Goal: Task Accomplishment & Management: Use online tool/utility

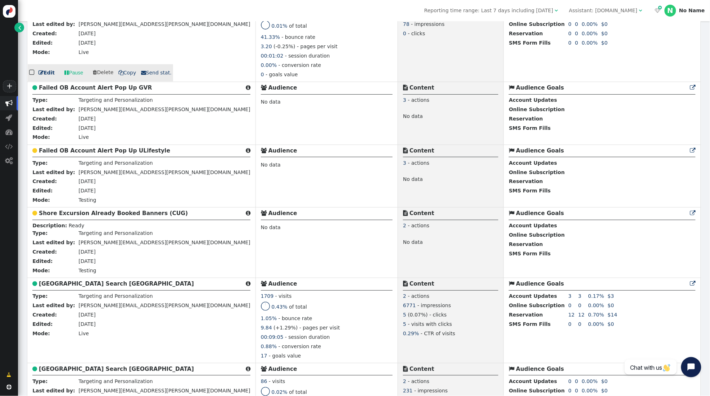
scroll to position [413, 0]
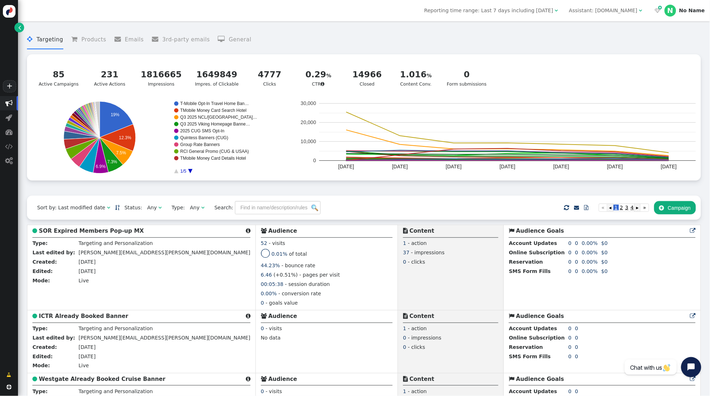
click at [601, 10] on div "Assistant: [DOMAIN_NAME]" at bounding box center [603, 11] width 68 height 8
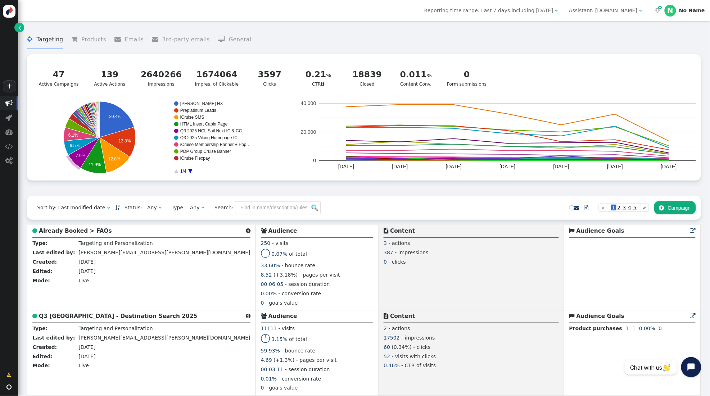
scroll to position [8, 0]
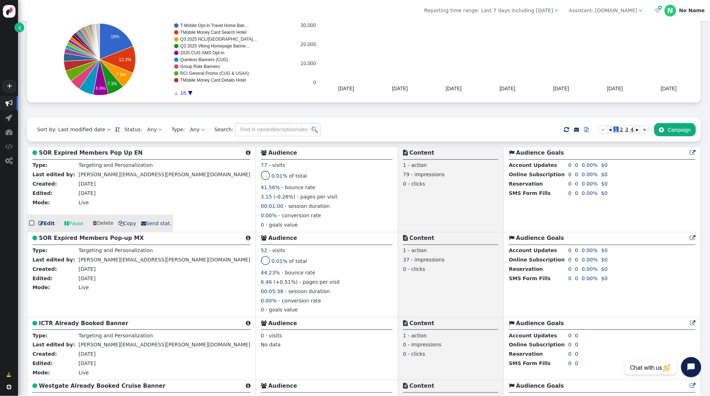
scroll to position [78, 0]
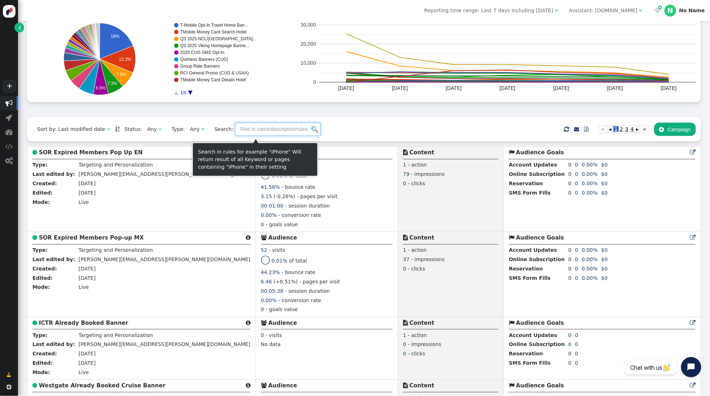
click at [276, 134] on input "text" at bounding box center [278, 129] width 86 height 13
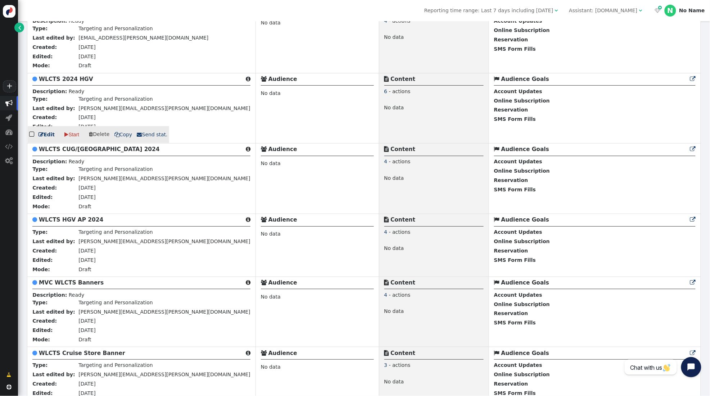
scroll to position [307, 0]
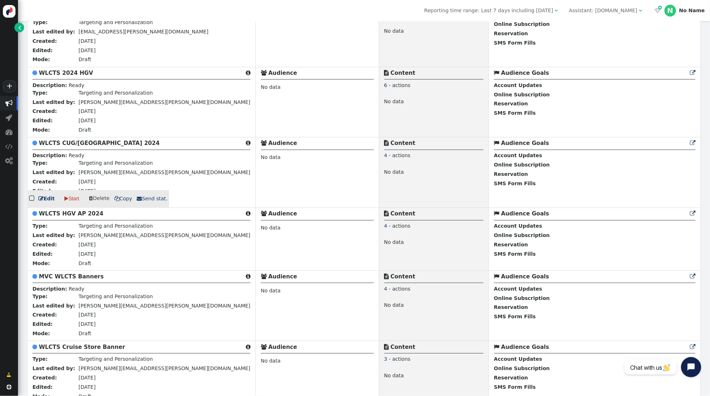
type input "wlcts"
click at [86, 147] on b "WLCTS CUG/[GEOGRAPHIC_DATA] 2024" at bounding box center [99, 143] width 121 height 6
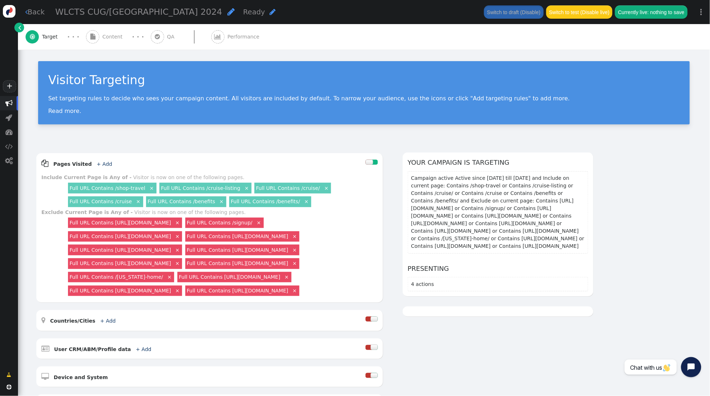
click at [219, 37] on span "" at bounding box center [217, 36] width 13 height 13
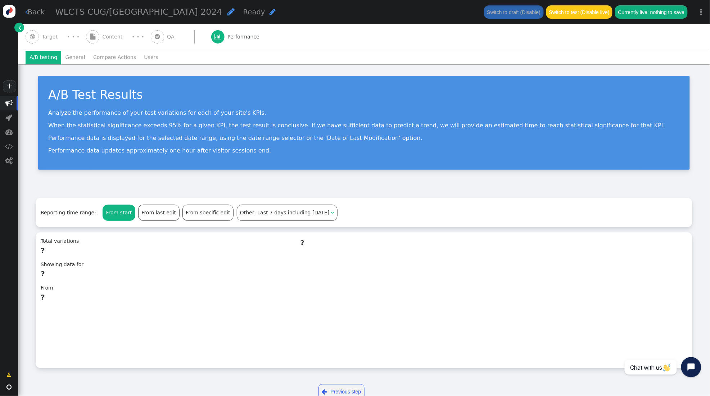
click at [48, 37] on span "Target" at bounding box center [51, 37] width 19 height 8
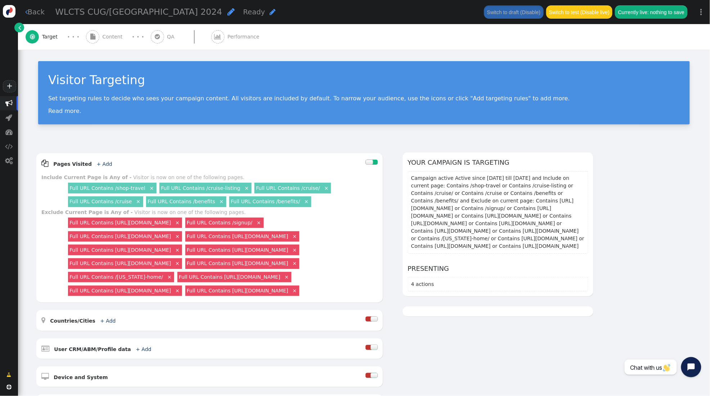
click at [234, 33] on span "Performance" at bounding box center [245, 37] width 35 height 8
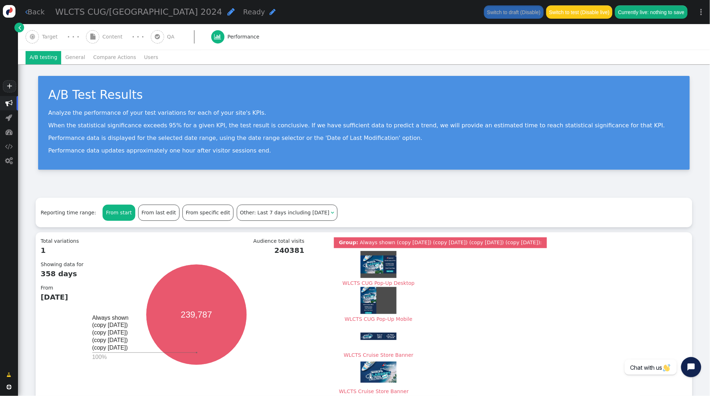
drag, startPoint x: 78, startPoint y: 58, endPoint x: 143, endPoint y: 66, distance: 66.0
click at [78, 58] on li "General" at bounding box center [75, 57] width 28 height 13
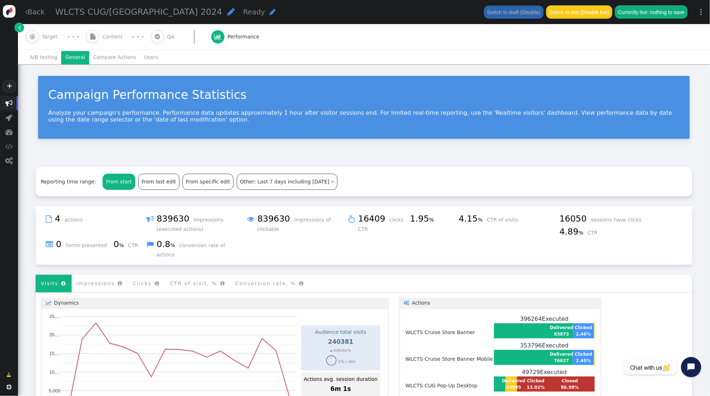
click at [103, 36] on span "Content" at bounding box center [114, 37] width 23 height 8
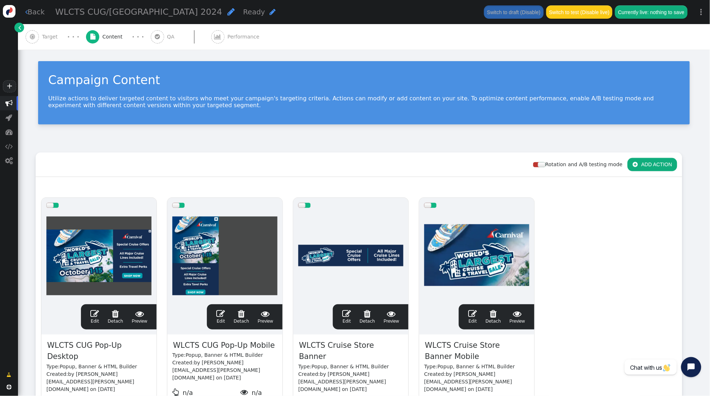
click at [228, 13] on span "" at bounding box center [231, 12] width 7 height 8
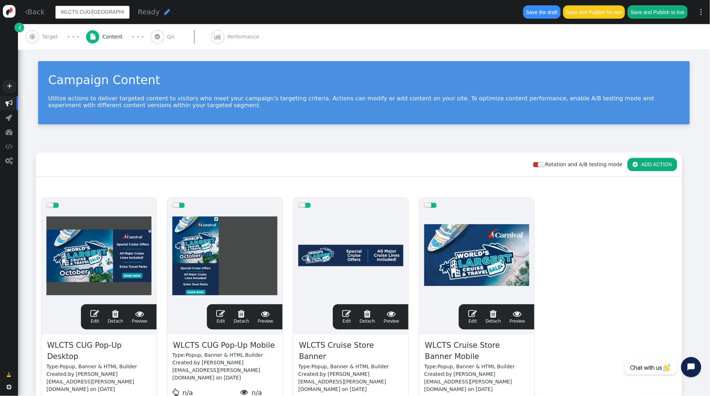
type input "WLCTS CUG/[GEOGRAPHIC_DATA] 2025"
click at [125, 346] on span "WLCTS CUG Pop-Up Desktop" at bounding box center [98, 351] width 105 height 23
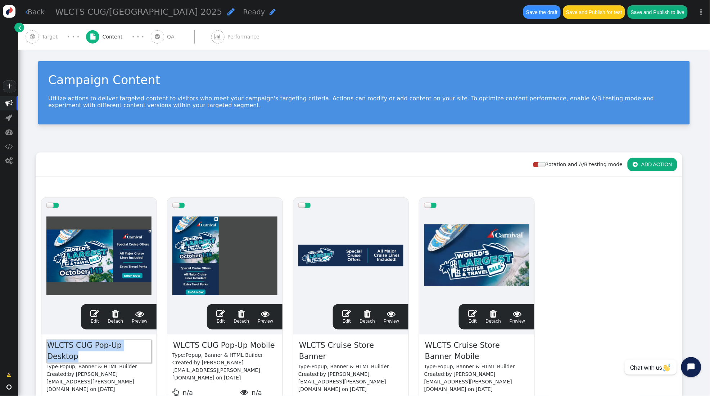
drag, startPoint x: 135, startPoint y: 346, endPoint x: 143, endPoint y: 346, distance: 7.2
click at [135, 346] on span "WLCTS CUG Pop-Up Desktop" at bounding box center [98, 351] width 105 height 23
click at [262, 345] on span "WLCTS CUG Pop-Up Mobile" at bounding box center [223, 346] width 103 height 12
click at [266, 345] on span "WLCTS CUG Pop-Up Mobile" at bounding box center [223, 346] width 103 height 12
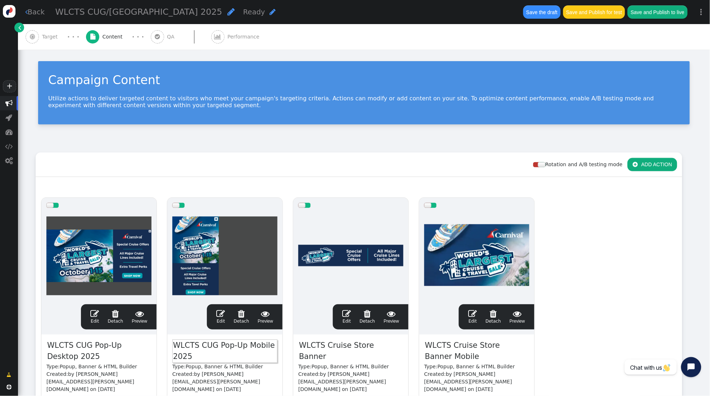
click at [366, 346] on span "WLCTS Cruise Store Banner" at bounding box center [350, 351] width 105 height 23
drag, startPoint x: 373, startPoint y: 346, endPoint x: 386, endPoint y: 346, distance: 13.3
click at [374, 346] on span "WLCTS Cruise Store Banner" at bounding box center [350, 351] width 105 height 23
click at [392, 347] on span "WLCTS Cruise Store Banner" at bounding box center [350, 351] width 105 height 23
click at [467, 345] on span "WLCTS Cruise Store Banner Mobile" at bounding box center [476, 351] width 105 height 23
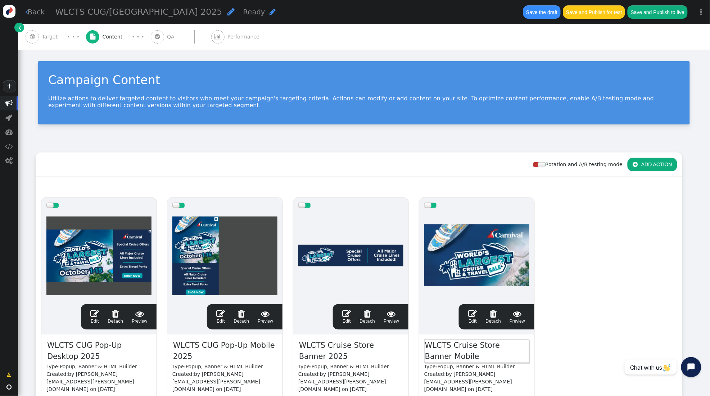
click at [462, 347] on span "WLCTS Cruise Store Banner Mobile" at bounding box center [476, 351] width 105 height 23
drag, startPoint x: 445, startPoint y: 361, endPoint x: 452, endPoint y: 359, distance: 7.3
click at [449, 360] on span "WLCTS Cruise Store Banner Mobile" at bounding box center [476, 351] width 105 height 23
click at [452, 359] on span "WLCTS Cruise Store Banner Mobile" at bounding box center [476, 351] width 105 height 23
click at [96, 345] on span "WLCTS CUG Pop-Up Desktop 2025" at bounding box center [98, 351] width 105 height 23
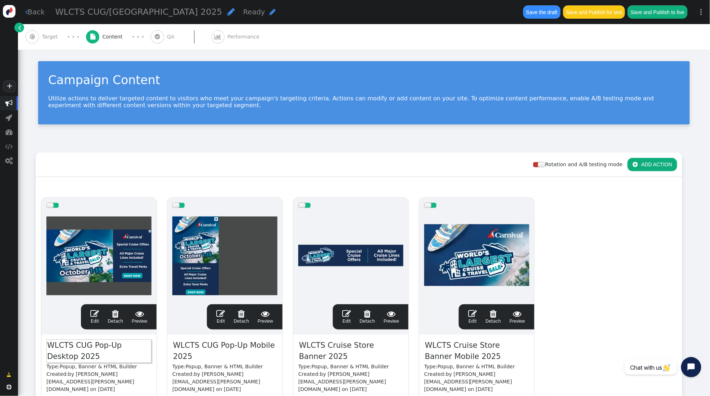
click at [80, 345] on span "WLCTS CUG Pop-Up Desktop 2025" at bounding box center [98, 351] width 105 height 23
drag, startPoint x: 92, startPoint y: 346, endPoint x: 75, endPoint y: 346, distance: 16.9
click at [75, 346] on span "WLCTS CUG Pop-Up Desktop 2025" at bounding box center [98, 351] width 105 height 23
click at [148, 346] on span "WLCTS Pop-Up Desktop 2025" at bounding box center [98, 351] width 105 height 23
click at [145, 346] on span "WLCTS Pop-Up Desktop 2025" at bounding box center [98, 351] width 105 height 23
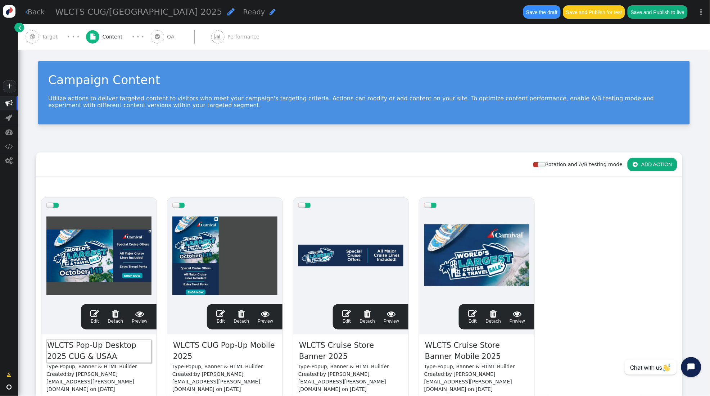
click at [207, 349] on span "WLCTS CUG Pop-Up Mobile 2025" at bounding box center [224, 351] width 105 height 23
click at [202, 353] on span "WLCTS CUG Pop-Up Mobile 2025" at bounding box center [224, 351] width 105 height 23
click at [82, 358] on span "WLCTS Pop-Up Desktop 2025 CUG & USAA" at bounding box center [98, 351] width 105 height 23
drag, startPoint x: 95, startPoint y: 356, endPoint x: 100, endPoint y: 355, distance: 4.8
click at [95, 356] on span "WLCTS Pop-Up Desktop 2025 CUG & USAA" at bounding box center [98, 351] width 105 height 23
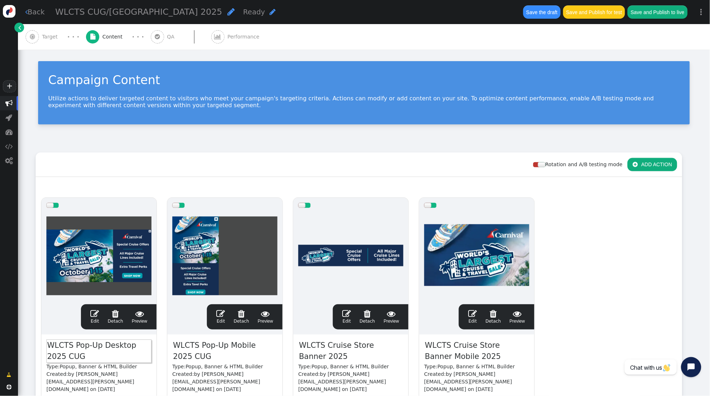
click at [336, 355] on span "WLCTS Cruise Store Banner 2025" at bounding box center [350, 351] width 105 height 23
drag, startPoint x: 318, startPoint y: 355, endPoint x: 343, endPoint y: 355, distance: 25.6
click at [318, 355] on span "WLCTS Cruise Store Banner 2025" at bounding box center [350, 351] width 105 height 23
click at [459, 352] on span "WLCTS Cruise Store Banner Mobile 2025" at bounding box center [476, 351] width 105 height 23
click at [469, 358] on span "WLCTS Cruise Store Banner Mobile 2025" at bounding box center [476, 351] width 105 height 23
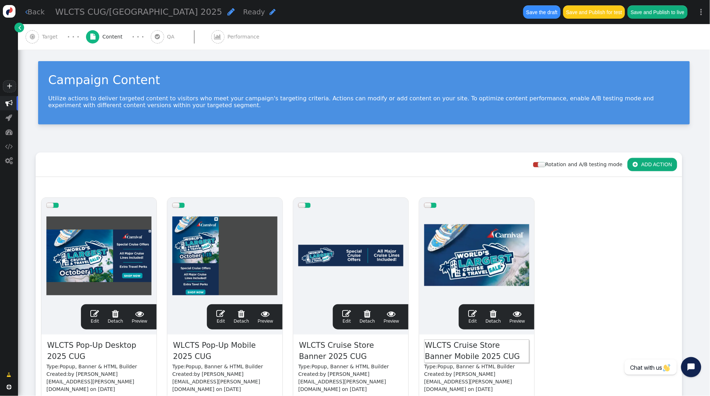
click at [582, 332] on div "drag this  Edit  Detach  Preview WLCTS Pop-Up Desktop 2025 CUG Type: Popup, …" at bounding box center [359, 320] width 646 height 254
click at [94, 311] on span "" at bounding box center [94, 314] width 9 height 9
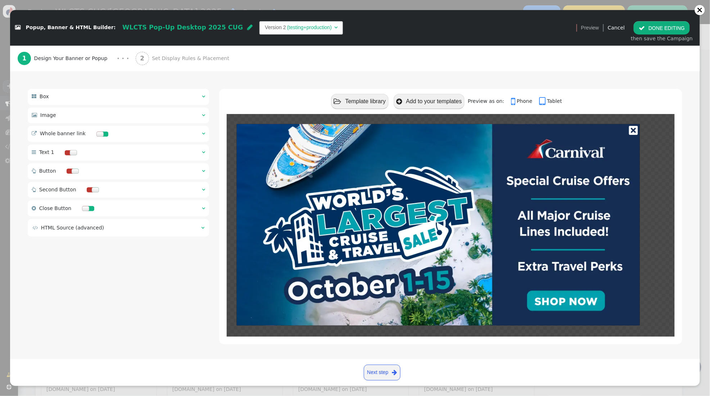
scroll to position [38, 0]
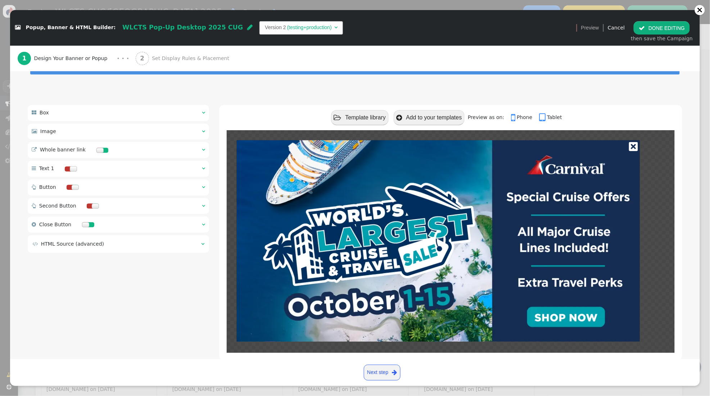
click at [204, 132] on span "" at bounding box center [203, 131] width 3 height 5
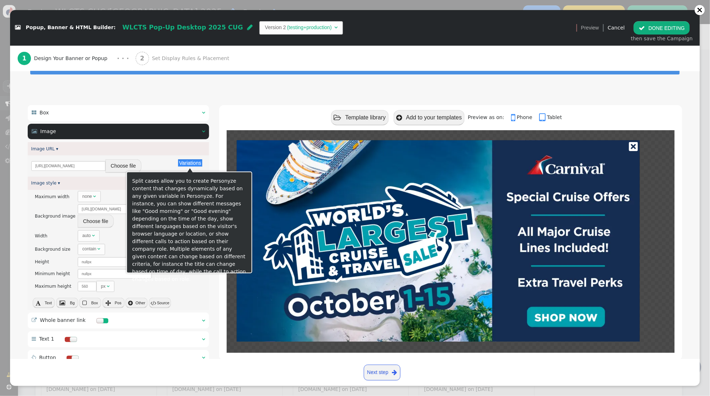
click at [187, 165] on button "Variations" at bounding box center [190, 162] width 24 height 7
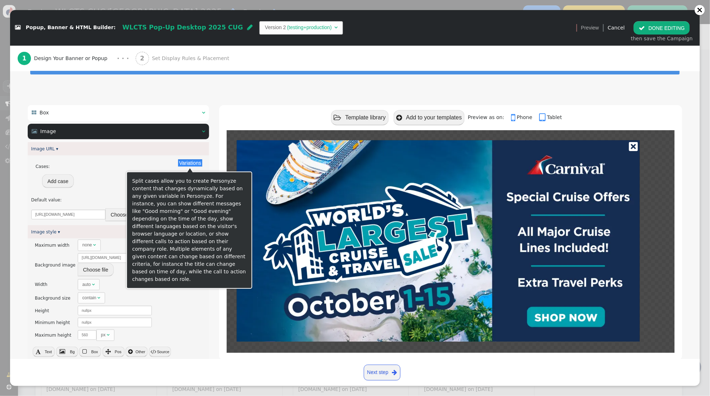
click at [187, 165] on button "Variations" at bounding box center [190, 162] width 24 height 7
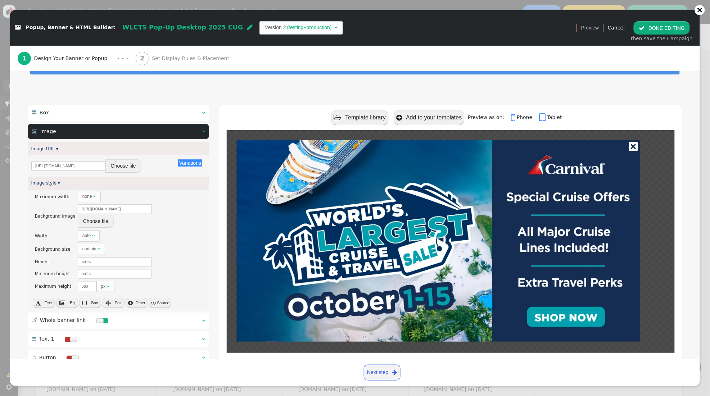
click at [669, 29] on button " DONE EDITING" at bounding box center [662, 27] width 56 height 13
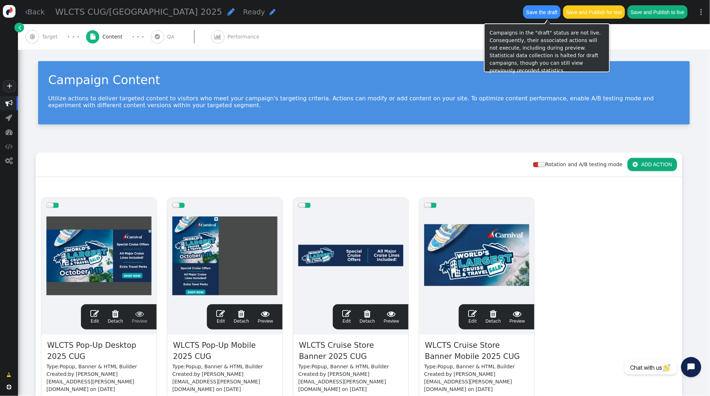
click at [545, 14] on button "Save the draft" at bounding box center [541, 11] width 37 height 13
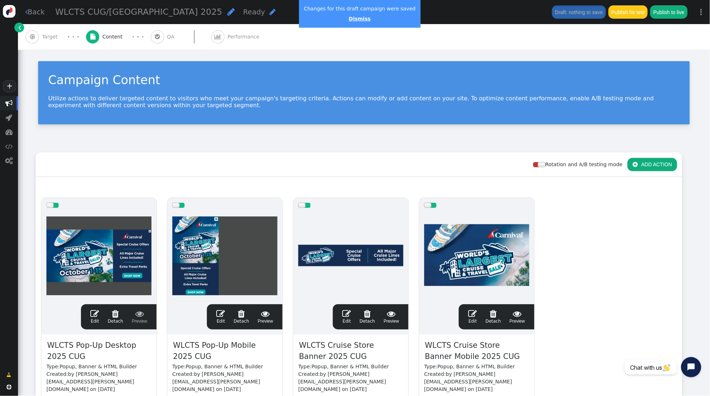
click at [354, 20] on link "Dismiss" at bounding box center [360, 19] width 22 height 6
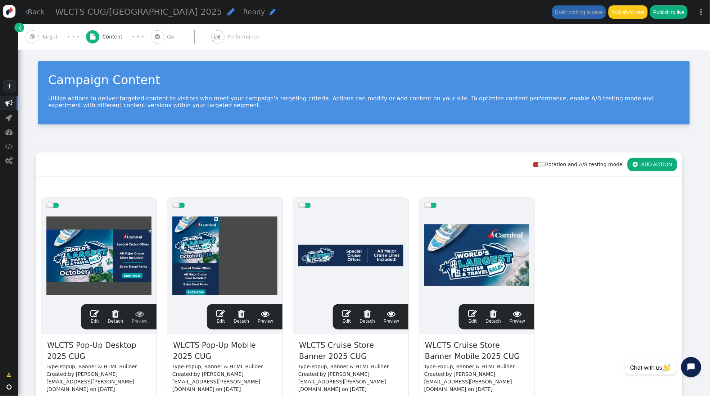
click at [11, 102] on span "" at bounding box center [8, 103] width 7 height 7
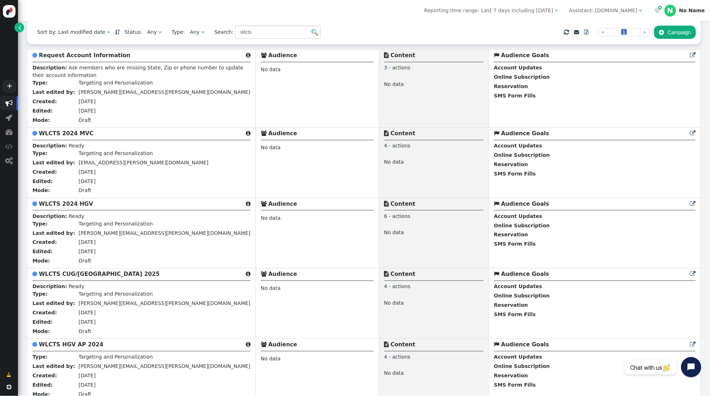
scroll to position [176, 0]
click at [77, 136] on b "WLCTS 2024 MVC" at bounding box center [66, 133] width 55 height 6
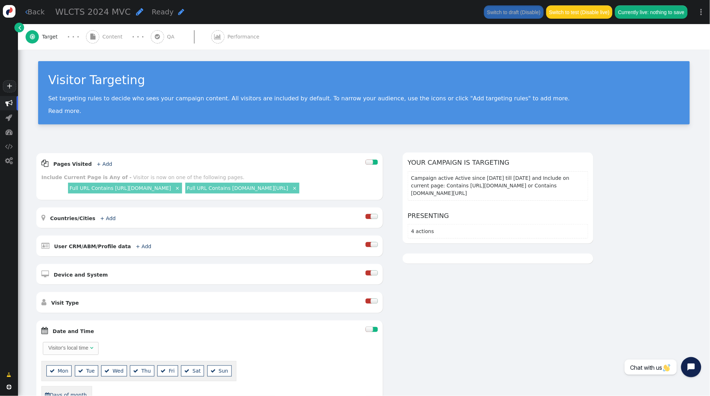
click at [136, 11] on span "" at bounding box center [139, 12] width 7 height 8
click at [90, 11] on input "WLCTS 2024 MVC" at bounding box center [92, 12] width 74 height 13
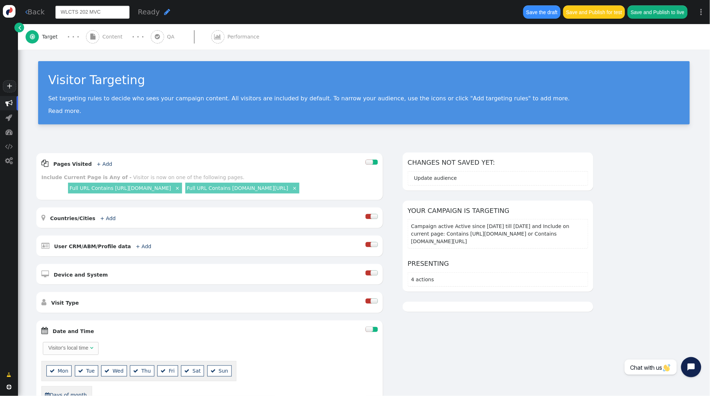
type input "WLCTS 2025 MVC"
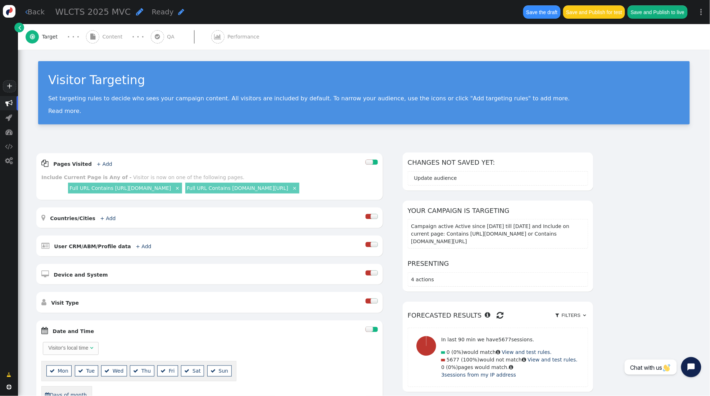
click at [231, 6] on div "WLCTS 2025 MVC  Ready " at bounding box center [285, 11] width 460 height 13
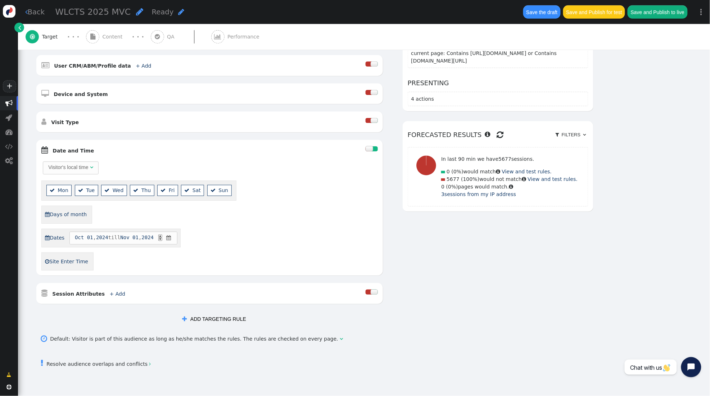
scroll to position [210, 0]
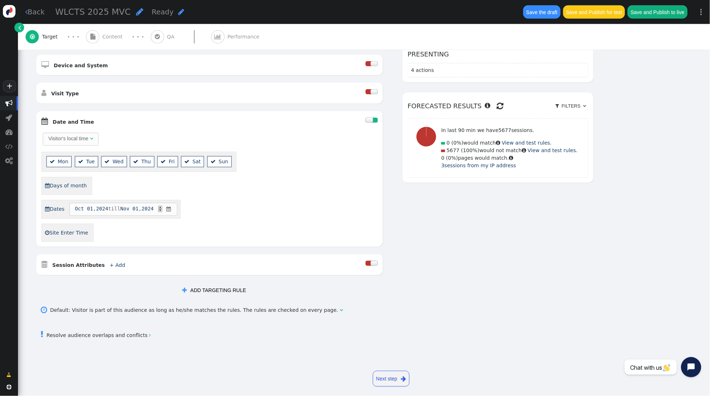
click at [376, 121] on div at bounding box center [375, 120] width 6 height 5
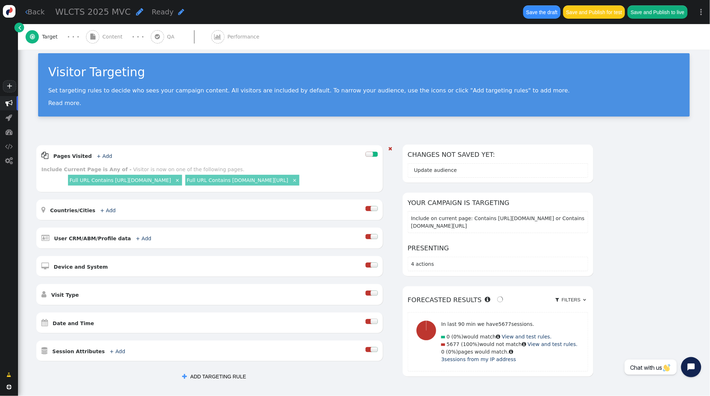
scroll to position [0, 0]
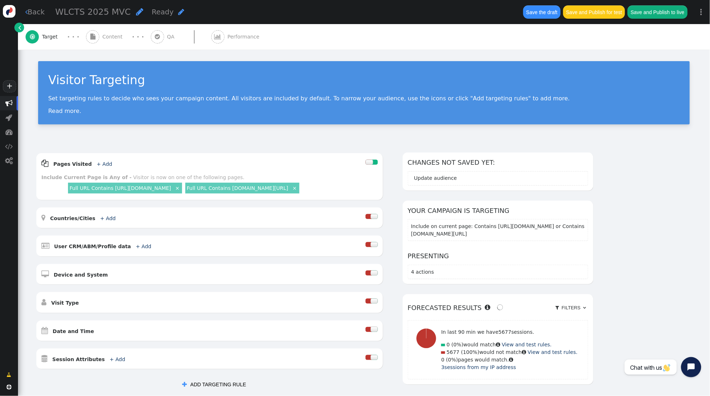
click at [108, 37] on span "Content" at bounding box center [114, 37] width 23 height 8
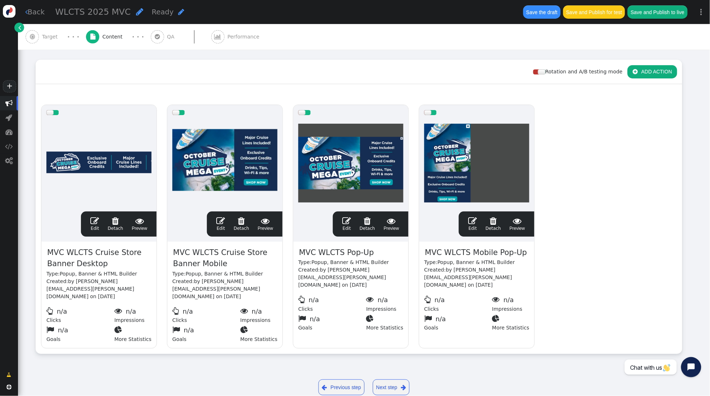
scroll to position [101, 0]
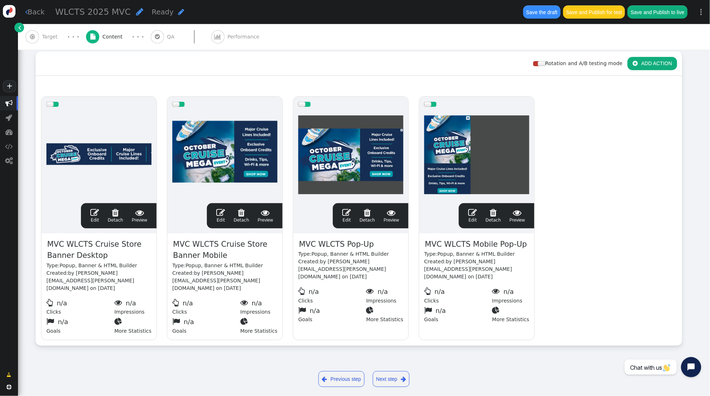
click at [104, 254] on span "MVC WLCTS Cruise Store Banner Desktop" at bounding box center [98, 250] width 105 height 23
click at [123, 255] on span "MVC WLCTS Cruise Store Banner Desktop" at bounding box center [98, 250] width 105 height 23
click at [210, 260] on span "MVC WLCTS Cruise Store Banner Mobile" at bounding box center [224, 250] width 105 height 23
click at [230, 256] on span "MVC WLCTS Cruise Store Banner Mobile" at bounding box center [224, 250] width 105 height 23
click at [343, 243] on span "MVC WLCTS Pop-Up" at bounding box center [336, 245] width 76 height 12
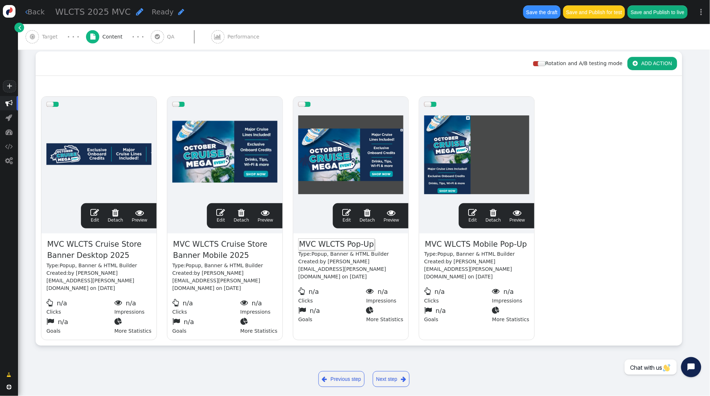
drag, startPoint x: 369, startPoint y: 244, endPoint x: 383, endPoint y: 241, distance: 14.8
click at [369, 244] on span "MVC WLCTS Pop-Up" at bounding box center [336, 245] width 76 height 12
click at [477, 245] on span "MVC WLCTS Mobile Pop-Up" at bounding box center [476, 245] width 104 height 12
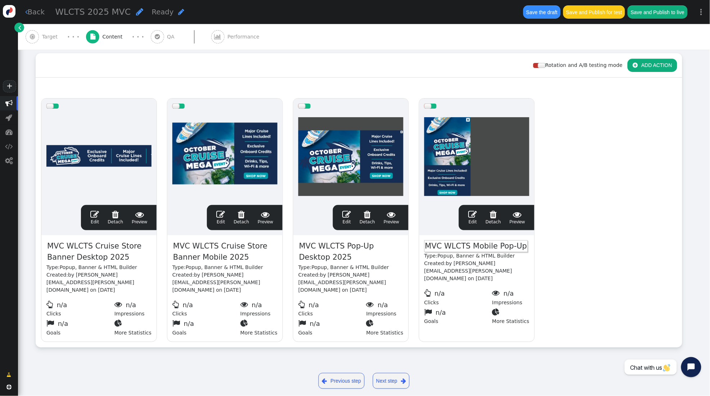
click at [519, 248] on span "MVC WLCTS Mobile Pop-Up" at bounding box center [476, 246] width 104 height 12
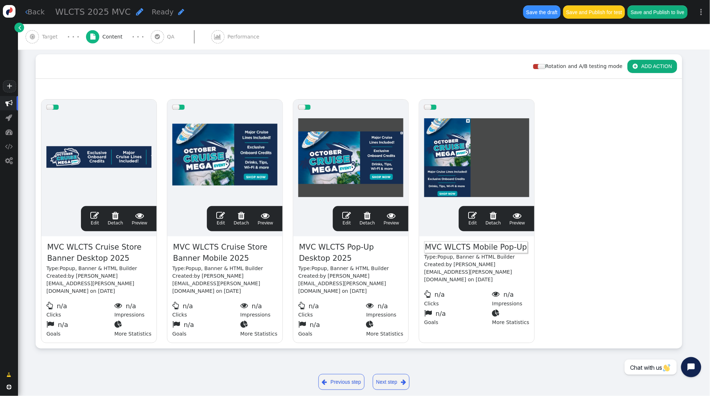
scroll to position [99, 0]
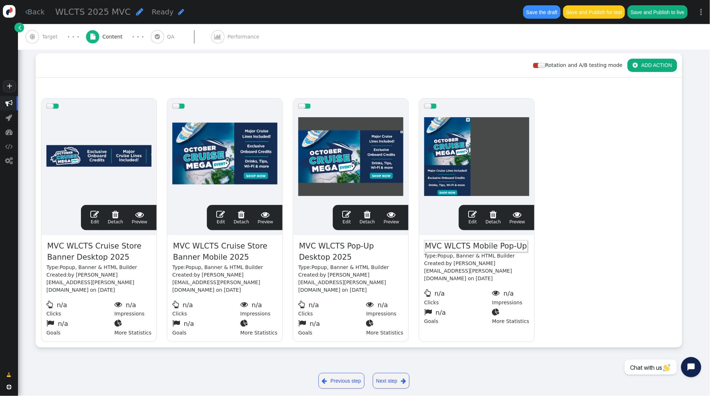
drag, startPoint x: 494, startPoint y: 248, endPoint x: 498, endPoint y: 248, distance: 3.7
click at [494, 248] on span "MVC WLCTS Mobile Pop-Up" at bounding box center [476, 246] width 104 height 12
drag, startPoint x: 513, startPoint y: 247, endPoint x: 572, endPoint y: 240, distance: 58.7
click at [517, 246] on span "MVC WLCTS Mobile Pop-Up" at bounding box center [476, 247] width 104 height 12
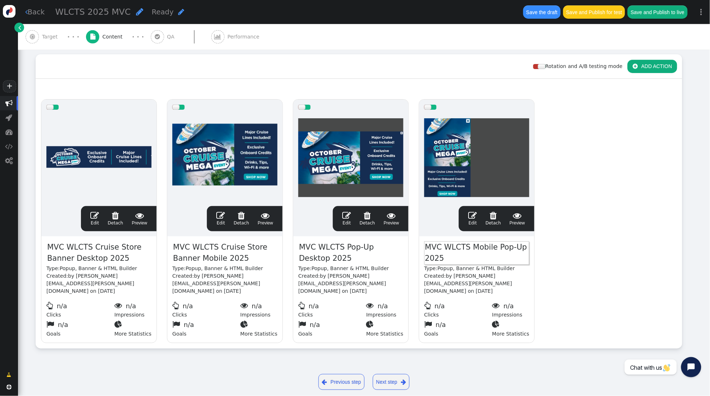
drag, startPoint x: 603, startPoint y: 256, endPoint x: 607, endPoint y: 248, distance: 9.2
click at [604, 256] on div "drag this  Edit  Detach  Preview MVC WLCTS Cruise Store Banner Desktop 2025 …" at bounding box center [359, 221] width 646 height 254
click at [347, 217] on span "" at bounding box center [346, 215] width 9 height 9
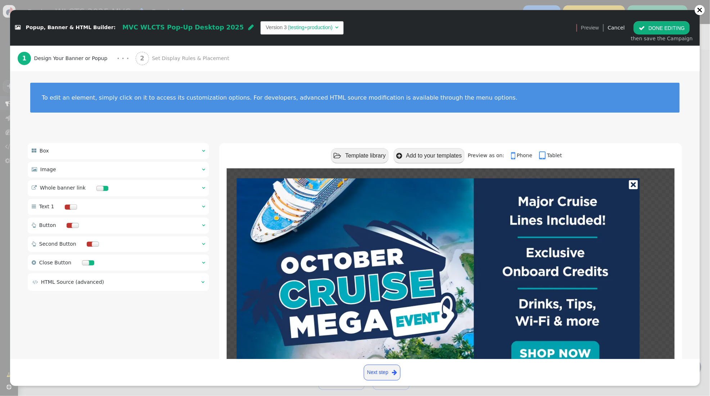
click at [203, 170] on span "" at bounding box center [203, 169] width 3 height 5
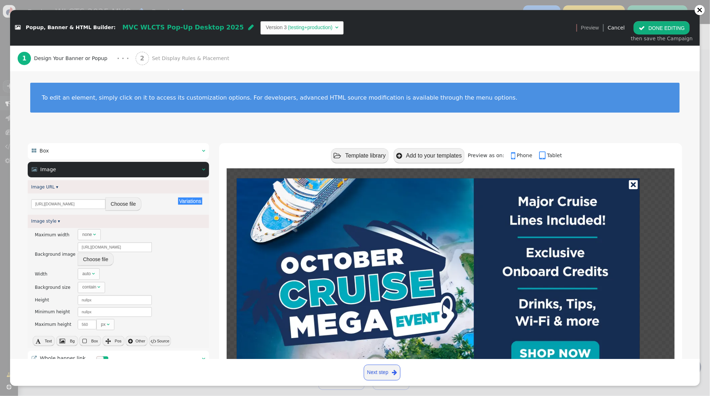
click at [191, 202] on button "Variations" at bounding box center [190, 201] width 24 height 7
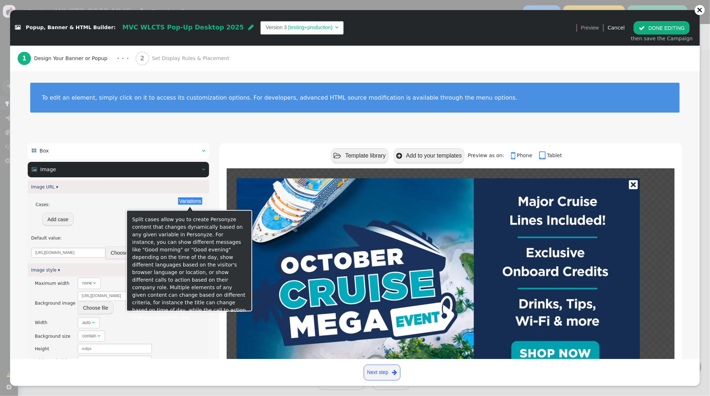
click at [189, 201] on button "Variations" at bounding box center [190, 201] width 24 height 7
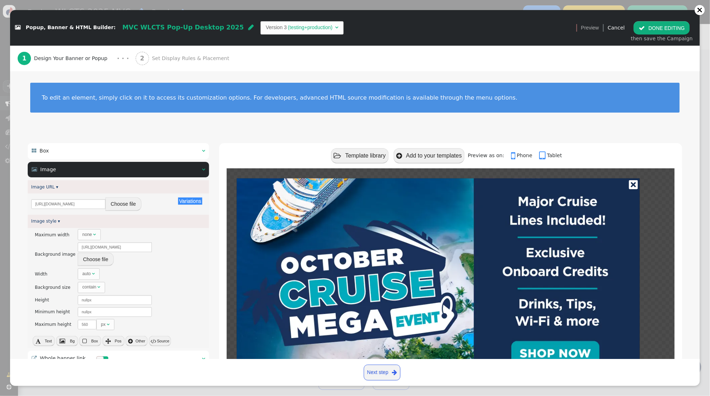
click at [114, 205] on button "Choose file" at bounding box center [123, 204] width 36 height 13
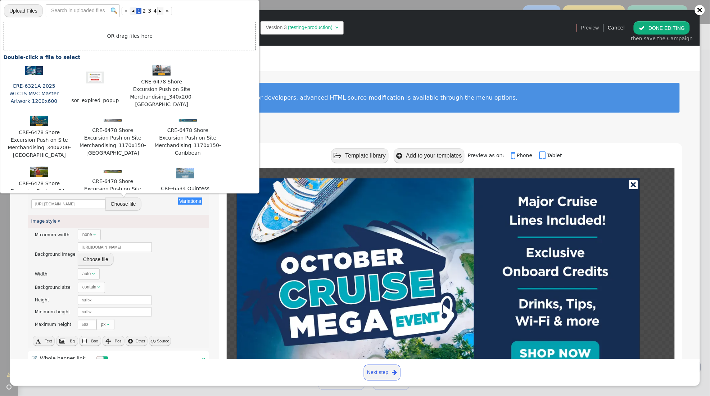
click at [37, 72] on img at bounding box center [34, 70] width 18 height 9
type input "https://cdn.personyze.com/upload/5748/7f06fb56e6f3cab6.png"
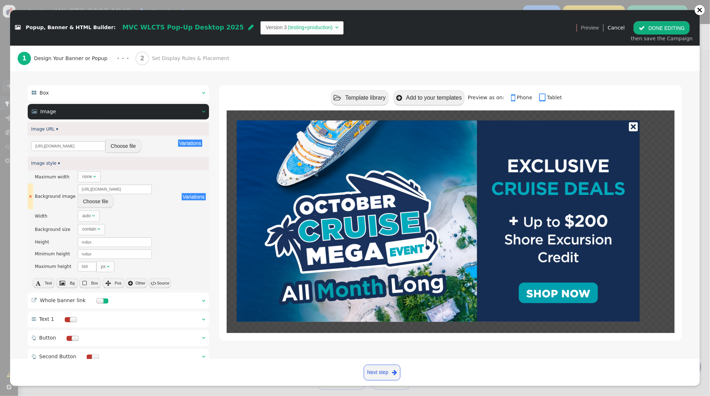
scroll to position [56, 0]
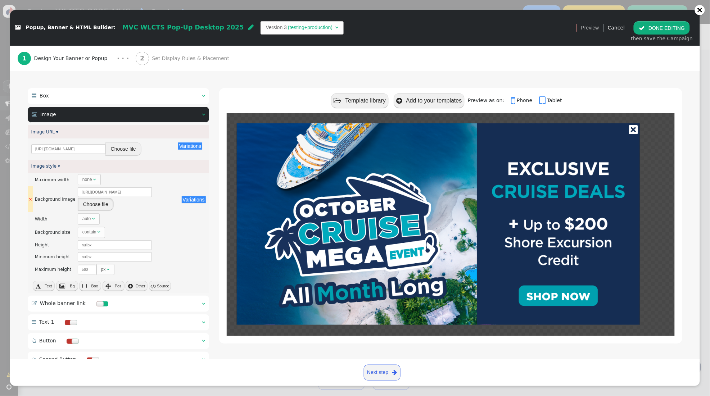
click at [102, 198] on button "Choose file" at bounding box center [96, 204] width 36 height 13
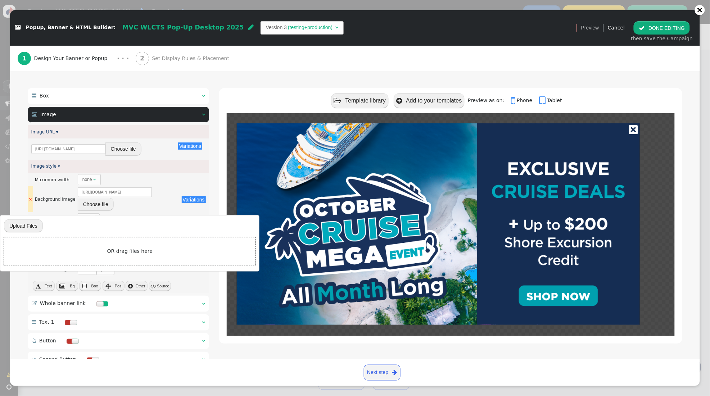
scroll to position [56, 0]
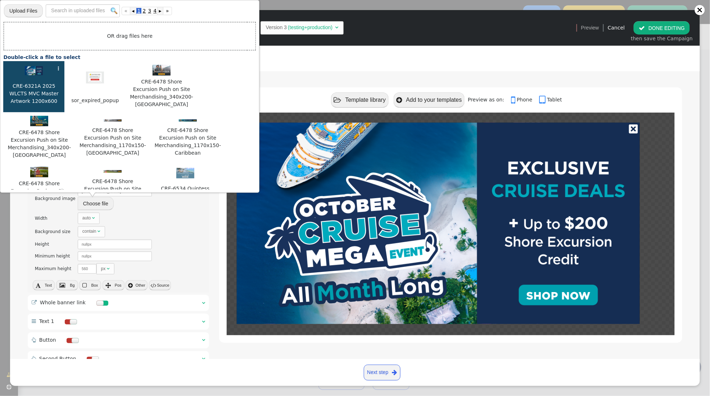
click at [29, 71] on img at bounding box center [34, 70] width 18 height 9
click at [29, 70] on img at bounding box center [34, 70] width 18 height 9
type input "https://cdn.personyze.com/upload/5748/7f06fb56e6f3cab6.png"
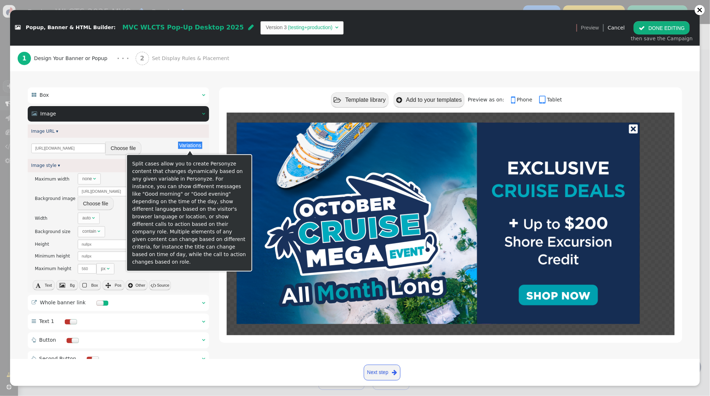
click at [189, 147] on button "Variations" at bounding box center [190, 145] width 24 height 7
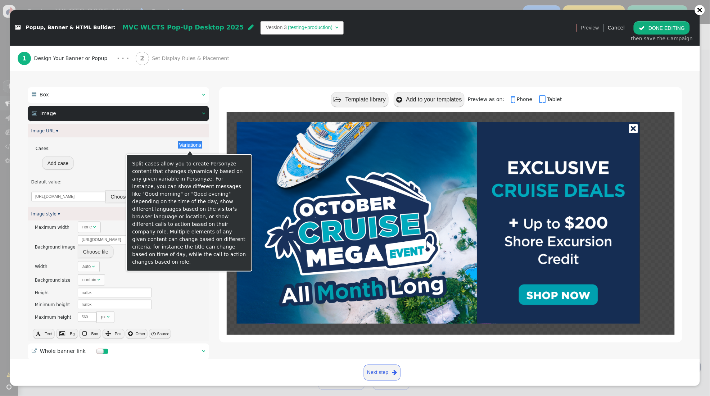
scroll to position [57, 0]
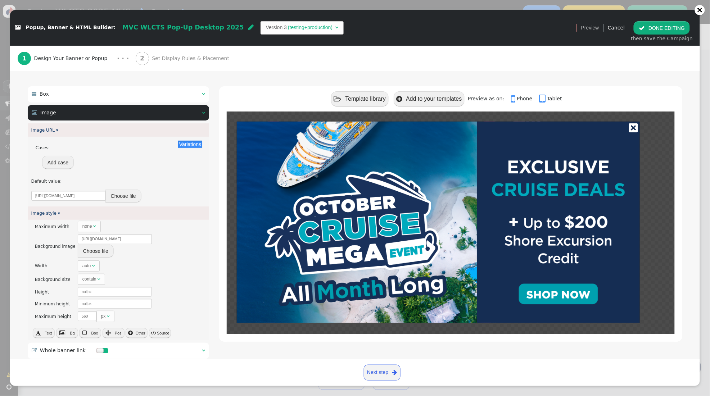
click at [75, 213] on div "Image style ▾" at bounding box center [118, 213] width 181 height 13
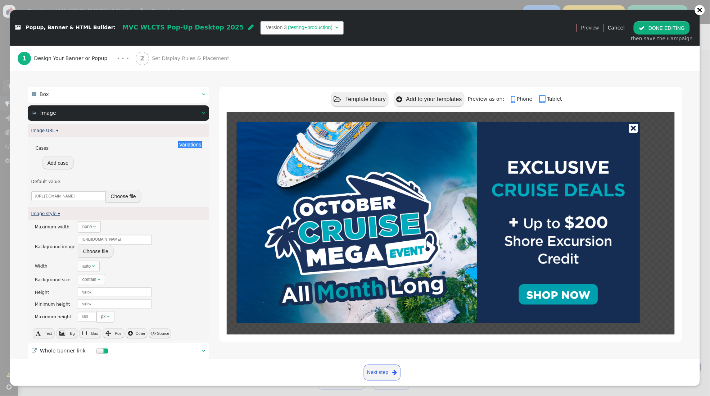
click at [57, 214] on link "Image style ▾" at bounding box center [45, 213] width 29 height 5
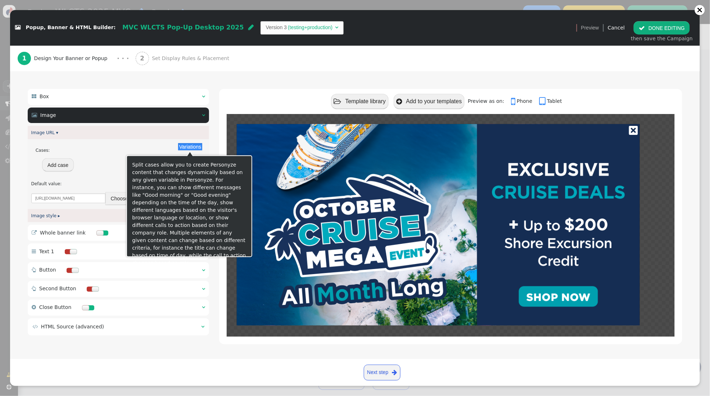
click at [197, 146] on button "Variations" at bounding box center [190, 146] width 24 height 7
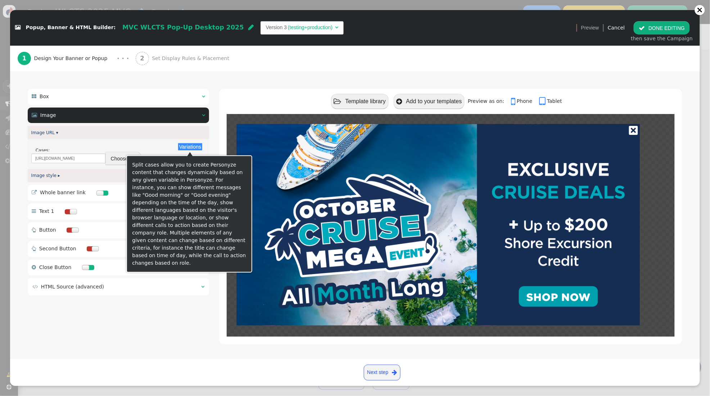
scroll to position [54, 0]
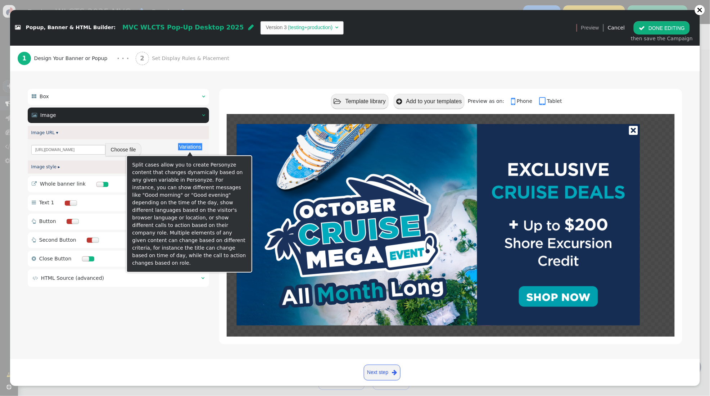
click at [197, 146] on button "Variations" at bounding box center [190, 146] width 24 height 7
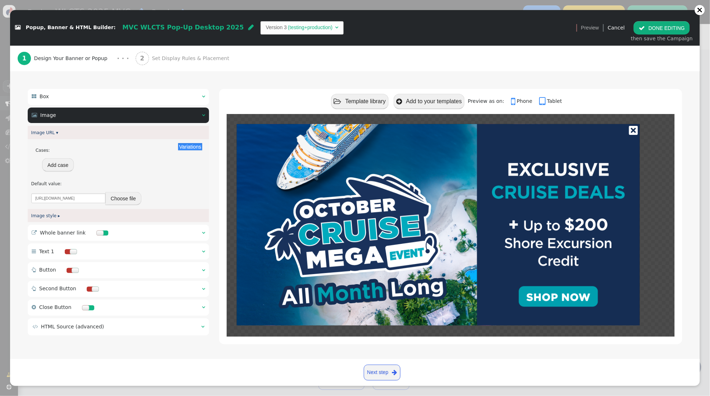
click at [52, 168] on button "Add case" at bounding box center [58, 164] width 32 height 13
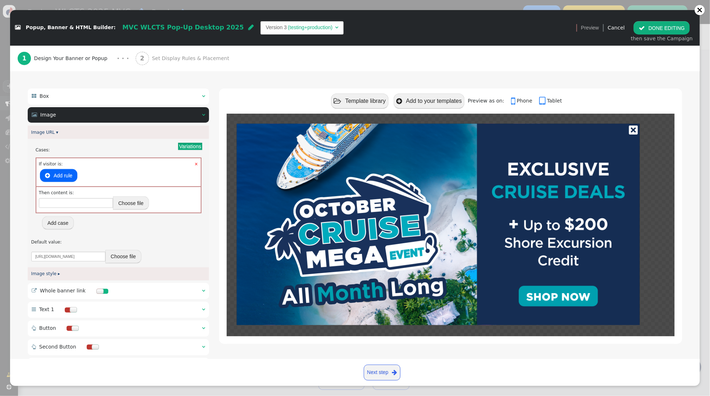
click at [60, 174] on button " Add rule" at bounding box center [58, 175] width 37 height 13
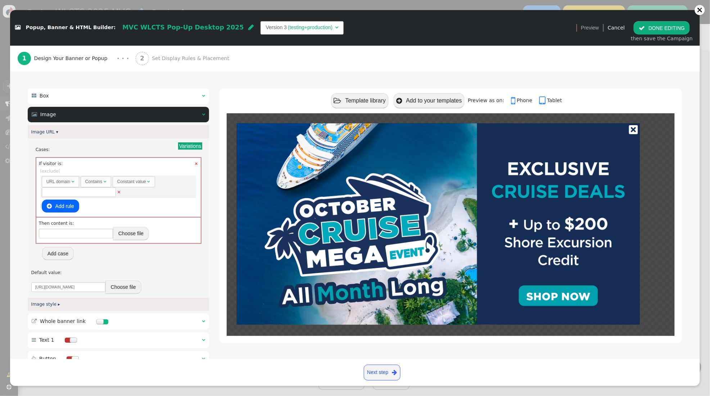
click at [97, 174] on span "AND OR XOR AND  ( exclude ( m   URL domain  Contains  Constant value  × )…" at bounding box center [118, 190] width 157 height 45
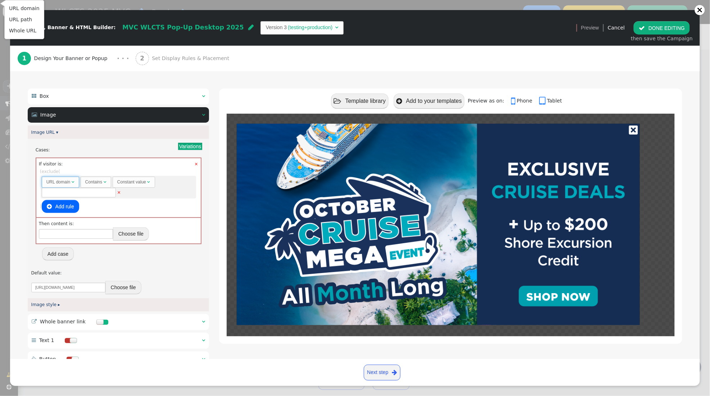
click at [72, 181] on span "" at bounding box center [73, 182] width 3 height 4
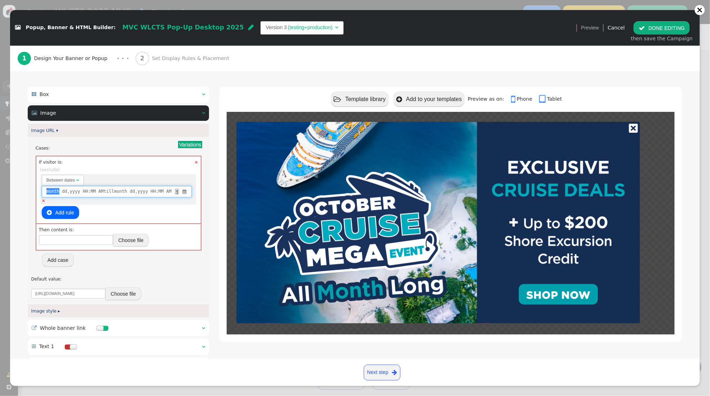
click at [52, 191] on span "month" at bounding box center [52, 191] width 13 height 6
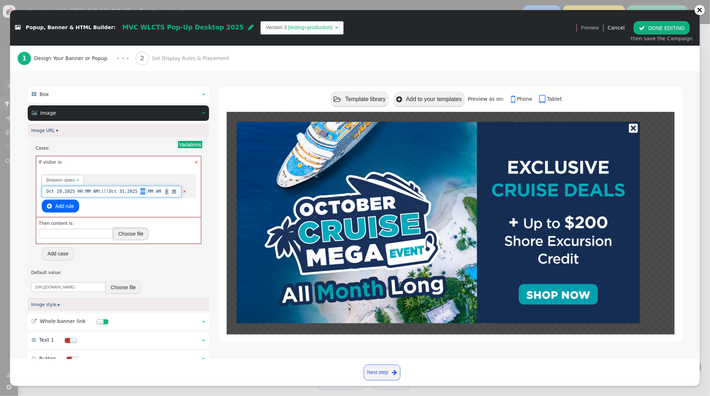
click at [130, 240] on button "Choose file" at bounding box center [131, 234] width 36 height 13
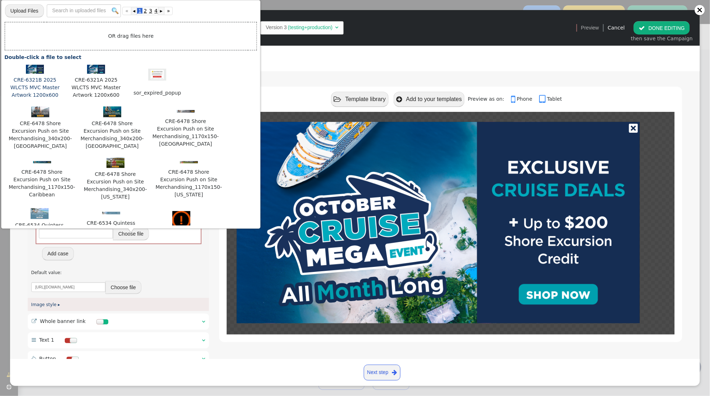
click at [30, 70] on img at bounding box center [35, 69] width 18 height 9
type input "https://cdn.personyze.com/upload/5748/f0c025aa919580bd.png"
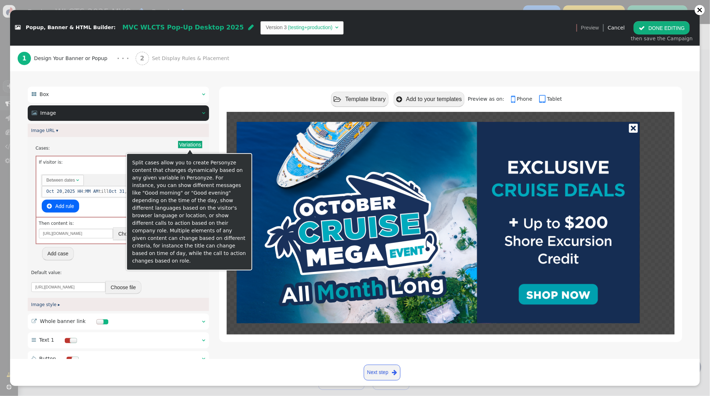
click at [190, 148] on button "Variations" at bounding box center [190, 144] width 24 height 7
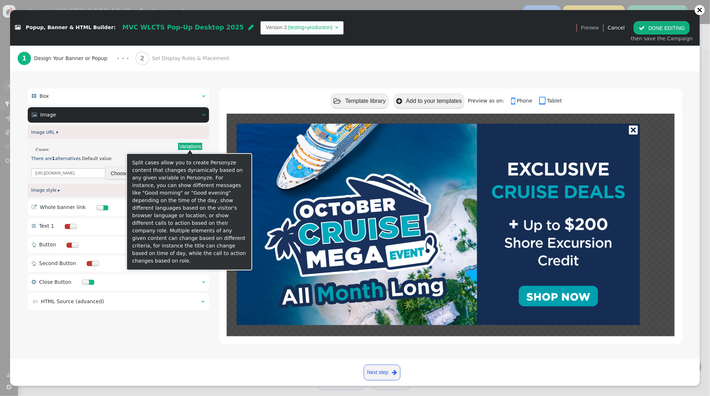
scroll to position [54, 0]
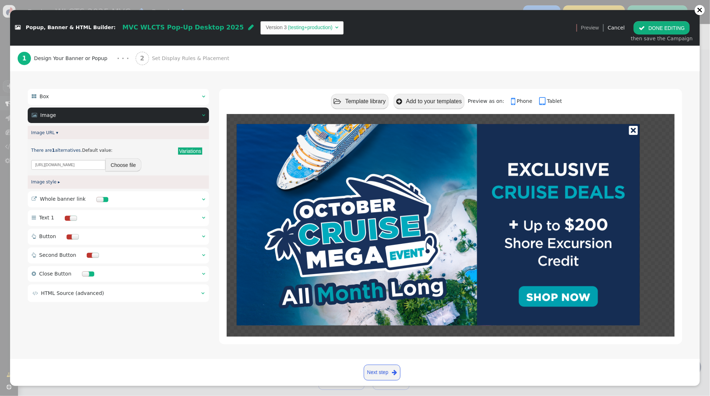
click at [202, 199] on span "" at bounding box center [203, 199] width 3 height 5
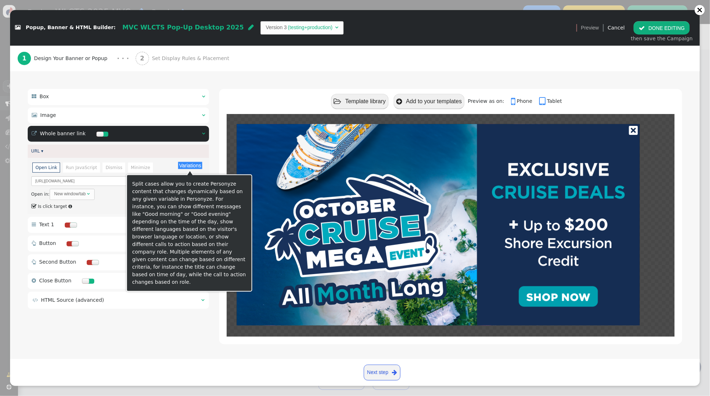
click at [192, 166] on button "Variations" at bounding box center [190, 165] width 24 height 7
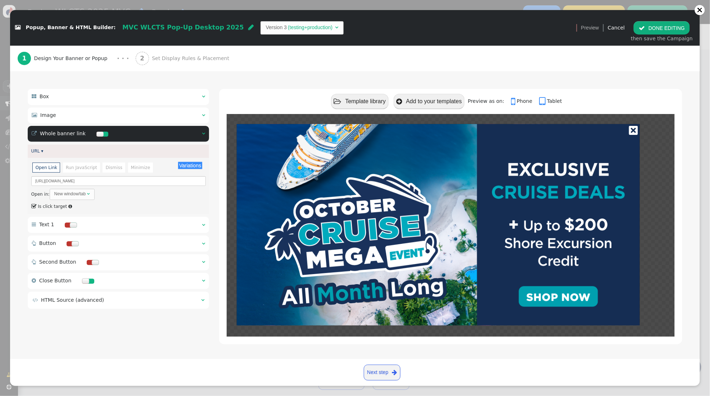
click at [224, 151] on div at bounding box center [450, 229] width 463 height 230
click at [157, 60] on span "Set Display Rules & Placement" at bounding box center [192, 59] width 80 height 8
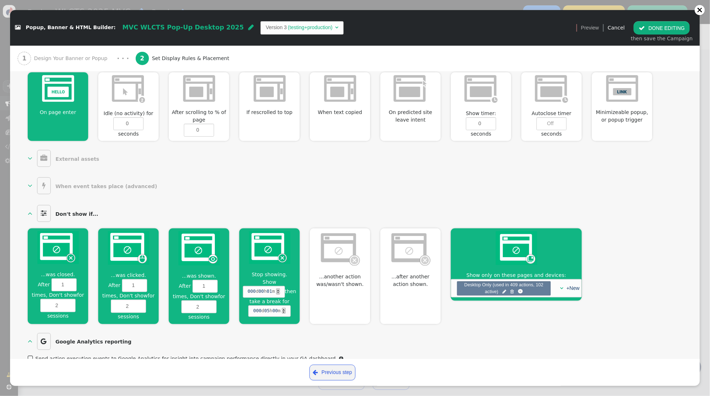
scroll to position [317, 0]
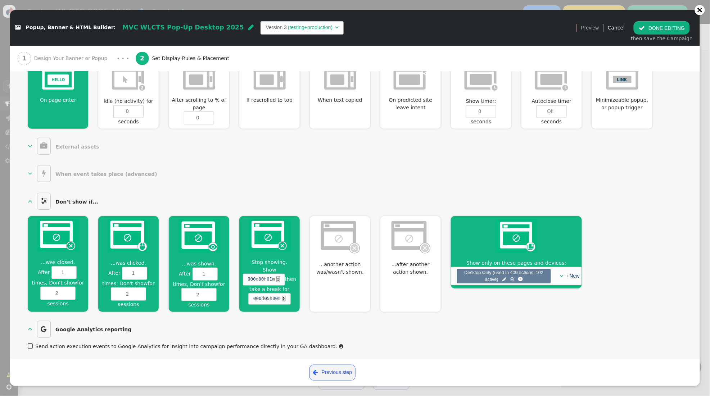
click at [665, 28] on button " DONE EDITING" at bounding box center [662, 27] width 56 height 13
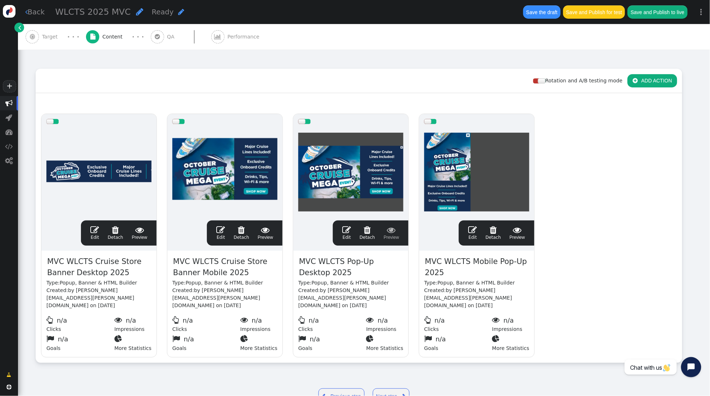
scroll to position [84, 0]
click at [474, 231] on span "" at bounding box center [472, 230] width 9 height 9
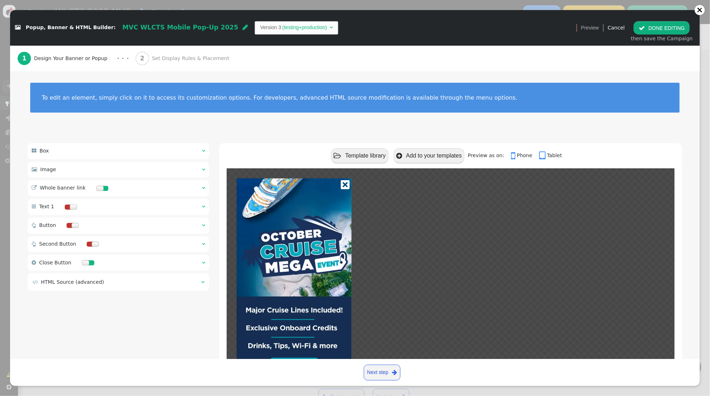
click at [203, 168] on span "" at bounding box center [203, 169] width 3 height 5
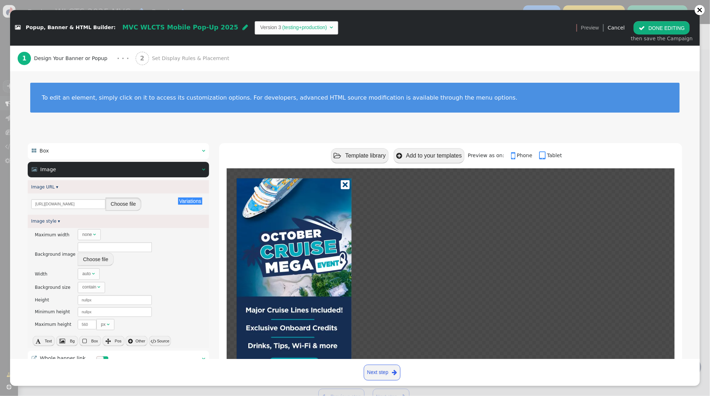
click at [118, 207] on button "Choose file" at bounding box center [123, 204] width 36 height 13
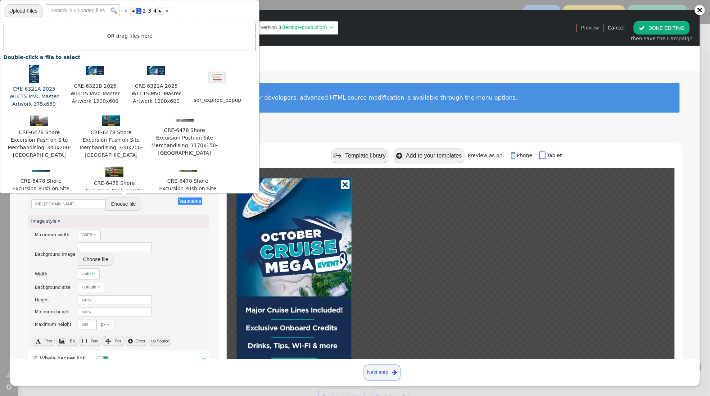
click at [33, 75] on img at bounding box center [34, 74] width 10 height 18
type input "https://cdn.personyze.com/upload/5748/ed72f126fb4a6e66.png"
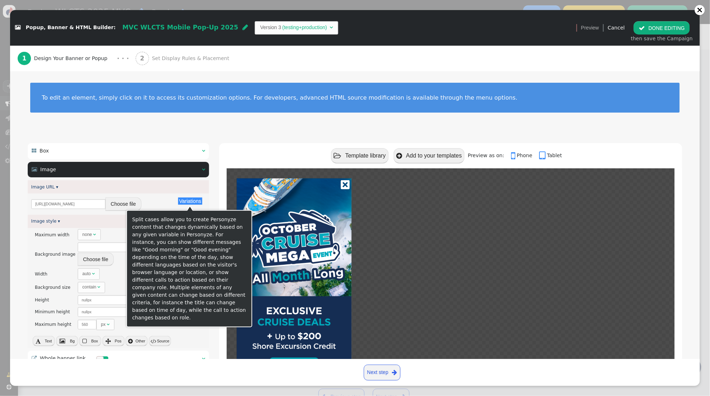
click at [187, 202] on button "Variations" at bounding box center [190, 201] width 24 height 7
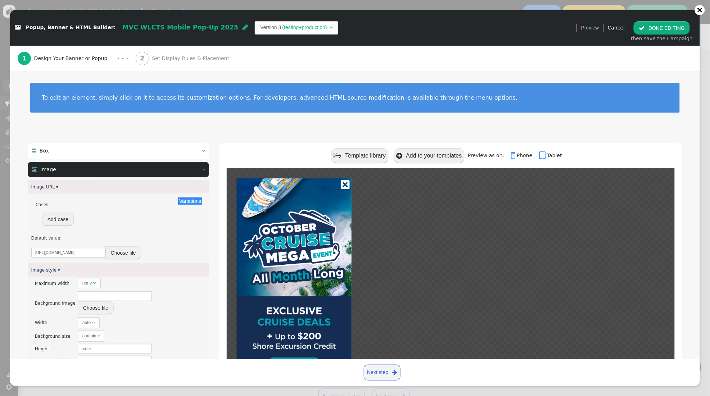
click at [64, 217] on button "Add case" at bounding box center [58, 219] width 32 height 13
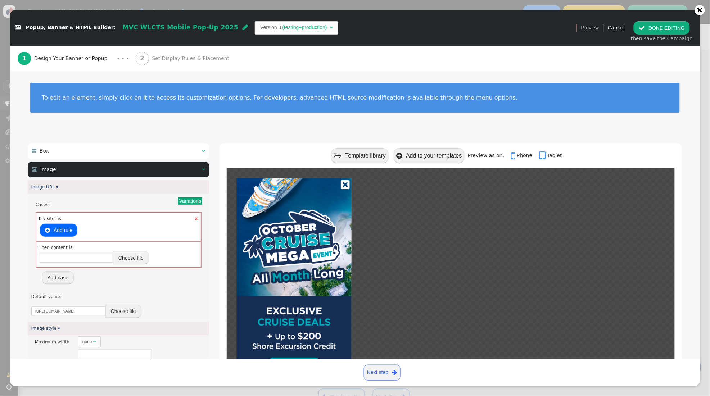
click at [64, 230] on button " Add rule" at bounding box center [58, 230] width 37 height 13
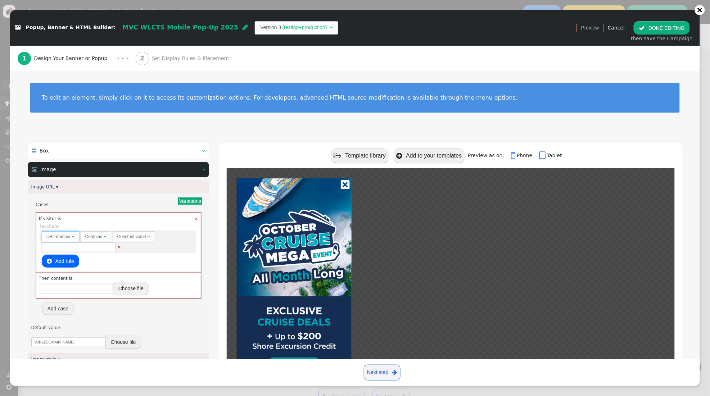
click at [75, 238] on span "URL domain " at bounding box center [60, 236] width 37 height 11
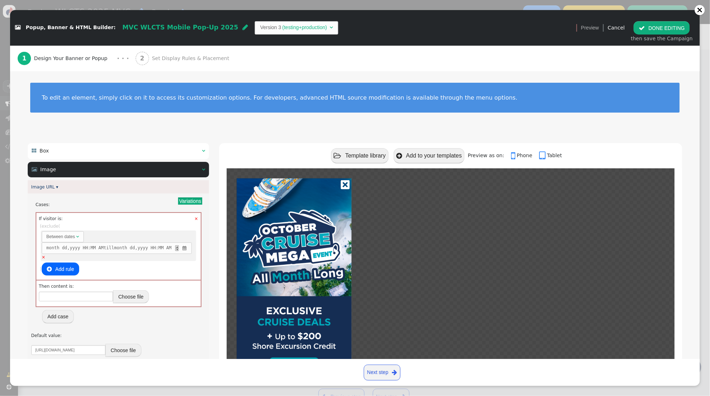
click at [188, 248] on span "" at bounding box center [185, 248] width 6 height 6
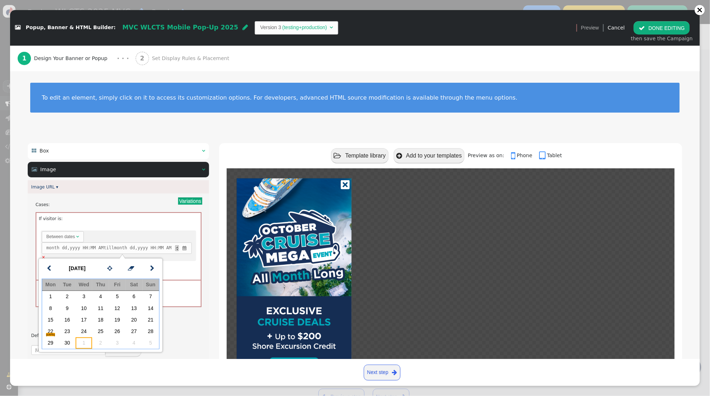
click at [80, 342] on td "1" at bounding box center [84, 344] width 17 height 12
click at [153, 270] on span "" at bounding box center [152, 268] width 4 height 9
click at [52, 331] on td "20" at bounding box center [50, 332] width 17 height 12
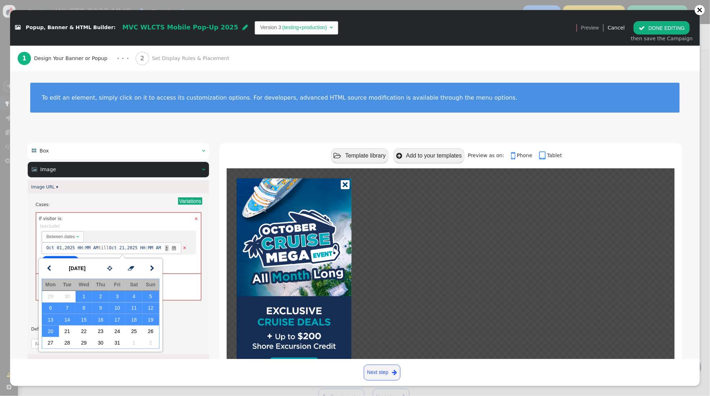
click at [58, 249] on span "01" at bounding box center [59, 248] width 5 height 6
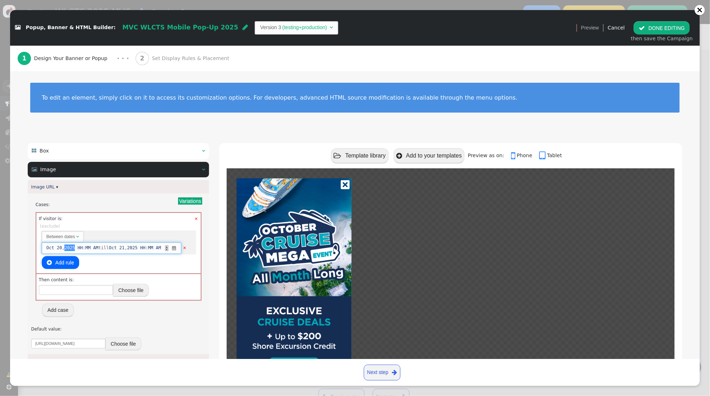
click at [125, 249] on span "21" at bounding box center [122, 248] width 5 height 6
click at [130, 297] on button "Choose file" at bounding box center [131, 290] width 36 height 13
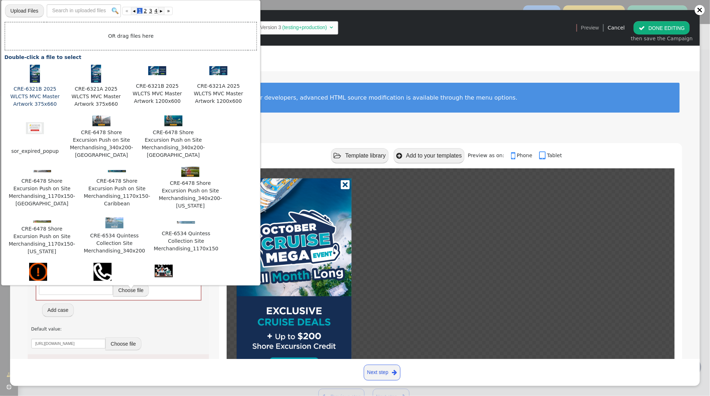
click at [36, 75] on img at bounding box center [35, 74] width 10 height 18
type input "https://cdn.personyze.com/upload/5748/9ccc85f6860fc55f.png"
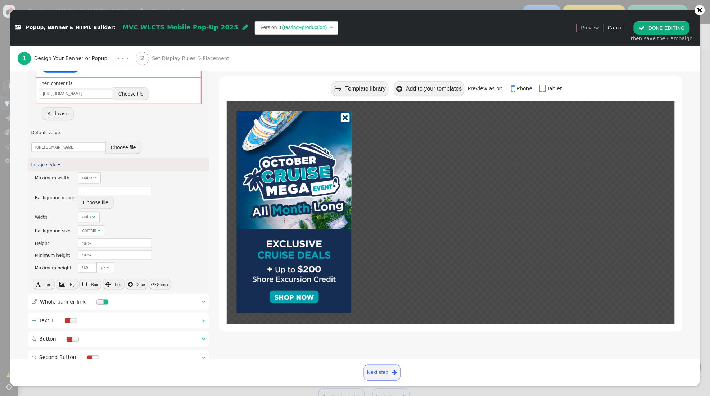
scroll to position [199, 0]
drag, startPoint x: 282, startPoint y: 359, endPoint x: 253, endPoint y: 345, distance: 31.4
click at [279, 356] on div " Template library  Add to your templates Preview as on:  Phone  Tablet" at bounding box center [450, 175] width 463 height 461
click at [199, 305] on div " Whole banner link  " at bounding box center [118, 300] width 181 height 16
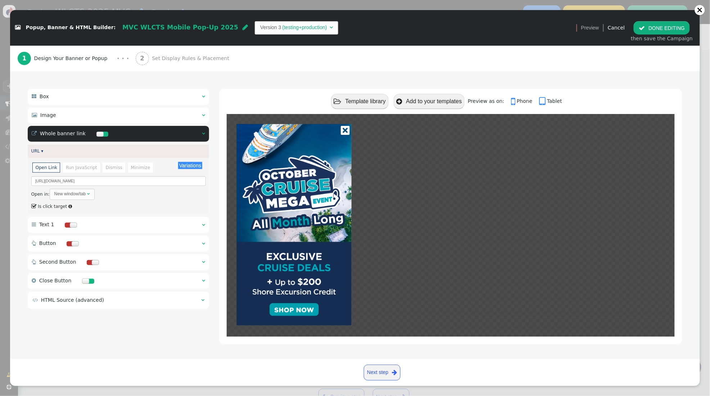
click at [198, 168] on button "Variations" at bounding box center [190, 165] width 24 height 7
click at [177, 55] on span "Set Display Rules & Placement" at bounding box center [192, 59] width 80 height 8
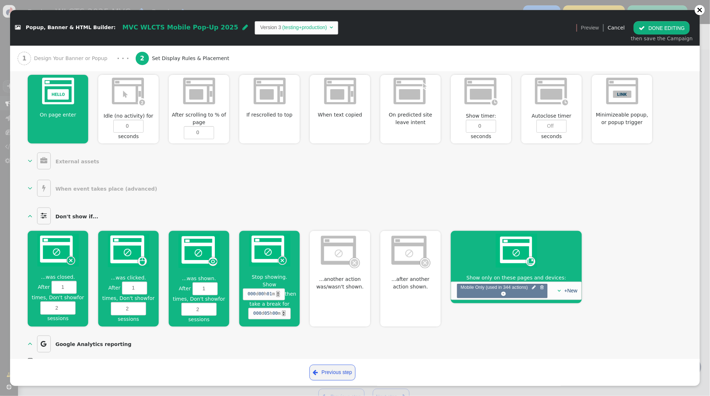
scroll to position [312, 0]
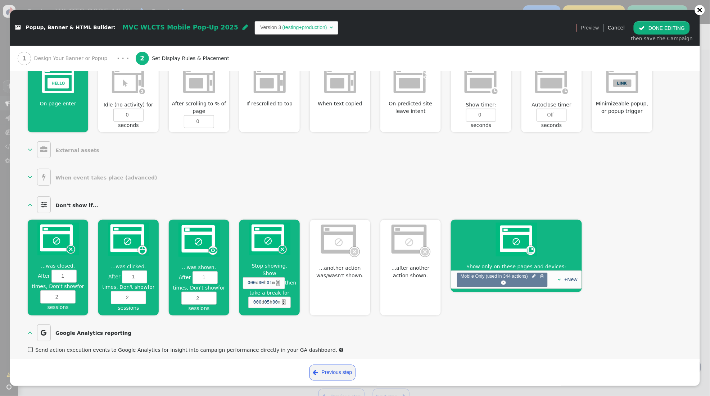
click at [651, 27] on button " DONE EDITING" at bounding box center [662, 27] width 56 height 13
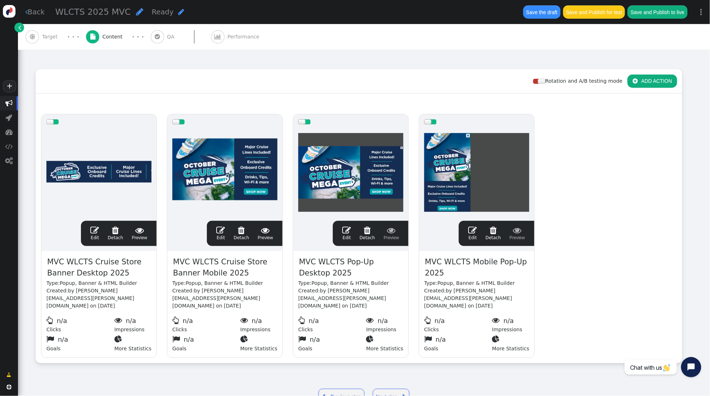
click at [222, 230] on span "" at bounding box center [220, 230] width 9 height 9
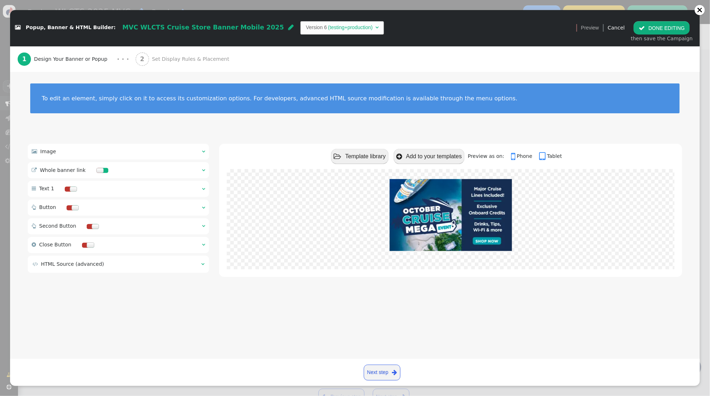
click at [204, 152] on span "" at bounding box center [203, 151] width 3 height 5
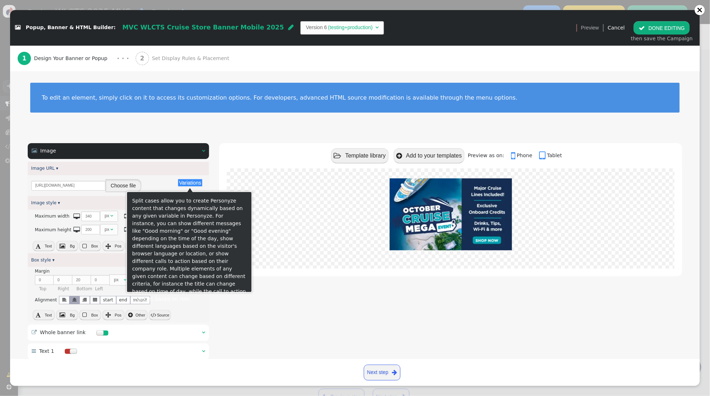
click at [129, 190] on button "Choose file" at bounding box center [123, 185] width 36 height 13
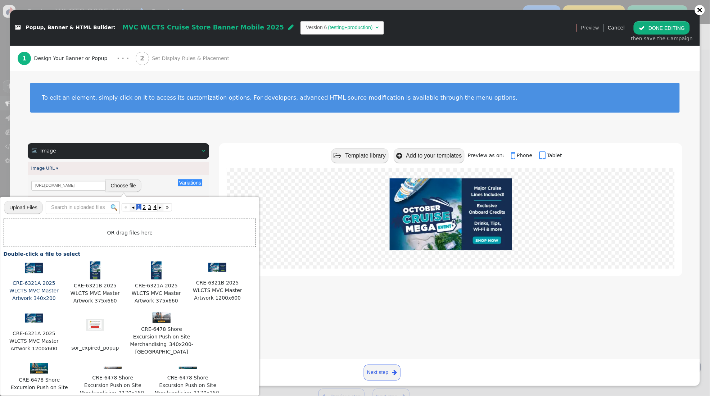
click at [34, 270] on img at bounding box center [34, 268] width 18 height 11
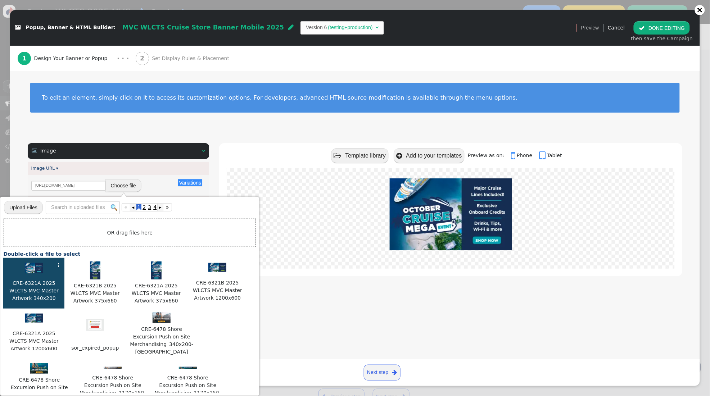
click at [34, 270] on img at bounding box center [34, 268] width 18 height 11
type input "https://cdn.personyze.com/upload/5748/9a779fe475505309.png"
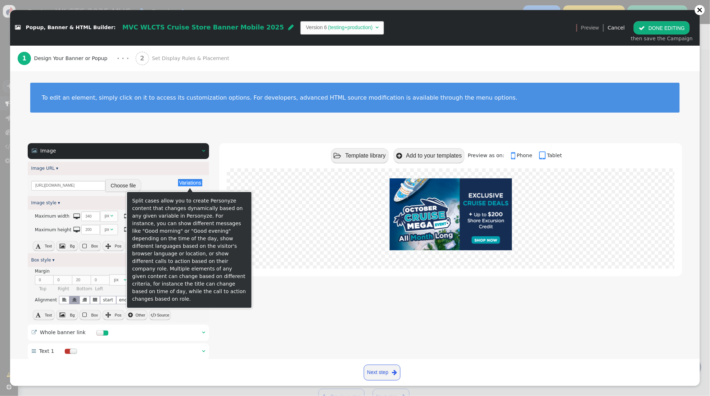
click at [195, 183] on button "Variations" at bounding box center [190, 182] width 24 height 7
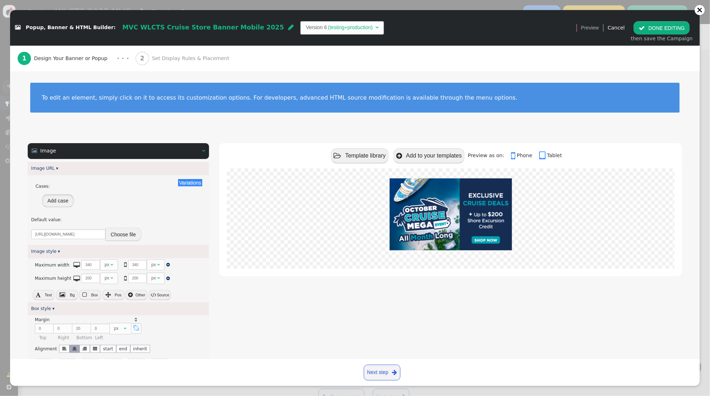
click at [59, 201] on button "Add case" at bounding box center [58, 200] width 32 height 13
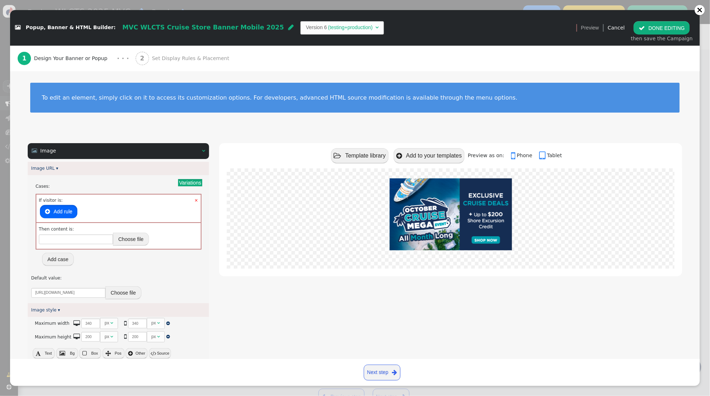
click at [64, 211] on button " Add rule" at bounding box center [58, 211] width 37 height 13
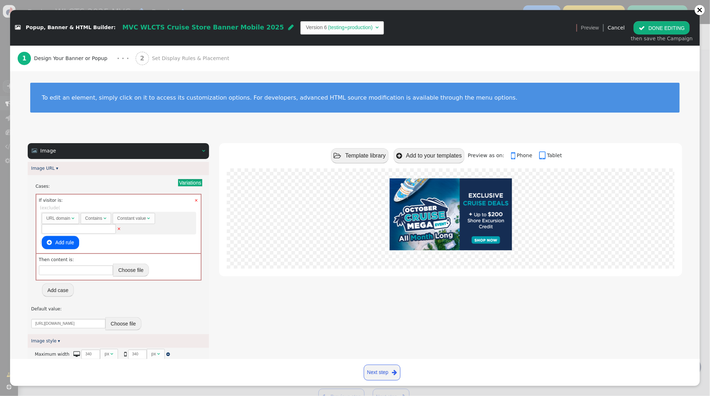
click at [69, 217] on div "URL domain" at bounding box center [58, 218] width 24 height 6
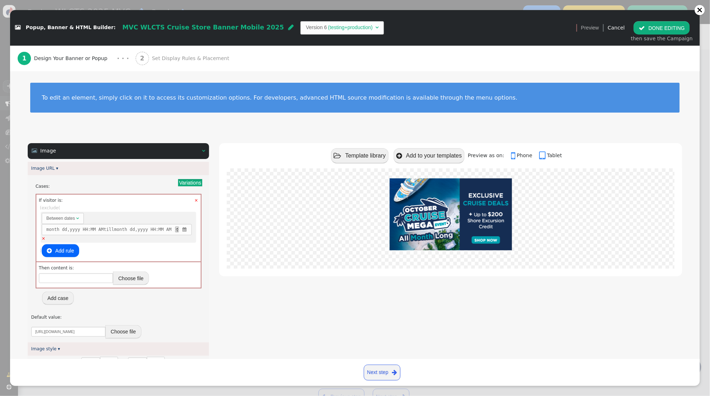
click at [188, 230] on span "" at bounding box center [185, 229] width 6 height 6
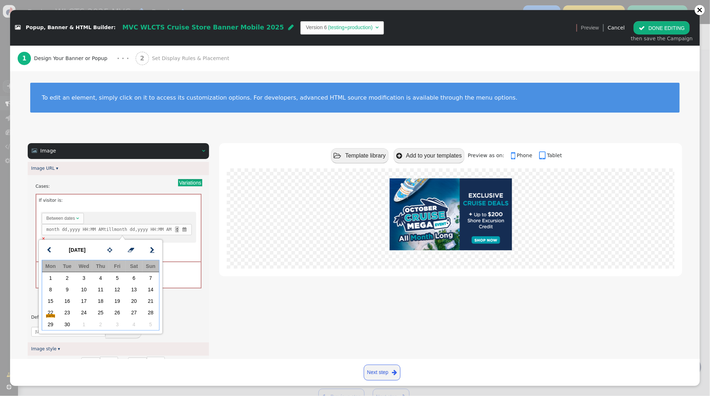
click at [152, 251] on span "" at bounding box center [152, 250] width 4 height 9
click at [50, 311] on td "20" at bounding box center [50, 313] width 17 height 12
click at [119, 323] on td "31" at bounding box center [117, 325] width 17 height 12
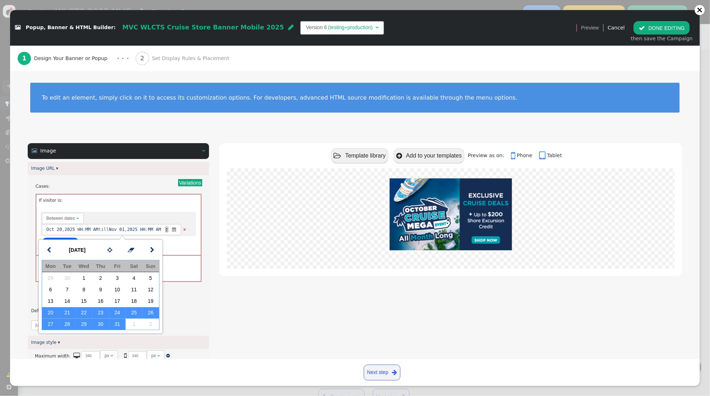
click at [142, 176] on div "Variations Cases: × If visitor is: Rules to check on next page when previous ru…" at bounding box center [118, 255] width 181 height 161
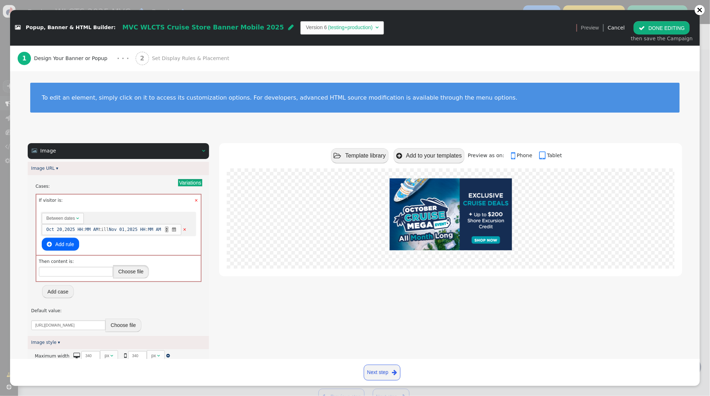
click at [130, 278] on button "Choose file" at bounding box center [131, 271] width 36 height 13
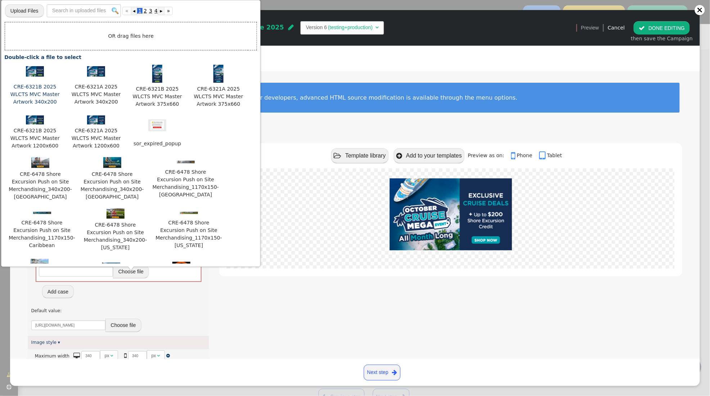
click at [36, 73] on img at bounding box center [35, 71] width 18 height 11
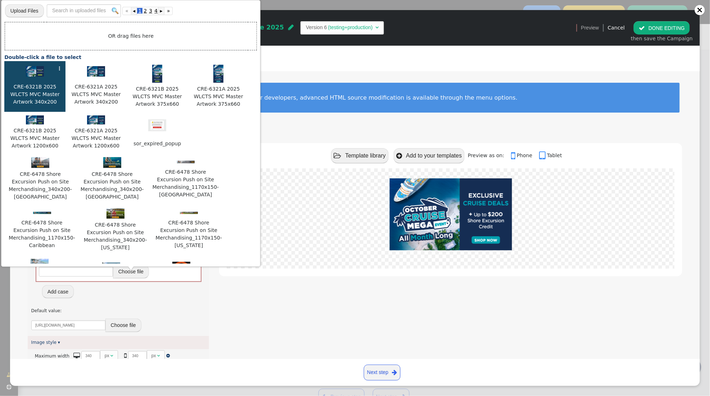
click at [36, 73] on img at bounding box center [35, 71] width 18 height 11
type input "https://cdn.personyze.com/upload/5748/5f97b75af0141f42.png"
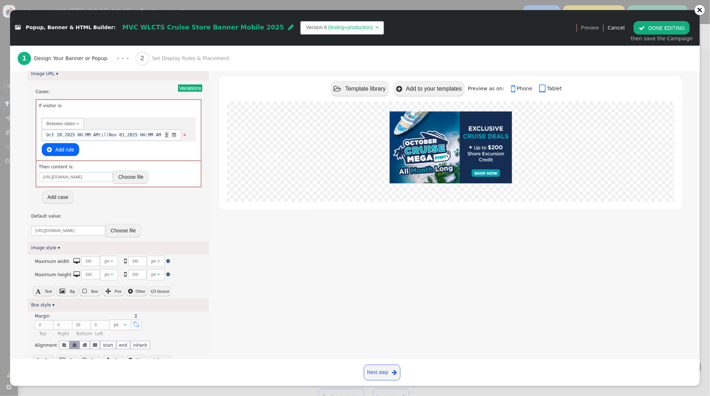
scroll to position [0, 0]
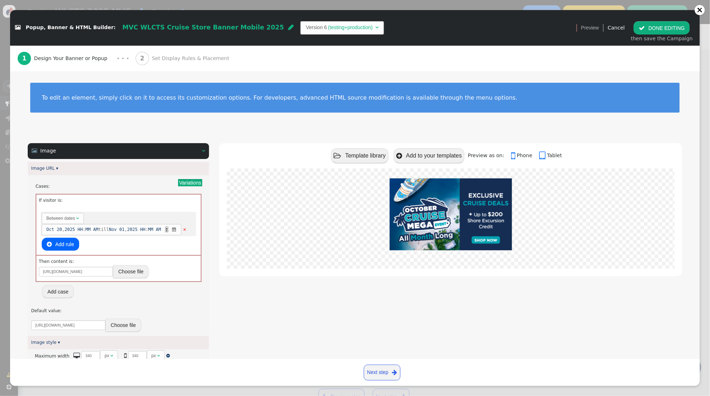
click at [169, 57] on span "Set Display Rules & Placement" at bounding box center [192, 59] width 80 height 8
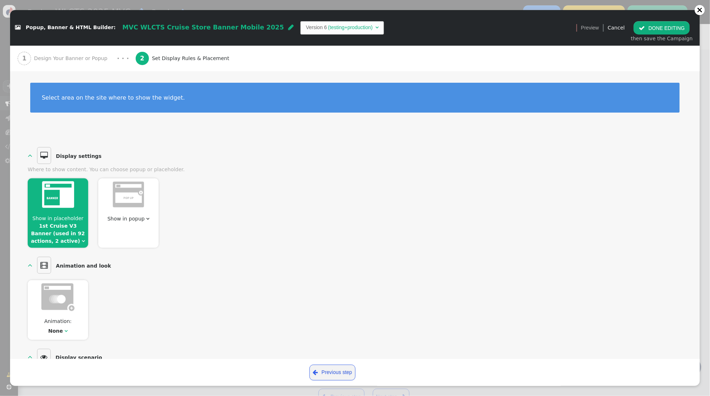
click at [670, 26] on button " DONE EDITING" at bounding box center [662, 27] width 56 height 13
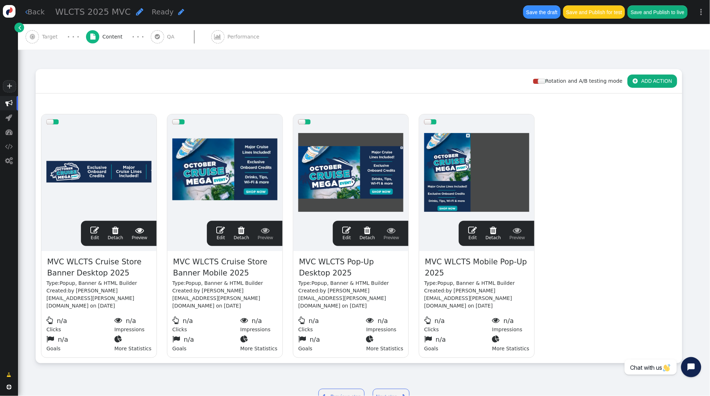
click at [95, 230] on span "" at bounding box center [94, 230] width 9 height 9
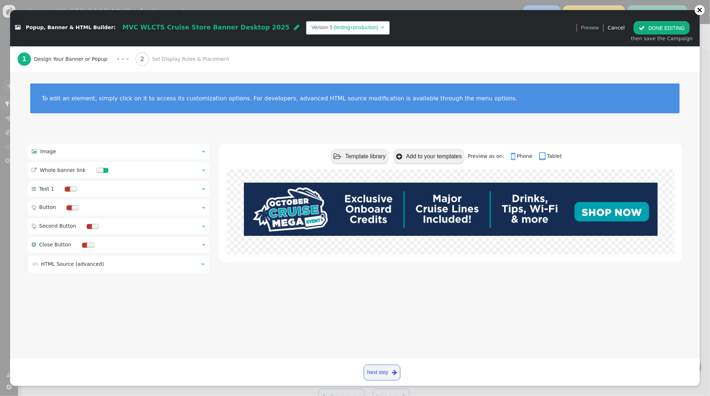
click at [205, 150] on span "" at bounding box center [203, 151] width 3 height 5
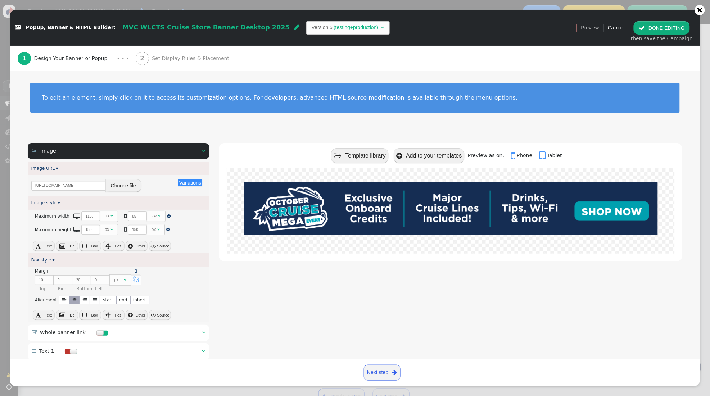
click at [123, 188] on button "Choose file" at bounding box center [123, 185] width 36 height 13
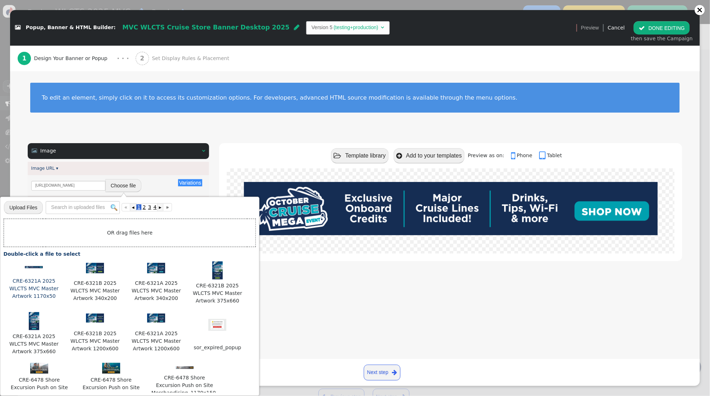
click at [31, 269] on div at bounding box center [34, 267] width 54 height 8
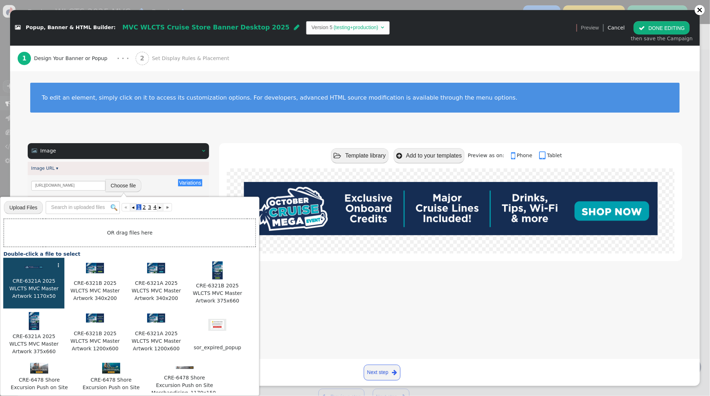
click at [43, 269] on div at bounding box center [34, 267] width 54 height 8
type input "https://cdn.personyze.com/upload/5748/24defa707ddd5c47.png"
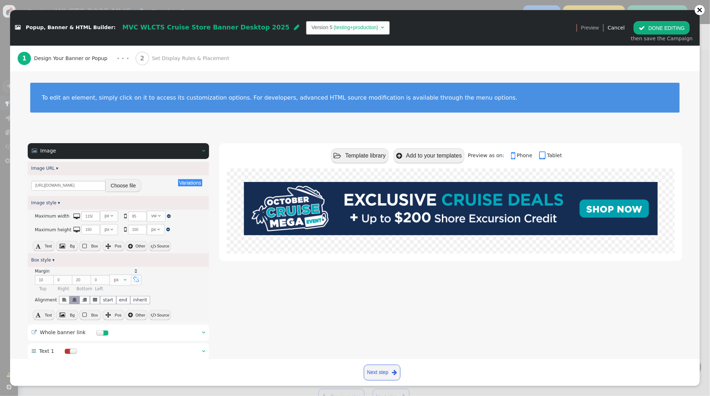
click at [186, 184] on button "Variations" at bounding box center [190, 182] width 24 height 7
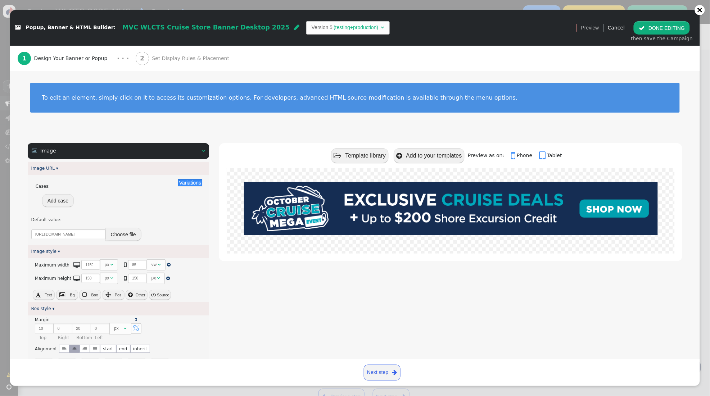
click at [60, 203] on button "Add case" at bounding box center [58, 200] width 32 height 13
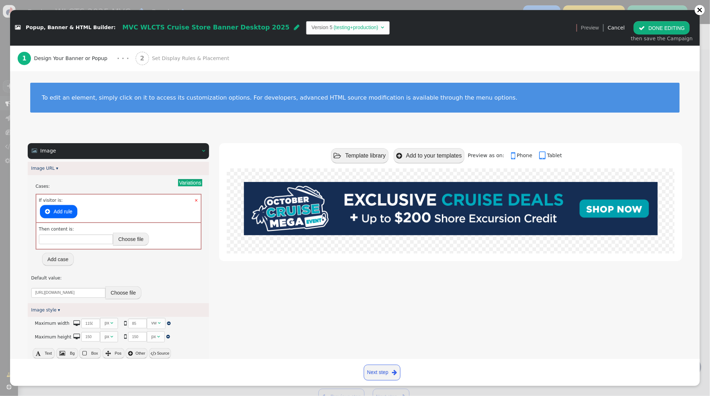
click at [62, 212] on button " Add rule" at bounding box center [58, 211] width 37 height 13
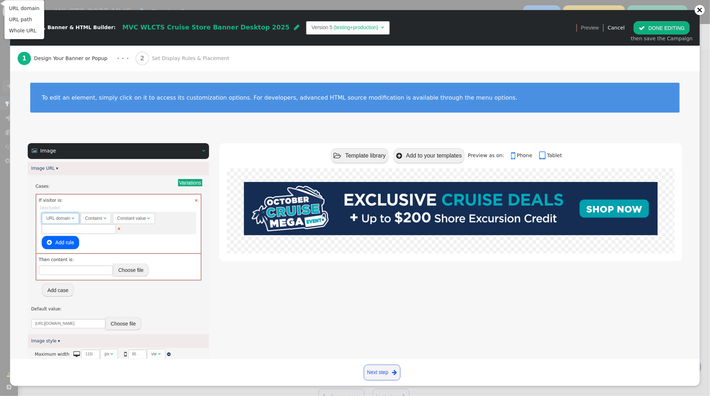
click at [75, 217] on span "URL domain " at bounding box center [60, 218] width 37 height 11
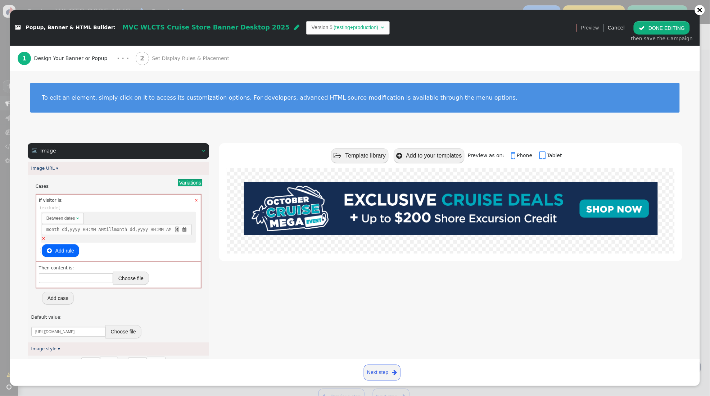
click at [188, 229] on span "" at bounding box center [185, 229] width 6 height 6
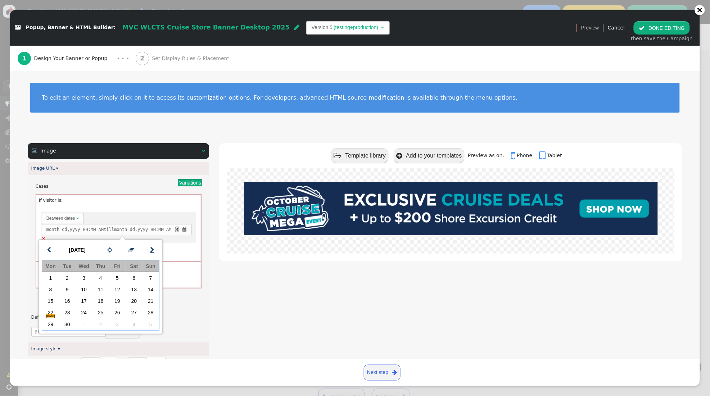
click at [152, 250] on span "" at bounding box center [152, 250] width 4 height 9
click at [51, 316] on td "20" at bounding box center [50, 313] width 17 height 12
click at [120, 324] on td "31" at bounding box center [117, 325] width 17 height 12
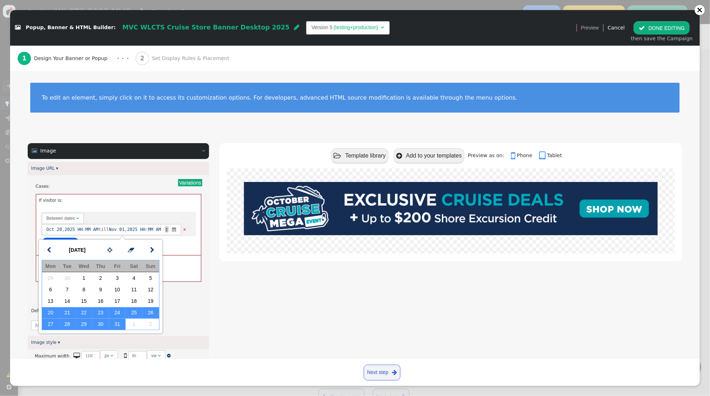
click at [238, 280] on div " Template library  Add to your templates Preview as on:  Phone  Tablet" at bounding box center [450, 360] width 463 height 435
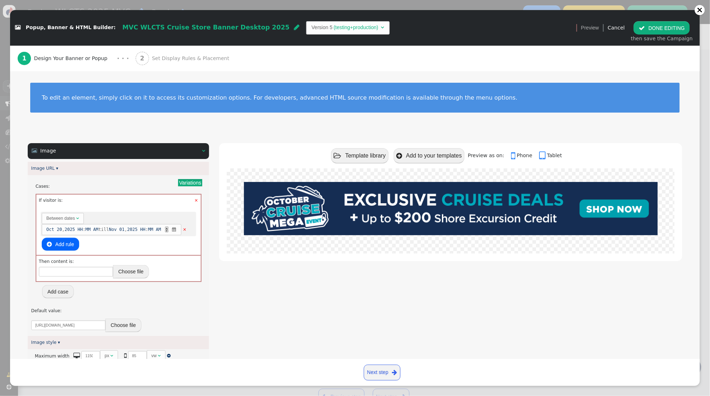
click at [136, 276] on button "Choose file" at bounding box center [131, 271] width 36 height 13
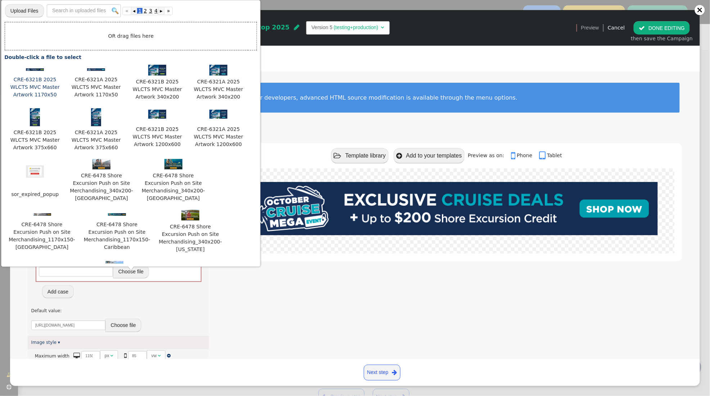
click at [36, 71] on img at bounding box center [35, 69] width 18 height 3
type input "https://cdn.personyze.com/upload/5748/7f2b95e6e582dad4.png"
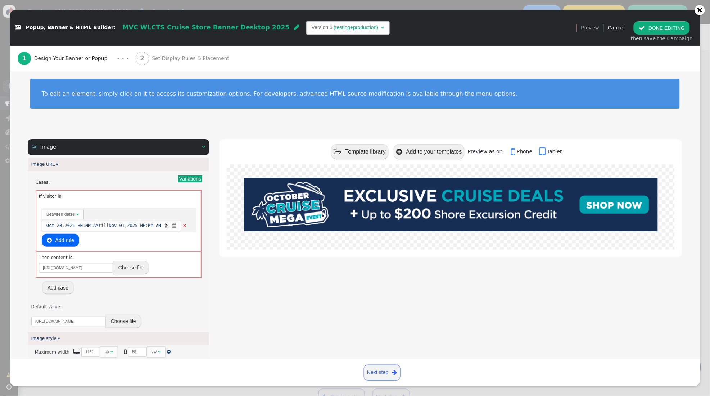
scroll to position [3, 0]
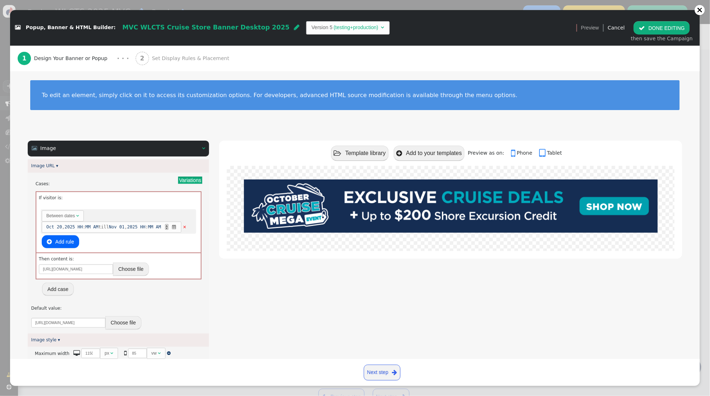
click at [170, 58] on span "Set Display Rules & Placement" at bounding box center [192, 59] width 80 height 8
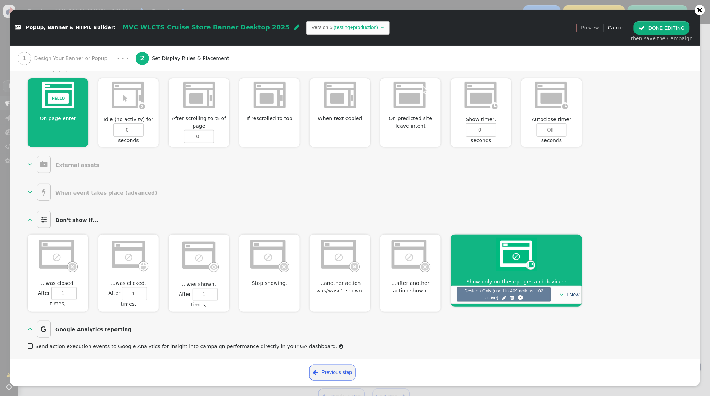
scroll to position [0, 0]
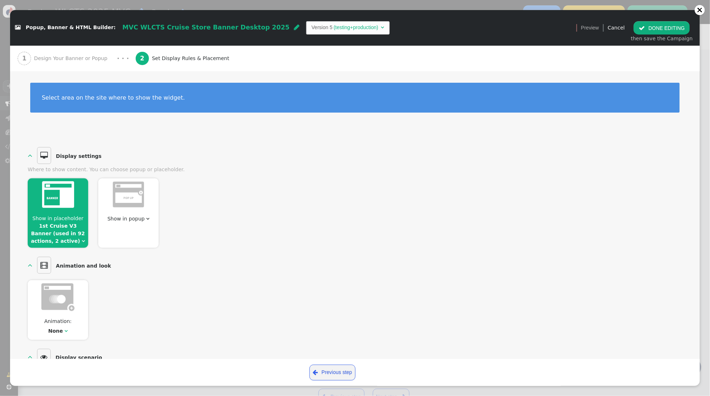
click at [645, 30] on span "" at bounding box center [642, 28] width 6 height 6
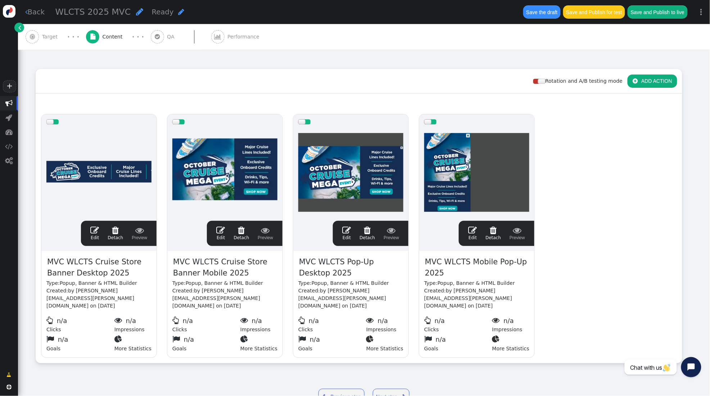
click at [345, 231] on span "" at bounding box center [346, 230] width 9 height 9
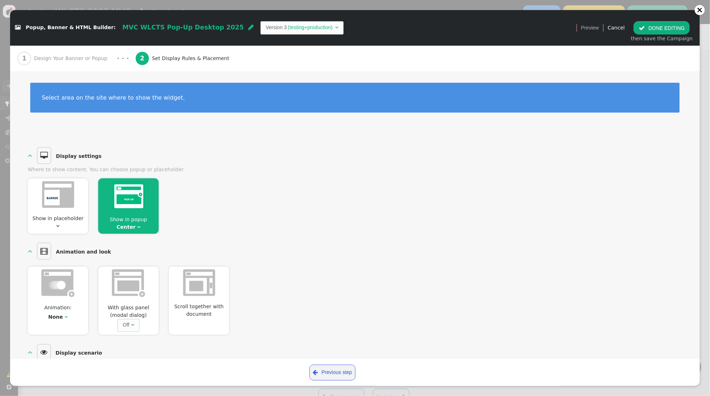
click at [81, 61] on span "Design Your Banner or Popup" at bounding box center [72, 59] width 76 height 8
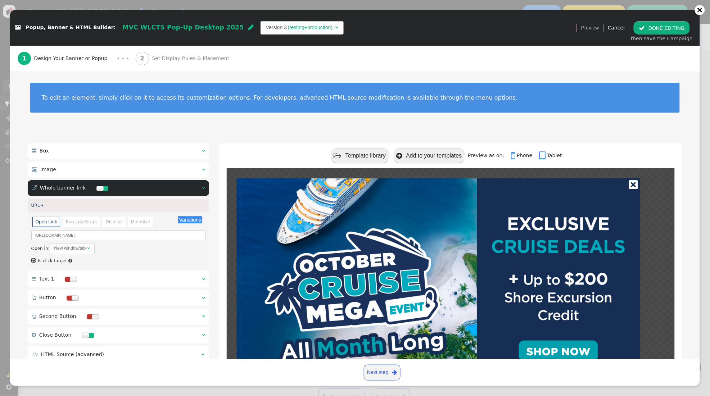
click at [202, 168] on span "" at bounding box center [203, 169] width 3 height 5
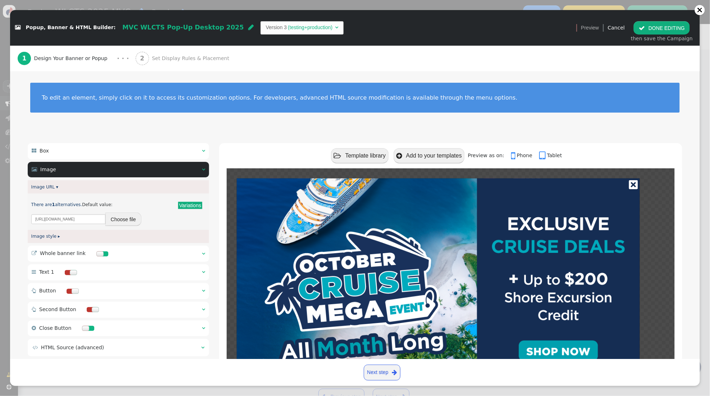
click at [189, 205] on button "Variations" at bounding box center [190, 205] width 24 height 7
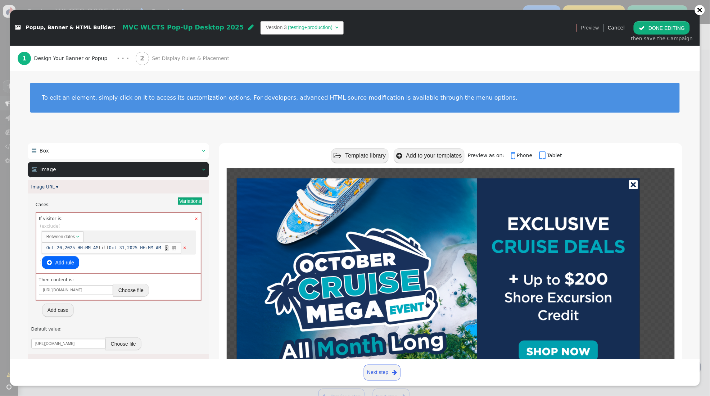
click at [177, 248] on span "" at bounding box center [174, 248] width 6 height 6
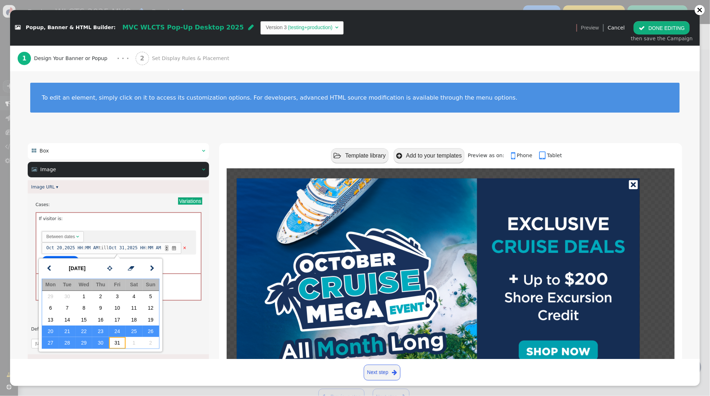
click at [121, 340] on td "31" at bounding box center [117, 343] width 17 height 12
click at [154, 191] on div "Image URL ▾" at bounding box center [118, 186] width 181 height 13
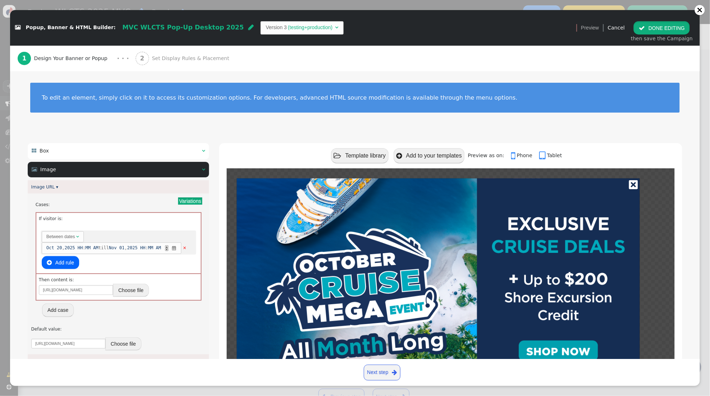
click at [659, 31] on button " DONE EDITING" at bounding box center [662, 27] width 56 height 13
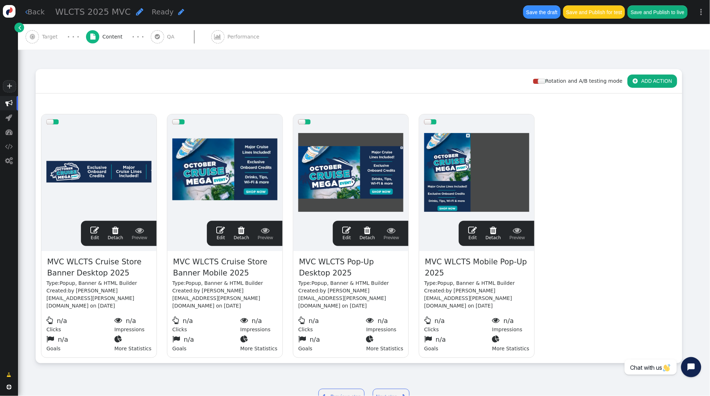
click at [471, 230] on span "" at bounding box center [472, 230] width 9 height 9
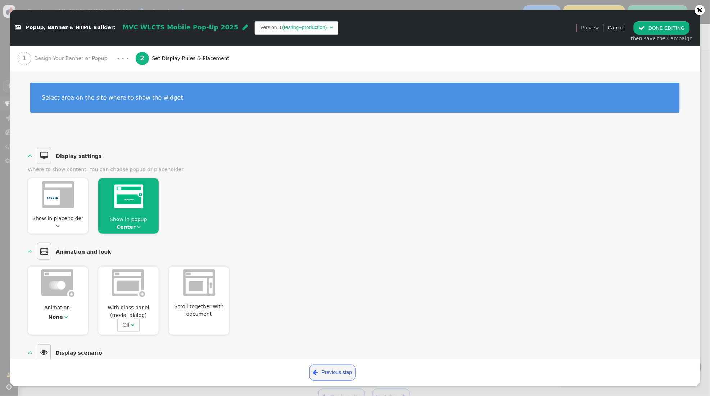
click at [87, 60] on span "Design Your Banner or Popup" at bounding box center [72, 59] width 76 height 8
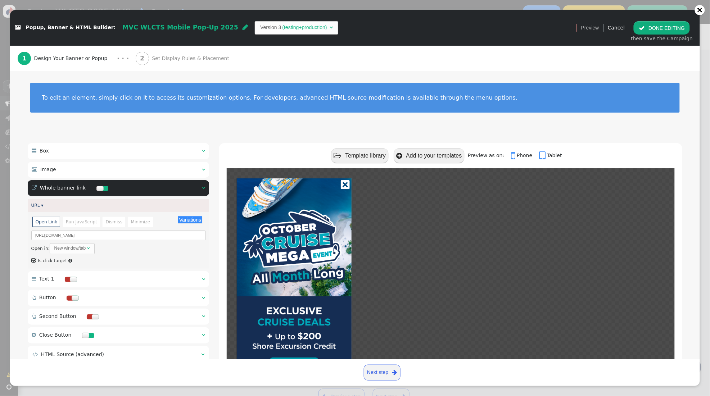
click at [203, 168] on span "" at bounding box center [203, 169] width 3 height 5
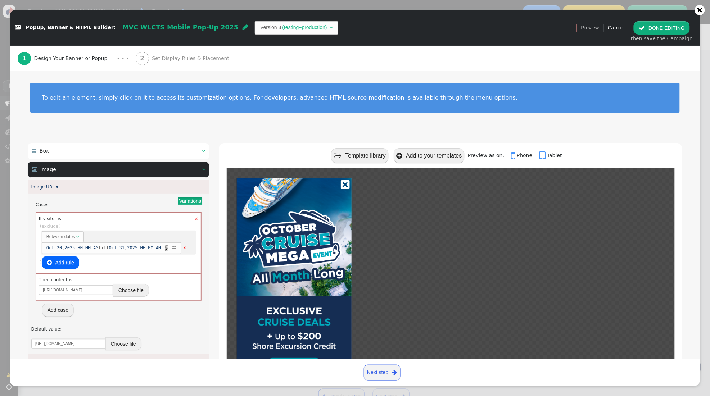
click at [177, 249] on span "" at bounding box center [174, 248] width 6 height 6
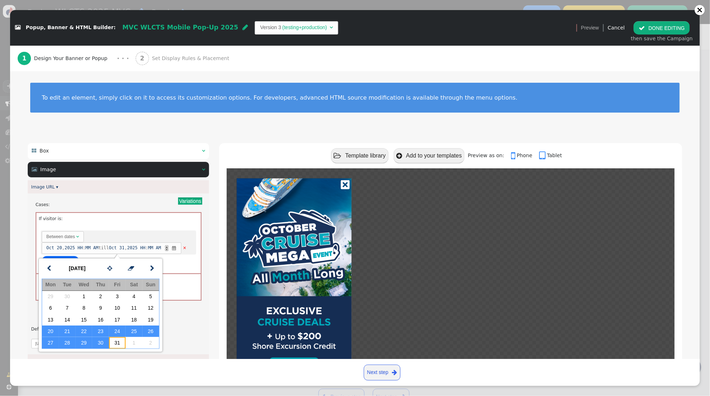
click at [118, 340] on td "31" at bounding box center [117, 343] width 17 height 12
click at [215, 149] on div " Box    Image   Image URL ▾ Variations Cases: × If visitor is: Rules to c…" at bounding box center [355, 378] width 655 height 471
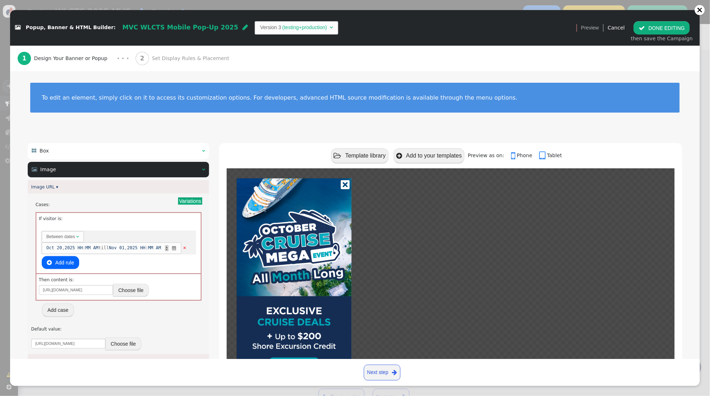
click at [663, 27] on button " DONE EDITING" at bounding box center [662, 27] width 56 height 13
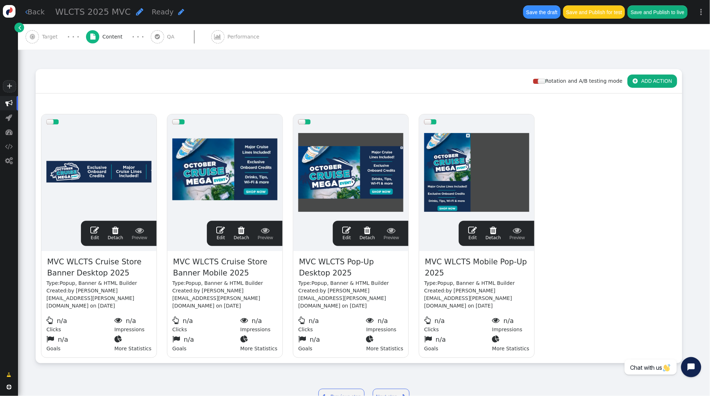
click at [219, 229] on span "" at bounding box center [220, 230] width 9 height 9
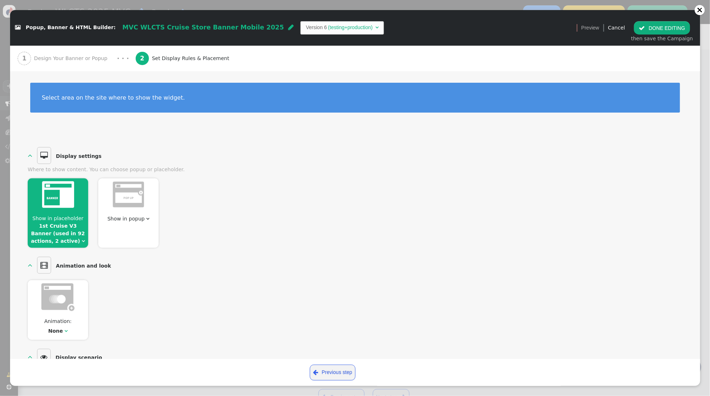
scroll to position [1, 0]
click at [73, 55] on span "Design Your Banner or Popup" at bounding box center [72, 59] width 76 height 8
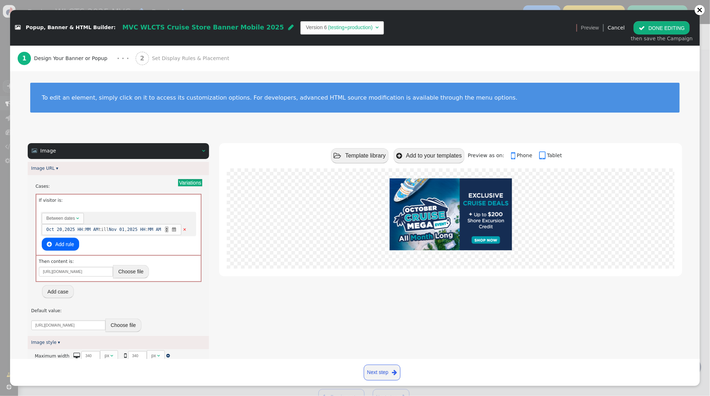
click at [657, 28] on button " DONE EDITING" at bounding box center [662, 27] width 56 height 13
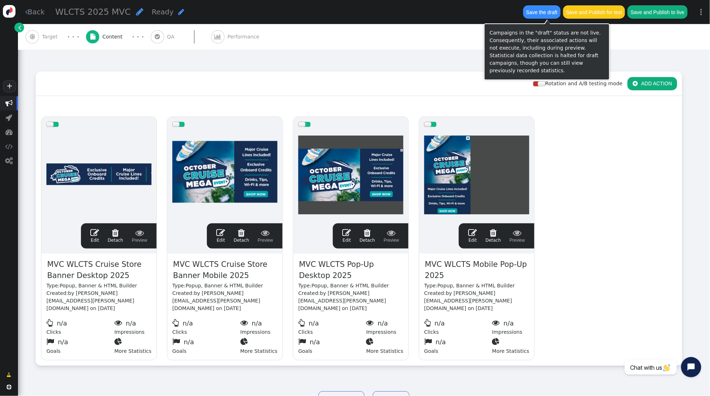
click at [542, 11] on button "Save the draft" at bounding box center [541, 11] width 37 height 13
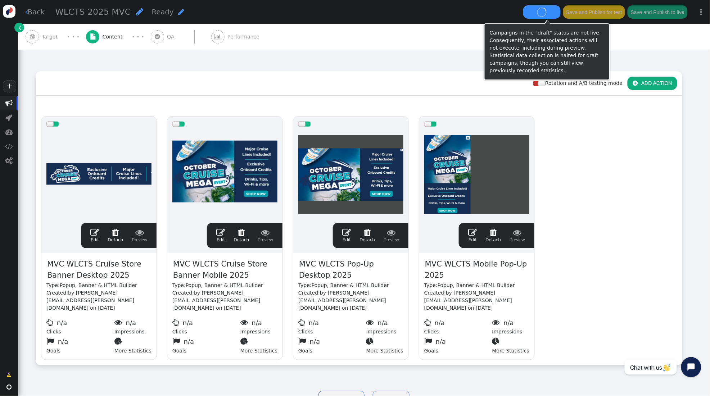
scroll to position [84, 0]
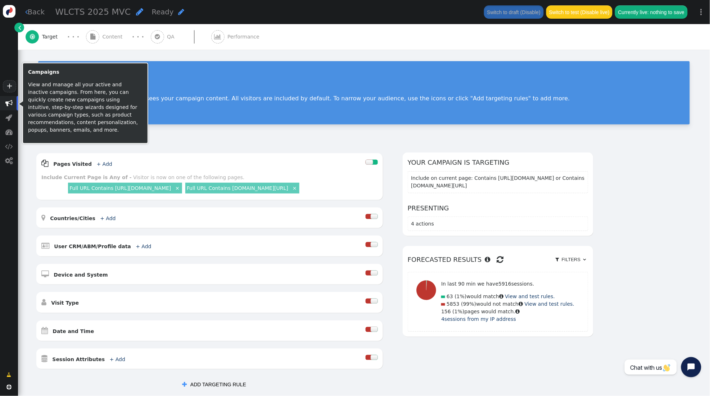
click at [10, 104] on span "" at bounding box center [8, 103] width 7 height 7
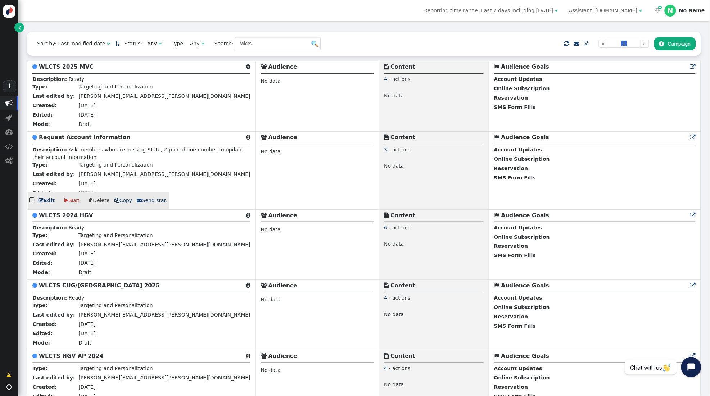
scroll to position [158, 0]
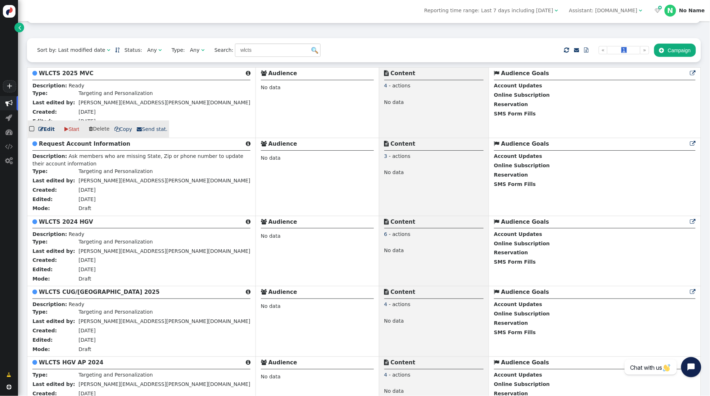
click at [71, 74] on b "WLCTS 2025 MVC" at bounding box center [66, 73] width 55 height 6
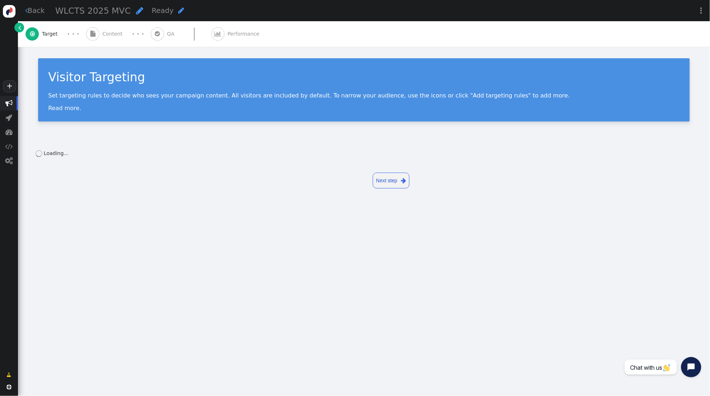
click at [128, 12] on div "WLCTS 2025 MVC " at bounding box center [99, 10] width 88 height 13
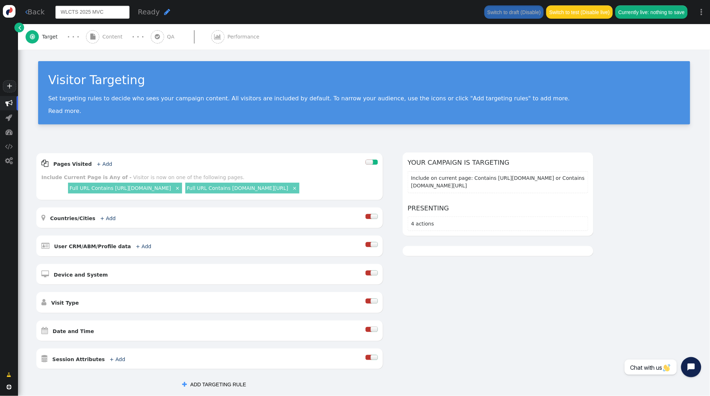
click at [122, 11] on input "WLCTS 2025 MVC" at bounding box center [92, 12] width 74 height 13
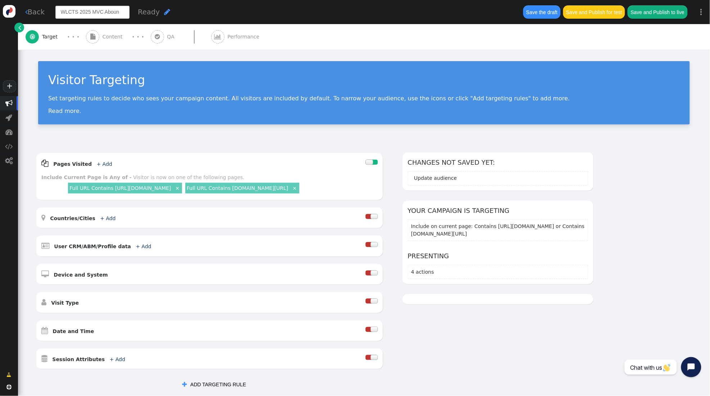
type input "WLCTS 2025 MVC Abound"
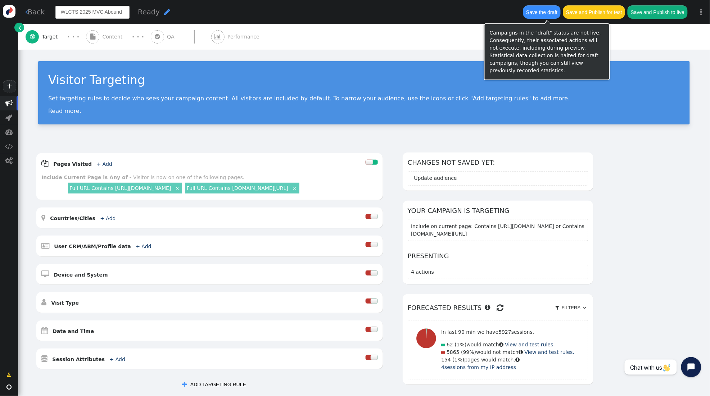
click at [534, 14] on button "Save the draft" at bounding box center [541, 11] width 37 height 13
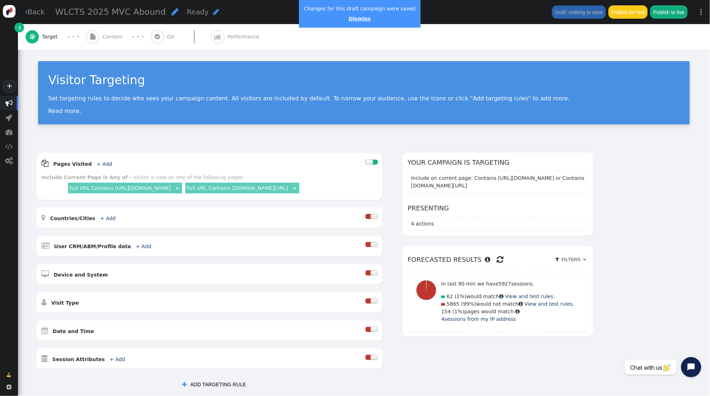
click at [363, 18] on link "Dismiss" at bounding box center [360, 19] width 22 height 6
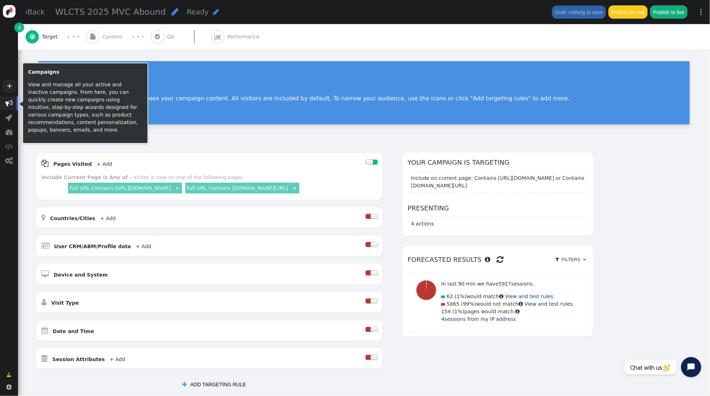
click at [6, 103] on span "" at bounding box center [8, 103] width 7 height 7
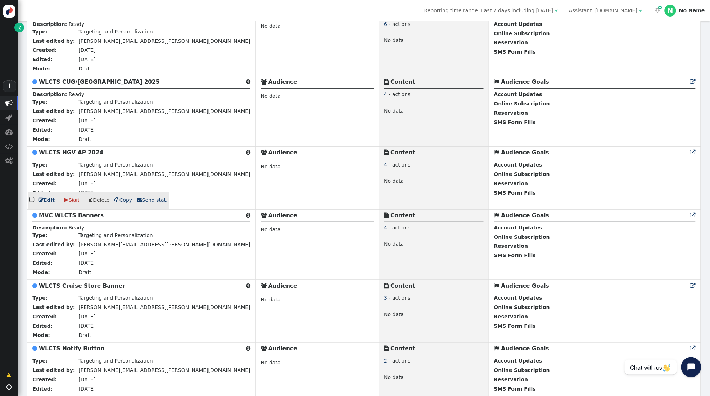
scroll to position [381, 0]
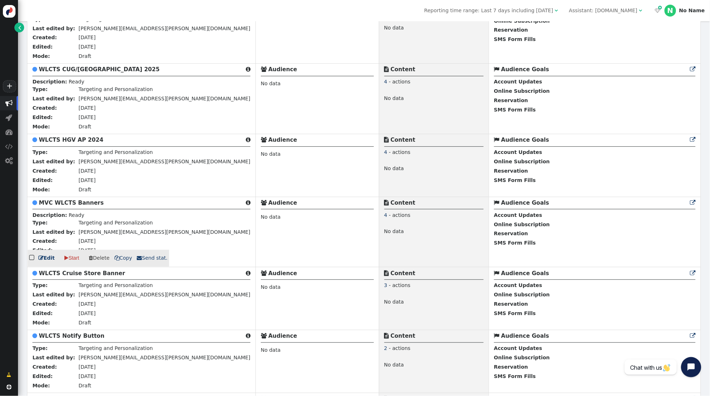
click at [79, 206] on b "MVC WLCTS Banners" at bounding box center [71, 203] width 65 height 6
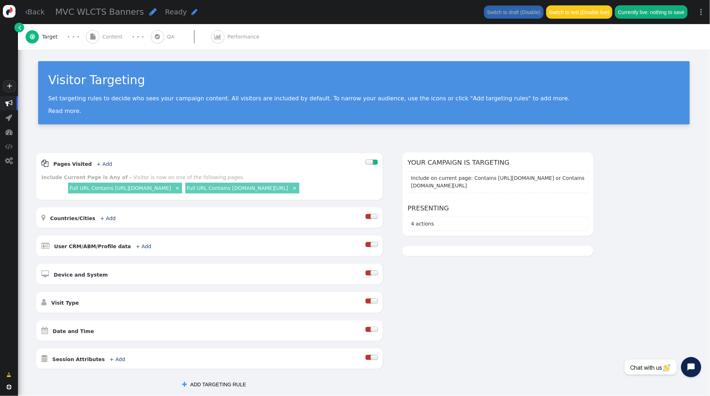
click at [113, 35] on span "Content" at bounding box center [114, 37] width 23 height 8
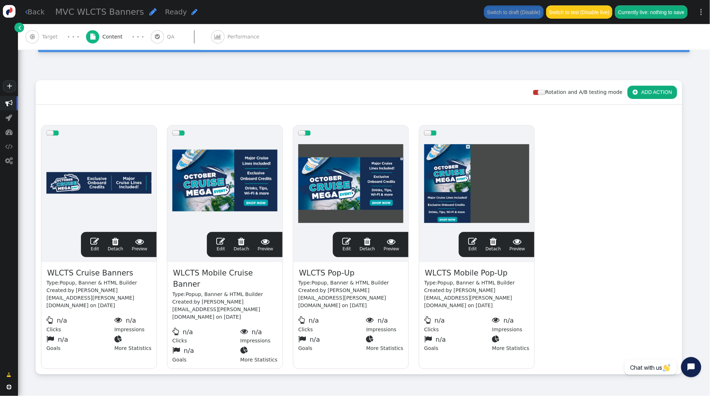
scroll to position [77, 0]
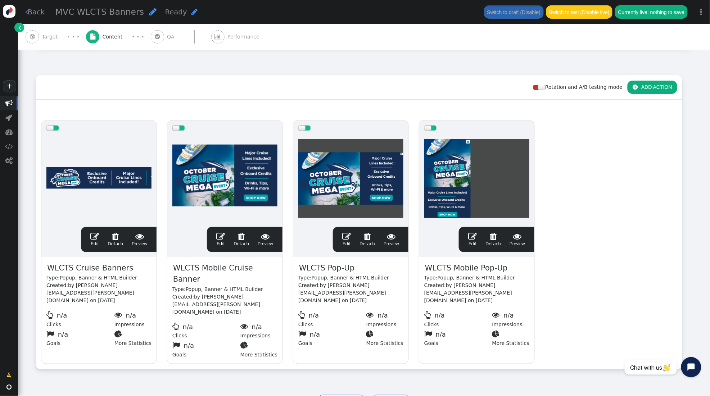
click at [93, 238] on span "" at bounding box center [94, 236] width 9 height 9
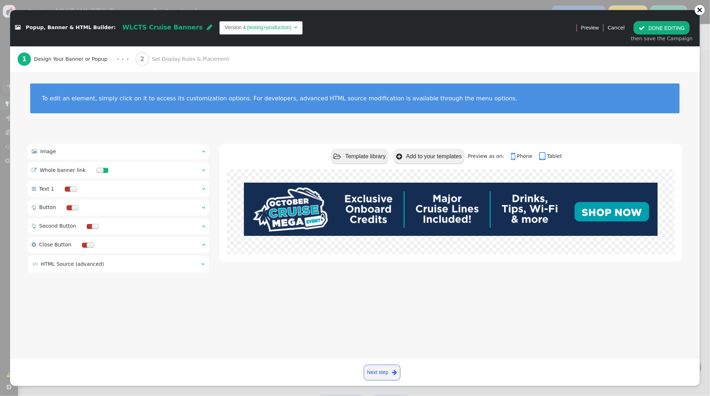
click at [164, 61] on span "Set Display Rules & Placement" at bounding box center [192, 59] width 80 height 8
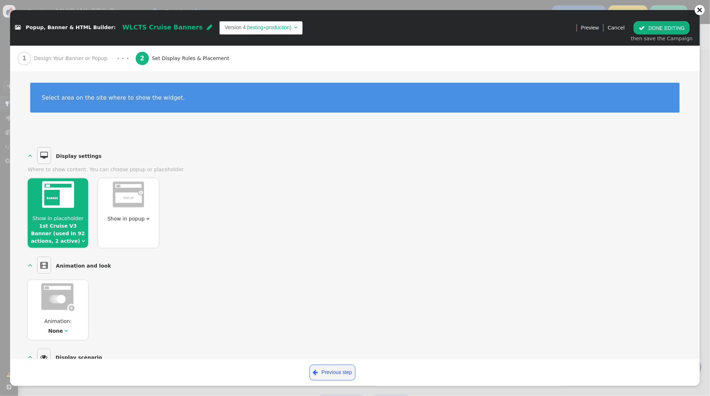
click at [55, 216] on span "Show in placeholder" at bounding box center [57, 219] width 51 height 6
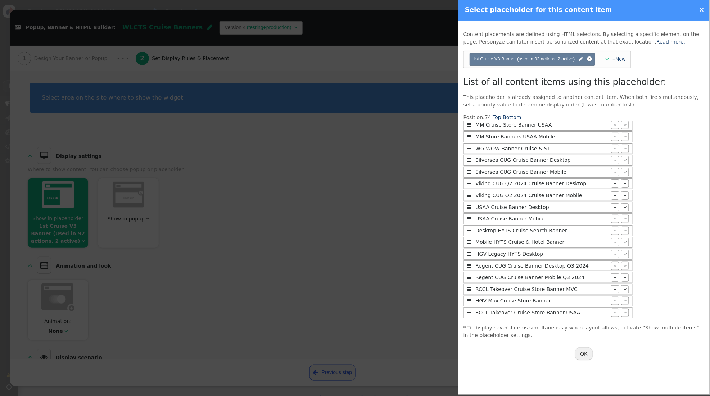
scroll to position [0, 0]
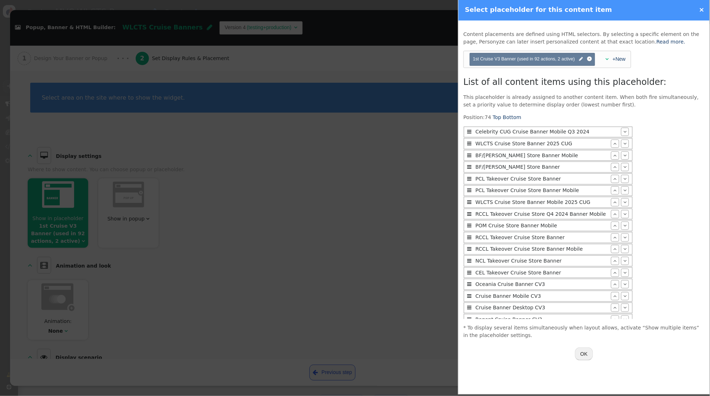
click at [701, 7] on link "×" at bounding box center [702, 10] width 5 height 8
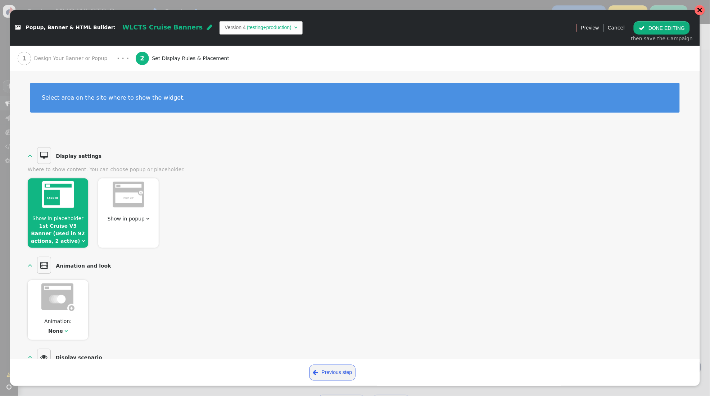
click at [703, 9] on div at bounding box center [700, 10] width 6 height 6
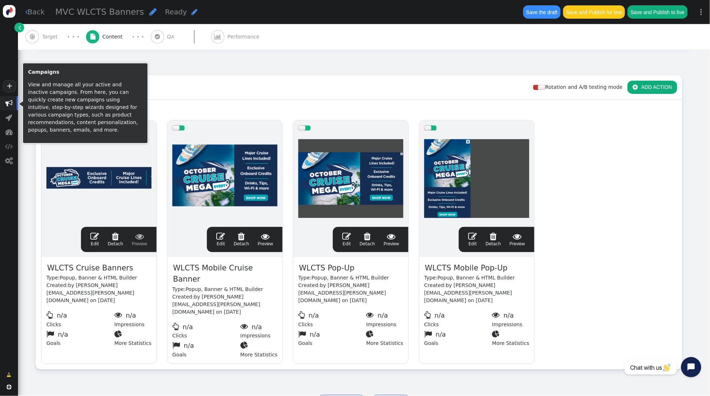
click at [12, 103] on span "" at bounding box center [8, 103] width 7 height 7
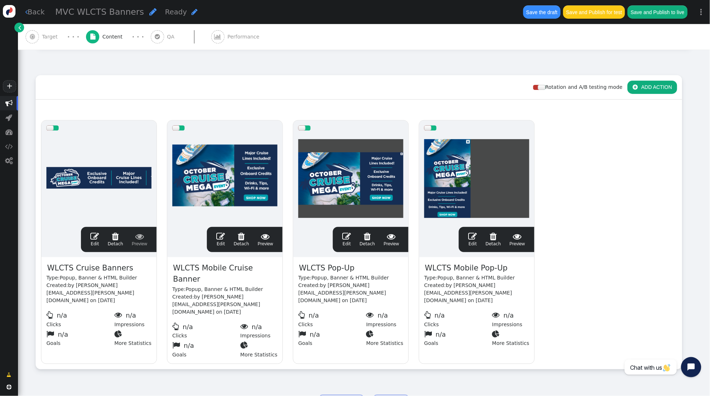
scroll to position [77, 0]
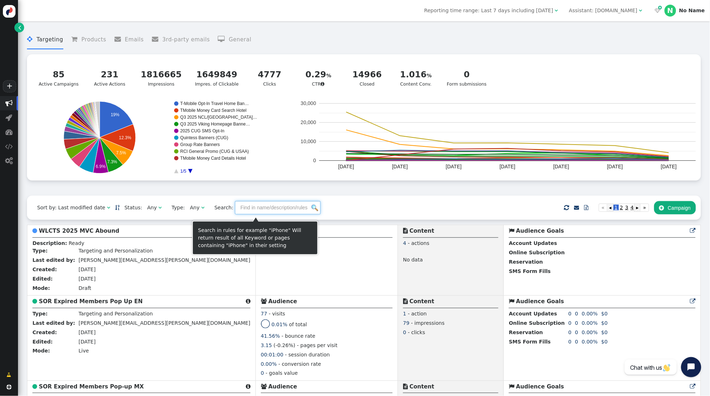
click at [248, 211] on input "text" at bounding box center [278, 207] width 86 height 13
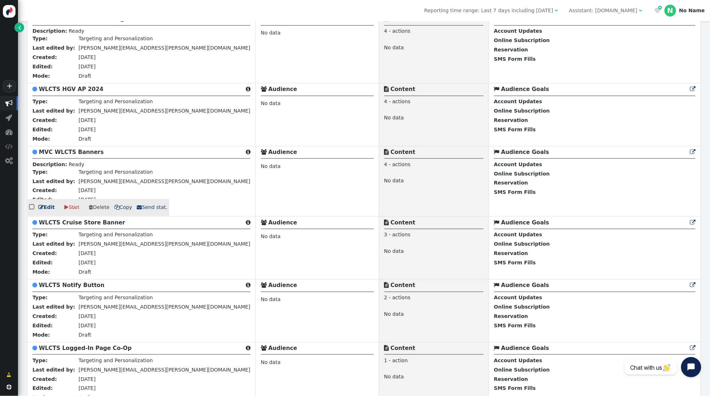
scroll to position [431, 0]
type input "wlcts"
click at [77, 156] on b "MVC WLCTS Banners" at bounding box center [71, 153] width 65 height 6
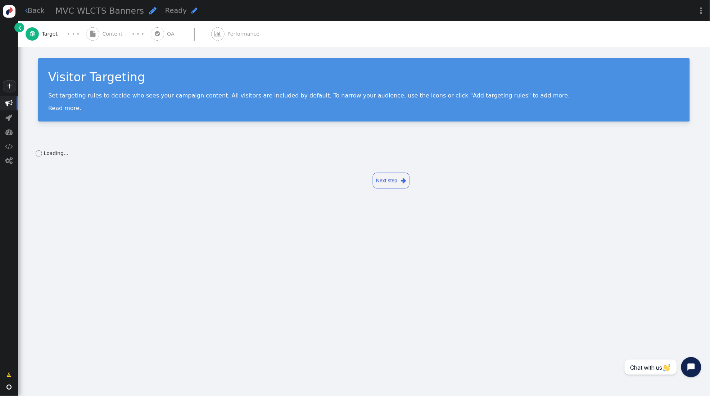
click at [149, 10] on span "" at bounding box center [152, 10] width 7 height 8
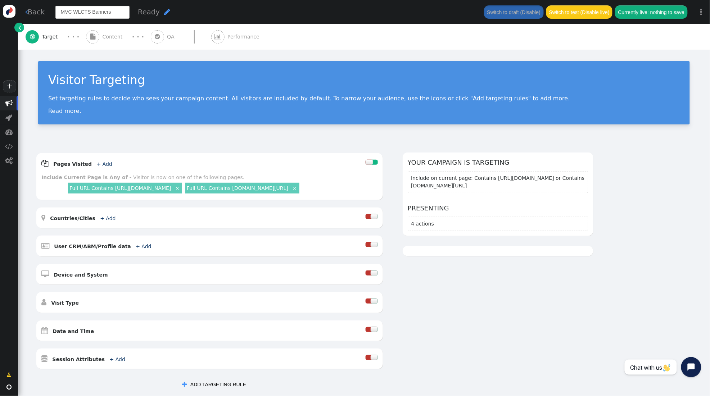
drag, startPoint x: 66, startPoint y: 12, endPoint x: 32, endPoint y: 10, distance: 33.2
click at [32, 10] on div " Back MVC WLCTS Banners Ready  Switch to draft (Disable) Switch to test (Disa…" at bounding box center [364, 12] width 692 height 24
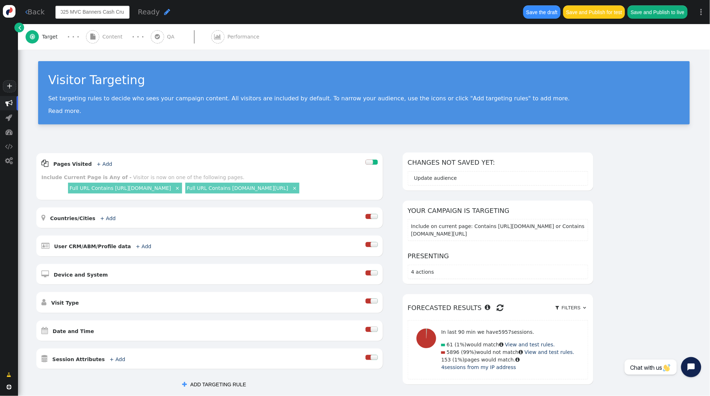
type input "WLCTS 2025 MVC Banners Cash Cruise"
click at [236, 155] on div " Pages Visited + Add  Include Current Page is Any of - Visitor is now on one …" at bounding box center [209, 176] width 347 height 47
click at [171, 187] on link "Full URL Contains [URL][DOMAIN_NAME]" at bounding box center [120, 188] width 102 height 6
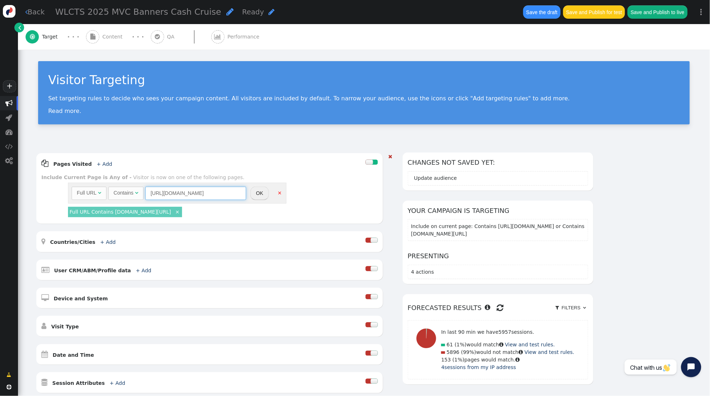
drag, startPoint x: 219, startPoint y: 195, endPoint x: 247, endPoint y: 193, distance: 27.8
click at [220, 194] on input "https://mvcowner.ovstravel.com/cruise-listing" at bounding box center [195, 193] width 101 height 13
paste input "ccruises"
type input "https://ccruises.ovstravel.com/cruise-listing"
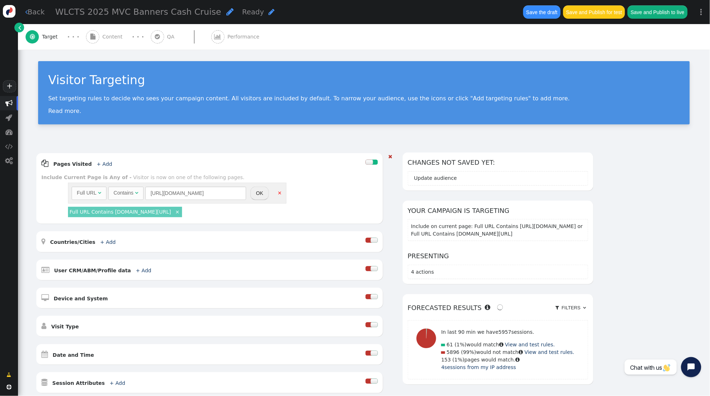
click at [259, 195] on button "OK" at bounding box center [260, 193] width 18 height 13
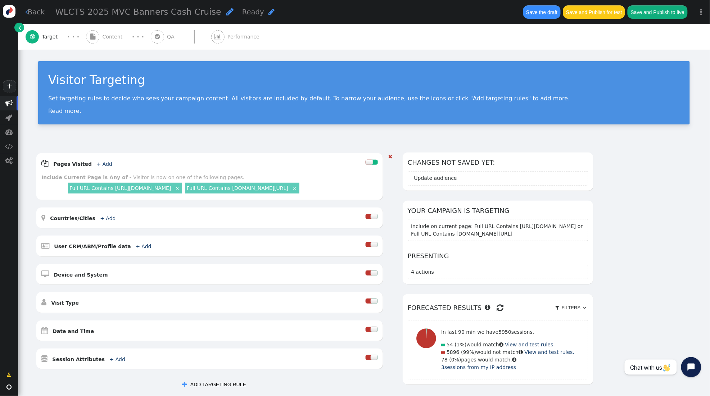
click at [298, 189] on link "×" at bounding box center [295, 188] width 6 height 6
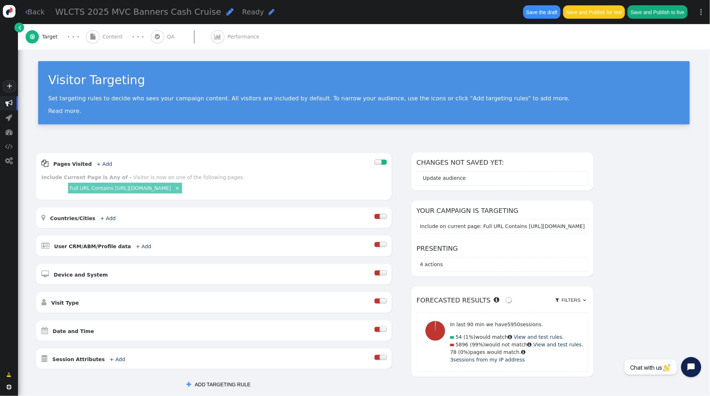
click at [110, 38] on span "Content" at bounding box center [114, 37] width 23 height 8
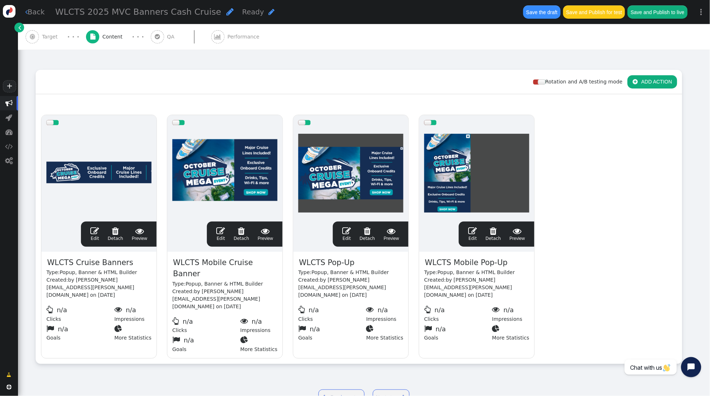
scroll to position [83, 0]
click at [65, 261] on span "WLCTS Cruise Banners" at bounding box center [89, 263] width 87 height 12
drag, startPoint x: 50, startPoint y: 261, endPoint x: 61, endPoint y: 260, distance: 10.9
click at [50, 261] on span "WLCTS Cruise Banners" at bounding box center [89, 263] width 87 height 12
click at [96, 262] on span "WLCTS Cruise Banners" at bounding box center [89, 263] width 87 height 12
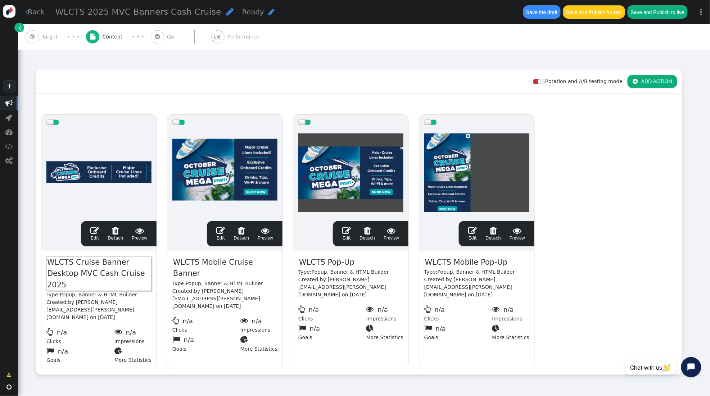
click at [236, 263] on span "WLCTS Mobile Cruise Banner" at bounding box center [224, 268] width 105 height 23
click at [255, 265] on span "WLCTS Mobile Cruise Banner" at bounding box center [224, 268] width 105 height 23
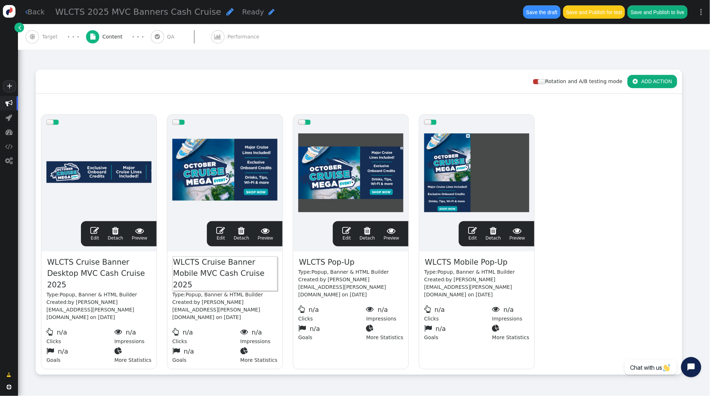
click at [346, 262] on span "WLCTS Pop-Up" at bounding box center [326, 263] width 57 height 12
click at [351, 262] on span "WLCTS Pop-Up" at bounding box center [326, 263] width 57 height 12
click at [467, 262] on span "WLCTS Mobile Pop-Up" at bounding box center [466, 263] width 84 height 12
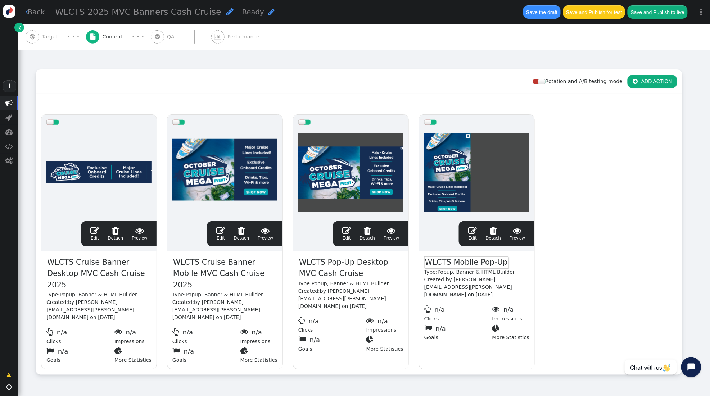
click at [495, 263] on span "WLCTS Mobile Pop-Up" at bounding box center [466, 263] width 84 height 12
click at [477, 264] on span "WLCTS Mobile Pop-Up" at bounding box center [466, 263] width 84 height 12
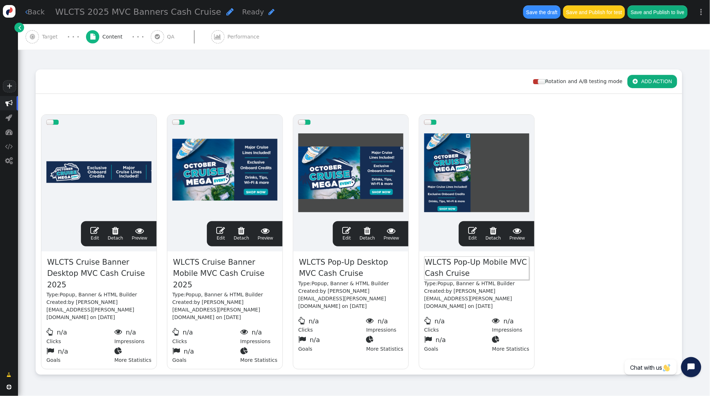
click at [572, 248] on div "drag this  Edit  Detach  Preview WLCTS Cruise Banner Desktop MVC Cash Cruise…" at bounding box center [359, 242] width 646 height 266
click at [96, 230] on span "" at bounding box center [94, 230] width 9 height 9
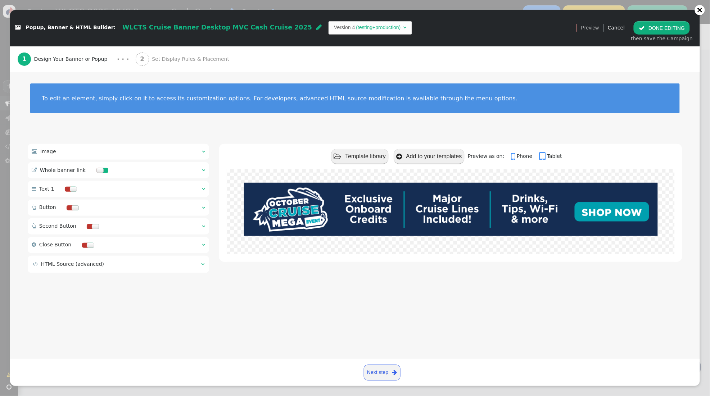
click at [206, 152] on div " Image  " at bounding box center [118, 152] width 181 height 16
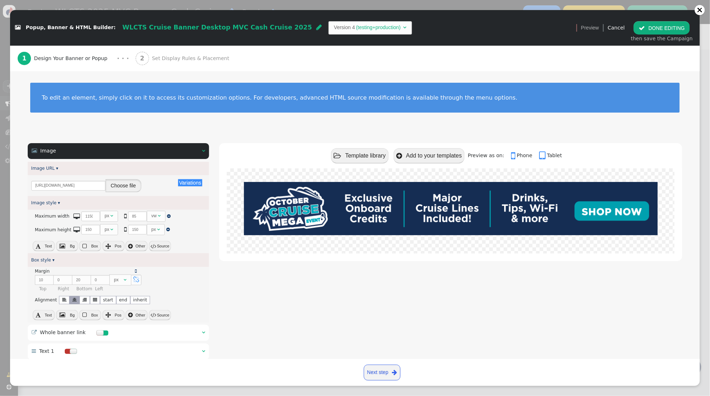
click at [118, 186] on button "Choose file" at bounding box center [123, 185] width 36 height 13
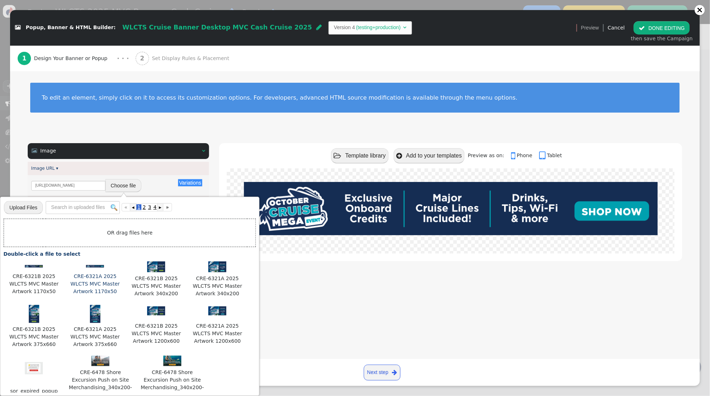
click at [98, 267] on img at bounding box center [95, 266] width 18 height 3
type input "https://cdn.personyze.com/upload/5748/24defa707ddd5c47.png"
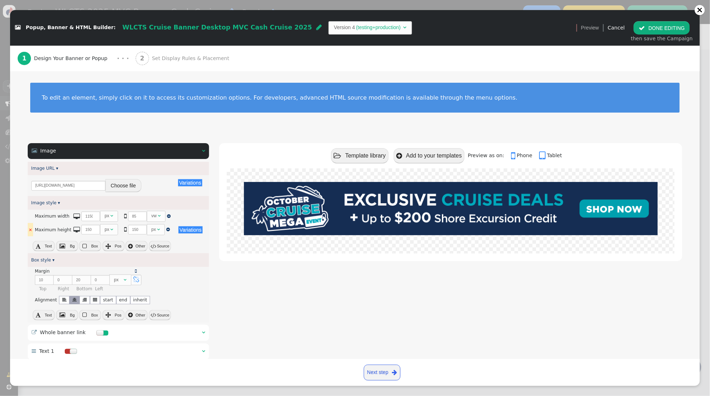
scroll to position [1, 0]
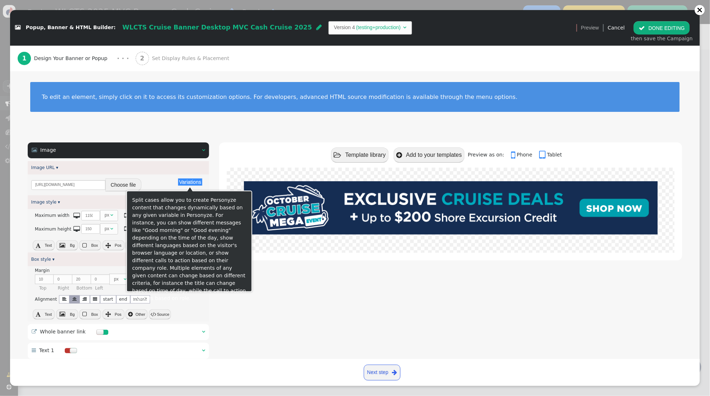
click at [185, 183] on button "Variations" at bounding box center [190, 182] width 24 height 7
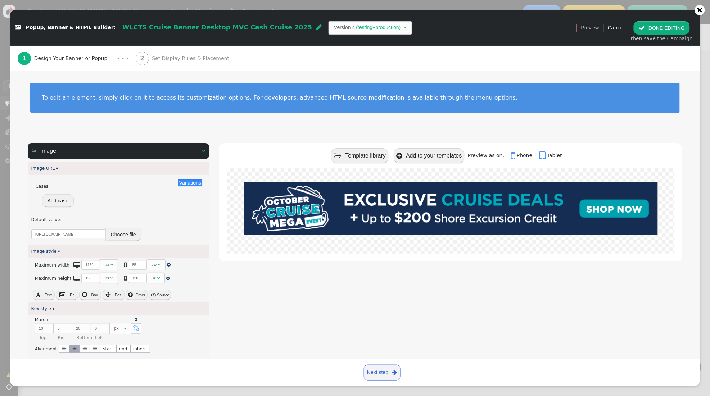
click at [60, 201] on button "Add case" at bounding box center [58, 200] width 32 height 13
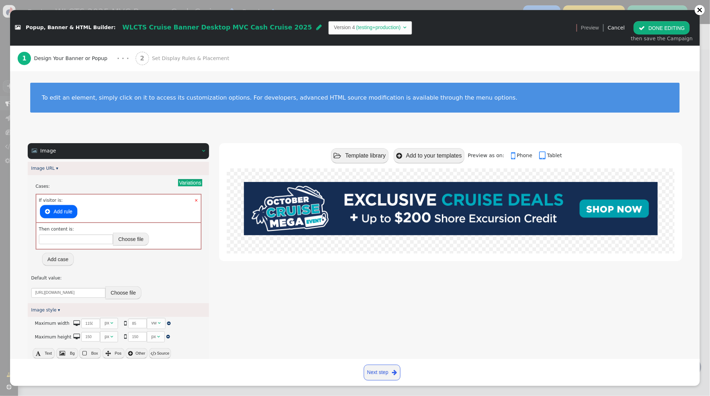
click at [63, 212] on button " Add rule" at bounding box center [58, 211] width 37 height 13
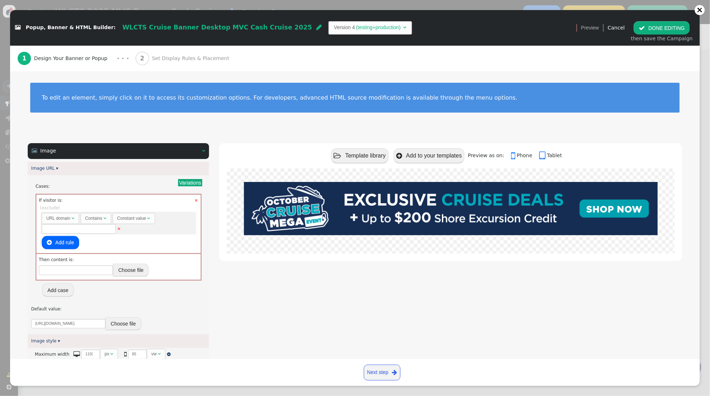
click at [91, 207] on span "AND OR XOR AND  ( exclude ( m   URL domain  Contains  Constant value  × )…" at bounding box center [118, 227] width 157 height 45
click at [61, 218] on div "URL domain" at bounding box center [58, 218] width 24 height 6
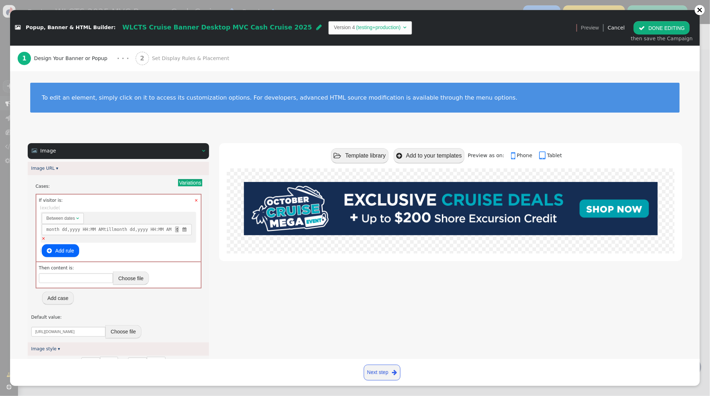
click at [188, 230] on span "" at bounding box center [185, 229] width 6 height 6
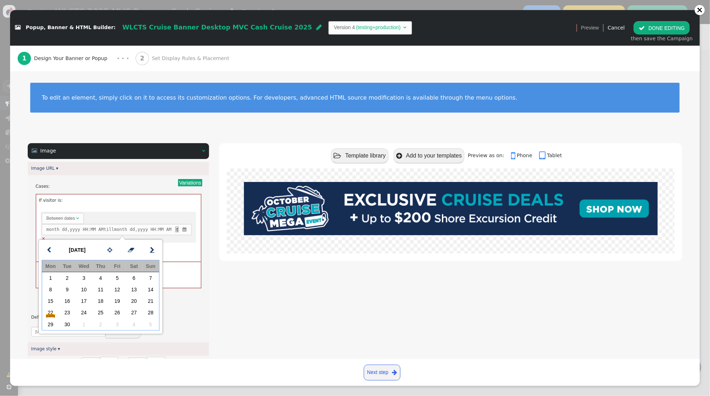
click at [153, 250] on span "" at bounding box center [152, 250] width 4 height 9
click at [51, 316] on td "20" at bounding box center [50, 313] width 17 height 12
click at [117, 323] on td "31" at bounding box center [117, 325] width 17 height 12
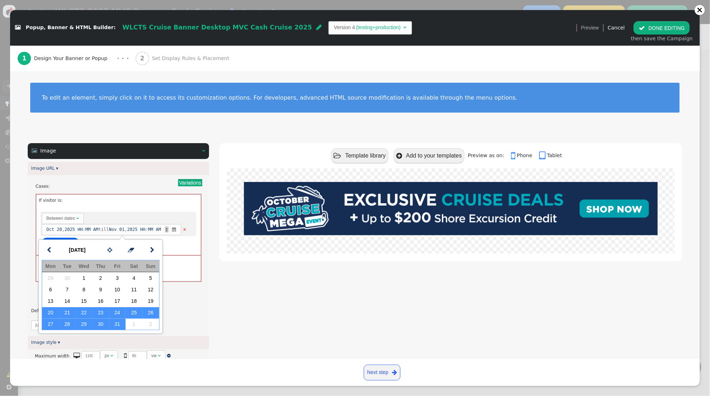
click at [215, 294] on div " Image   Image URL ▾ Variations Cases: × If visitor is: Rules to check on ne…" at bounding box center [355, 365] width 655 height 445
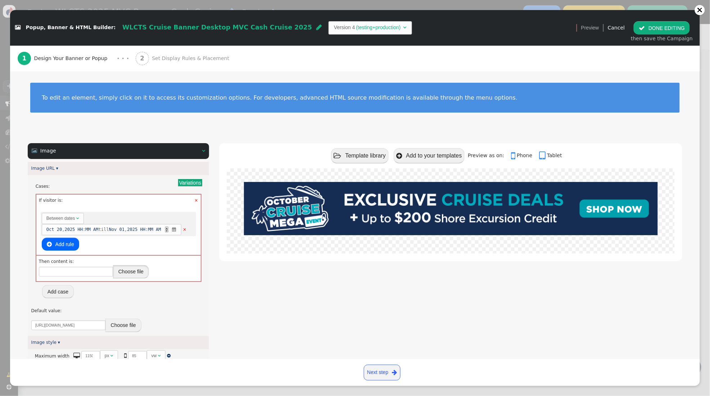
click at [126, 278] on button "Choose file" at bounding box center [131, 271] width 36 height 13
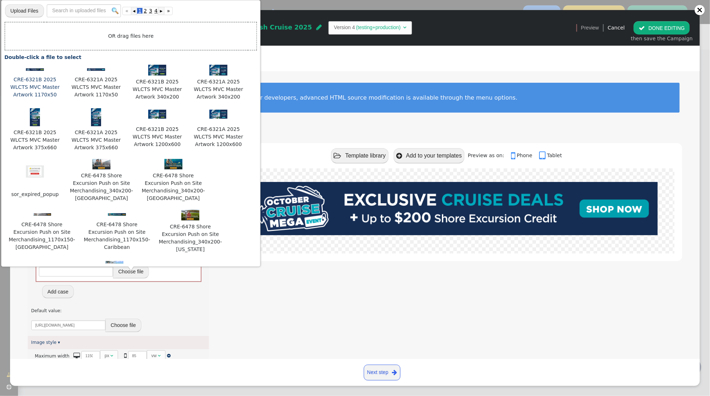
click at [35, 71] on img at bounding box center [35, 69] width 18 height 3
type input "https://cdn.personyze.com/upload/5748/7f2b95e6e582dad4.png"
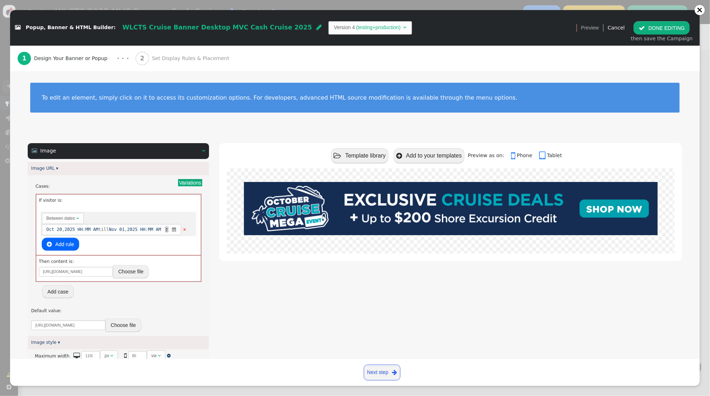
click at [245, 268] on div " Template library  Add to your templates Preview as on:  Phone  Tablet" at bounding box center [450, 360] width 463 height 435
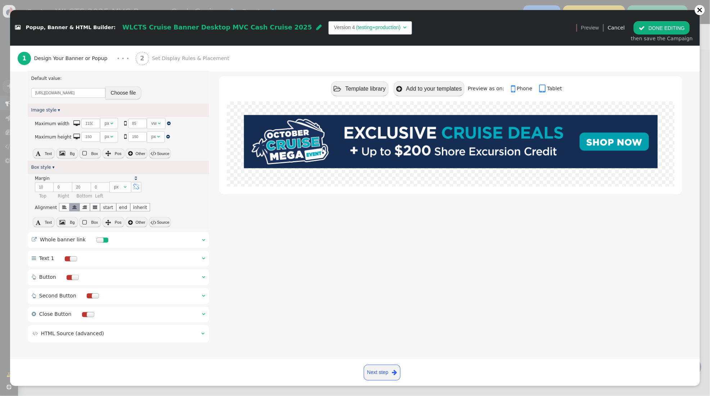
scroll to position [235, 0]
click at [203, 239] on div "" at bounding box center [203, 239] width 3 height 8
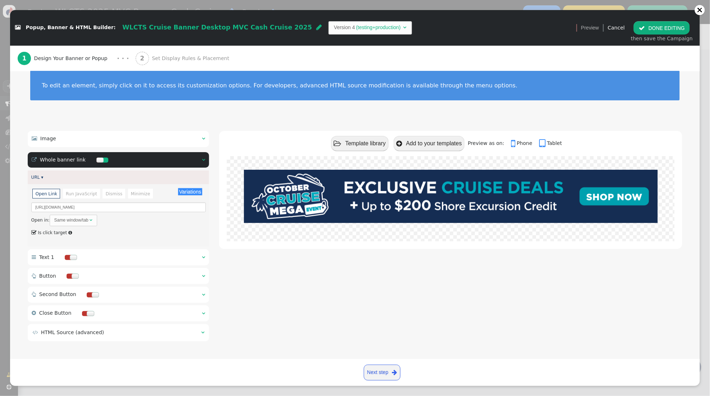
scroll to position [0, 0]
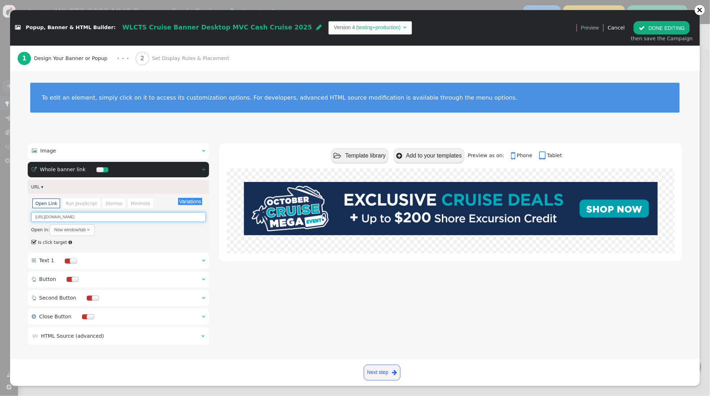
click at [43, 219] on input "https://mvcowner.ovstravel.com/cruise-listing?&partnerid=61&cobrandid=29767&aff…" at bounding box center [118, 217] width 175 height 10
drag, startPoint x: 135, startPoint y: 216, endPoint x: 177, endPoint y: 219, distance: 41.5
click at [136, 216] on input "https://mvcowner.ovstravel.com/cruise-listing?&partnerid=61&cobrandid=29767&aff…" at bounding box center [118, 217] width 175 height 10
paste input "s.ovstravel.com/cruiseeventoct/"
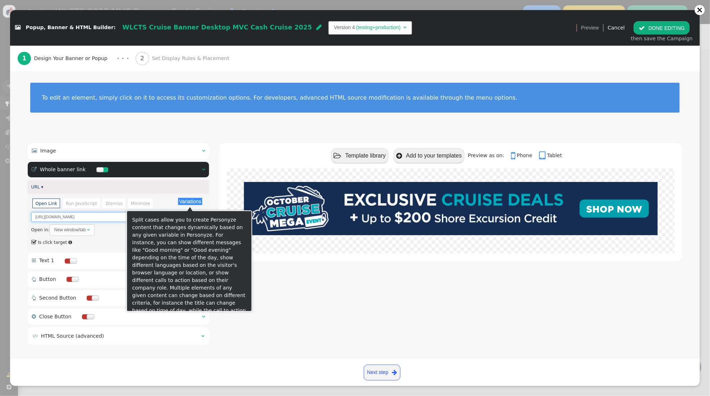
type input "https://mvcowners.ovstravel.com/cruiseeventoct/"
click at [189, 198] on div "Variations" at bounding box center [190, 201] width 26 height 8
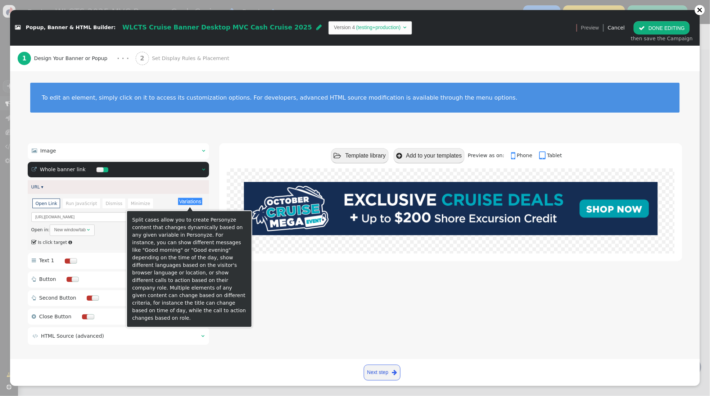
click at [190, 201] on button "Variations" at bounding box center [190, 201] width 24 height 7
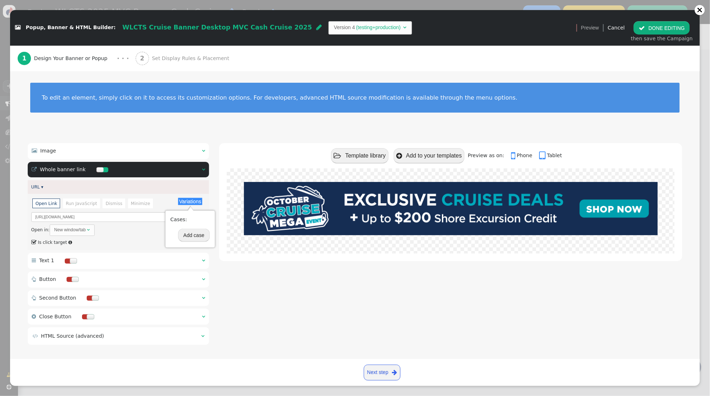
click at [222, 188] on div at bounding box center [450, 214] width 463 height 93
click at [180, 63] on div "2 Set Display Rules & Placement" at bounding box center [184, 59] width 97 height 26
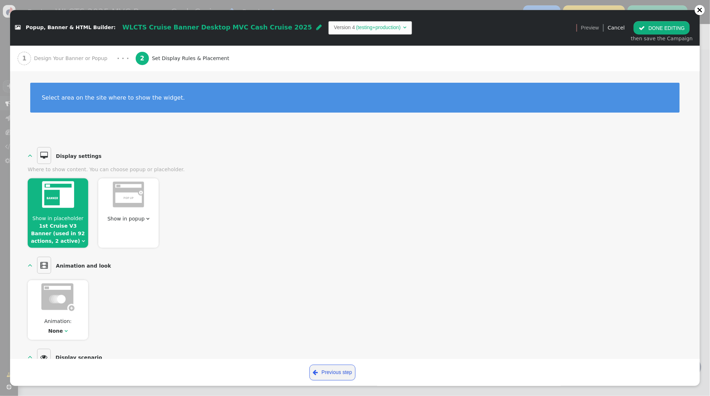
scroll to position [303, 0]
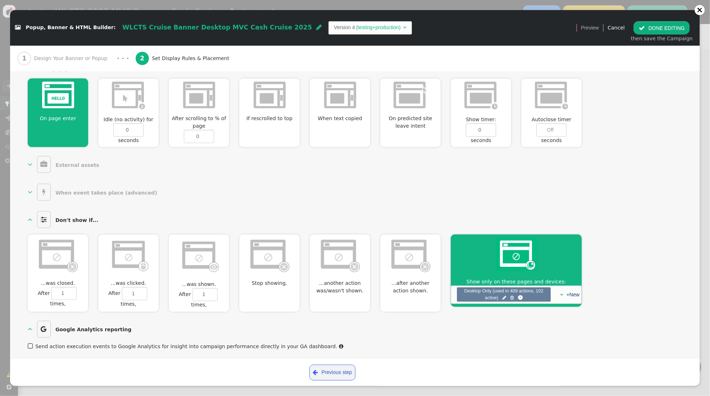
click at [655, 26] on button " DONE EDITING" at bounding box center [662, 27] width 56 height 13
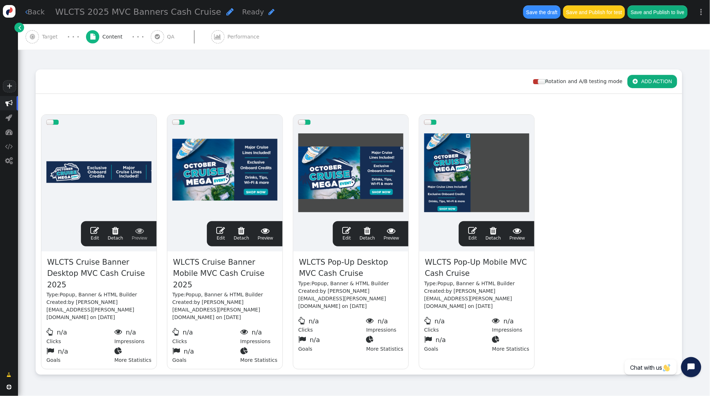
click at [220, 227] on span "" at bounding box center [220, 230] width 9 height 9
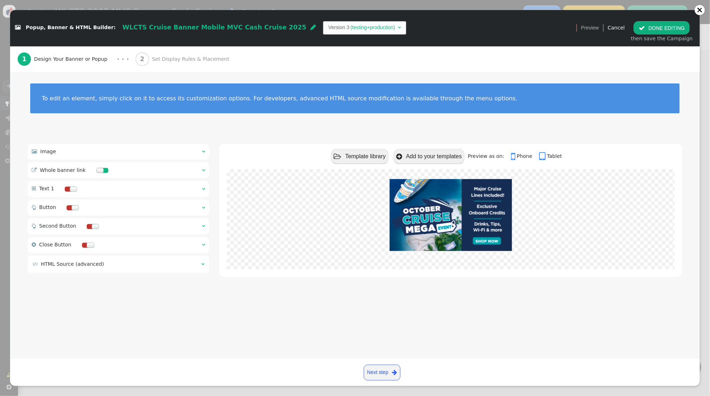
click at [202, 152] on span "" at bounding box center [203, 151] width 3 height 5
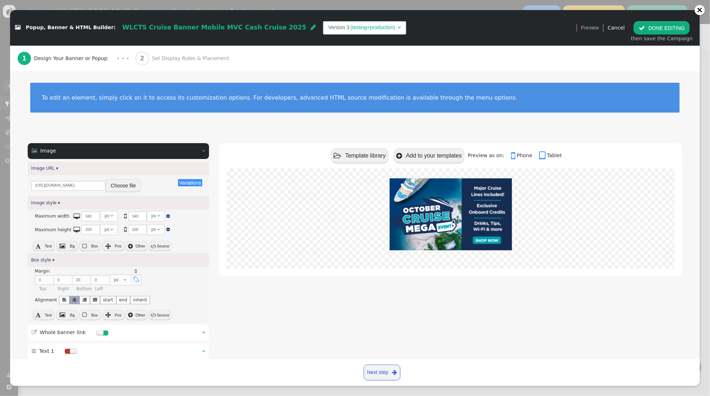
scroll to position [0, 0]
click at [131, 184] on button "Choose file" at bounding box center [123, 185] width 36 height 13
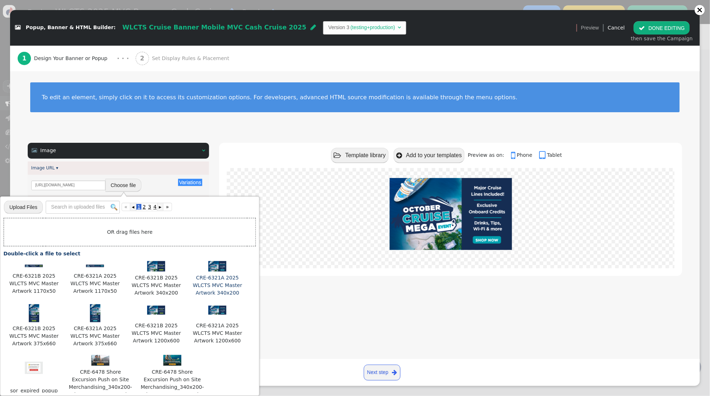
click at [217, 266] on img at bounding box center [217, 266] width 18 height 11
type input "https://cdn.personyze.com/upload/5748/9a779fe475505309.png"
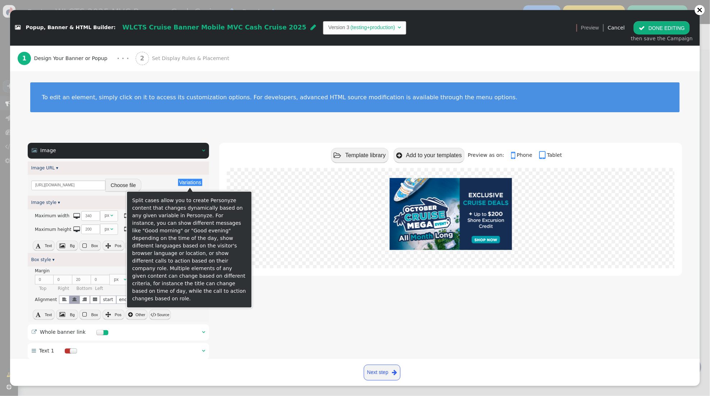
click at [192, 184] on button "Variations" at bounding box center [190, 182] width 24 height 7
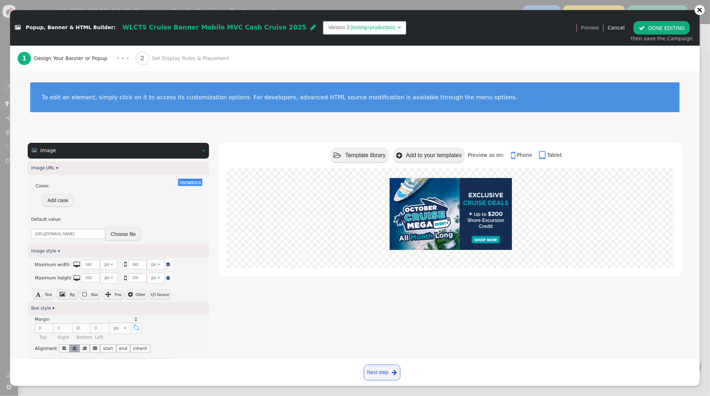
click at [62, 199] on button "Add case" at bounding box center [58, 200] width 32 height 13
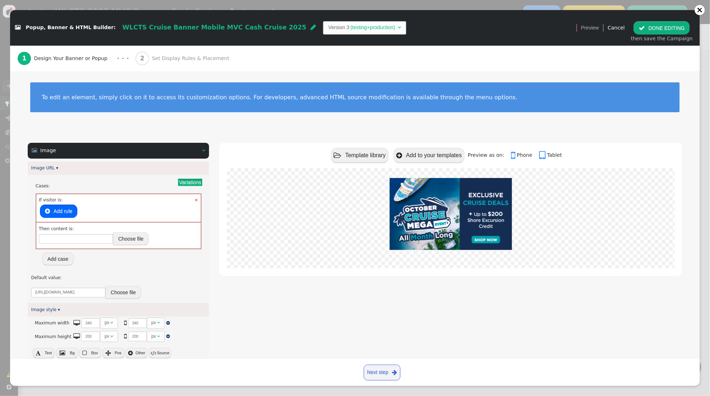
click at [60, 210] on button " Add rule" at bounding box center [58, 211] width 37 height 13
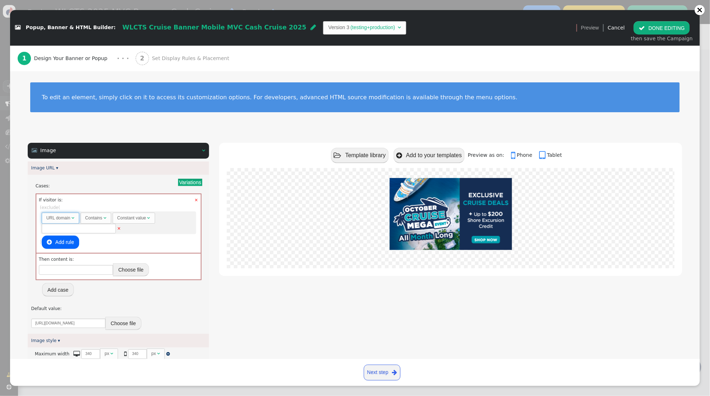
click at [73, 218] on span "" at bounding box center [73, 218] width 3 height 4
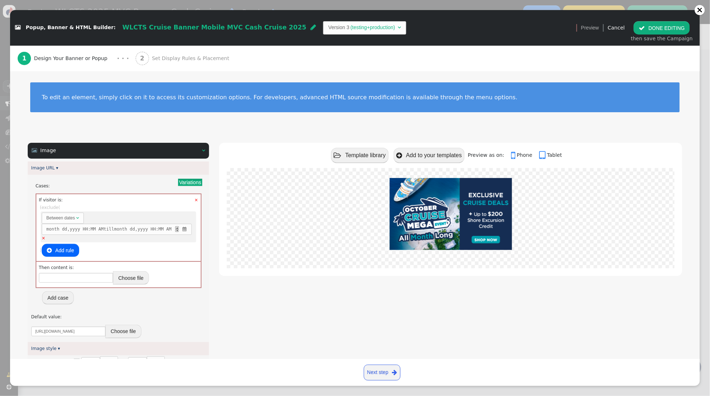
click at [188, 228] on span "" at bounding box center [185, 229] width 6 height 6
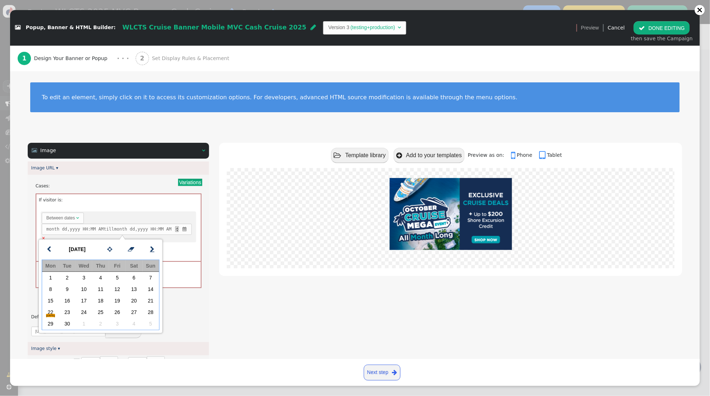
click at [152, 253] on span "" at bounding box center [152, 249] width 4 height 9
click at [51, 315] on td "20" at bounding box center [50, 313] width 17 height 12
click at [118, 323] on td "31" at bounding box center [117, 325] width 17 height 12
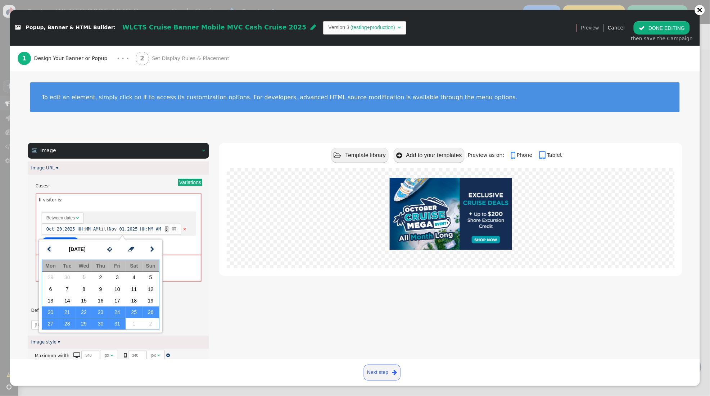
click at [217, 304] on div " Image   Image URL ▾ Variations Cases: × If visitor is: Rules to check on ne…" at bounding box center [355, 365] width 655 height 445
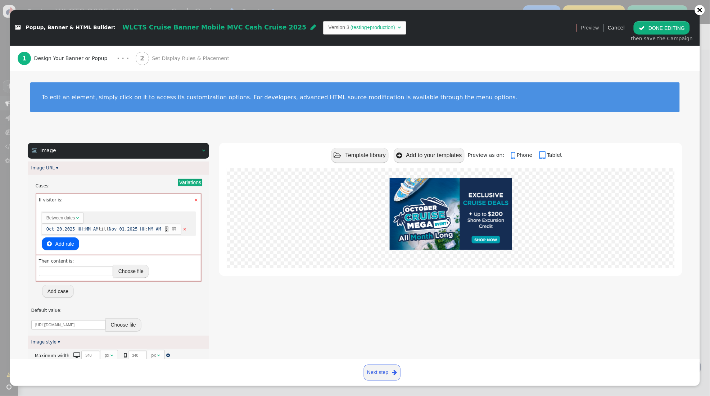
click at [127, 278] on button "Choose file" at bounding box center [131, 271] width 36 height 13
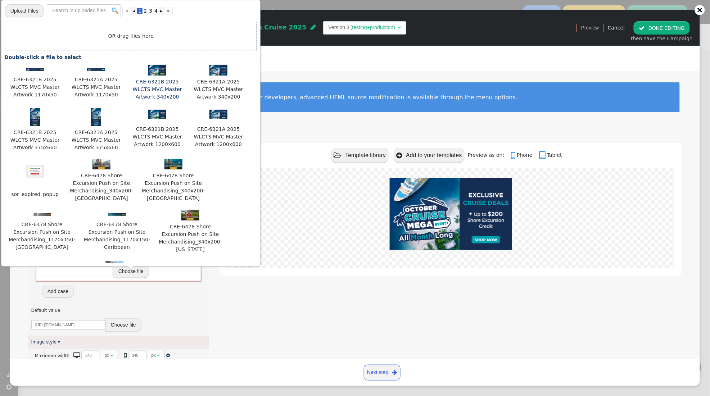
click at [162, 75] on img at bounding box center [157, 70] width 18 height 11
type input "https://cdn.personyze.com/upload/5748/5f97b75af0141f42.png"
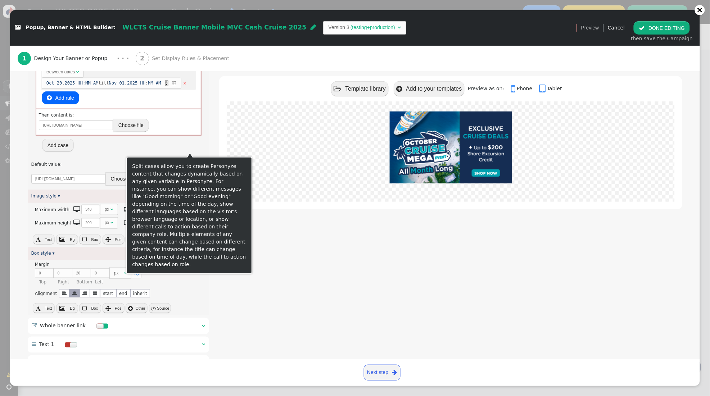
scroll to position [240, 0]
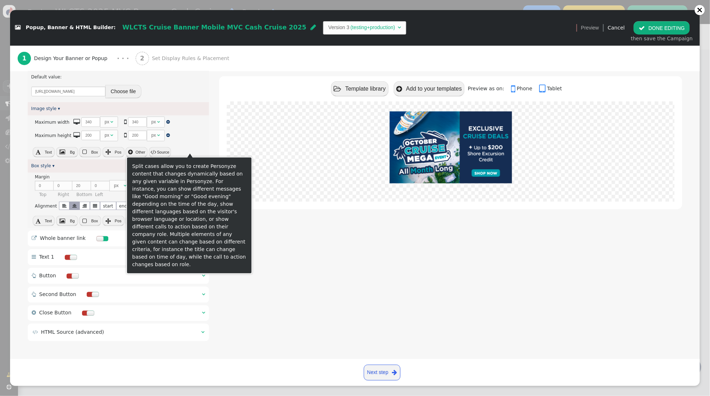
drag, startPoint x: 285, startPoint y: 277, endPoint x: 261, endPoint y: 268, distance: 25.7
click at [283, 275] on div " Template library  Add to your templates Preview as on:  Phone  Tablet" at bounding box center [450, 126] width 463 height 435
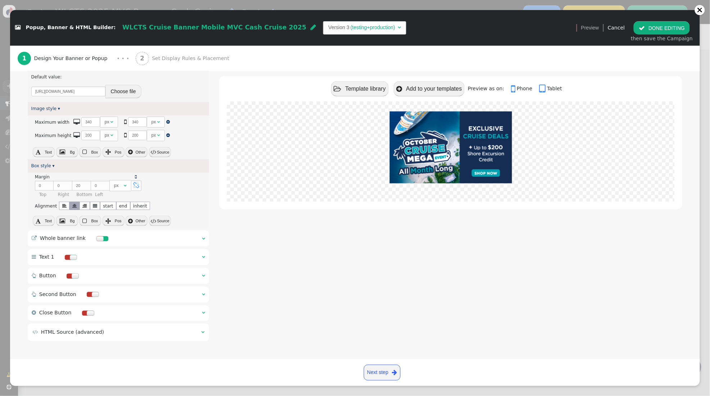
click at [206, 240] on div " Whole banner link  " at bounding box center [118, 239] width 181 height 16
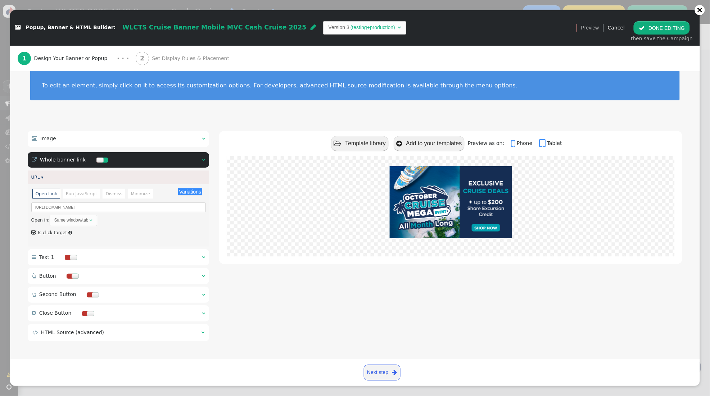
scroll to position [0, 0]
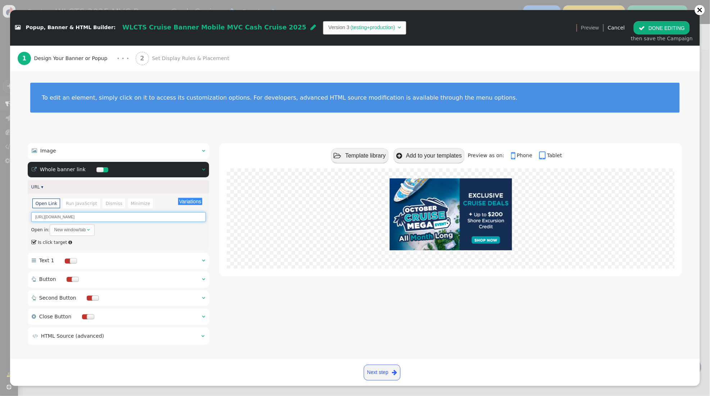
click at [132, 218] on input "https://mvcowner.ovstravel.com/cruise-listing?&partnerid=61&cobrandid=29767&aff…" at bounding box center [118, 217] width 175 height 10
paste input "s.ovstravel.com/cruiseeventoct/"
type input "https://mvcowners.ovstravel.com/cruiseeventoct/"
click at [252, 289] on div " Template library  Add to your templates Preview as on:  Phone  Tablet" at bounding box center [450, 245] width 463 height 204
click at [166, 64] on div "2 Set Display Rules & Placement" at bounding box center [184, 59] width 97 height 26
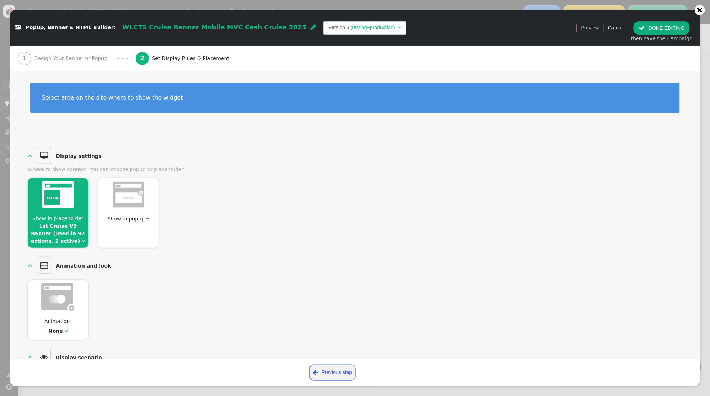
click at [670, 29] on button " DONE EDITING" at bounding box center [662, 27] width 56 height 13
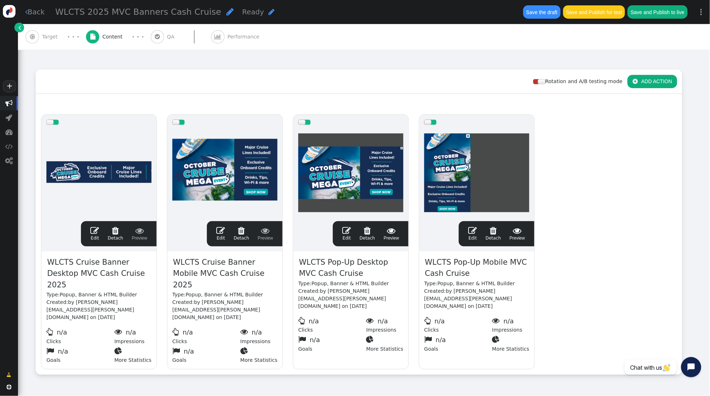
click at [345, 231] on span "" at bounding box center [346, 230] width 9 height 9
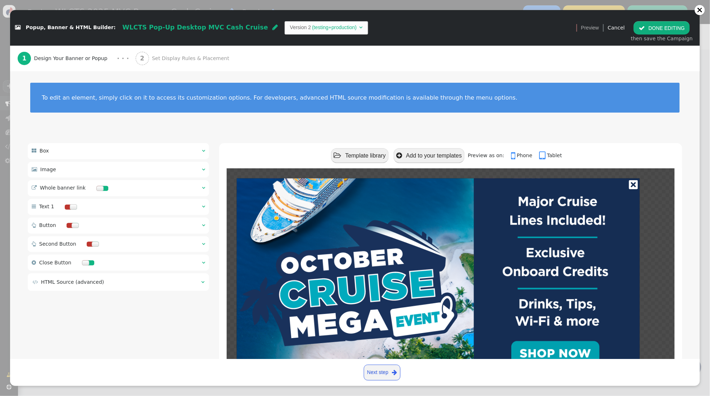
click at [202, 167] on span "" at bounding box center [203, 169] width 3 height 5
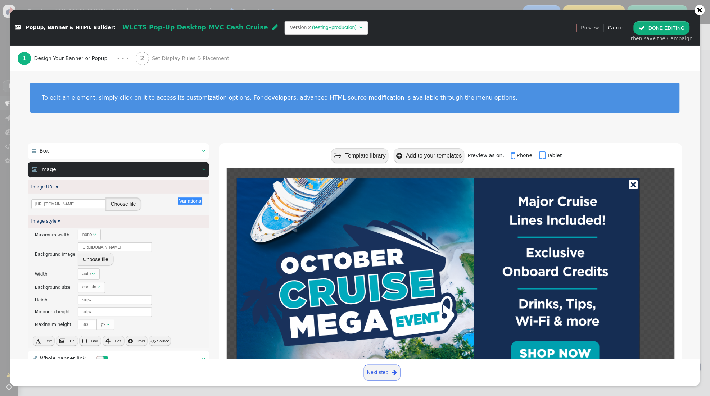
click at [133, 206] on button "Choose file" at bounding box center [123, 204] width 36 height 13
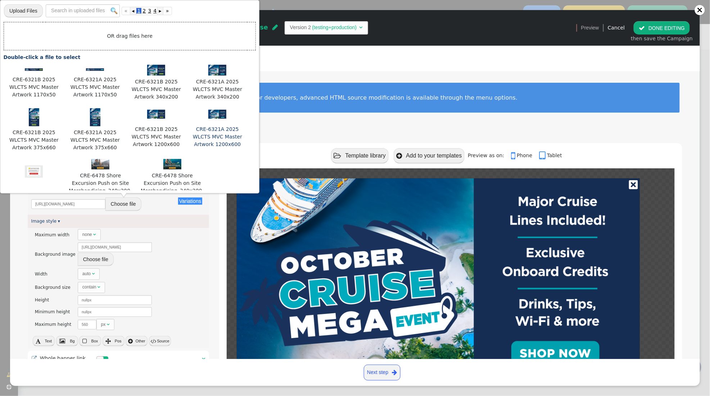
click at [217, 113] on img at bounding box center [217, 114] width 18 height 9
type input "https://cdn.personyze.com/upload/5748/7f06fb56e6f3cab6.png"
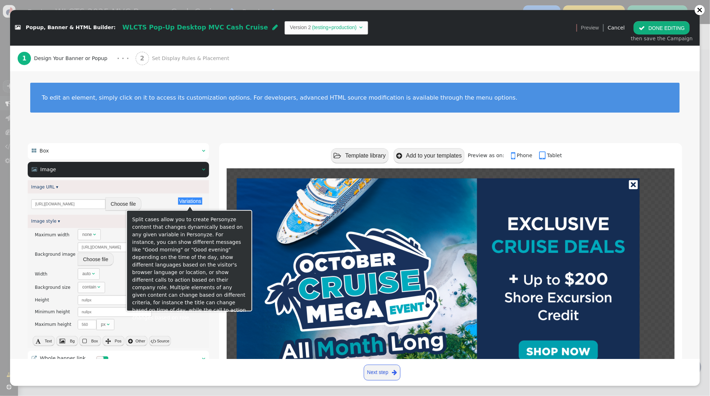
click at [188, 201] on button "Variations" at bounding box center [190, 201] width 24 height 7
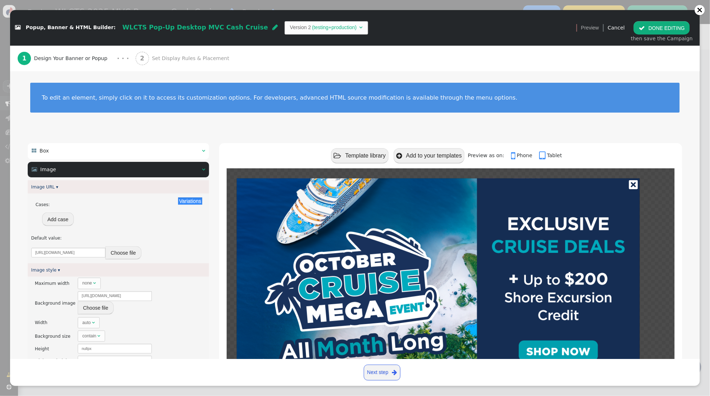
click at [59, 221] on button "Add case" at bounding box center [58, 219] width 32 height 13
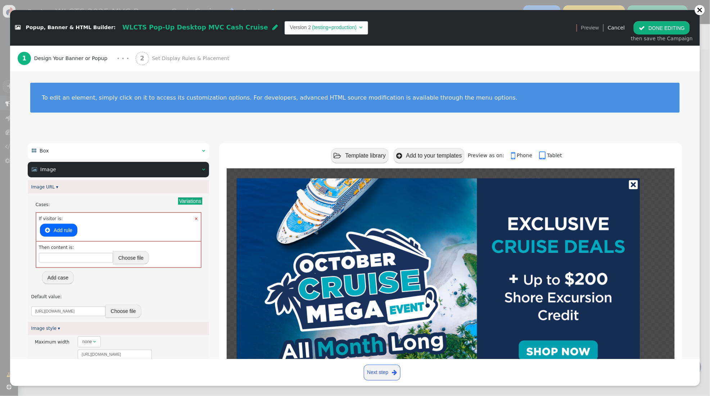
click at [64, 232] on button " Add rule" at bounding box center [58, 230] width 37 height 13
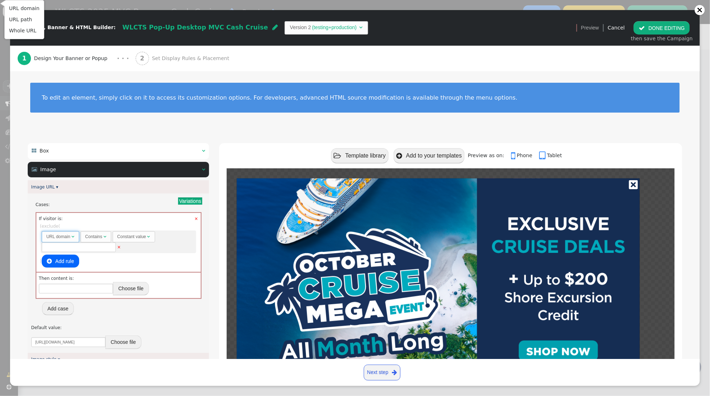
click at [75, 238] on span "URL domain " at bounding box center [60, 236] width 37 height 11
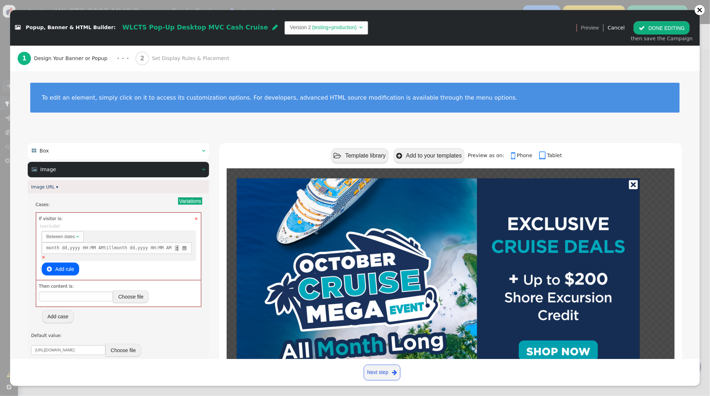
click at [188, 249] on span "" at bounding box center [185, 248] width 6 height 6
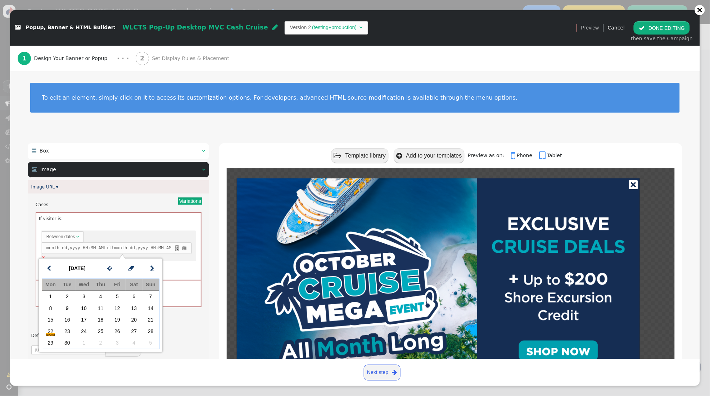
click at [153, 272] on span "" at bounding box center [152, 268] width 4 height 9
click at [48, 330] on td "20" at bounding box center [50, 332] width 17 height 12
click at [115, 342] on td "31" at bounding box center [117, 343] width 17 height 12
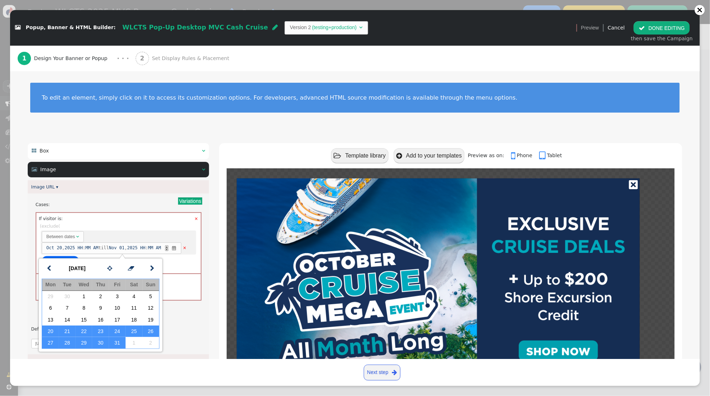
click at [185, 270] on span "AND OR XOR AND  ( exclude ( m   Between dates  Oct 20 , 2025 HH : MM AM til…" at bounding box center [118, 246] width 157 height 46
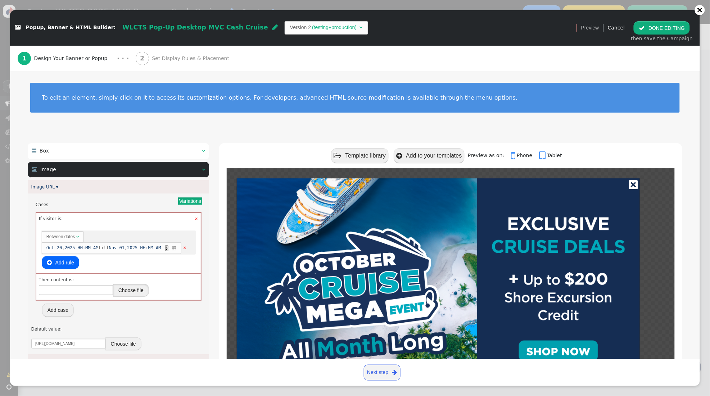
click at [128, 294] on button "Choose file" at bounding box center [131, 290] width 36 height 13
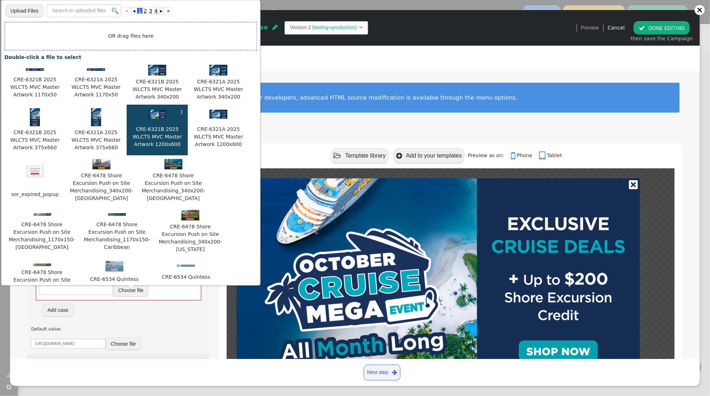
click at [157, 118] on img at bounding box center [157, 114] width 18 height 9
type input "https://cdn.personyze.com/upload/5748/f0c025aa919580bd.png"
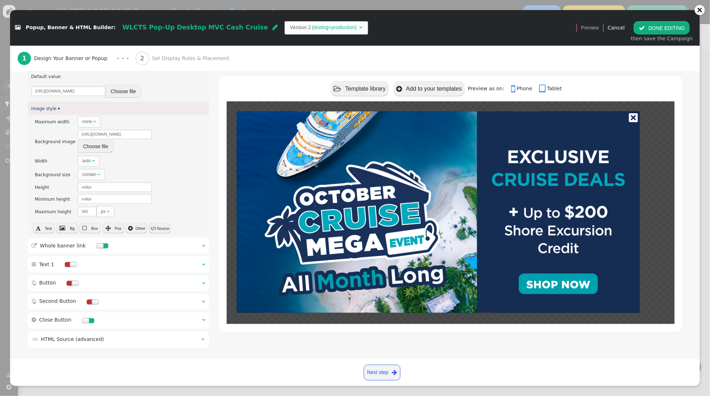
scroll to position [260, 0]
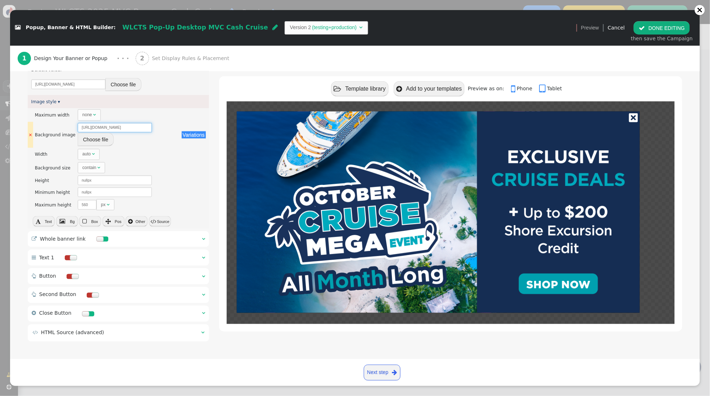
click at [133, 133] on input "https://cdn.personyze.com/upload/5748/b542e7732fa03f65.jpeg" at bounding box center [115, 128] width 74 height 10
click at [103, 143] on button "Choose file" at bounding box center [96, 139] width 36 height 13
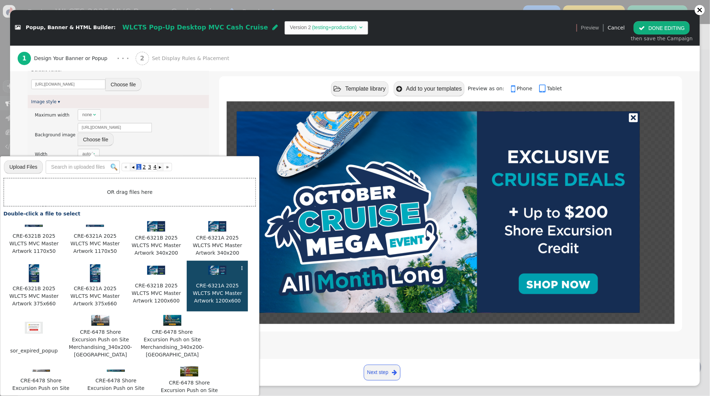
click at [220, 275] on img at bounding box center [217, 270] width 18 height 9
type input "https://cdn.personyze.com/upload/5748/7f06fb56e6f3cab6.png"
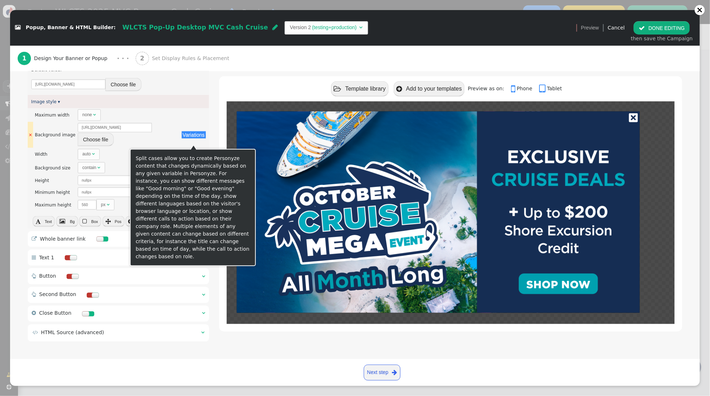
click at [199, 139] on button "Variations" at bounding box center [194, 134] width 24 height 7
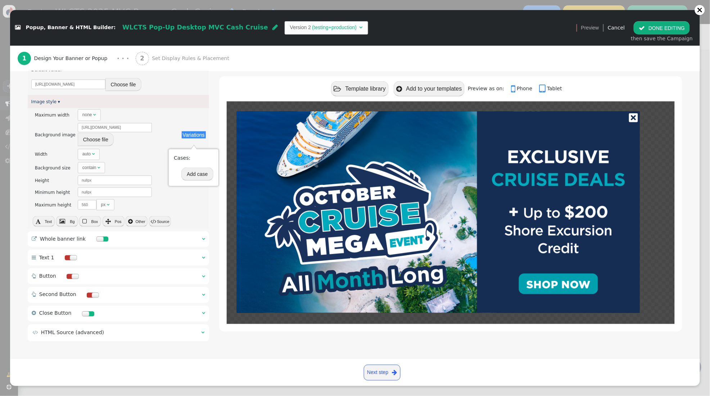
click at [198, 171] on button "Add case" at bounding box center [197, 174] width 32 height 13
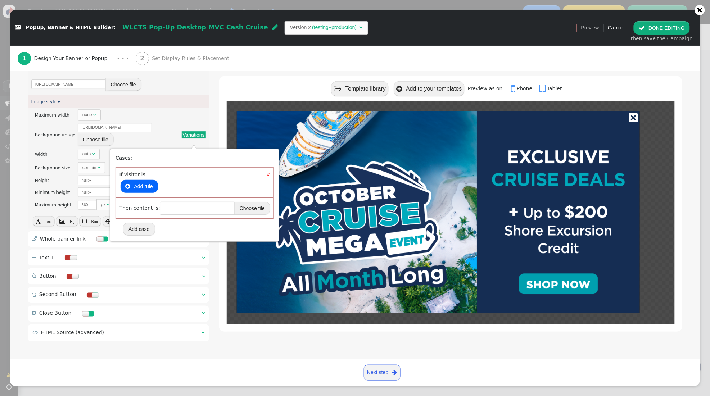
click at [142, 190] on button " Add rule" at bounding box center [139, 186] width 37 height 13
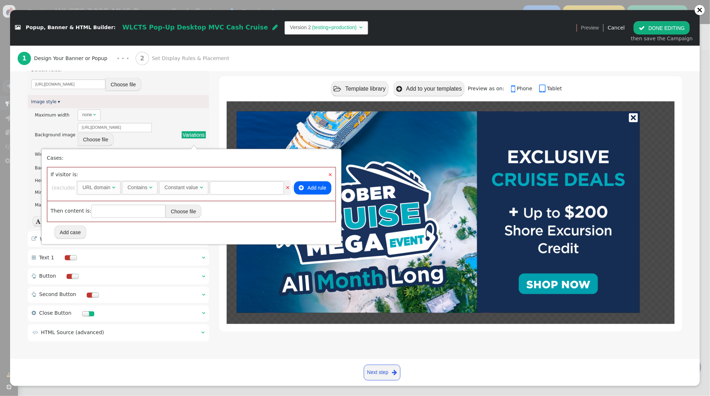
click at [107, 187] on div "URL domain" at bounding box center [96, 188] width 28 height 8
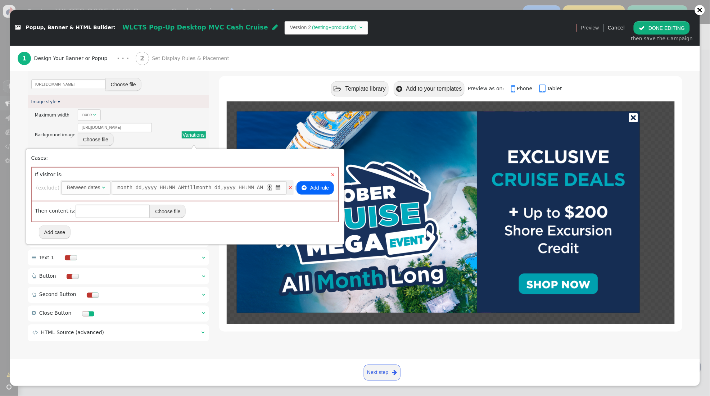
click at [282, 186] on span "" at bounding box center [278, 188] width 7 height 8
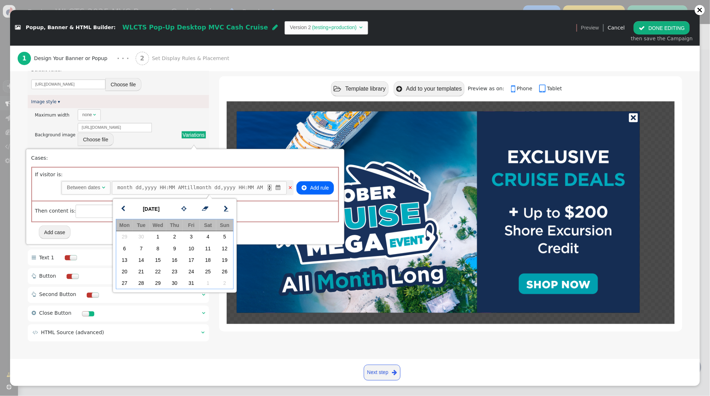
click at [226, 211] on span "" at bounding box center [226, 208] width 4 height 9
click at [126, 270] on td "20" at bounding box center [124, 272] width 17 height 12
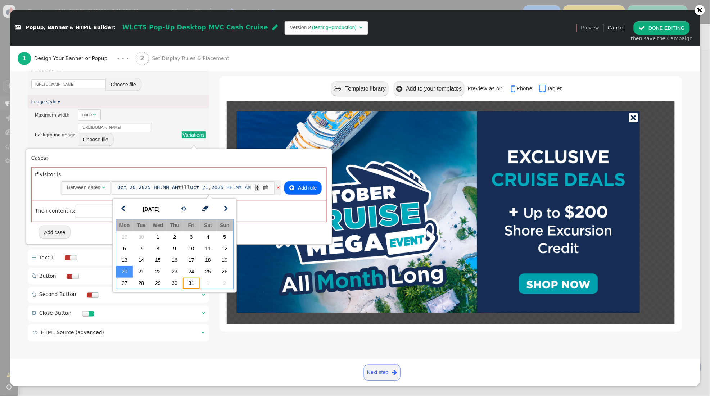
click at [190, 284] on td "31" at bounding box center [191, 284] width 17 height 12
click at [248, 162] on div "Cases: × If visitor is: Rules to check on next page when previous rules have be…" at bounding box center [179, 196] width 296 height 85
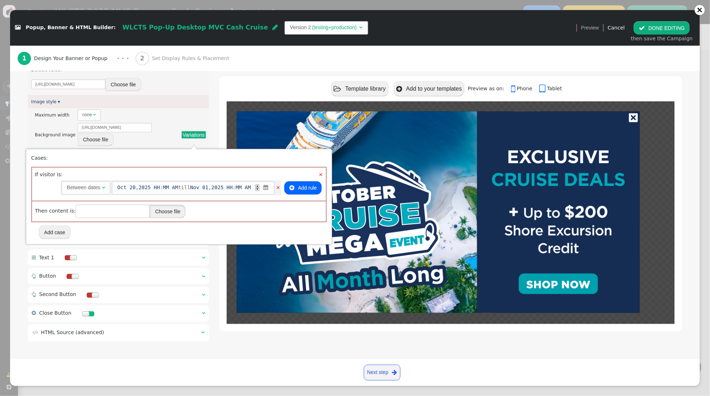
click at [159, 211] on button "Choose file" at bounding box center [168, 211] width 36 height 13
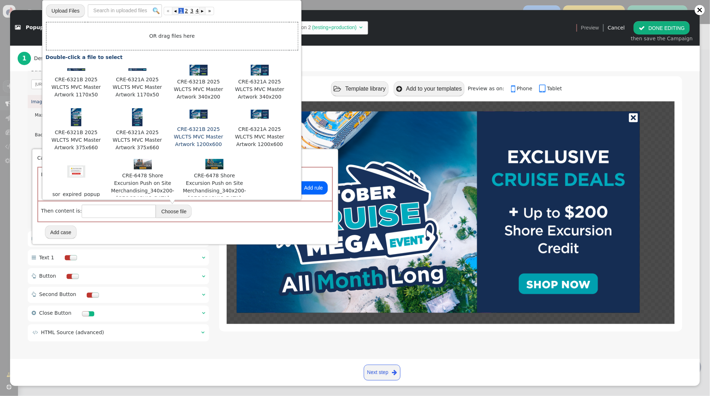
click at [195, 117] on img at bounding box center [199, 114] width 18 height 9
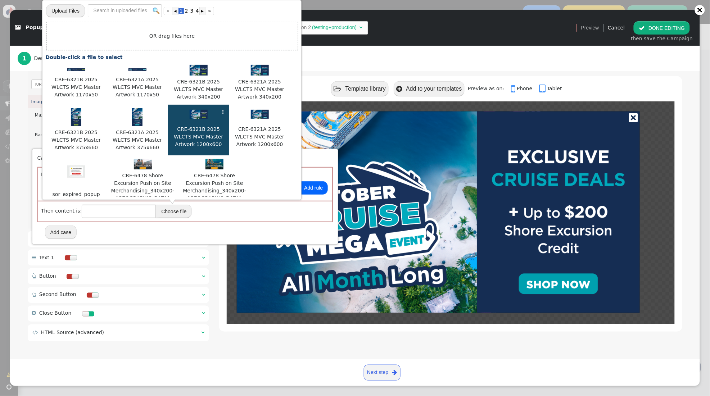
click at [195, 117] on img at bounding box center [199, 114] width 18 height 9
type input "https://cdn.personyze.com/upload/5748/f0c025aa919580bd.png"
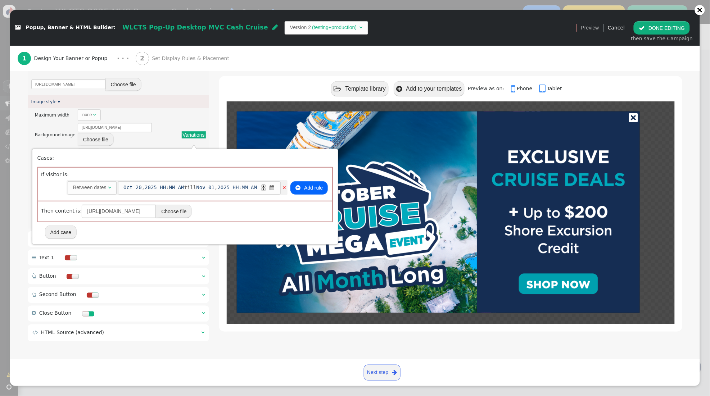
click at [232, 85] on div " Template library  Add to your templates Preview as on:  Phone  Tablet" at bounding box center [450, 88] width 463 height 25
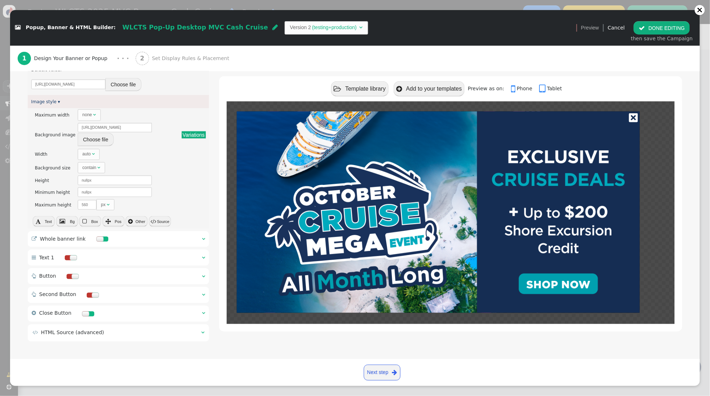
click at [206, 244] on div " Whole banner link  " at bounding box center [118, 239] width 181 height 16
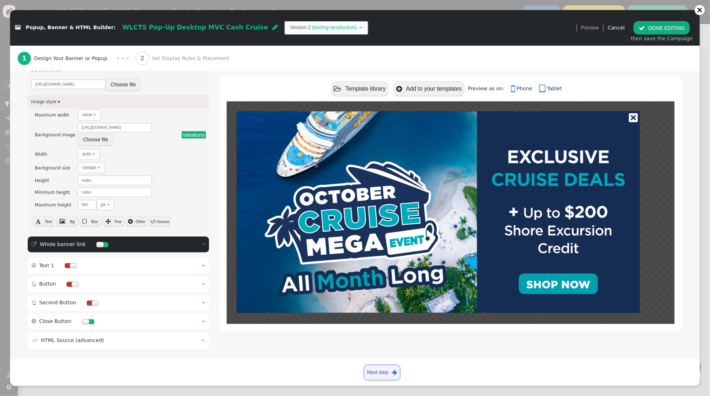
scroll to position [54, 0]
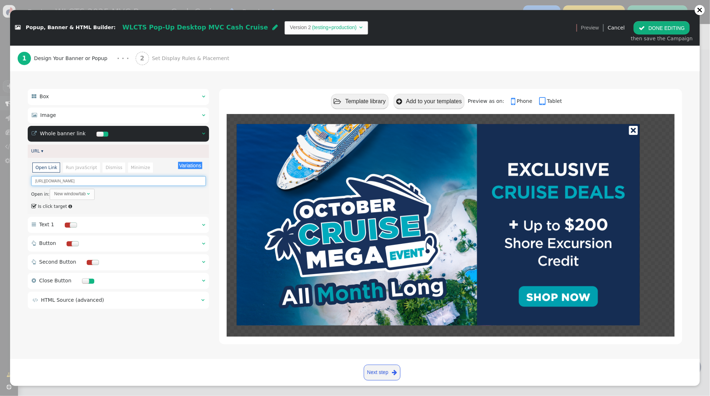
click at [93, 179] on input "https://mvcowner.ovstravel.com/cruise-listing?&partnerid=61&cobrandid=29767&aff…" at bounding box center [118, 181] width 175 height 10
click at [147, 183] on input "https://mvcowner.ovstravel.com/cruise-listing?&partnerid=61&cobrandid=29767&aff…" at bounding box center [118, 181] width 175 height 10
paste input "s.ovstravel.com/cruiseeventoct/"
type input "https://mvcowners.ovstravel.com/cruiseeventoct/"
click at [168, 60] on span "Set Display Rules & Placement" at bounding box center [192, 59] width 80 height 8
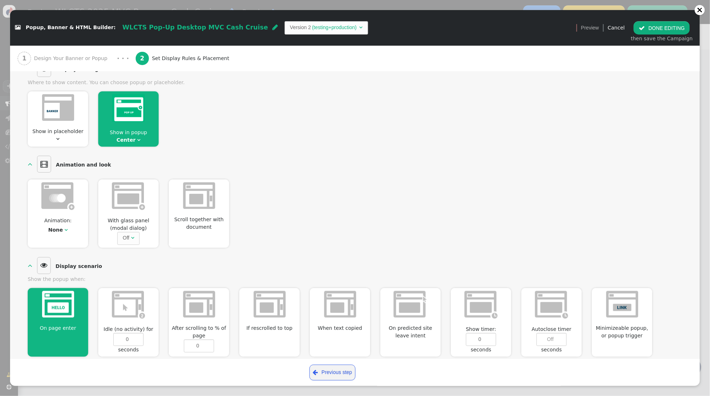
scroll to position [0, 0]
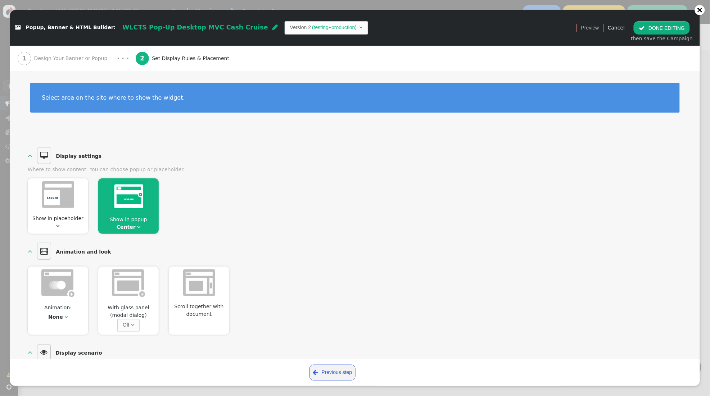
click at [673, 24] on button " DONE EDITING" at bounding box center [662, 27] width 56 height 13
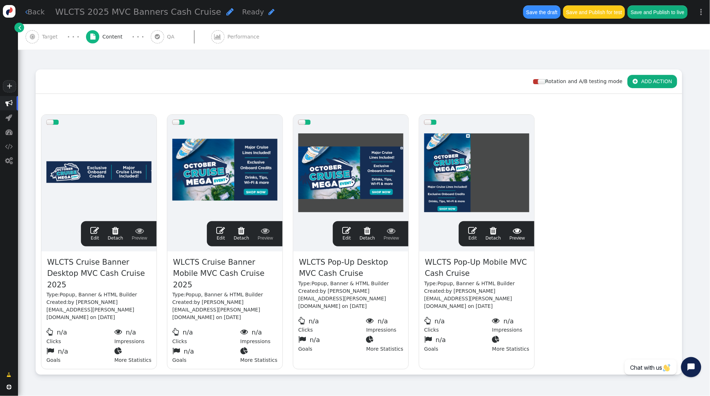
click at [476, 233] on span "" at bounding box center [472, 230] width 9 height 9
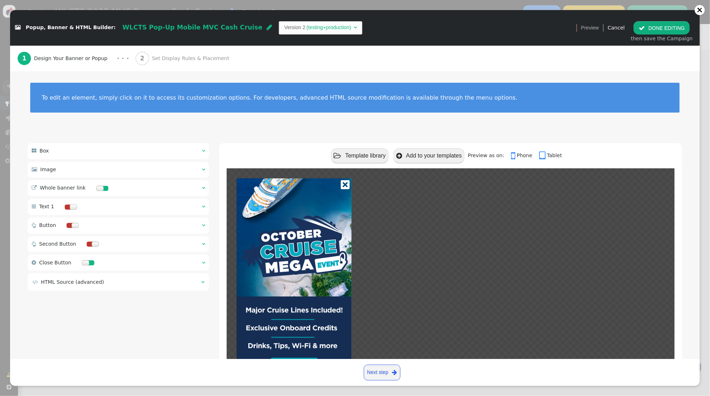
click at [202, 169] on span "" at bounding box center [203, 169] width 3 height 5
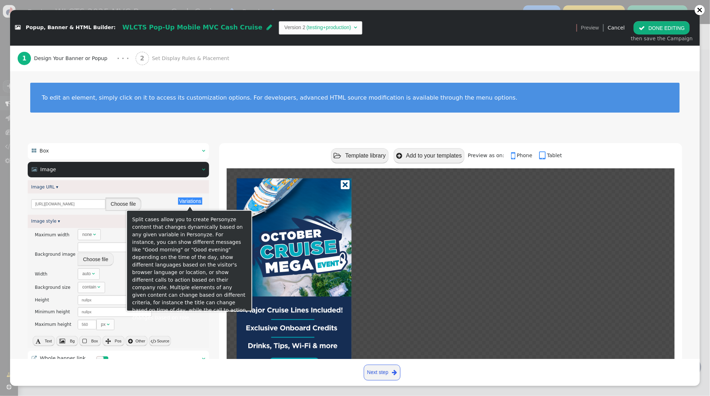
click at [124, 206] on button "Choose file" at bounding box center [123, 204] width 36 height 13
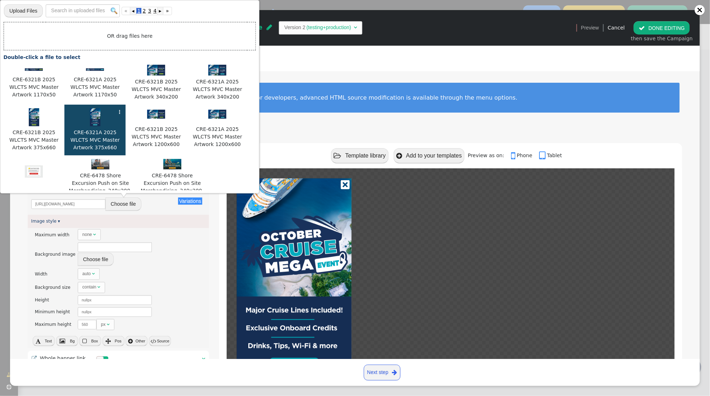
click at [96, 120] on img at bounding box center [95, 117] width 10 height 18
type input "https://cdn.personyze.com/upload/5748/ed72f126fb4a6e66.png"
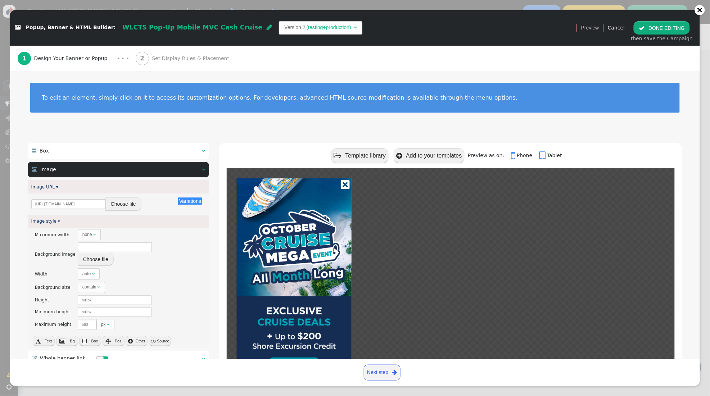
click at [190, 199] on button "Variations" at bounding box center [190, 201] width 24 height 7
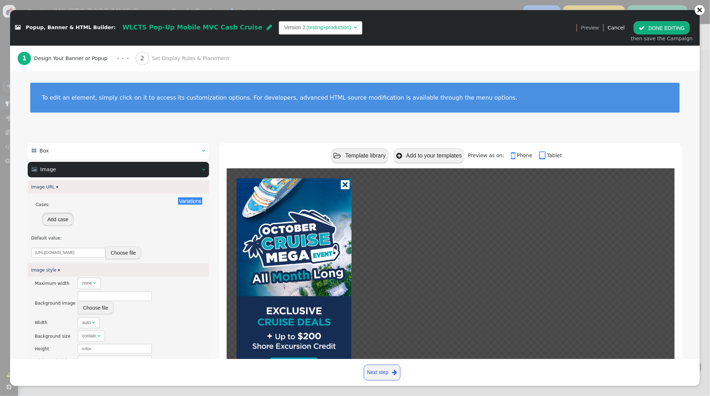
click at [55, 220] on button "Add case" at bounding box center [58, 219] width 32 height 13
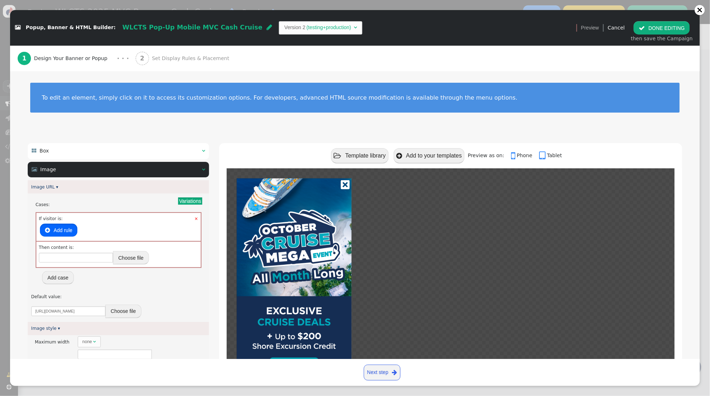
click at [64, 230] on button " Add rule" at bounding box center [58, 230] width 37 height 13
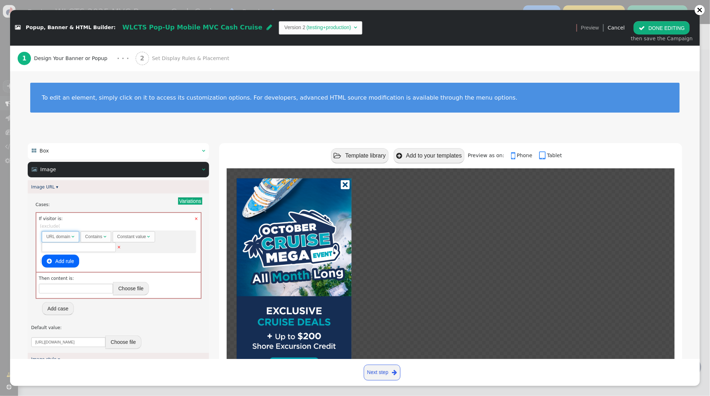
click at [73, 237] on span "" at bounding box center [73, 237] width 3 height 4
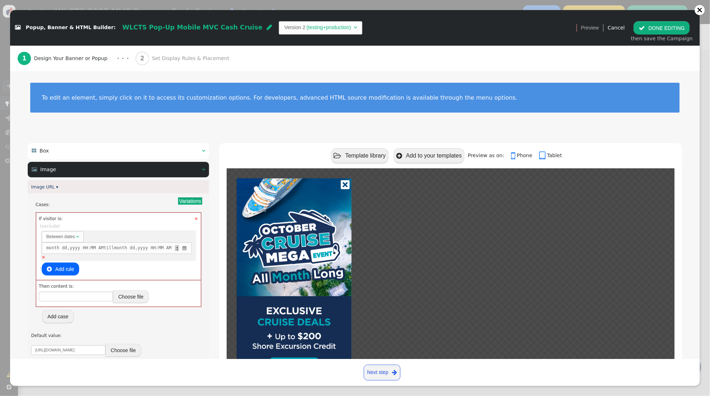
click at [191, 248] on span "month dd , yyyy HH : MM AM till month dd , yyyy HH : MM AM ▲ ▼ " at bounding box center [117, 248] width 150 height 11
click at [188, 248] on span "" at bounding box center [185, 248] width 6 height 6
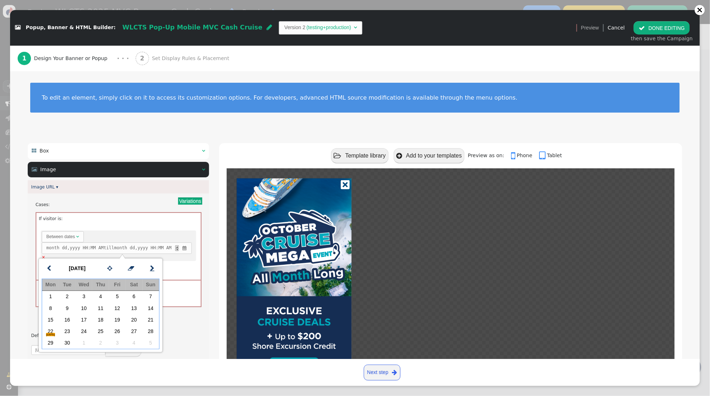
click at [154, 268] on span "" at bounding box center [152, 268] width 4 height 9
click at [49, 328] on td "20" at bounding box center [50, 332] width 17 height 12
click at [120, 342] on td "31" at bounding box center [117, 343] width 17 height 12
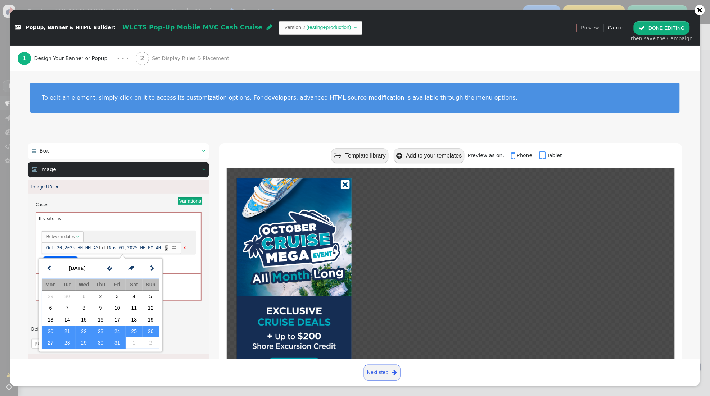
click at [146, 207] on div "Cases:" at bounding box center [119, 205] width 166 height 6
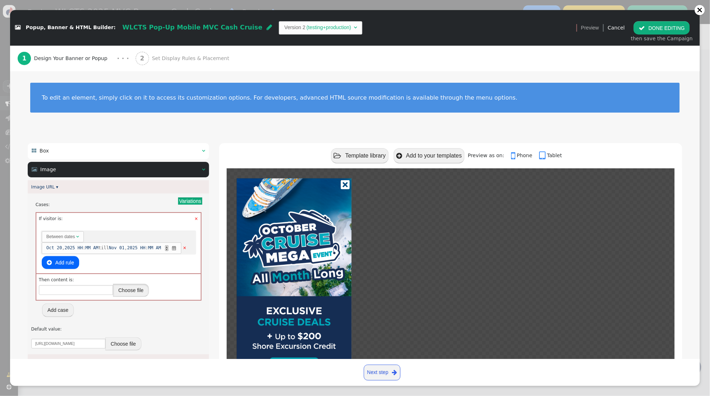
click at [135, 294] on button "Choose file" at bounding box center [131, 290] width 36 height 13
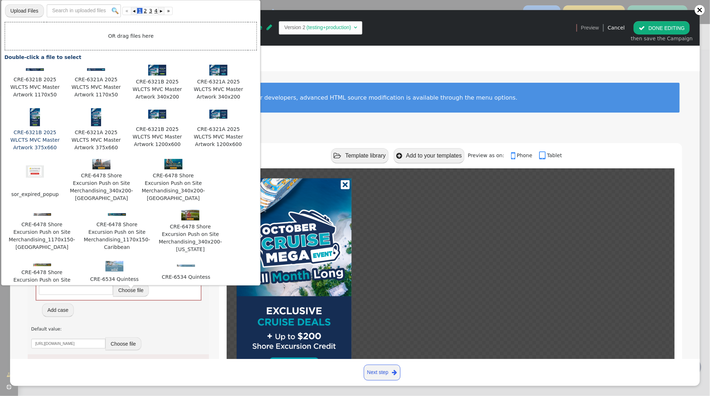
click at [38, 122] on img at bounding box center [35, 117] width 10 height 18
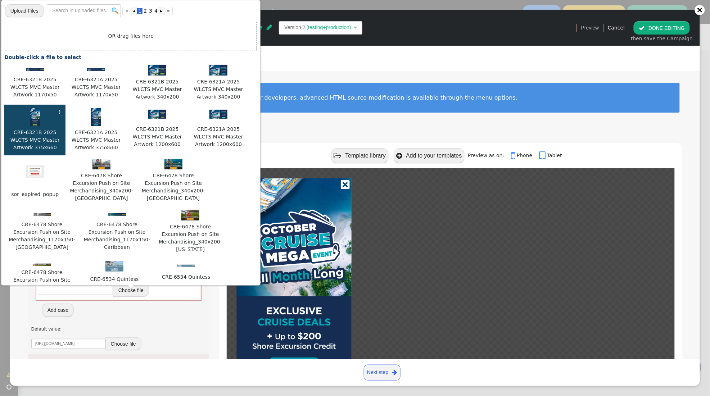
click at [38, 122] on img at bounding box center [35, 117] width 10 height 18
type input "https://cdn.personyze.com/upload/5748/9ccc85f6860fc55f.png"
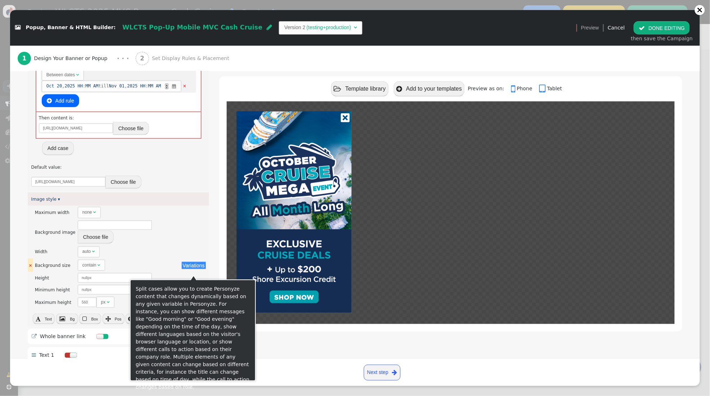
scroll to position [266, 0]
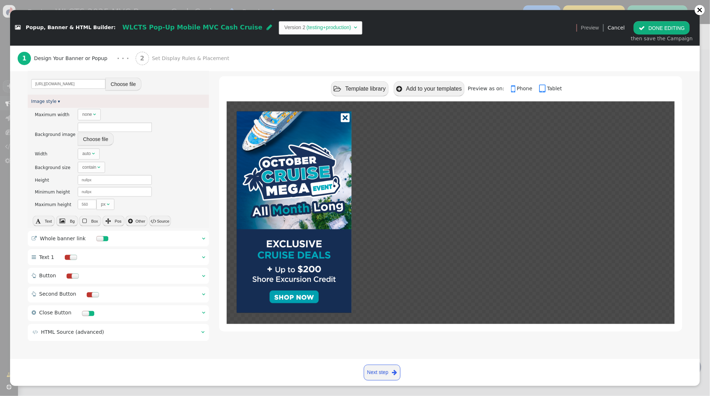
click at [205, 240] on div " Whole banner link  " at bounding box center [118, 239] width 181 height 16
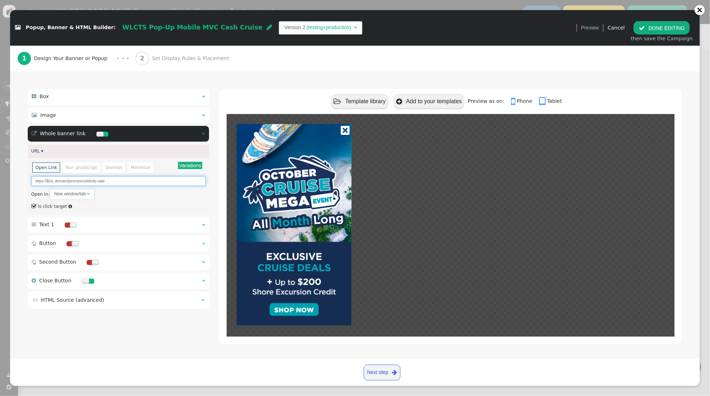
drag, startPoint x: 123, startPoint y: 180, endPoint x: -28, endPoint y: 180, distance: 150.8
click at [0, 180] on html "+  Campaigns  Realtime Visitors  Dashboard  Tracker Settings  Settings  …" at bounding box center [355, 198] width 710 height 396
paste input "mvcowners.ovstravel.com/cruiseeventoct/"
type input "https://mvcowners.ovstravel.com/cruiseeventoct/"
click at [184, 60] on span "Set Display Rules & Placement" at bounding box center [192, 59] width 80 height 8
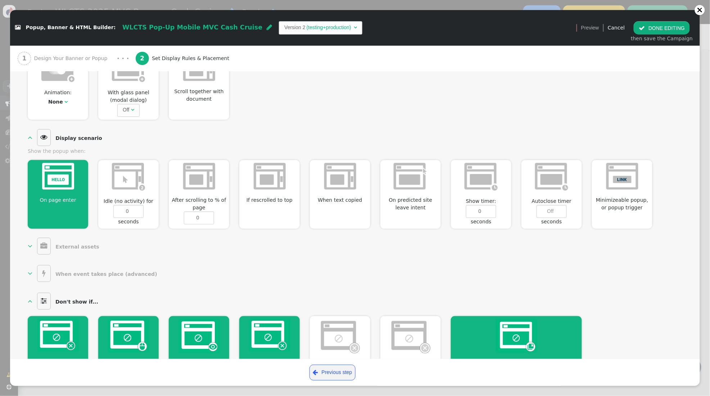
scroll to position [317, 0]
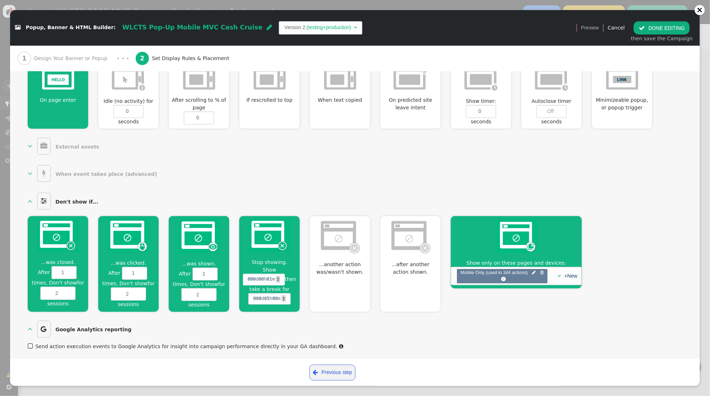
click at [651, 27] on button " DONE EDITING" at bounding box center [662, 27] width 56 height 13
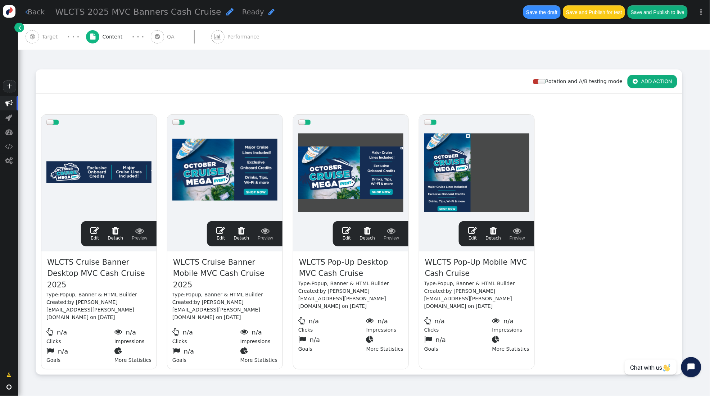
click at [55, 38] on span "Target" at bounding box center [51, 37] width 19 height 8
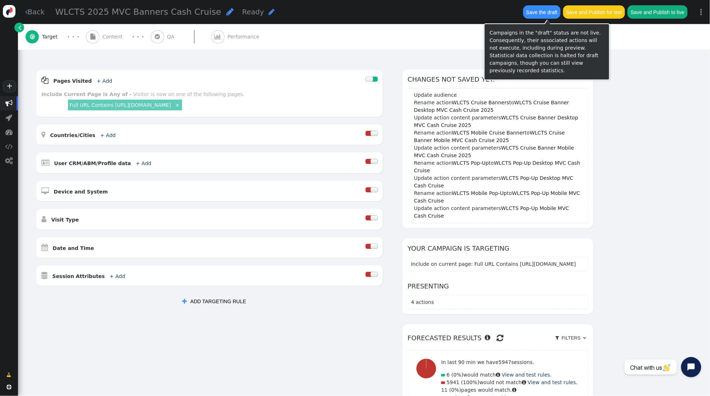
click at [550, 13] on button "Save the draft" at bounding box center [541, 11] width 37 height 13
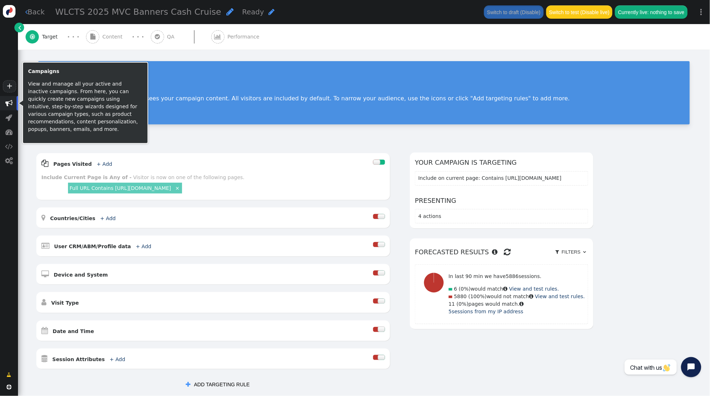
click at [6, 104] on span "" at bounding box center [8, 103] width 7 height 7
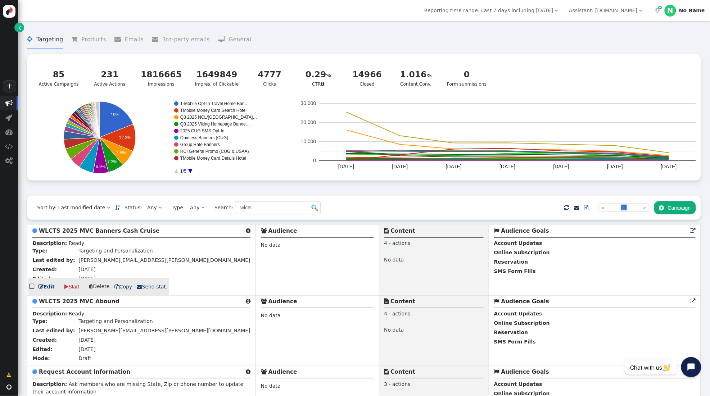
click at [98, 233] on b "WLCTS 2025 MVC Banners Cash Cruise" at bounding box center [99, 231] width 121 height 6
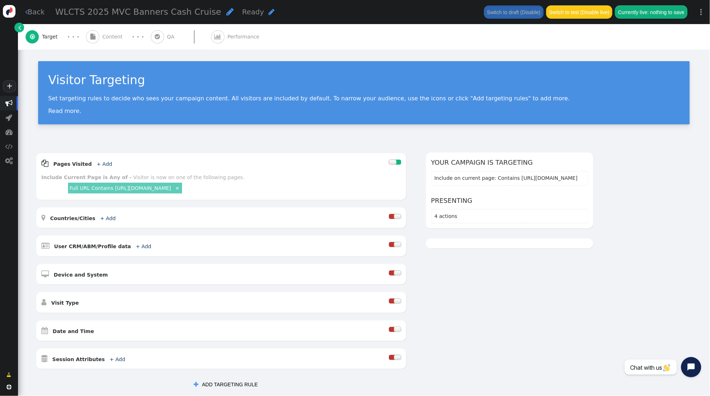
click at [227, 12] on span "" at bounding box center [230, 12] width 7 height 8
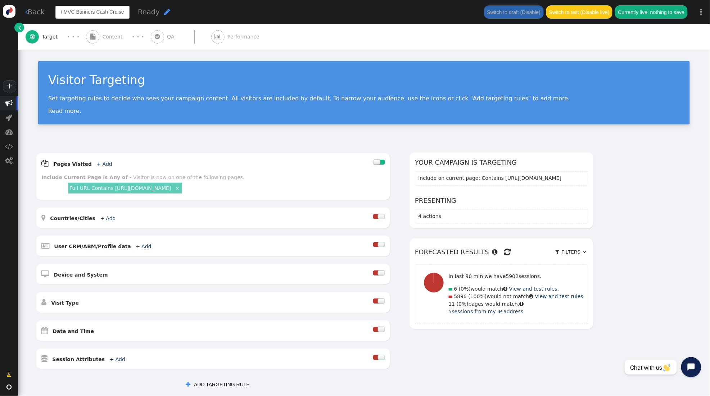
drag, startPoint x: 96, startPoint y: 13, endPoint x: 124, endPoint y: 5, distance: 29.2
click at [77, 12] on input "WLCTS 2025 MVC Banners Cash Cruise" at bounding box center [92, 12] width 74 height 13
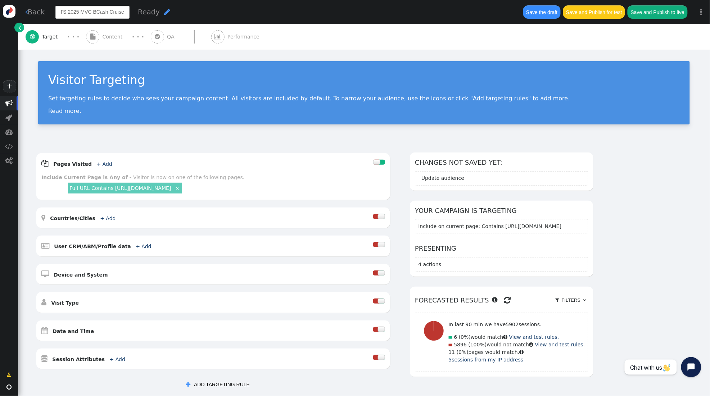
type input "WLCTS 2025 MVC Cash Cruise"
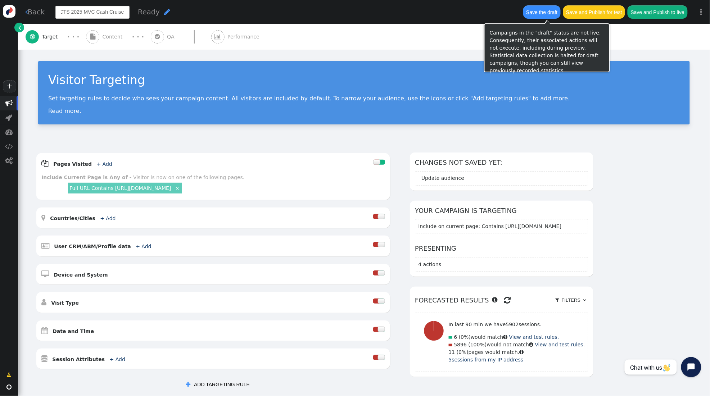
click at [533, 13] on button "Save the draft" at bounding box center [541, 11] width 37 height 13
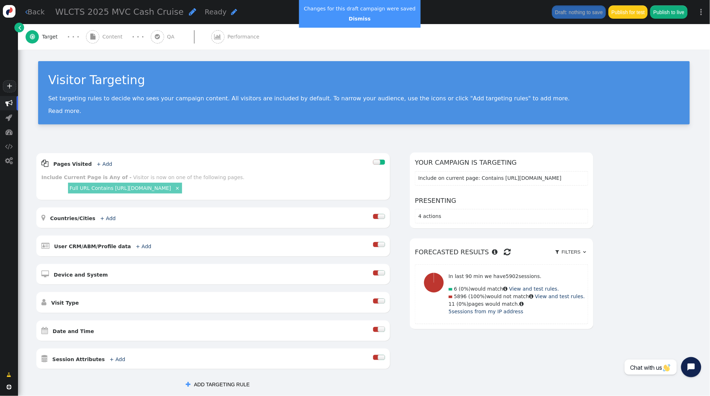
click at [113, 35] on span "Content" at bounding box center [114, 37] width 23 height 8
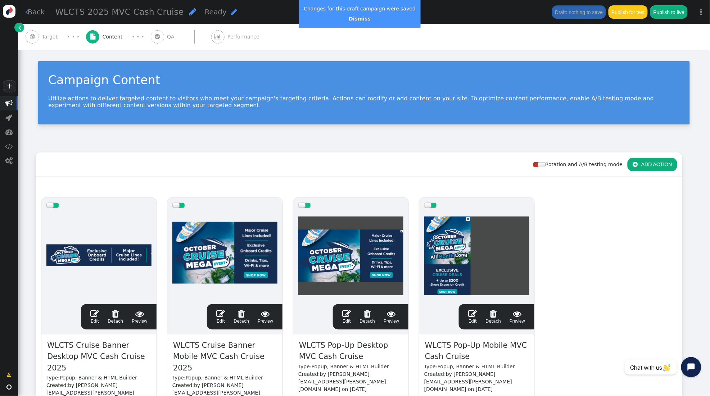
click at [92, 313] on span "" at bounding box center [94, 314] width 9 height 9
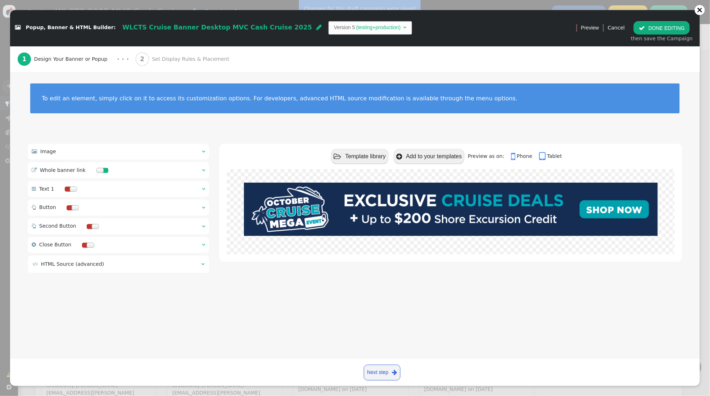
click at [153, 55] on div "2 Set Display Rules & Placement" at bounding box center [184, 59] width 97 height 26
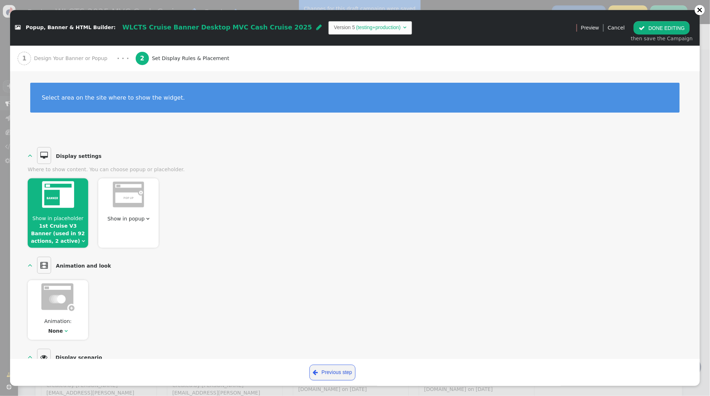
click at [62, 240] on link "1st Cruise V3 Banner (used in 92 actions, 2 active)" at bounding box center [58, 233] width 54 height 21
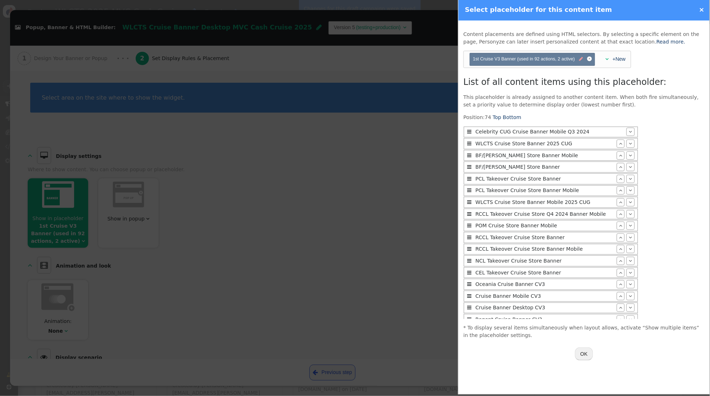
click at [581, 60] on span "" at bounding box center [581, 59] width 4 height 7
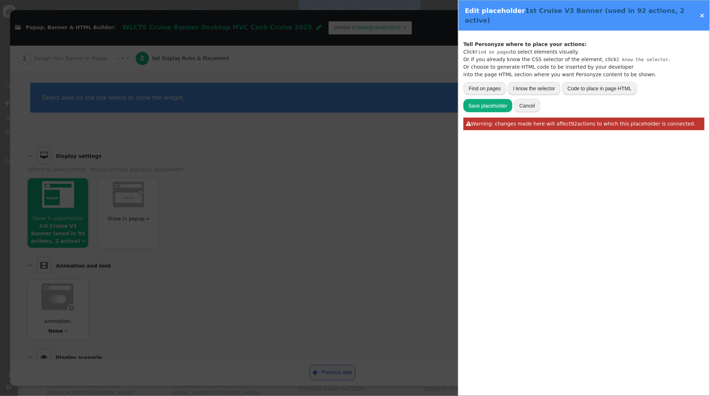
type input "body > app-root > app-search > div > div > v2-search-result-filter"
type input "1st Cruise V3 Banner"
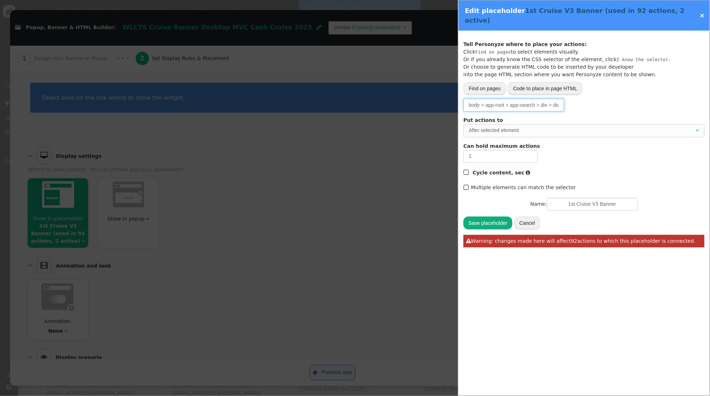
scroll to position [0, 54]
drag, startPoint x: 471, startPoint y: 98, endPoint x: 559, endPoint y: 96, distance: 88.9
click at [559, 99] on input "body > app-root > app-search > div > div > v2-search-result-filter" at bounding box center [514, 105] width 101 height 13
drag, startPoint x: 538, startPoint y: 98, endPoint x: 559, endPoint y: 93, distance: 21.6
click at [538, 99] on input "body > app-root > app-search > div > div > v2-search-result-filter" at bounding box center [514, 105] width 101 height 13
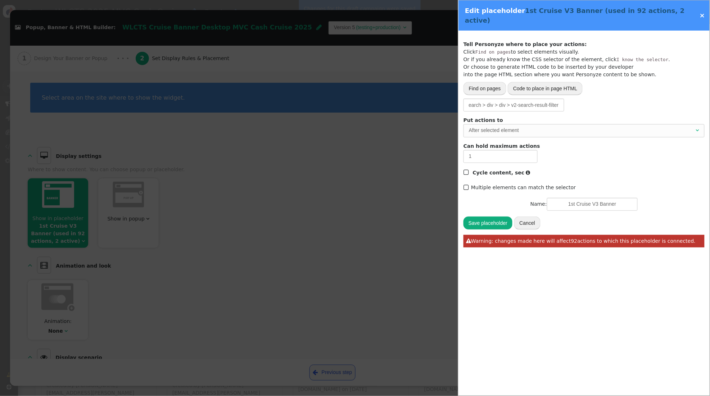
scroll to position [0, 0]
click at [704, 12] on link "×" at bounding box center [702, 16] width 5 height 8
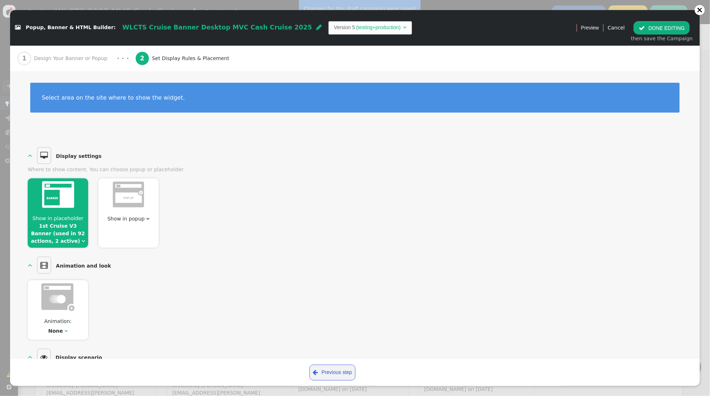
click at [55, 228] on link "1st Cruise V3 Banner (used in 92 actions, 2 active)" at bounding box center [58, 233] width 54 height 21
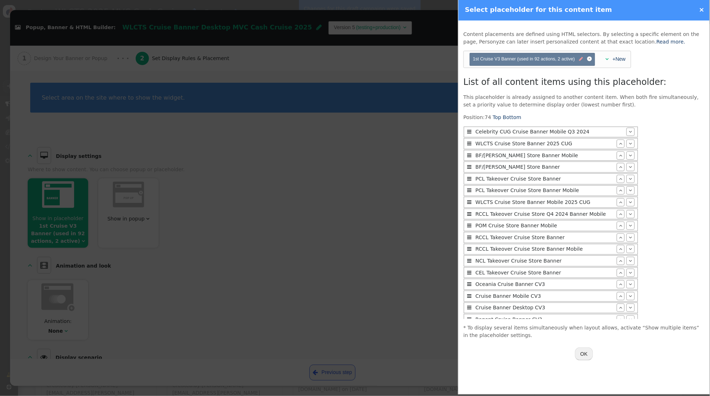
click at [580, 60] on span "" at bounding box center [581, 59] width 4 height 7
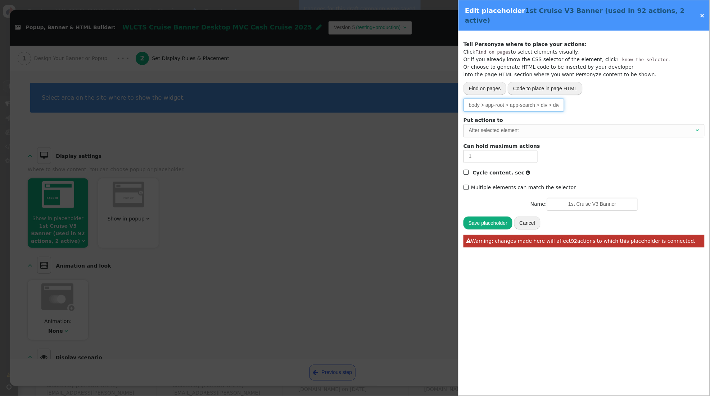
scroll to position [0, 54]
drag, startPoint x: 469, startPoint y: 96, endPoint x: 607, endPoint y: 93, distance: 138.3
click at [513, 99] on input "body > app-root > app-search > div > div > v2-search-result-filter" at bounding box center [514, 105] width 101 height 13
type input "v2-search-result-filter"
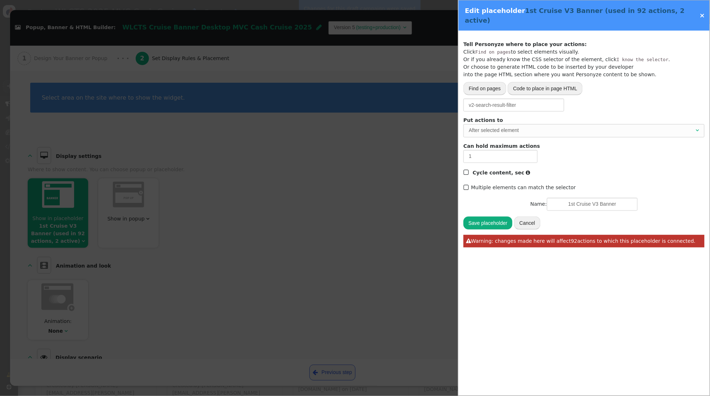
click at [495, 217] on button "Save placeholder" at bounding box center [488, 223] width 49 height 13
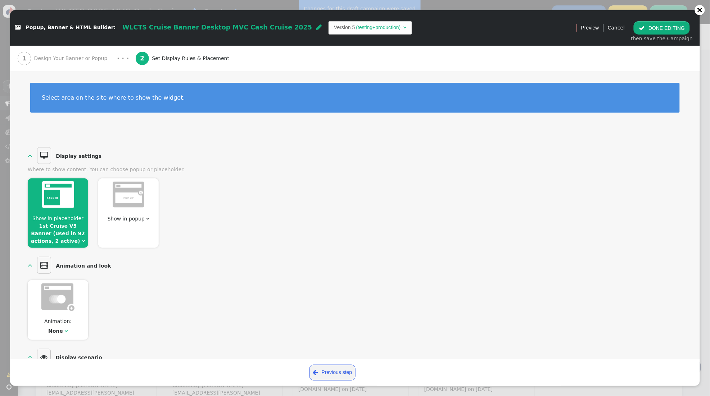
click at [665, 30] on button " DONE EDITING" at bounding box center [662, 27] width 56 height 13
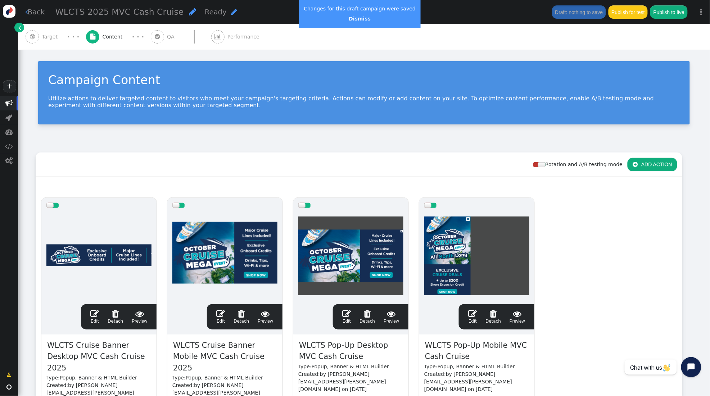
click at [305, 206] on div at bounding box center [301, 205] width 7 height 5
click at [433, 206] on div at bounding box center [434, 205] width 6 height 5
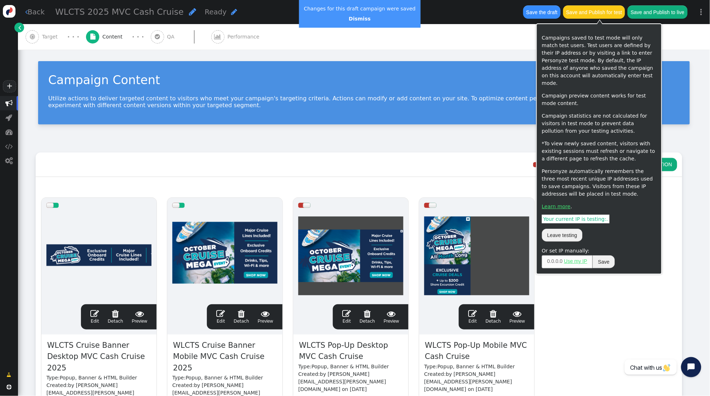
click at [604, 14] on button "Save and Publish for test" at bounding box center [594, 11] width 62 height 13
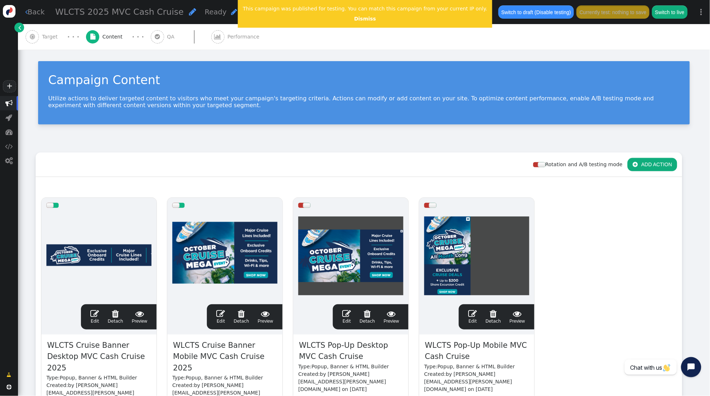
click at [446, 150] on div "Rotation and A/B testing mode  ADD ACTION  Always shown Content in this box i…" at bounding box center [364, 306] width 692 height 326
drag, startPoint x: 304, startPoint y: 204, endPoint x: 383, endPoint y: 207, distance: 78.5
click at [304, 204] on div at bounding box center [306, 205] width 7 height 5
click at [431, 205] on div at bounding box center [432, 205] width 7 height 5
click at [49, 37] on span "Target" at bounding box center [51, 37] width 19 height 8
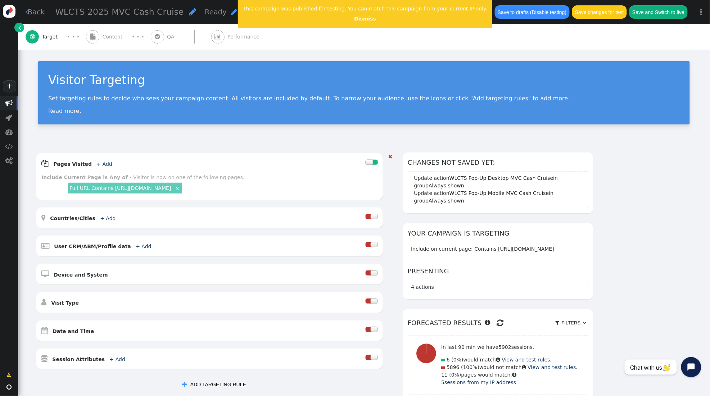
scroll to position [127, 0]
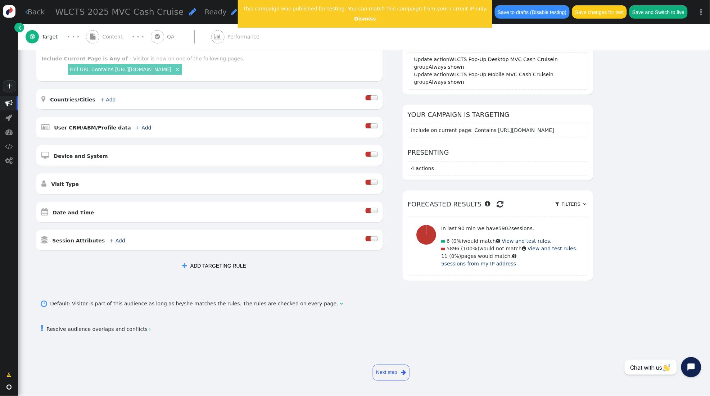
click at [373, 208] on div at bounding box center [374, 210] width 7 height 5
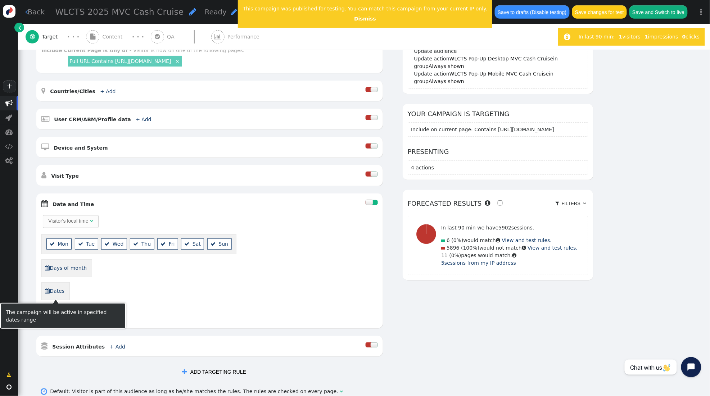
click at [58, 289] on link " Dates" at bounding box center [55, 291] width 20 height 12
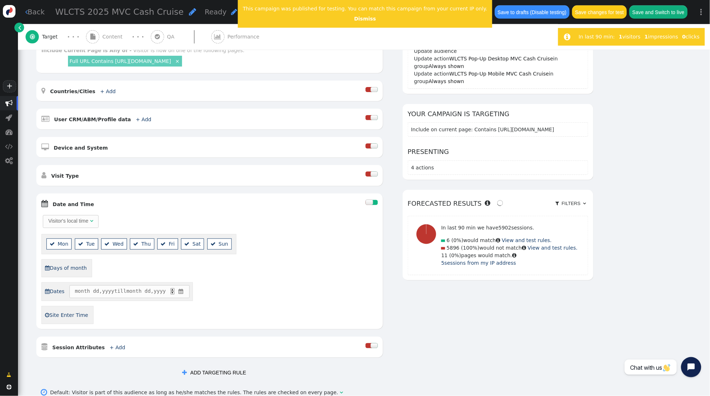
click at [184, 292] on span "" at bounding box center [180, 292] width 7 height 8
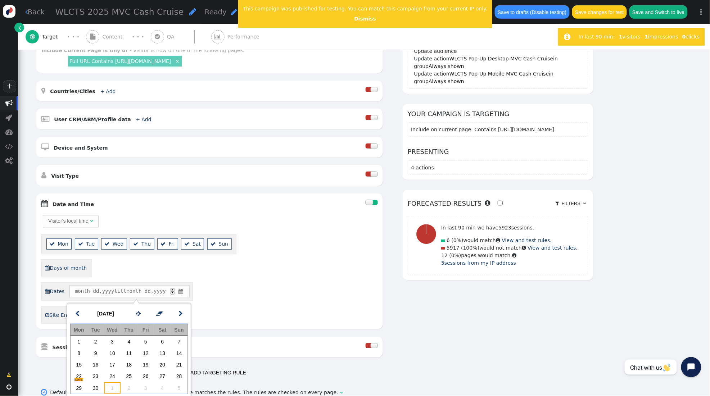
click at [113, 389] on td "1" at bounding box center [112, 389] width 17 height 12
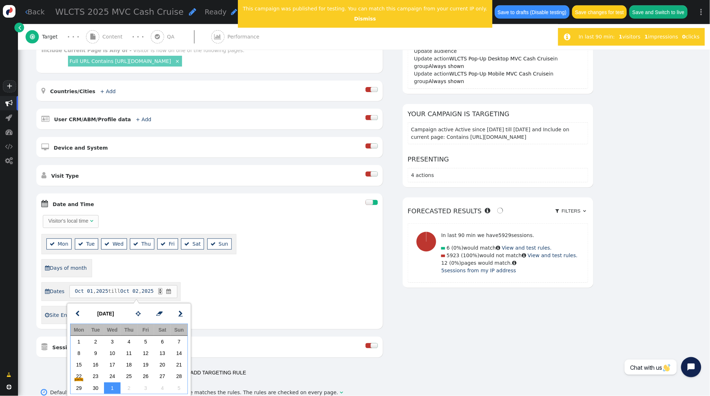
click at [181, 311] on span "" at bounding box center [181, 314] width 4 height 9
click at [147, 388] on td "31" at bounding box center [146, 389] width 17 height 12
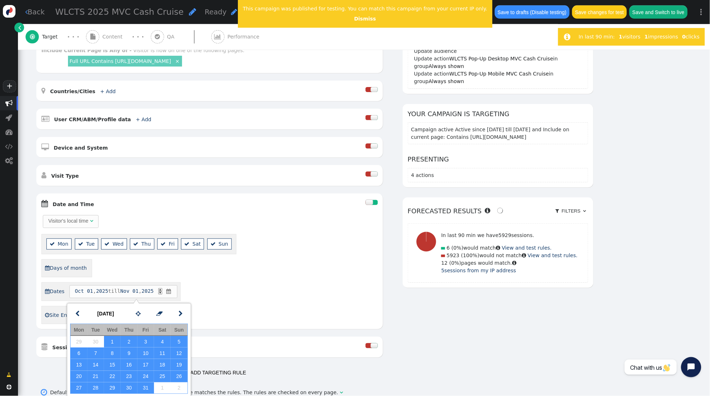
click at [267, 290] on div " Dates Oct 01 , 2025 till Nov 01 , 2025 ▲ ▼ " at bounding box center [209, 292] width 337 height 19
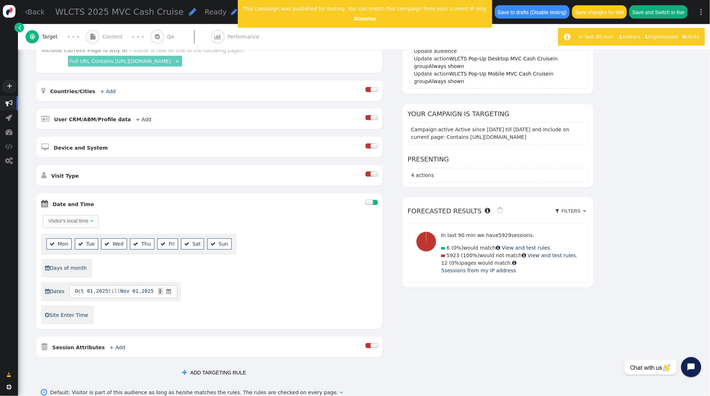
scroll to position [0, 0]
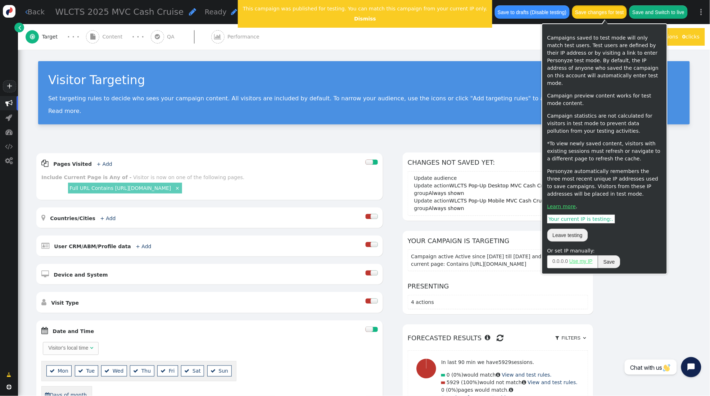
click at [625, 14] on button "Save changes for test" at bounding box center [599, 11] width 55 height 13
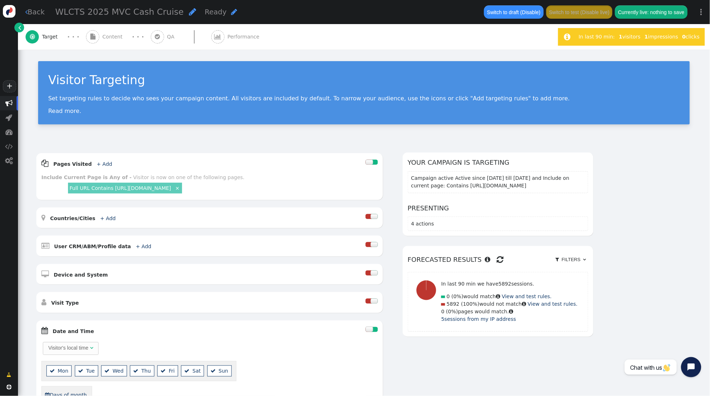
click at [117, 40] on span "Content" at bounding box center [114, 37] width 23 height 8
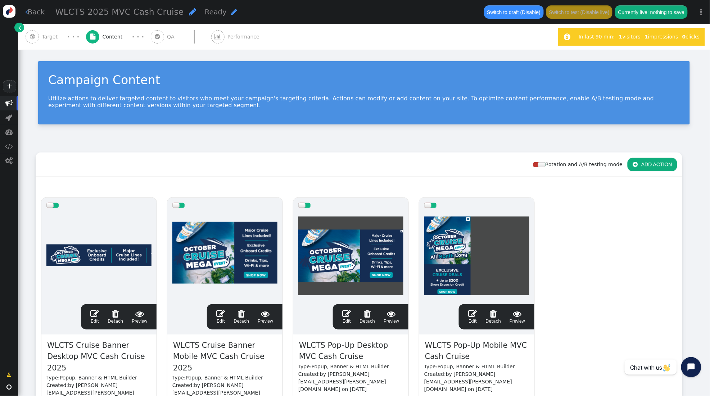
click at [95, 314] on span "" at bounding box center [94, 314] width 9 height 9
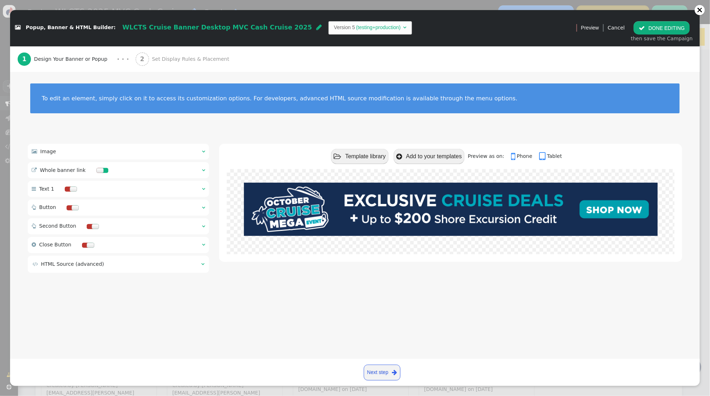
click at [165, 58] on span "Set Display Rules & Placement" at bounding box center [192, 59] width 80 height 8
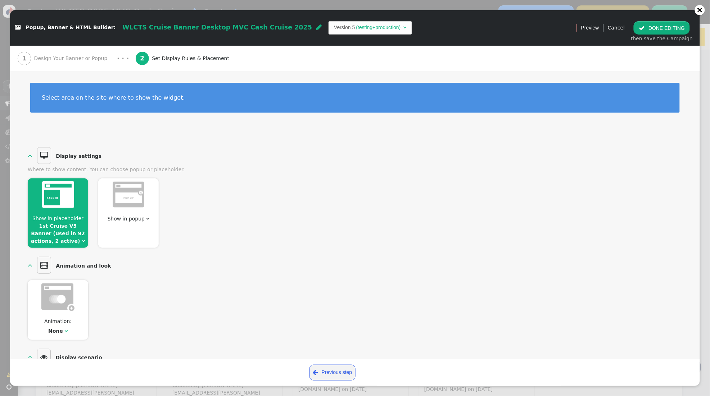
click at [51, 217] on span "Show in placeholder" at bounding box center [57, 219] width 51 height 6
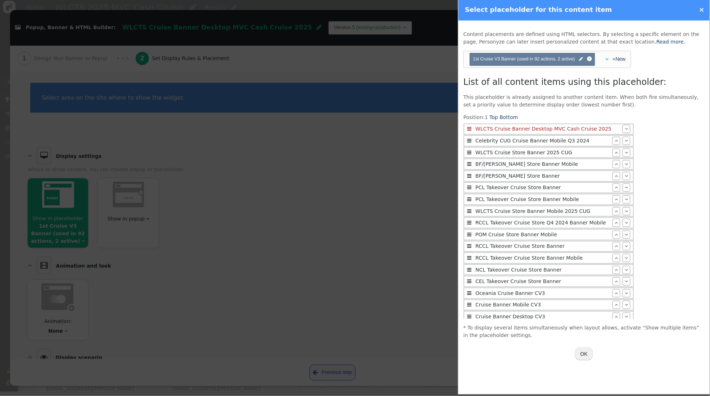
scroll to position [3, 0]
click at [583, 354] on button "OK" at bounding box center [584, 354] width 18 height 13
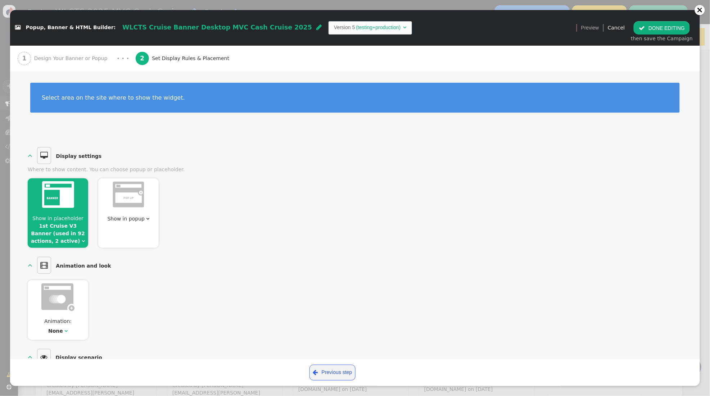
scroll to position [6, 0]
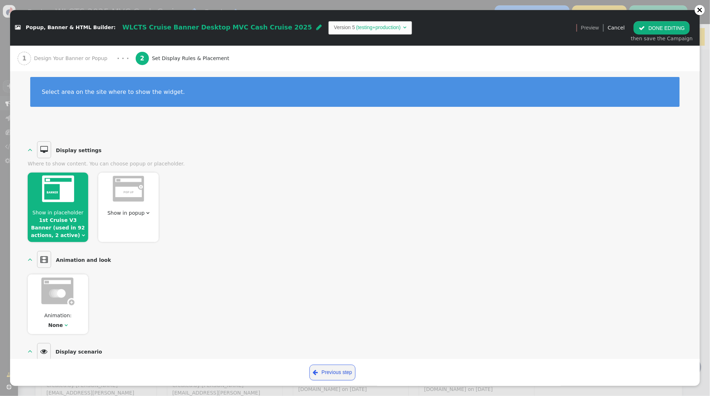
click at [649, 31] on button " DONE EDITING" at bounding box center [662, 27] width 56 height 13
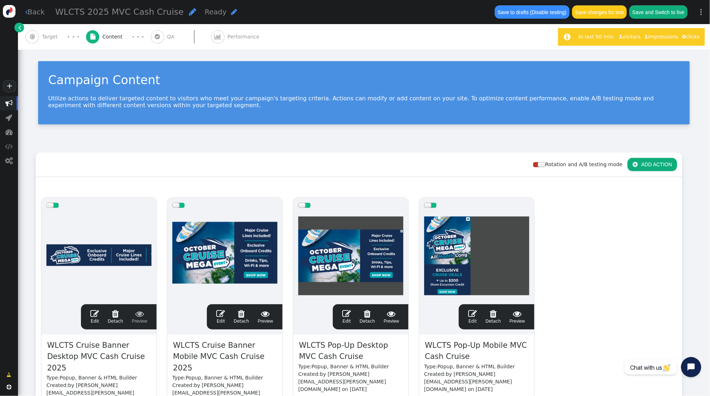
click at [222, 312] on span "" at bounding box center [220, 314] width 9 height 9
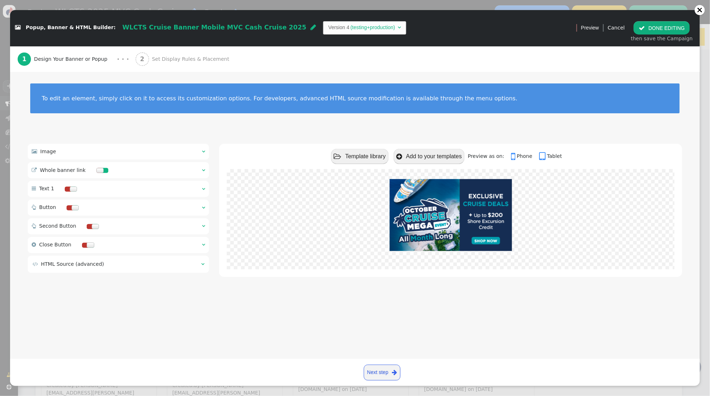
click at [192, 54] on div "2 Set Display Rules & Placement" at bounding box center [184, 59] width 97 height 26
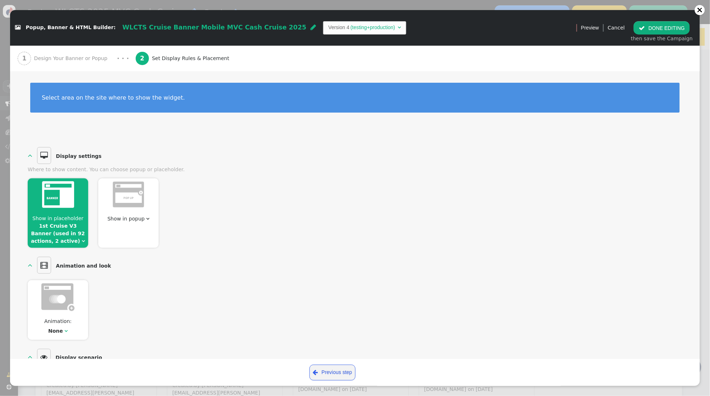
click at [53, 226] on link "1st Cruise V3 Banner (used in 92 actions, 2 active)" at bounding box center [58, 233] width 54 height 21
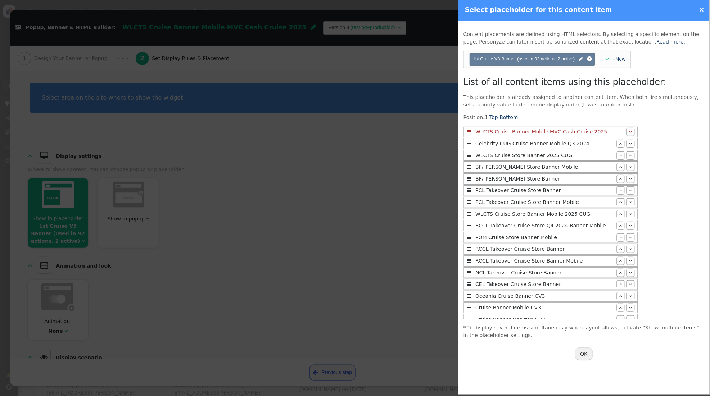
click at [582, 354] on button "OK" at bounding box center [584, 354] width 18 height 13
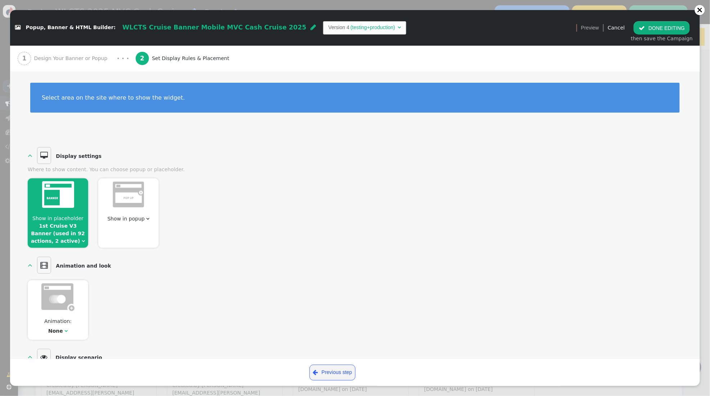
click at [653, 27] on button " DONE EDITING" at bounding box center [662, 27] width 56 height 13
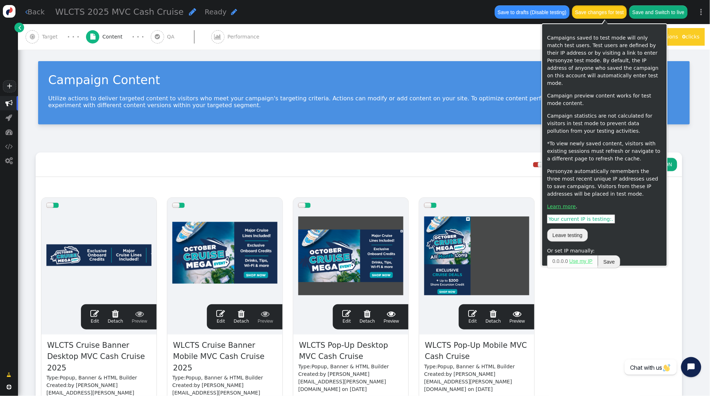
click at [599, 13] on button "Save changes for test" at bounding box center [599, 11] width 55 height 13
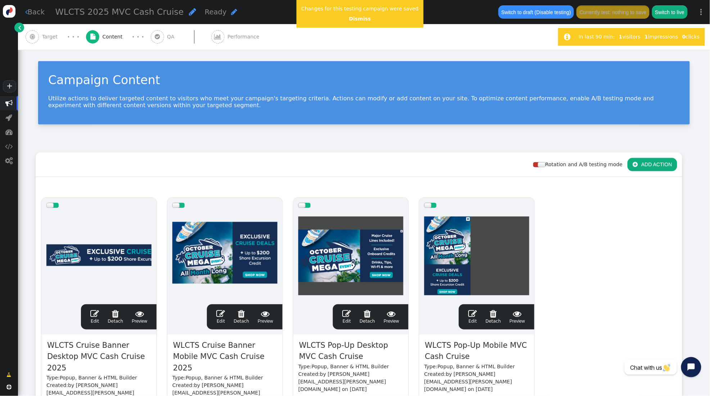
click at [97, 267] on div at bounding box center [98, 256] width 105 height 86
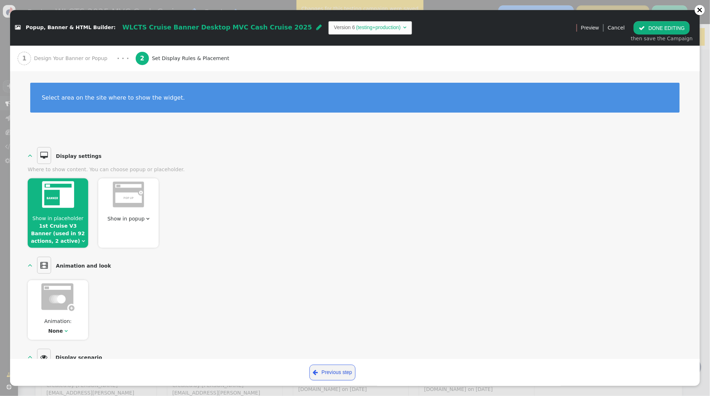
click at [68, 227] on link "1st Cruise V3 Banner (used in 92 actions, 2 active)" at bounding box center [58, 233] width 54 height 21
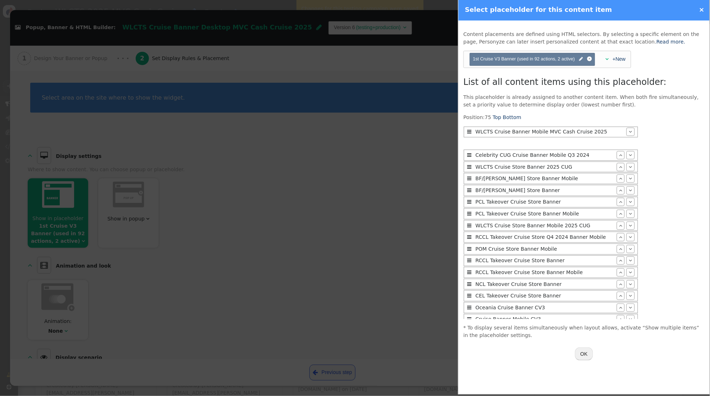
scroll to position [1, 0]
click at [584, 350] on button "OK" at bounding box center [584, 354] width 18 height 13
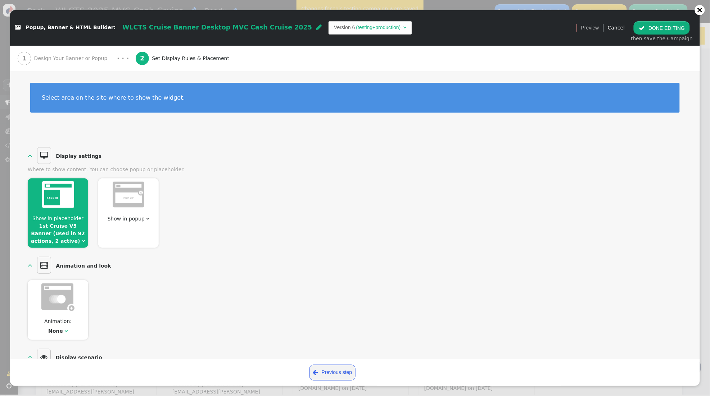
scroll to position [0, 0]
click at [659, 31] on button " DONE EDITING" at bounding box center [662, 27] width 56 height 13
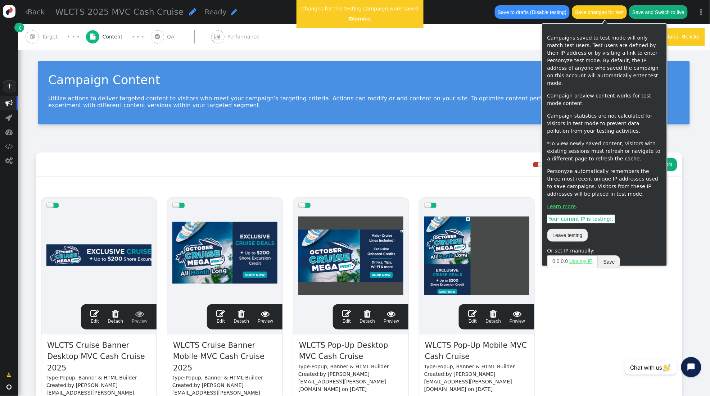
click at [603, 15] on button "Save changes for test" at bounding box center [599, 11] width 55 height 13
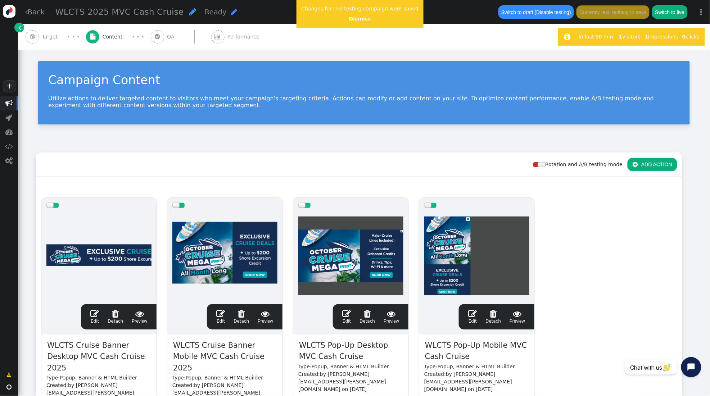
click at [95, 313] on span "" at bounding box center [94, 314] width 9 height 9
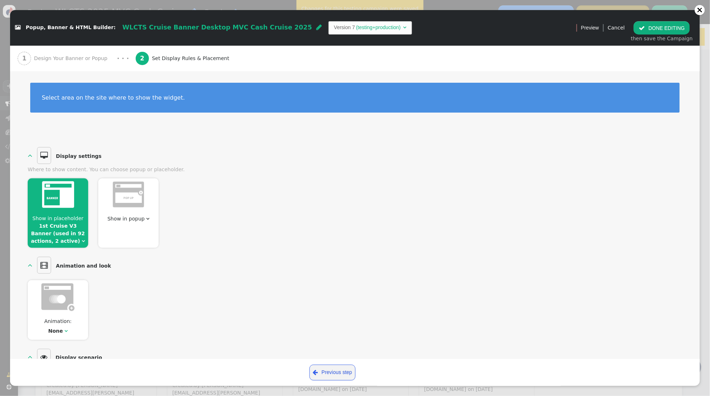
click at [70, 226] on link "1st Cruise V3 Banner (used in 92 actions, 2 active)" at bounding box center [58, 233] width 54 height 21
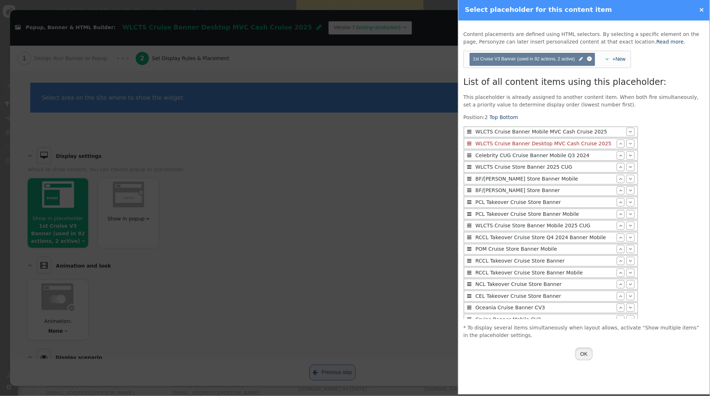
click at [585, 354] on button "OK" at bounding box center [584, 354] width 18 height 13
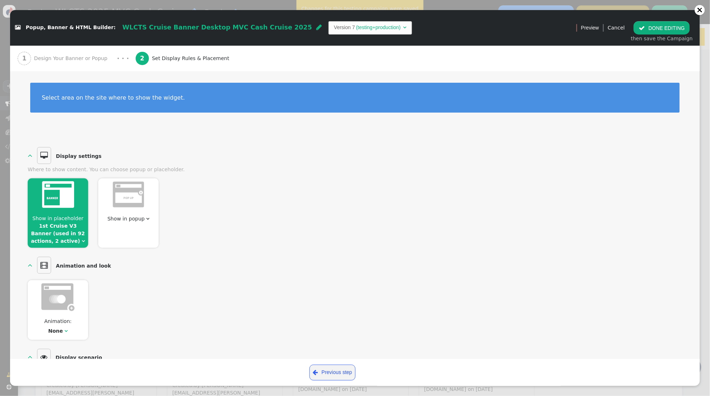
click at [660, 25] on button " DONE EDITING" at bounding box center [662, 27] width 56 height 13
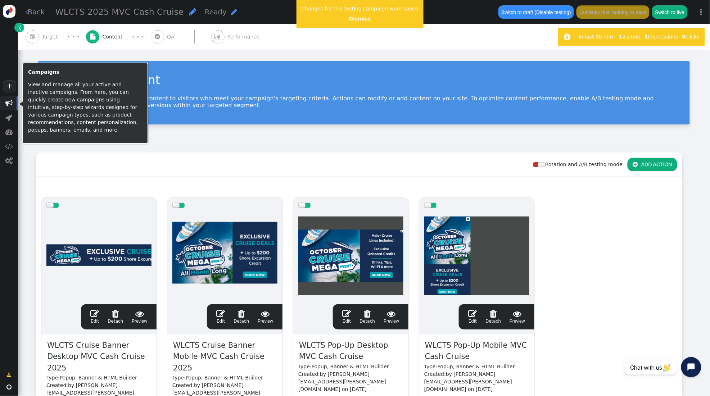
click at [6, 101] on span "" at bounding box center [8, 103] width 7 height 7
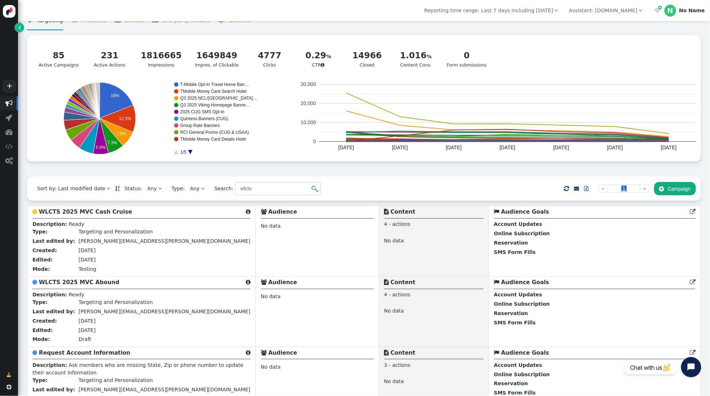
scroll to position [48, 0]
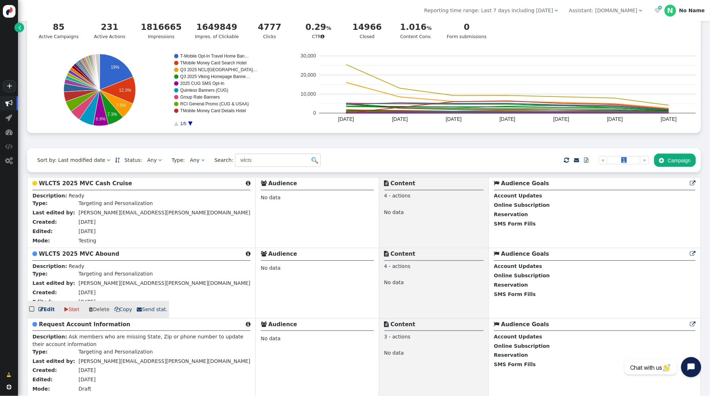
click at [93, 257] on b "WLCTS 2025 MVC Abound" at bounding box center [79, 254] width 81 height 6
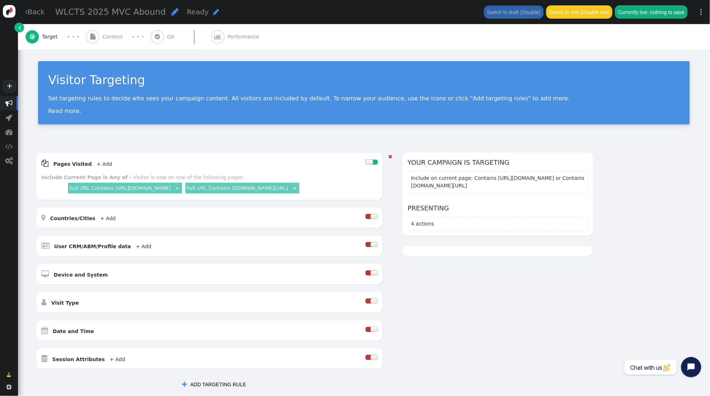
click at [371, 329] on div at bounding box center [374, 329] width 7 height 5
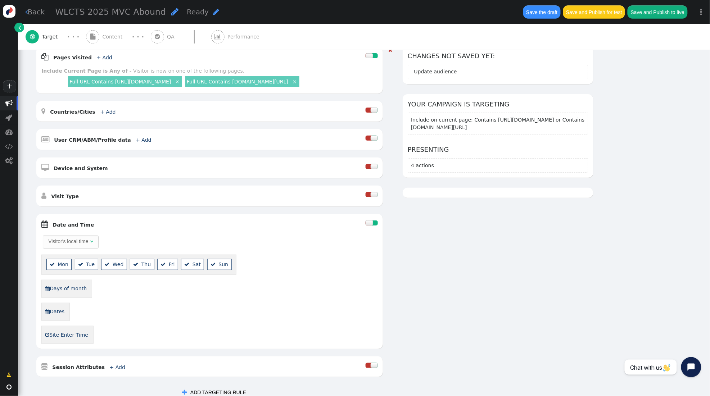
scroll to position [132, 0]
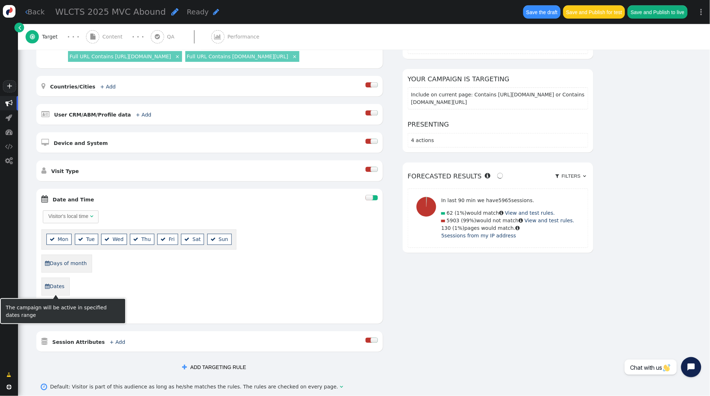
click at [60, 283] on link " Dates" at bounding box center [55, 287] width 20 height 12
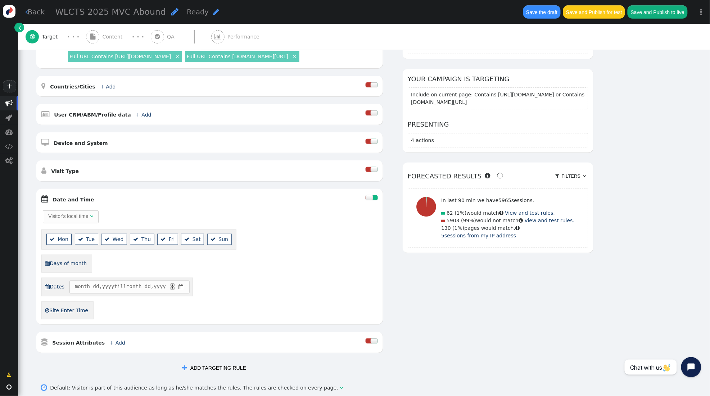
click at [184, 288] on span "" at bounding box center [180, 287] width 7 height 8
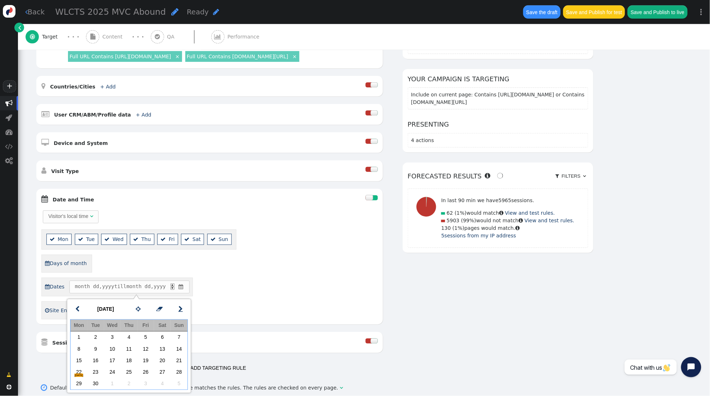
click at [177, 311] on link "" at bounding box center [181, 309] width 14 height 13
click at [112, 336] on td "1" at bounding box center [112, 338] width 17 height 12
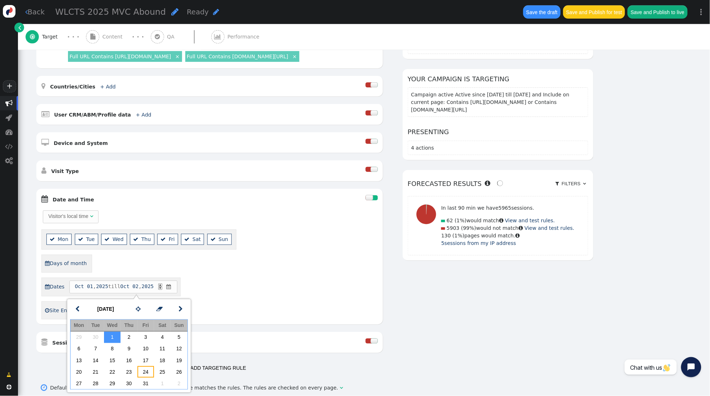
click at [146, 378] on td "24" at bounding box center [146, 373] width 17 height 12
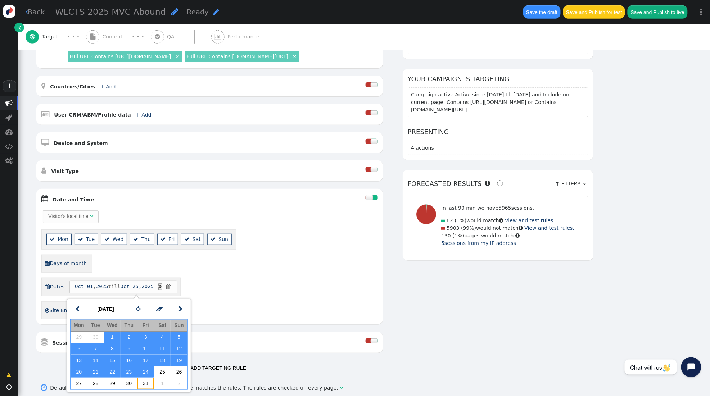
click at [147, 382] on td "31" at bounding box center [146, 384] width 17 height 12
drag, startPoint x: 273, startPoint y: 304, endPoint x: 273, endPoint y: 291, distance: 13.7
click at [273, 304] on div "Visitor's local time   Mon  Tue  Wed  Thu  Fri  Sat  Sun  Days of mont…" at bounding box center [209, 265] width 337 height 110
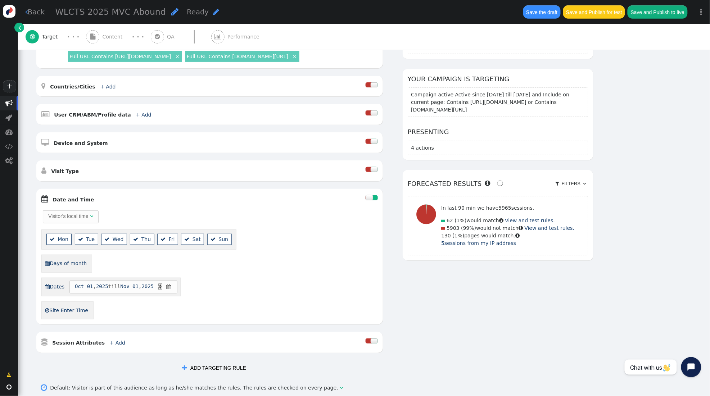
scroll to position [0, 0]
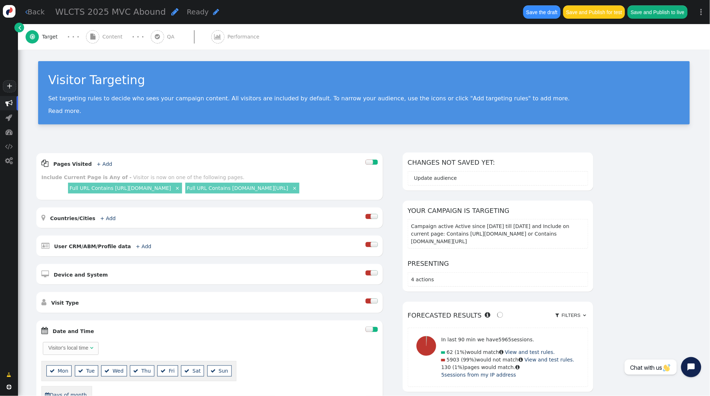
click at [107, 36] on span "Content" at bounding box center [114, 37] width 23 height 8
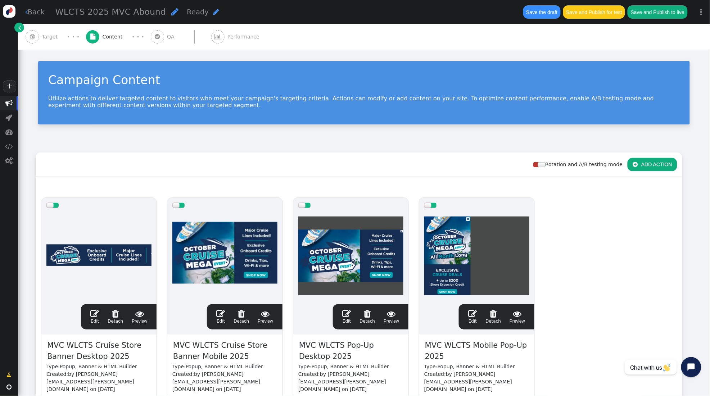
click at [95, 314] on span "" at bounding box center [94, 314] width 9 height 9
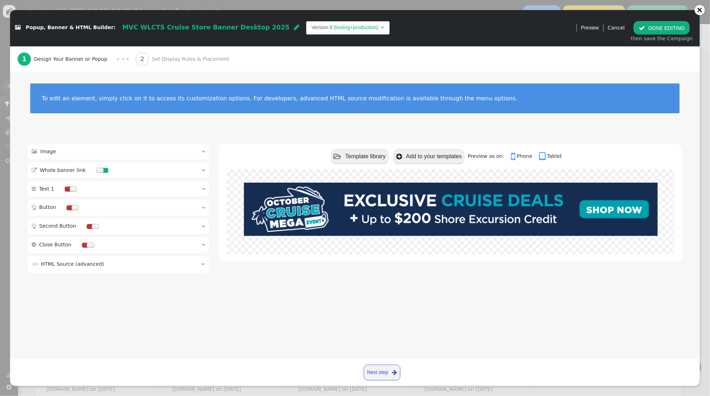
click at [168, 60] on span "Set Display Rules & Placement" at bounding box center [192, 59] width 80 height 8
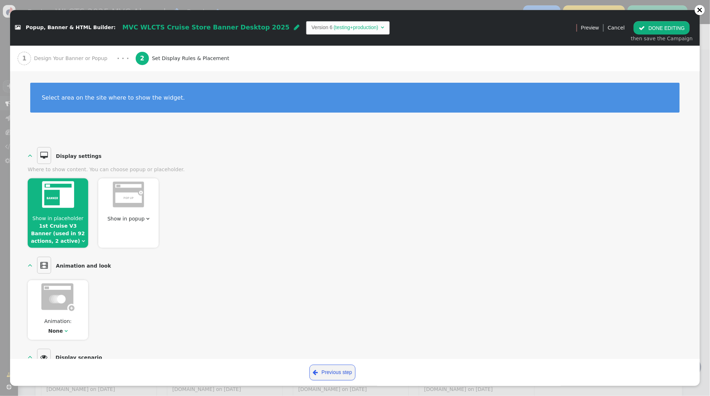
click at [50, 227] on link "1st Cruise V3 Banner (used in 92 actions, 2 active)" at bounding box center [58, 233] width 54 height 21
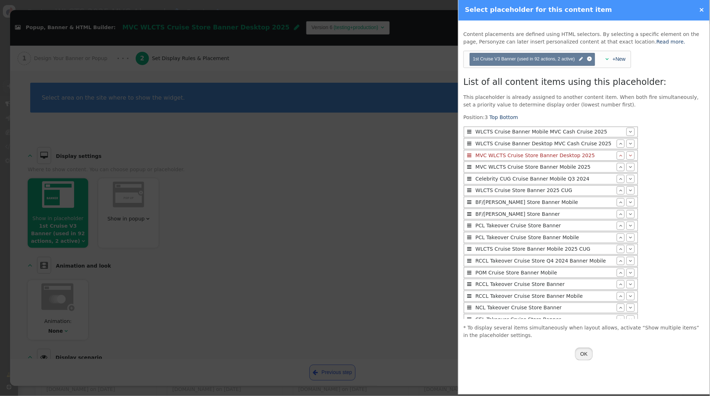
click at [589, 354] on button "OK" at bounding box center [584, 354] width 18 height 13
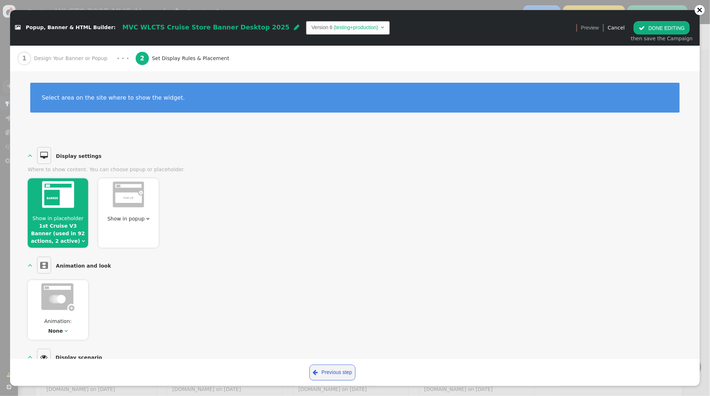
click at [667, 33] on button " DONE EDITING" at bounding box center [662, 27] width 56 height 13
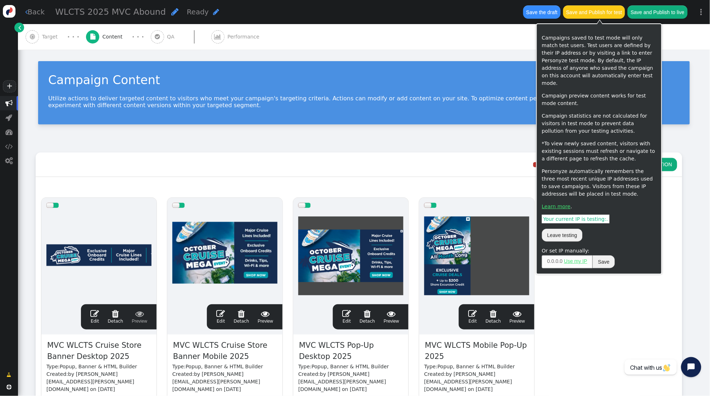
click at [604, 16] on button "Save and Publish for test" at bounding box center [594, 11] width 62 height 13
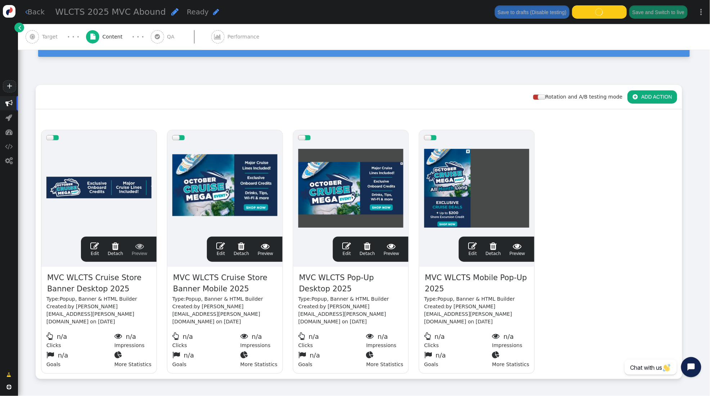
scroll to position [101, 0]
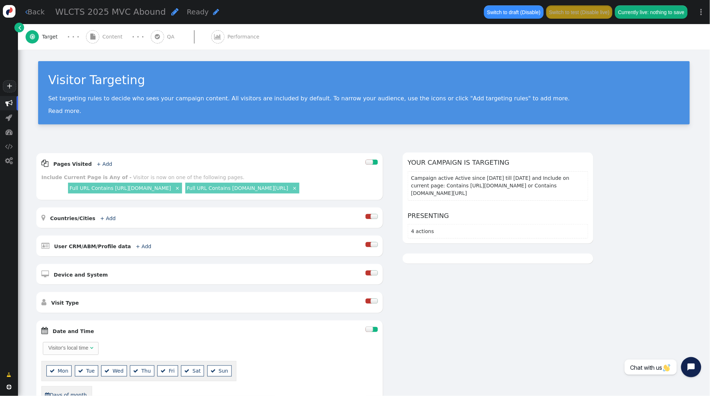
click at [96, 37] on span "" at bounding box center [92, 36] width 13 height 13
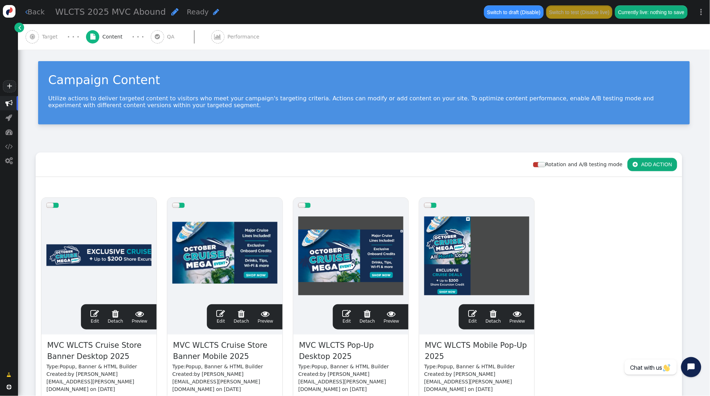
click at [94, 316] on span "" at bounding box center [94, 314] width 9 height 9
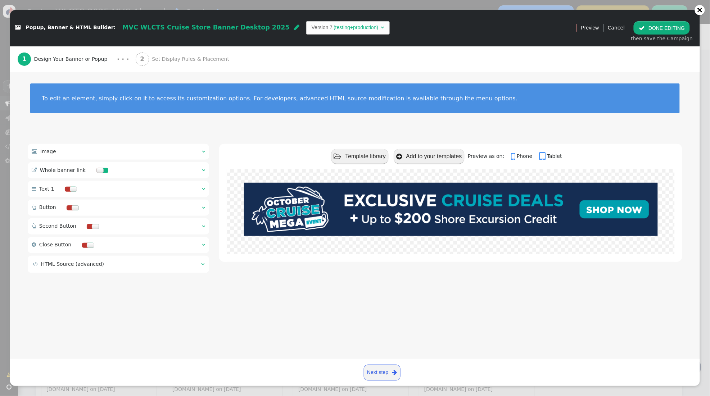
click at [178, 61] on span "Set Display Rules & Placement" at bounding box center [192, 59] width 80 height 8
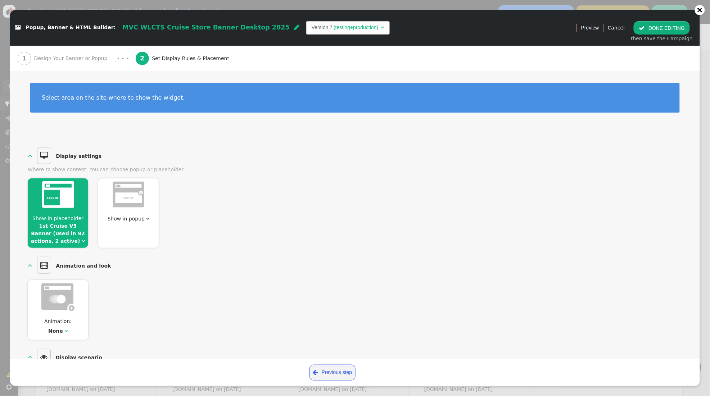
click at [61, 234] on link "1st Cruise V3 Banner (used in 92 actions, 2 active)" at bounding box center [58, 233] width 54 height 21
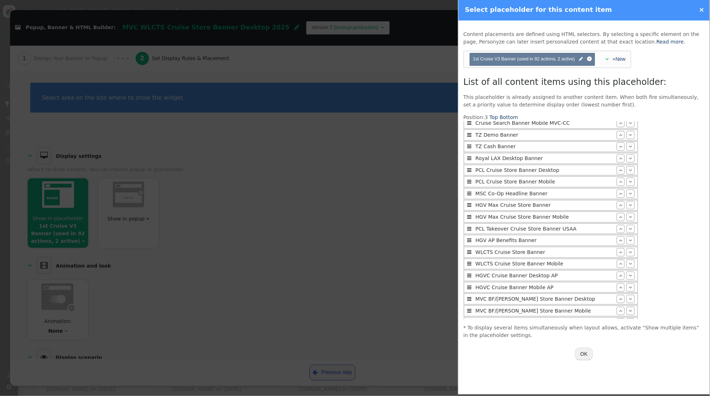
scroll to position [923, 0]
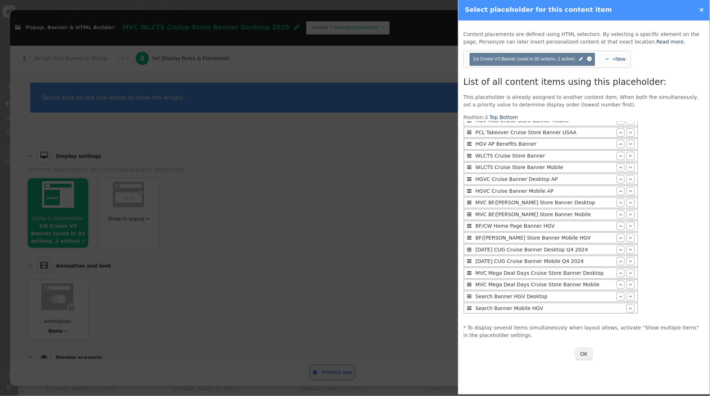
click at [702, 12] on link "×" at bounding box center [702, 10] width 5 height 8
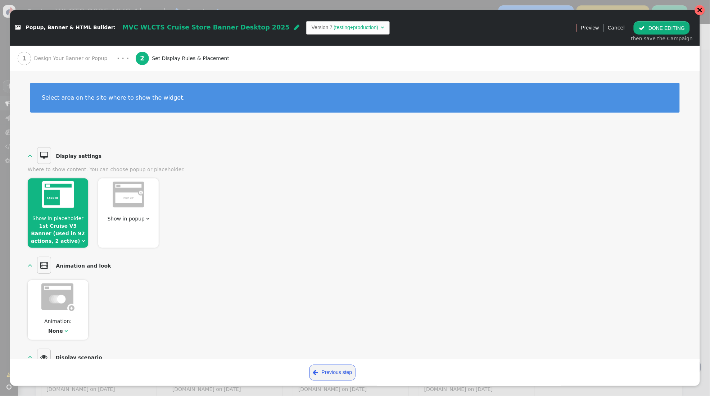
click at [703, 12] on div at bounding box center [700, 10] width 10 height 10
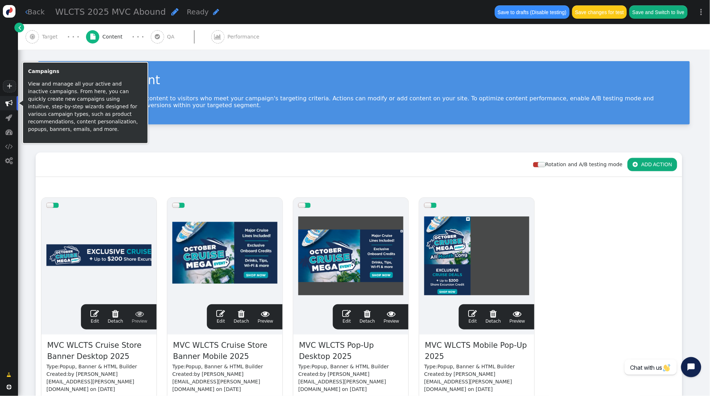
click at [10, 105] on span "" at bounding box center [8, 103] width 7 height 7
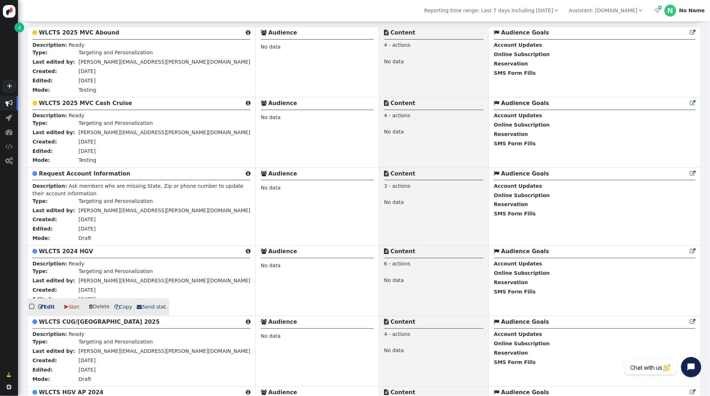
scroll to position [179, 0]
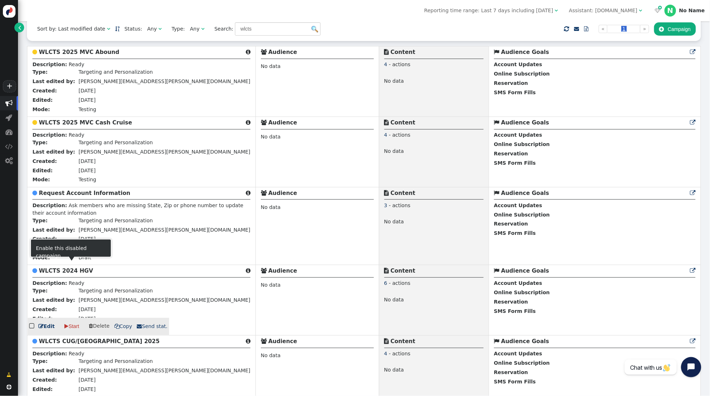
click at [76, 274] on b "WLCTS 2024 HGV" at bounding box center [66, 271] width 54 height 6
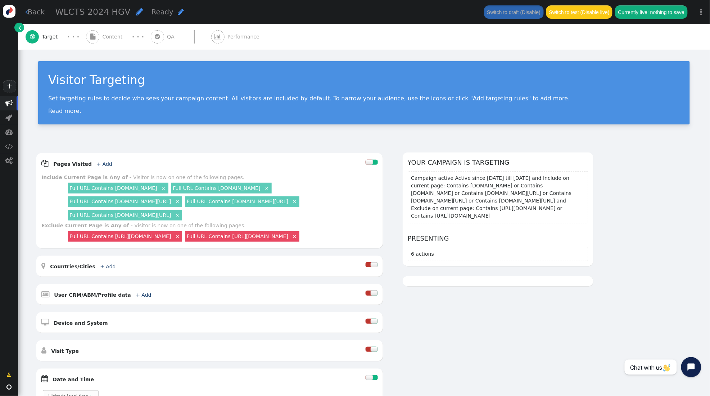
click at [136, 12] on span "" at bounding box center [139, 12] width 7 height 8
drag, startPoint x: 89, startPoint y: 13, endPoint x: 125, endPoint y: 2, distance: 37.6
click at [89, 13] on input "WLCTS 2024 HGV" at bounding box center [92, 12] width 74 height 13
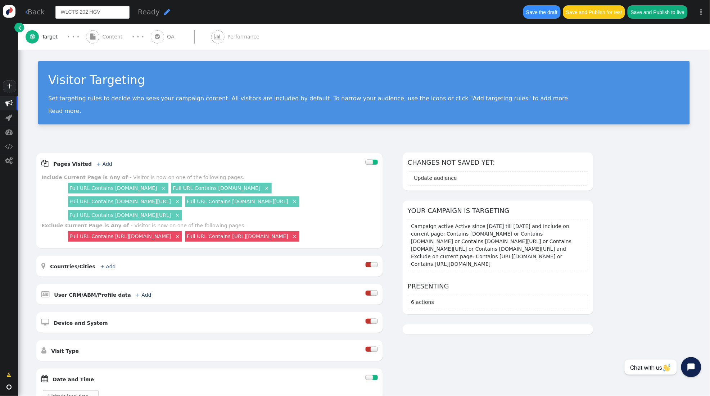
type input "WLCTS 2025 HGV"
click at [355, 81] on div "Visitor Targeting" at bounding box center [364, 80] width 632 height 18
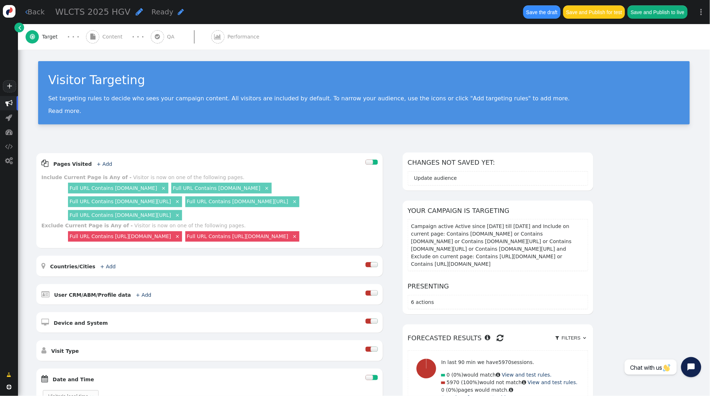
scroll to position [1, 0]
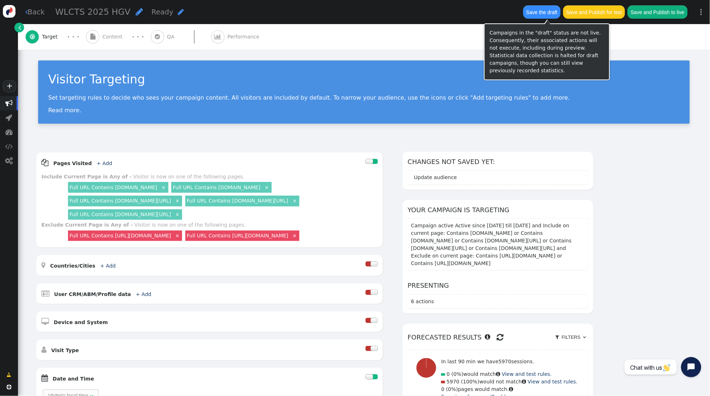
click at [554, 9] on button "Save the draft" at bounding box center [541, 11] width 37 height 13
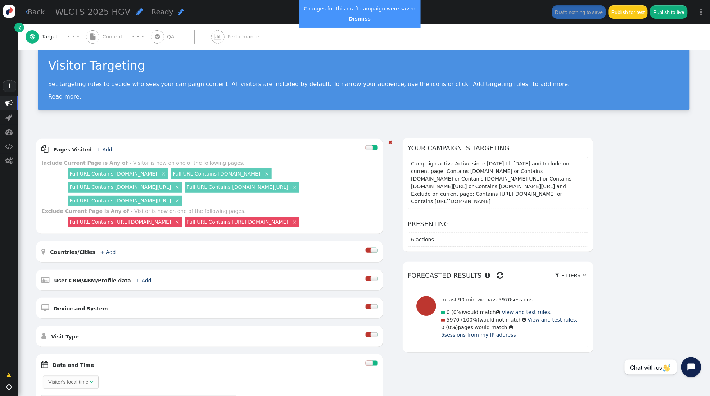
scroll to position [0, 0]
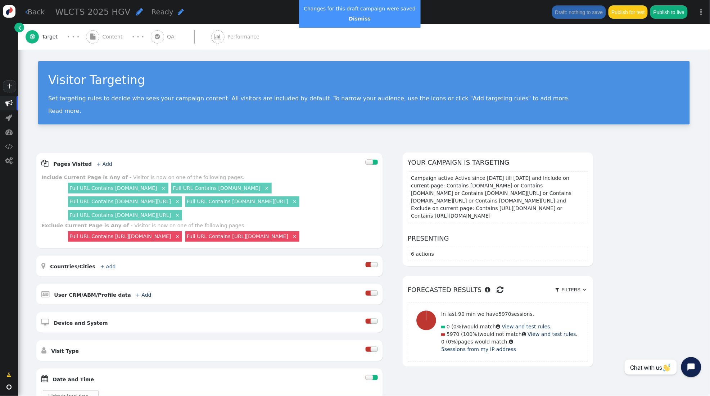
click at [107, 36] on span "Content" at bounding box center [114, 37] width 23 height 8
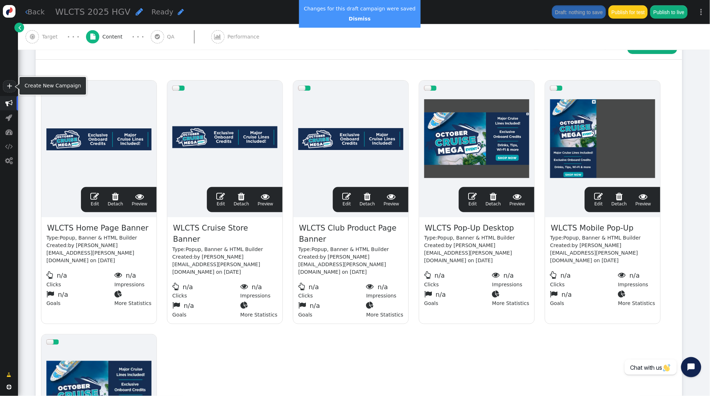
scroll to position [117, 0]
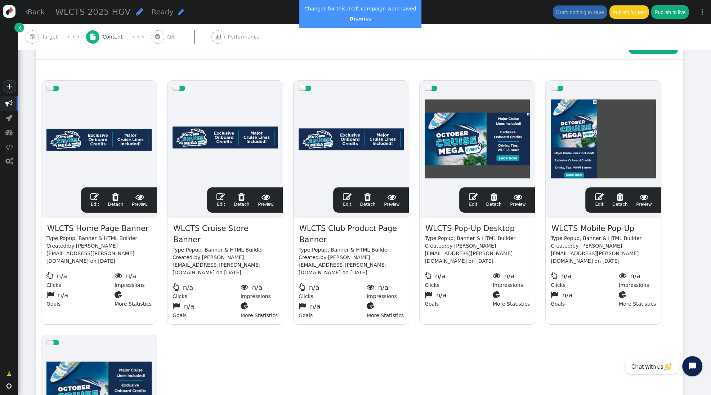
click at [357, 20] on link "Dismiss" at bounding box center [360, 19] width 22 height 6
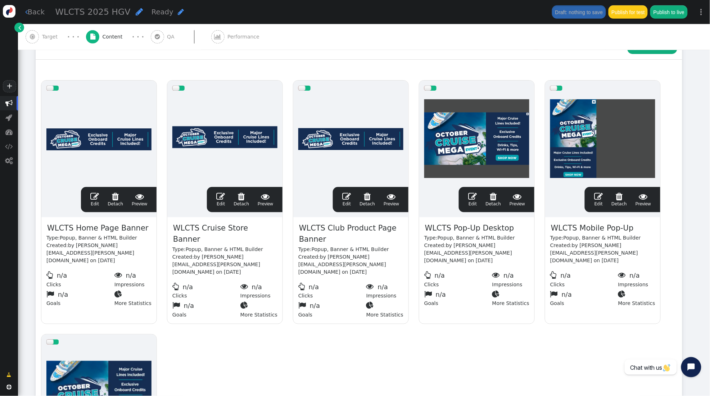
click at [76, 230] on span "WLCTS Home Page Banner" at bounding box center [97, 228] width 103 height 12
drag, startPoint x: 77, startPoint y: 229, endPoint x: 73, endPoint y: 227, distance: 4.4
click at [76, 228] on span "WLCTS Home Page Banner" at bounding box center [97, 228] width 103 height 12
click at [75, 228] on span "WLCTS Home Page Banner" at bounding box center [97, 228] width 103 height 12
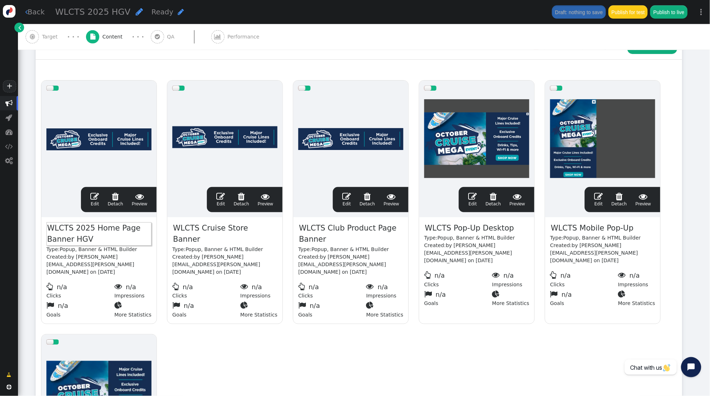
click at [199, 231] on span "WLCTS Cruise Store Banner" at bounding box center [224, 233] width 105 height 23
click at [200, 228] on span "WLCTS Cruise Store Banner" at bounding box center [224, 233] width 105 height 23
click at [200, 241] on span "WLCTS 2025 Cruise Store Banner" at bounding box center [224, 233] width 105 height 23
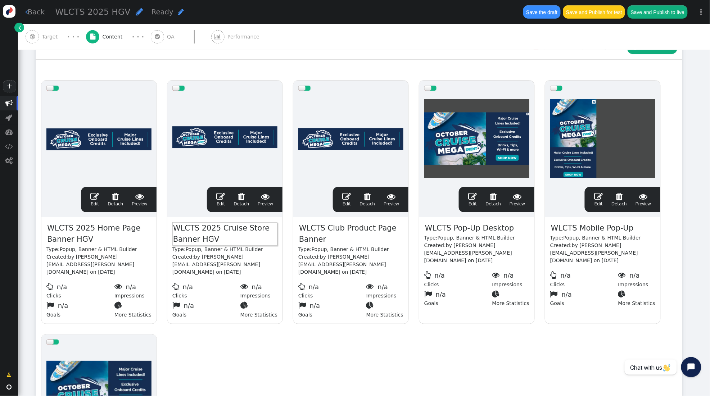
click at [324, 227] on span "WLCTS Club Product Page Banner" at bounding box center [350, 233] width 105 height 23
click at [325, 228] on span "WLCTS Club Product Page Banner" at bounding box center [350, 233] width 105 height 23
drag, startPoint x: 352, startPoint y: 240, endPoint x: 369, endPoint y: 236, distance: 17.4
click at [352, 239] on span "WLCTS 2025 Club Product Page Banner" at bounding box center [350, 233] width 105 height 23
click at [452, 230] on span "WLCTS Pop-Up Desktop" at bounding box center [469, 228] width 91 height 12
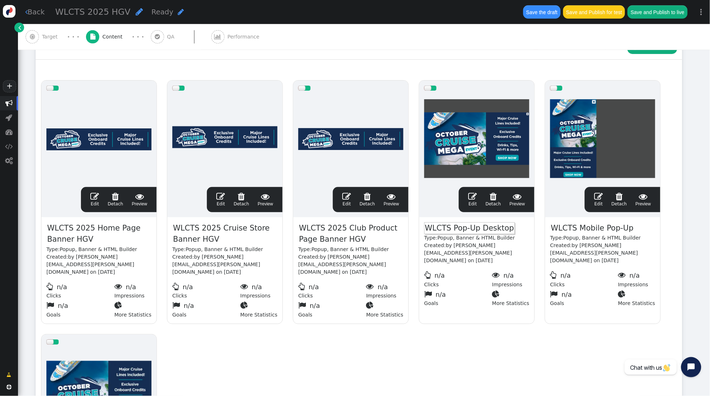
click at [454, 229] on span "WLCTS Pop-Up Desktop" at bounding box center [469, 228] width 91 height 12
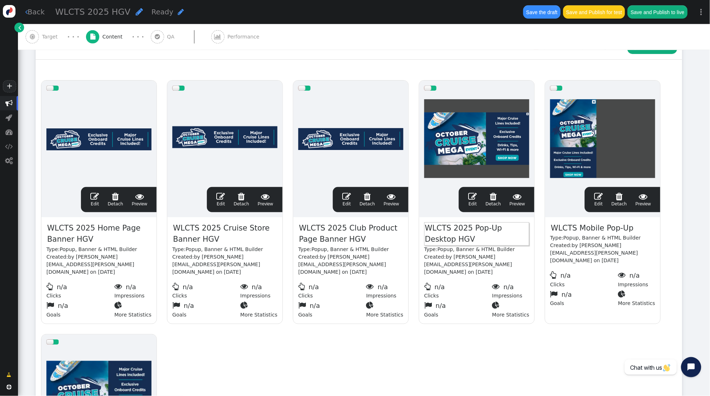
click at [573, 226] on span "WLCTS Mobile Pop-Up" at bounding box center [592, 228] width 84 height 12
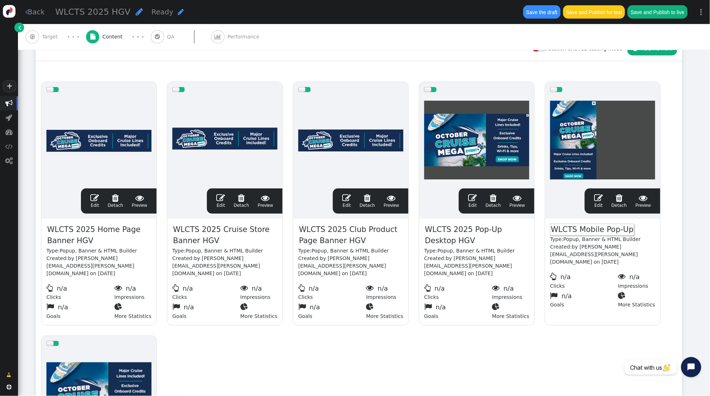
scroll to position [116, 0]
drag, startPoint x: 580, startPoint y: 230, endPoint x: 589, endPoint y: 227, distance: 10.1
click at [580, 230] on span "WLCTS Mobile Pop-Up" at bounding box center [592, 230] width 84 height 12
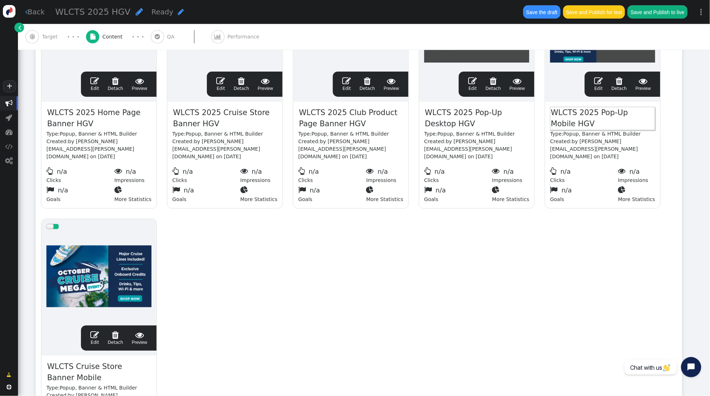
scroll to position [242, 0]
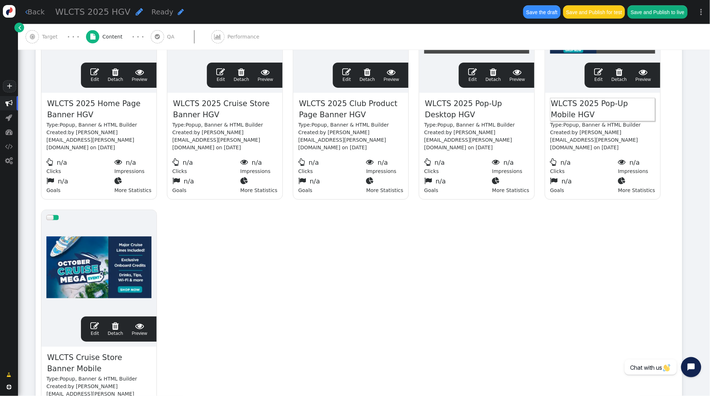
click at [75, 354] on span "WLCTS Cruise Store Banner Mobile" at bounding box center [98, 363] width 105 height 23
click at [77, 358] on span "WLCTS Cruise Store Banner Mobile" at bounding box center [98, 363] width 105 height 23
click at [74, 352] on span "WLCTS Cruise Store Banner Mobile" at bounding box center [98, 363] width 105 height 23
click at [111, 361] on span "WLCTS 2025 Cruise Store Banner Mobile" at bounding box center [98, 363] width 105 height 23
click at [319, 255] on div "drag this  Edit  Detach  Preview WLCTS 2025 Home Page Banner HGV Type: Popup…" at bounding box center [359, 205] width 646 height 508
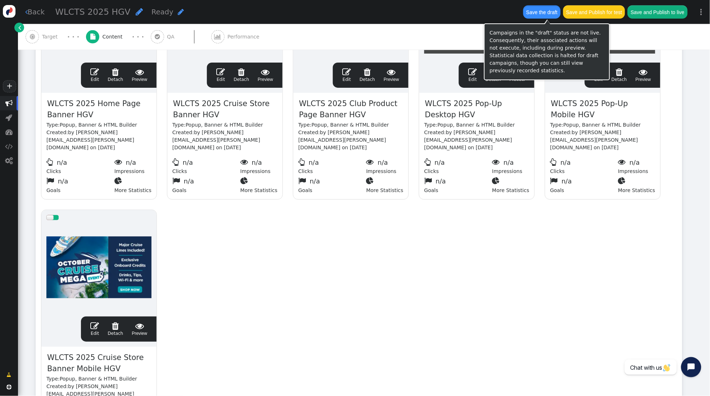
click at [548, 12] on button "Save the draft" at bounding box center [541, 11] width 37 height 13
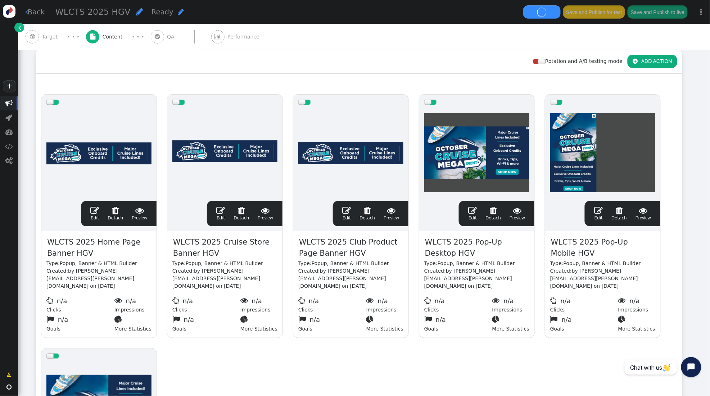
scroll to position [101, 0]
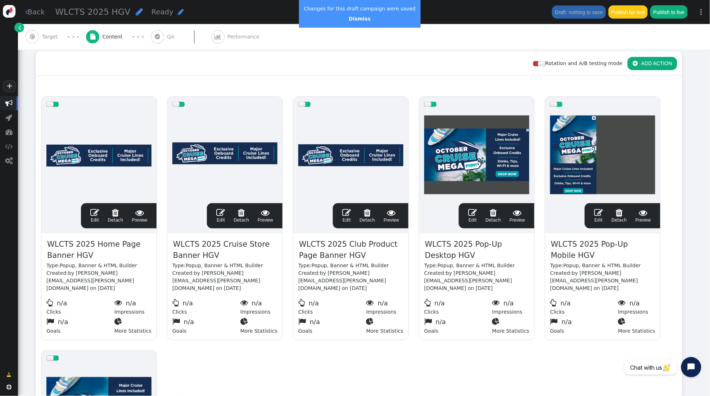
click at [95, 213] on span "" at bounding box center [94, 212] width 9 height 9
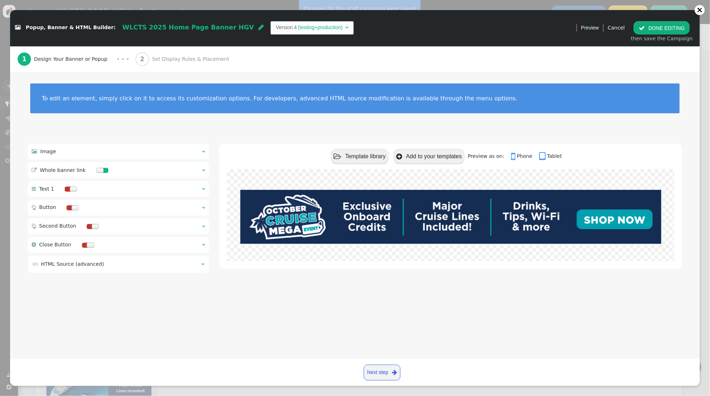
click at [176, 61] on span "Set Display Rules & Placement" at bounding box center [192, 59] width 80 height 8
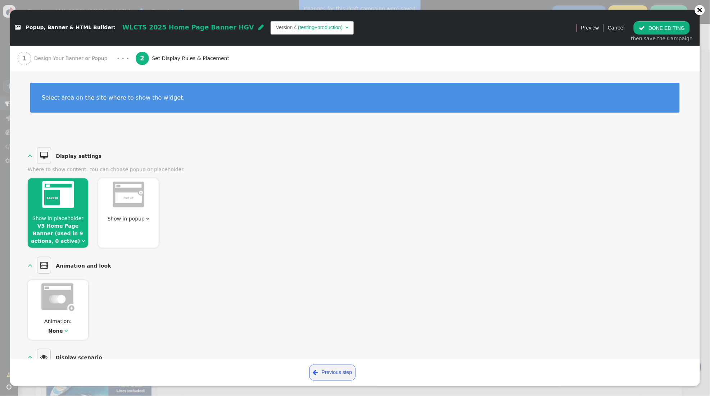
click at [67, 229] on span "Show in placeholder V3 Home Page Banner (used in 9 actions, 0 active) " at bounding box center [58, 230] width 60 height 30
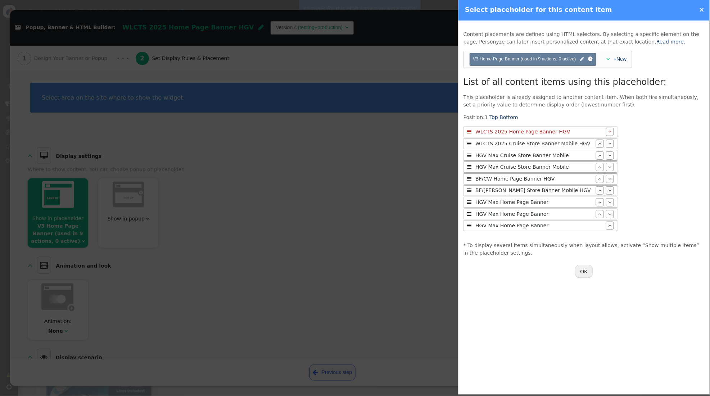
click at [589, 273] on button "OK" at bounding box center [584, 271] width 18 height 13
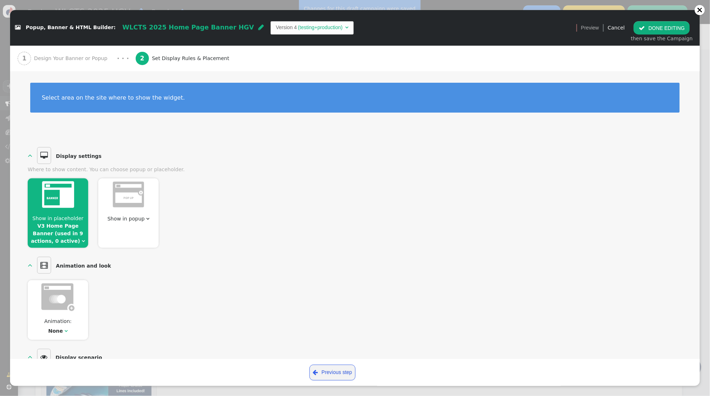
click at [661, 26] on button " DONE EDITING" at bounding box center [662, 27] width 56 height 13
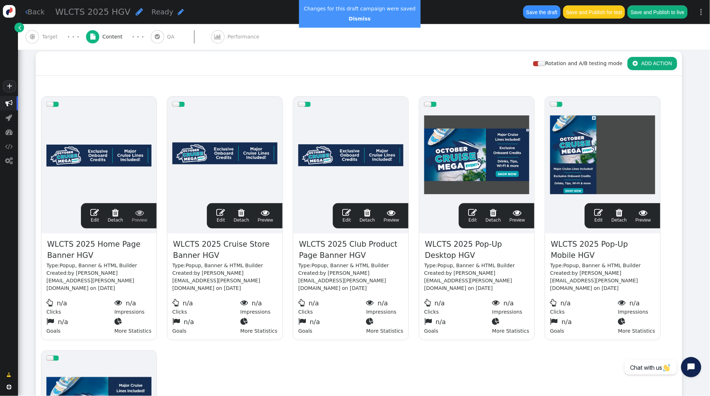
click at [93, 214] on span "" at bounding box center [94, 212] width 9 height 9
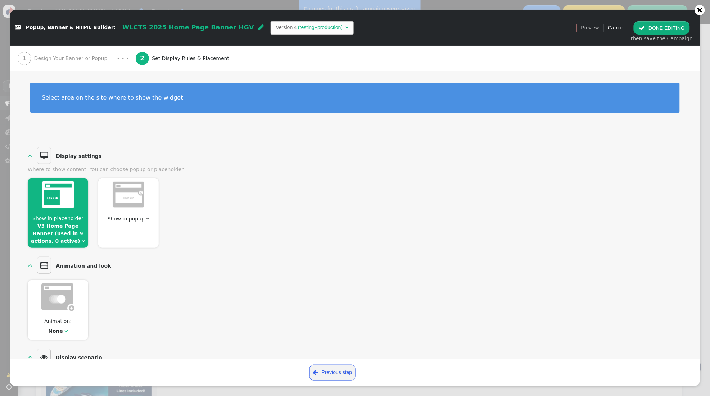
click at [63, 58] on span "Design Your Banner or Popup" at bounding box center [72, 59] width 76 height 8
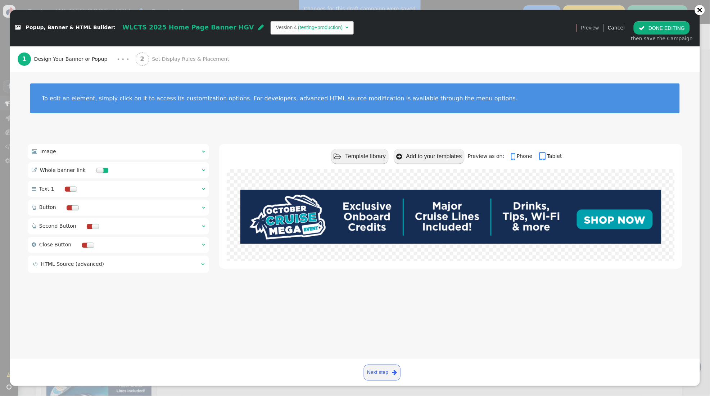
click at [201, 151] on div " Image  " at bounding box center [118, 152] width 181 height 16
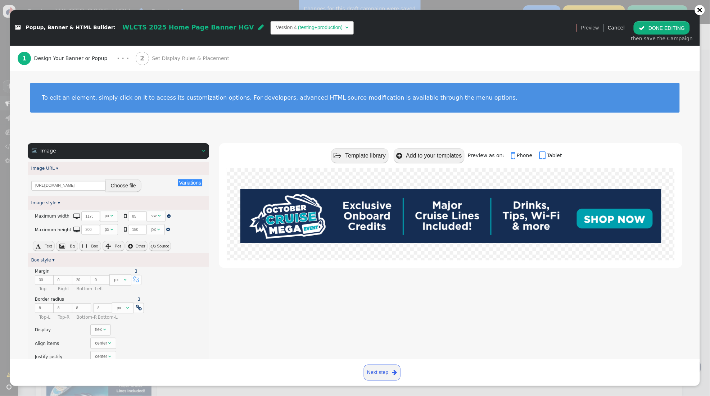
drag, startPoint x: 124, startPoint y: 186, endPoint x: 129, endPoint y: 185, distance: 5.5
click at [124, 186] on button "Choose file" at bounding box center [123, 185] width 36 height 13
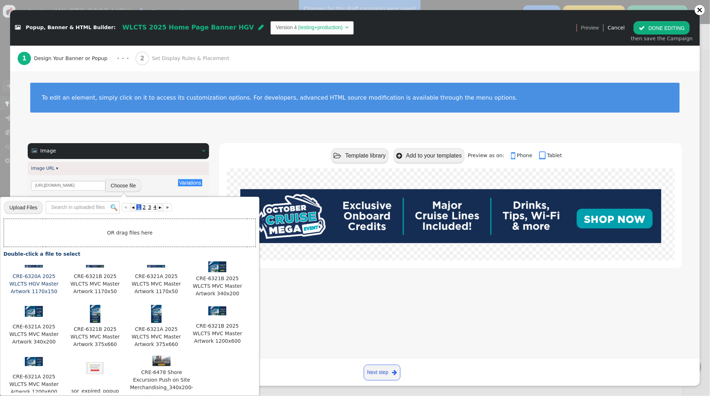
click at [33, 268] on img at bounding box center [34, 266] width 18 height 3
type input "https://cdn.personyze.com/upload/5748/c866bbf29ad52509.png"
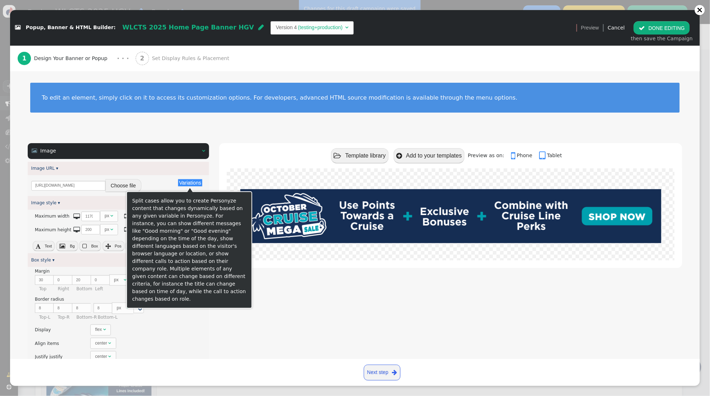
click at [186, 182] on button "Variations" at bounding box center [190, 182] width 24 height 7
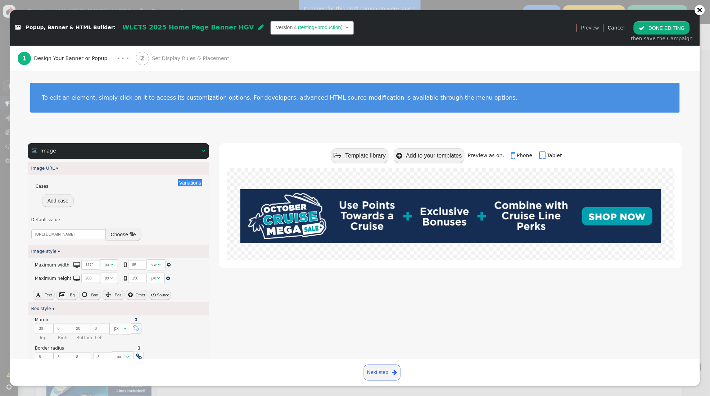
click at [223, 157] on div " Template library  Add to your templates Preview as on:  Phone  Tablet" at bounding box center [450, 155] width 463 height 25
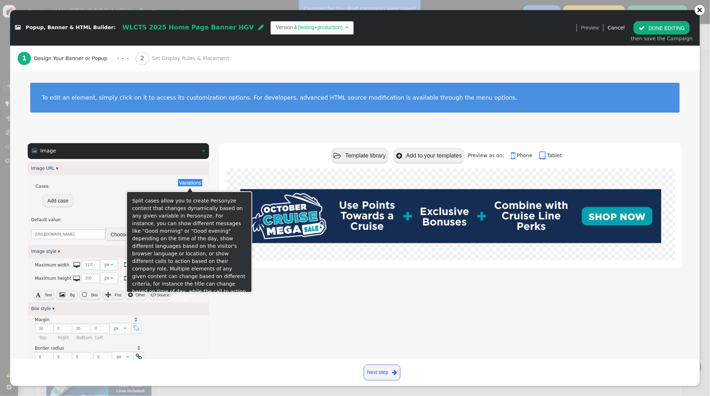
click at [184, 184] on button "Variations" at bounding box center [190, 182] width 24 height 7
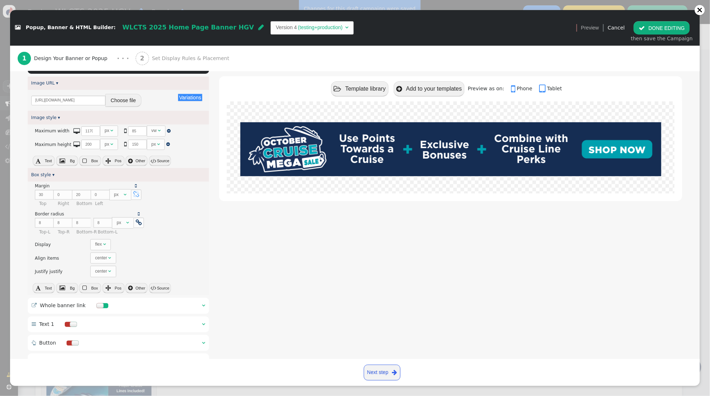
scroll to position [153, 0]
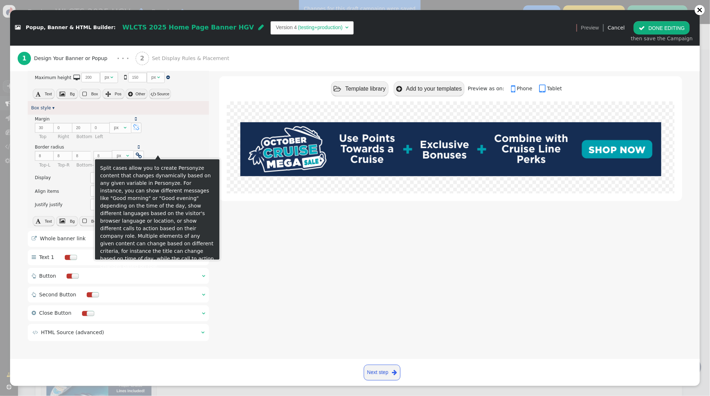
drag, startPoint x: 327, startPoint y: 244, endPoint x: 261, endPoint y: 246, distance: 65.9
click at [326, 243] on div " Template library  Add to your templates Preview as on:  Phone  Tablet" at bounding box center [450, 167] width 463 height 353
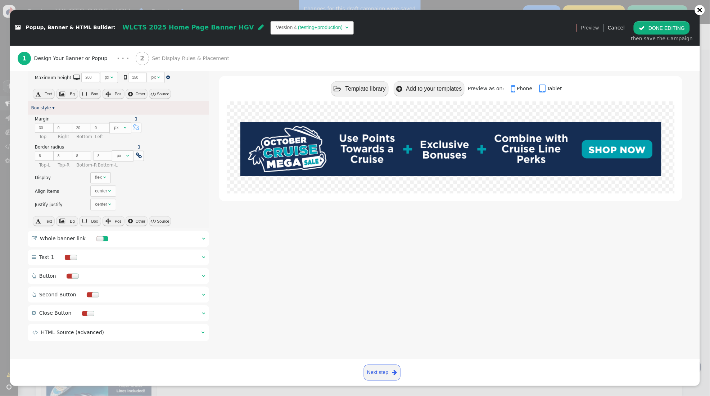
click at [207, 237] on div " Whole banner link  " at bounding box center [118, 239] width 181 height 16
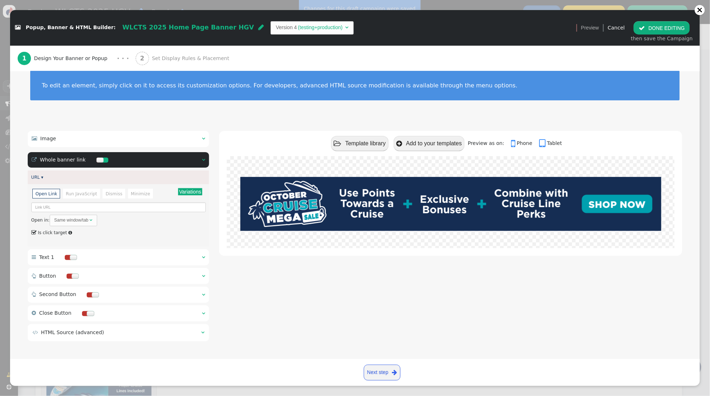
scroll to position [0, 0]
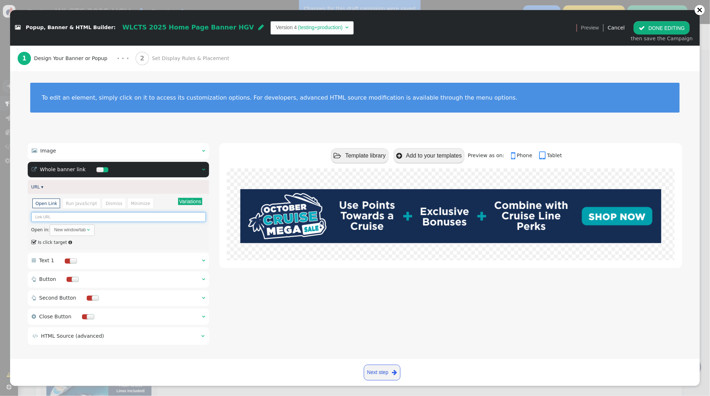
click at [104, 218] on input "text" at bounding box center [118, 217] width 175 height 10
paste input "https://hub.hiltongrandvacations.com/cruisesale"
type input "https://hub.hiltongrandvacations.com/cruisesale"
click at [161, 61] on span "Set Display Rules & Placement" at bounding box center [192, 59] width 80 height 8
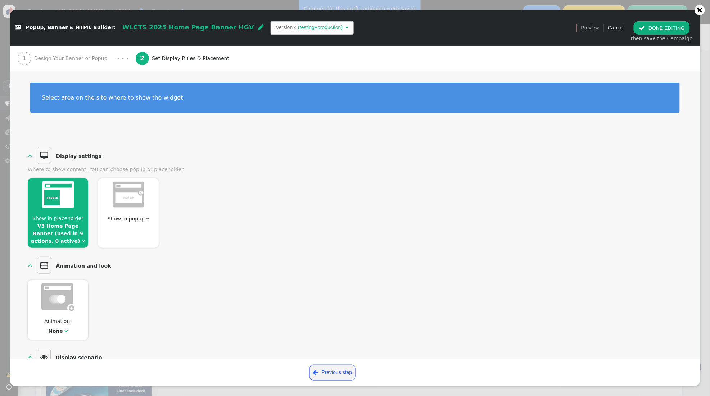
click at [56, 62] on span "Design Your Banner or Popup" at bounding box center [72, 59] width 76 height 8
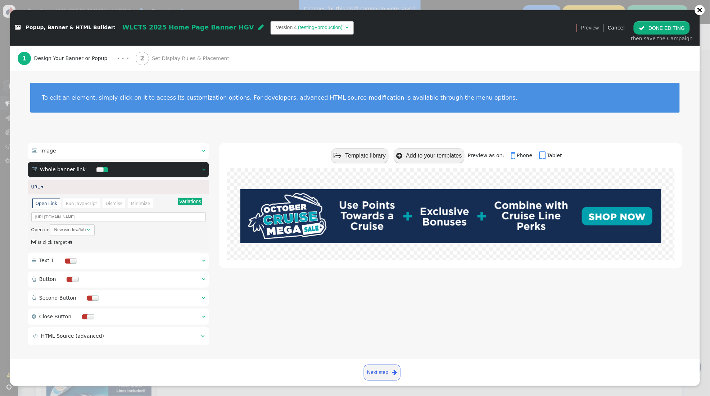
click at [205, 150] on span "" at bounding box center [203, 150] width 3 height 5
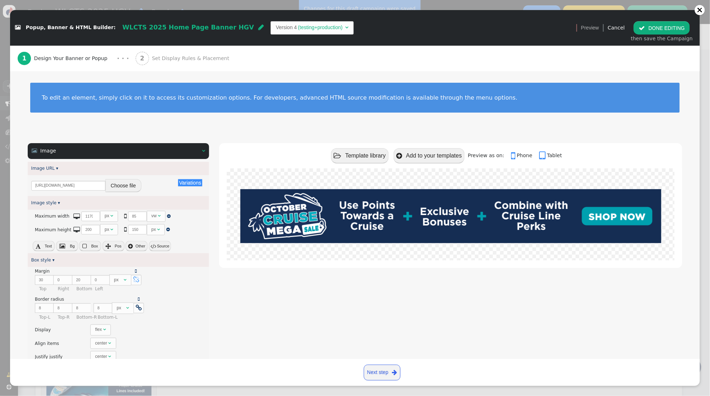
click at [164, 244] on button " Source" at bounding box center [160, 246] width 22 height 10
click at [671, 29] on button " DONE EDITING" at bounding box center [662, 27] width 56 height 13
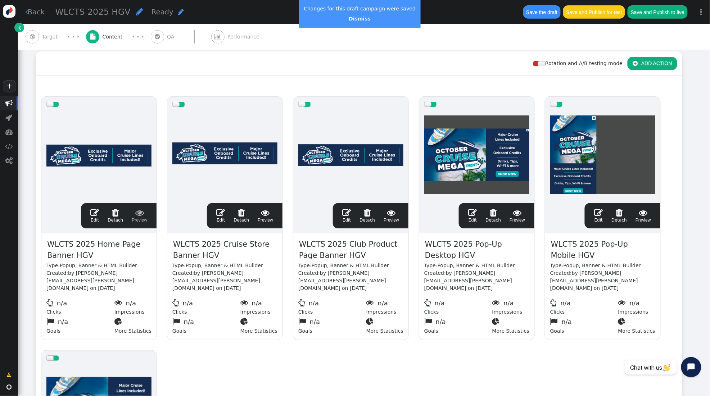
click at [220, 211] on span "" at bounding box center [220, 212] width 9 height 9
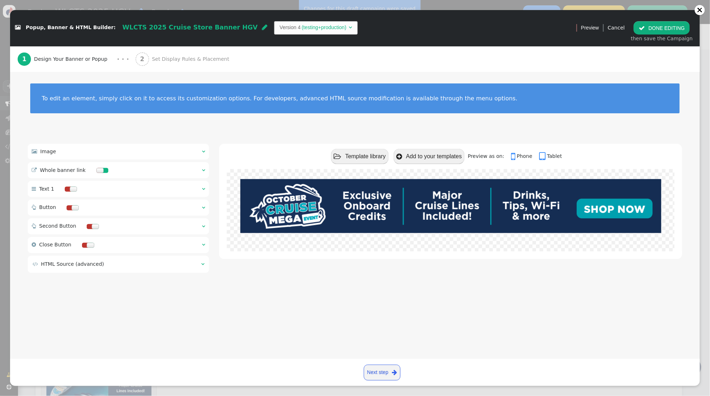
click at [203, 170] on span "" at bounding box center [203, 170] width 3 height 5
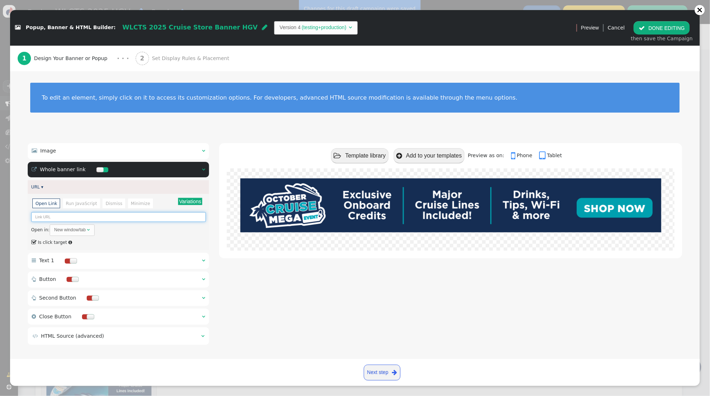
click at [94, 216] on input "text" at bounding box center [118, 217] width 175 height 10
paste input "https://hub.hiltongrandvacations.com/cruisesale"
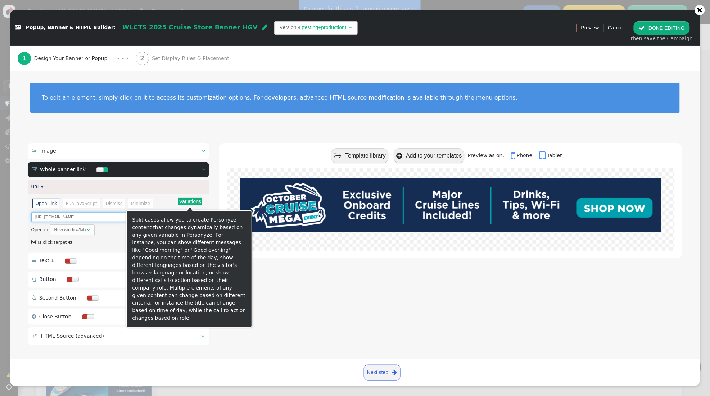
type input "https://hub.hiltongrandvacations.com/cruisesale"
click at [189, 203] on button "Variations" at bounding box center [190, 201] width 24 height 7
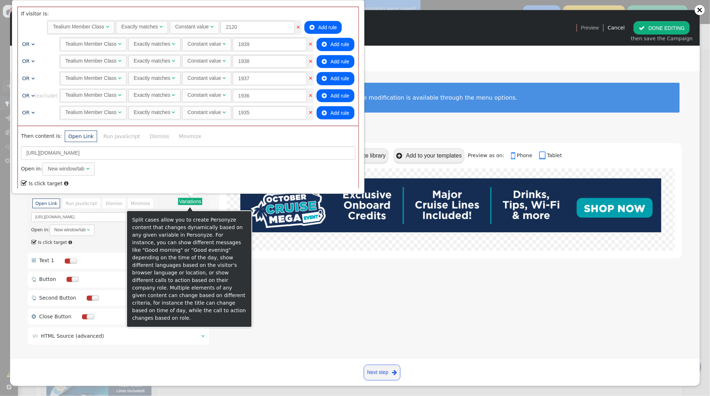
scroll to position [546, 0]
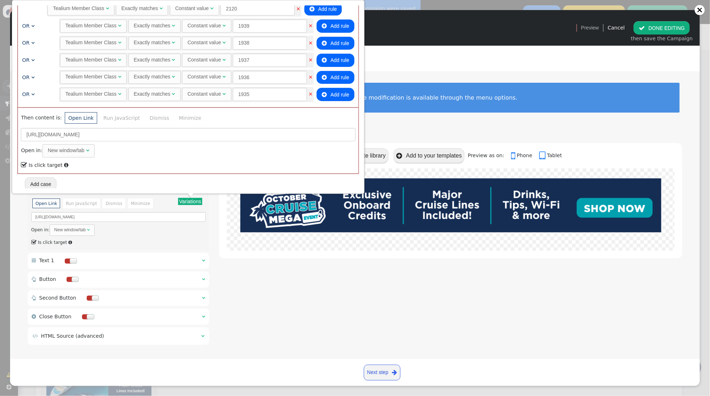
click at [429, 116] on div "To edit an element, simply click on it to access its customization options. For…" at bounding box center [355, 102] width 690 height 62
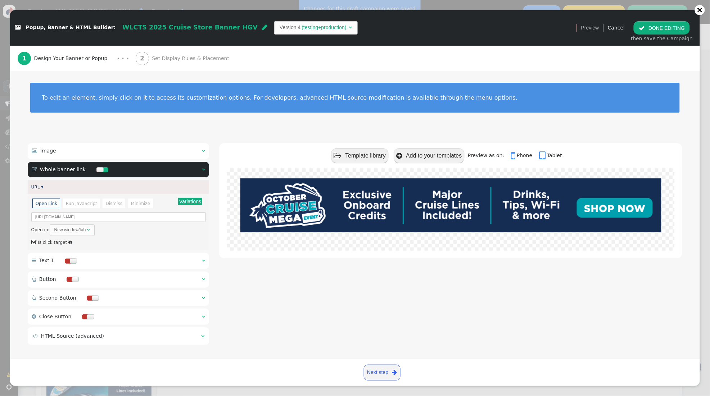
scroll to position [4, 0]
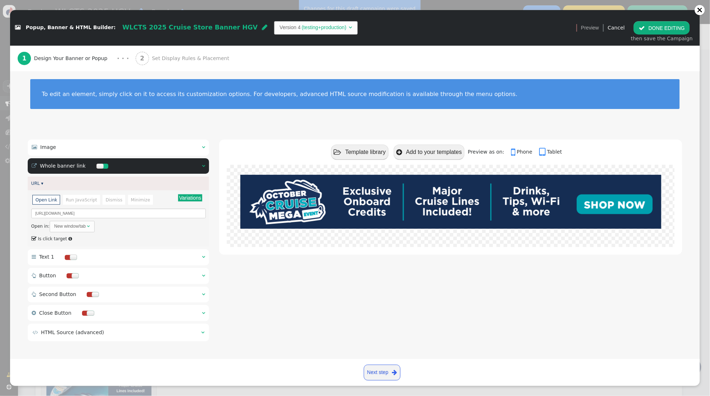
click at [141, 61] on div "2 Set Display Rules & Placement" at bounding box center [184, 59] width 97 height 26
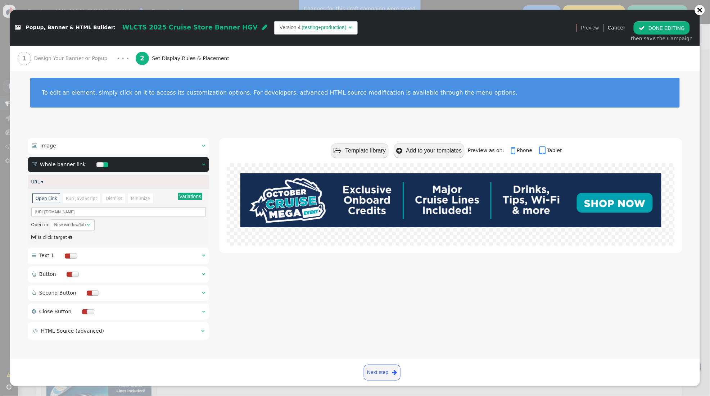
scroll to position [0, 0]
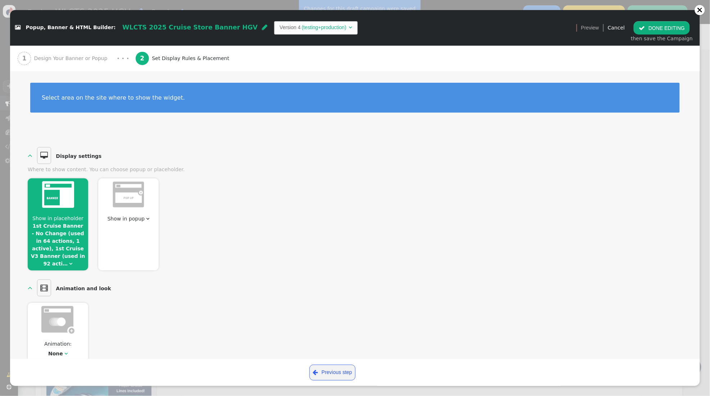
click at [57, 239] on link "1st Cruise Banner - No Change (used in 64 actions, 1 active), 1st Cruise V3 Ban…" at bounding box center [58, 245] width 54 height 44
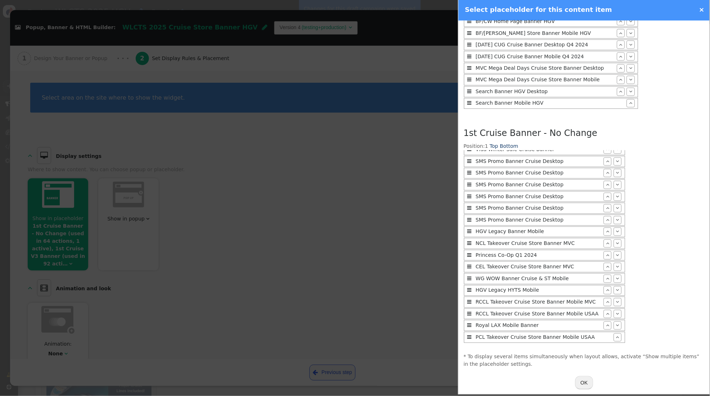
scroll to position [585, 0]
click at [585, 387] on button "OK" at bounding box center [584, 383] width 18 height 13
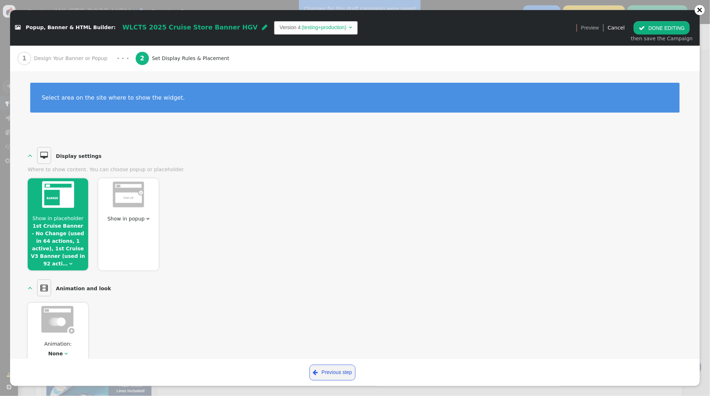
click at [645, 31] on span "" at bounding box center [642, 28] width 6 height 6
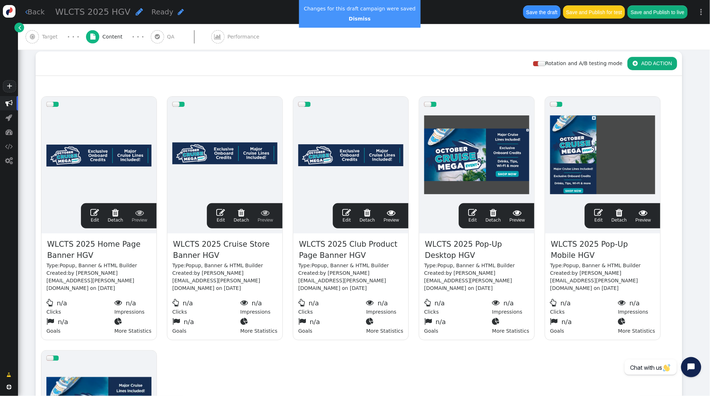
click at [347, 211] on span "" at bounding box center [346, 212] width 9 height 9
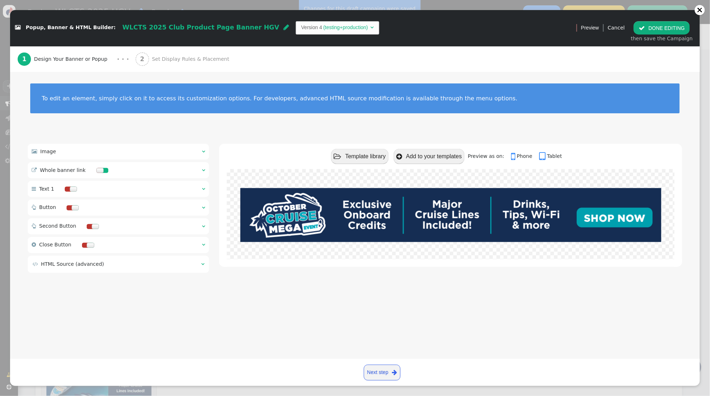
click at [202, 150] on span "" at bounding box center [203, 151] width 3 height 5
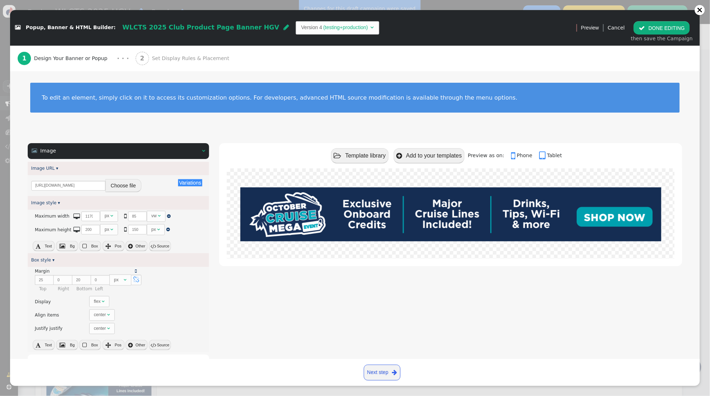
click at [132, 185] on button "Choose file" at bounding box center [123, 185] width 36 height 13
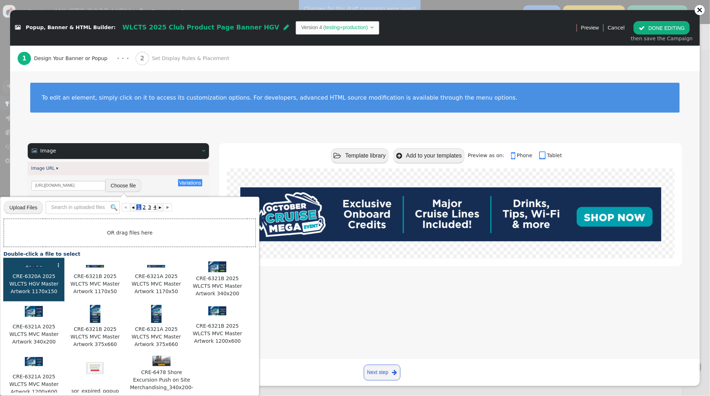
click at [36, 267] on img at bounding box center [34, 266] width 18 height 3
type input "https://cdn.personyze.com/upload/5748/c866bbf29ad52509.png"
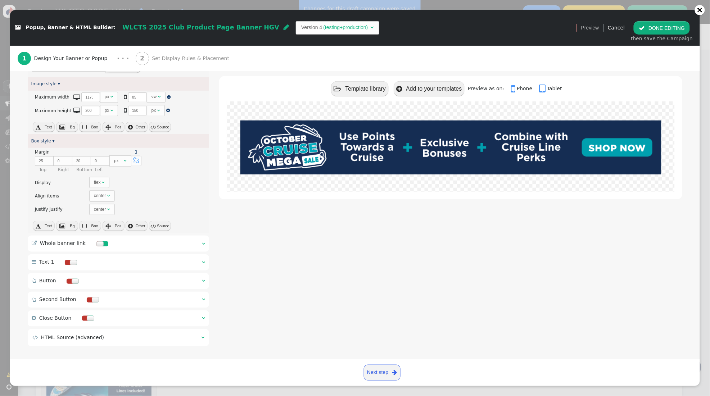
scroll to position [125, 0]
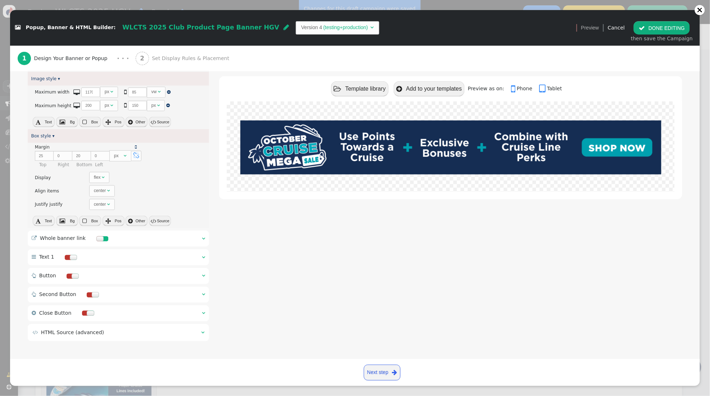
click at [202, 236] on span "" at bounding box center [203, 238] width 3 height 5
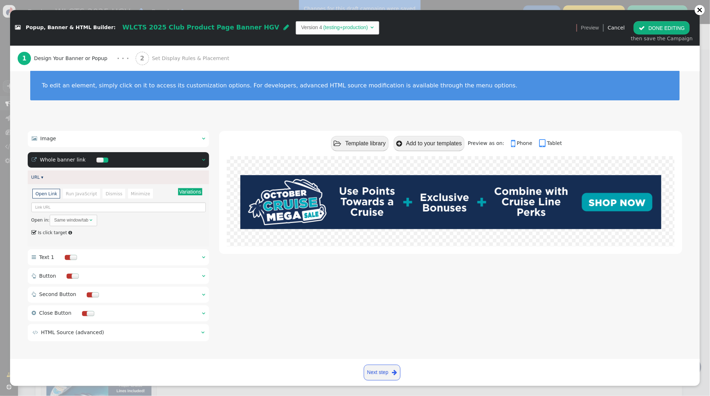
scroll to position [0, 0]
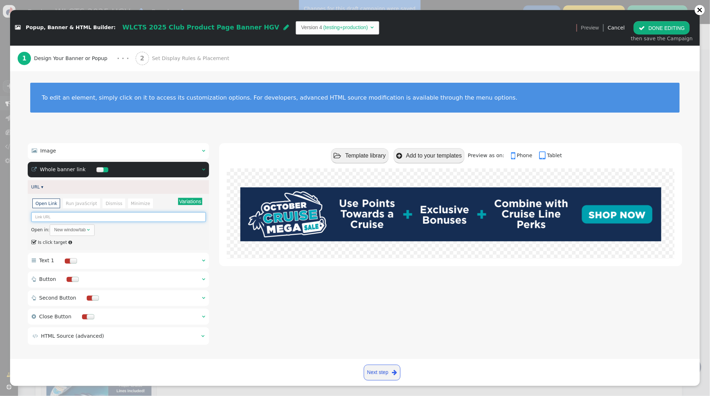
click at [91, 219] on input "text" at bounding box center [118, 217] width 175 height 10
paste input "https://hub.hiltongrandvacations.com/cruisesale"
type input "https://hub.hiltongrandvacations.com/cruisesale"
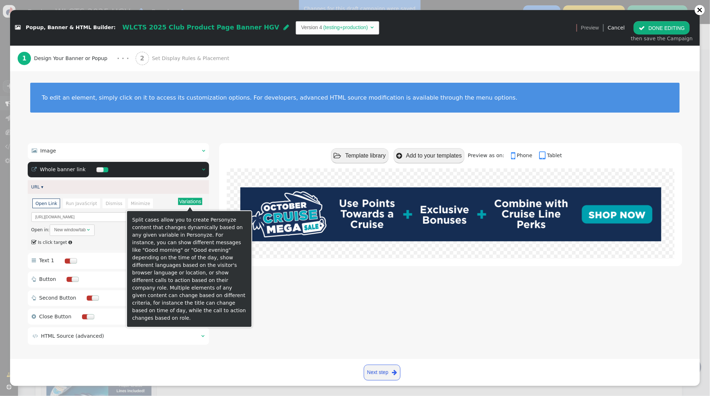
click at [198, 203] on button "Variations" at bounding box center [190, 201] width 24 height 7
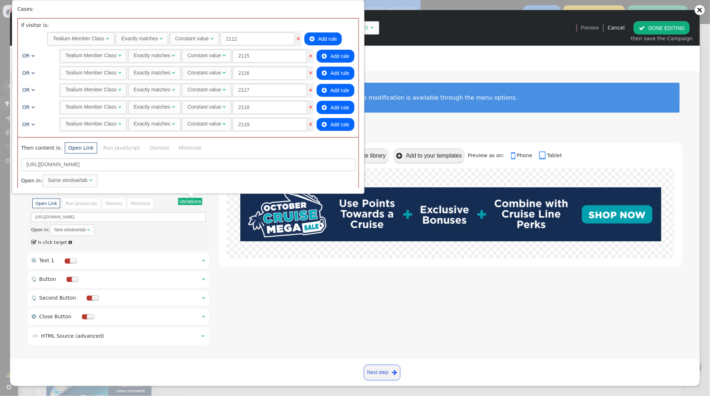
click at [429, 49] on div "1 Design Your Banner or Popup · · · 2 Set Display Rules & Placement" at bounding box center [355, 59] width 675 height 26
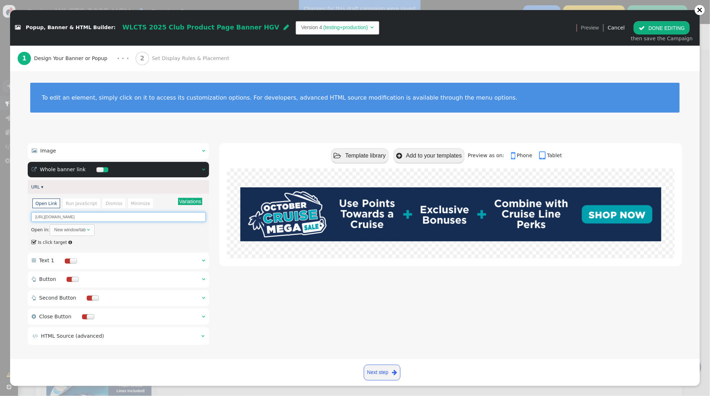
drag, startPoint x: 136, startPoint y: 216, endPoint x: 131, endPoint y: 215, distance: 5.6
click at [131, 215] on input "https://hub.hiltongrandvacations.com/cruisesale" at bounding box center [118, 217] width 175 height 10
drag, startPoint x: 133, startPoint y: 218, endPoint x: 18, endPoint y: 214, distance: 114.6
click at [18, 214] on div " Image   Image URL ▾ Variations There are alternatives. Default value: https…" at bounding box center [355, 245] width 690 height 225
click at [189, 61] on span "Set Display Rules & Placement" at bounding box center [192, 59] width 80 height 8
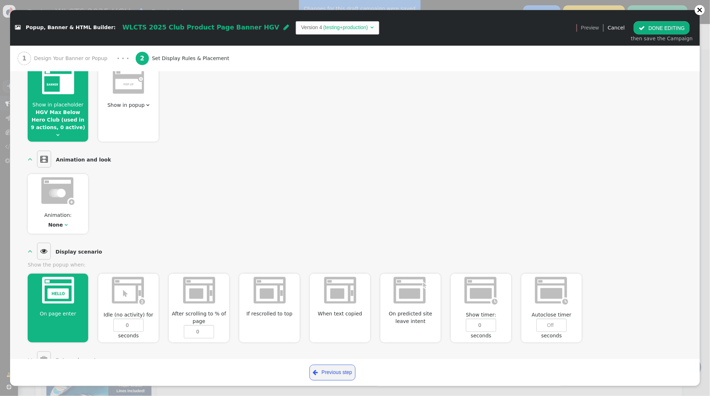
scroll to position [105, 0]
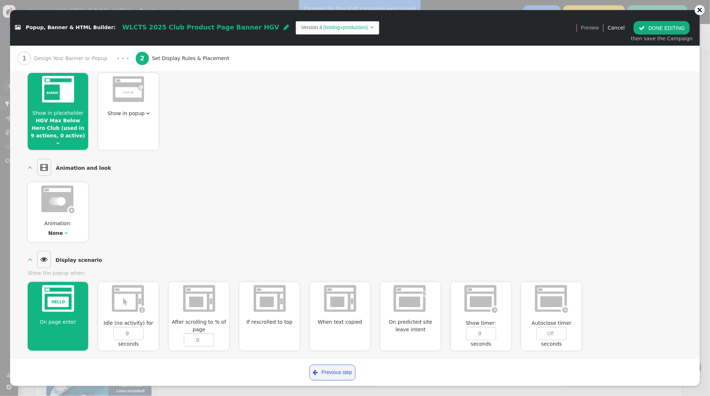
click at [57, 101] on img at bounding box center [58, 89] width 32 height 27
click at [72, 125] on link "HGV Max Below Hero Club (used in 9 actions, 0 active)" at bounding box center [58, 128] width 54 height 21
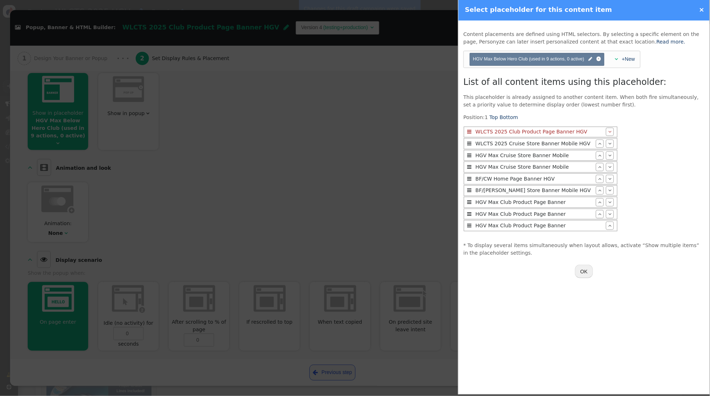
click at [585, 276] on button "OK" at bounding box center [584, 271] width 18 height 13
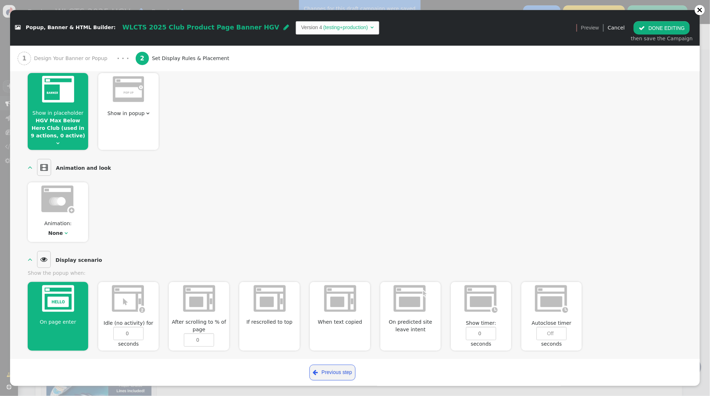
click at [645, 28] on span "" at bounding box center [642, 28] width 6 height 6
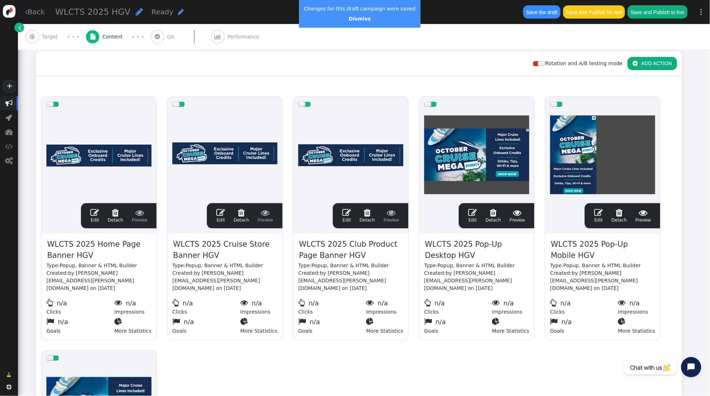
click at [96, 216] on span "" at bounding box center [94, 212] width 9 height 9
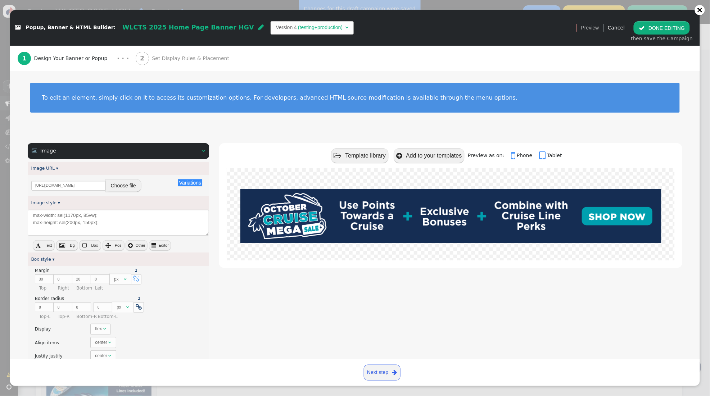
click at [206, 152] on div " Image  " at bounding box center [118, 151] width 181 height 16
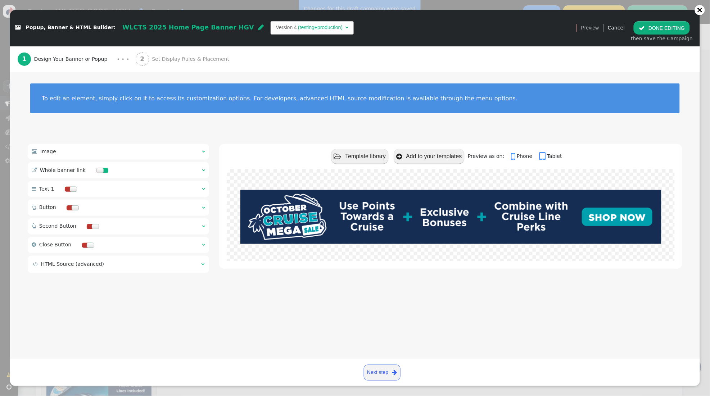
click at [201, 171] on div " Whole banner link  " at bounding box center [118, 170] width 181 height 16
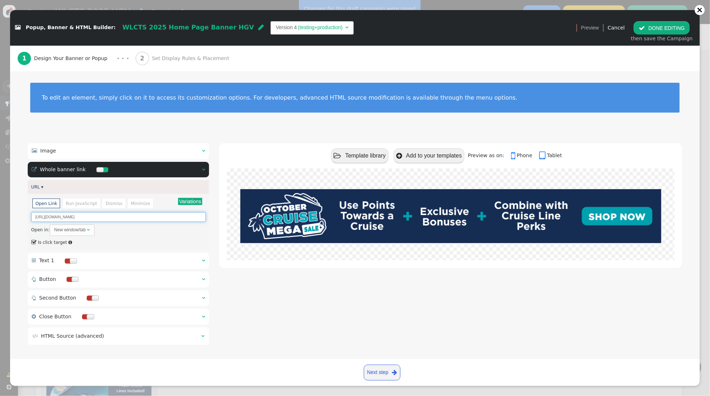
click at [116, 220] on input "https://hub.hiltongrandvacations.com/cruisesale" at bounding box center [118, 217] width 175 height 10
drag, startPoint x: 128, startPoint y: 219, endPoint x: 5, endPoint y: 212, distance: 122.9
click at [5, 213] on div " Popup, Banner & HTML Builder: WLCTS 2025 Home Page Banner HGV  Version 4 (te…" at bounding box center [355, 198] width 710 height 396
click at [669, 29] on button " DONE EDITING" at bounding box center [662, 27] width 56 height 13
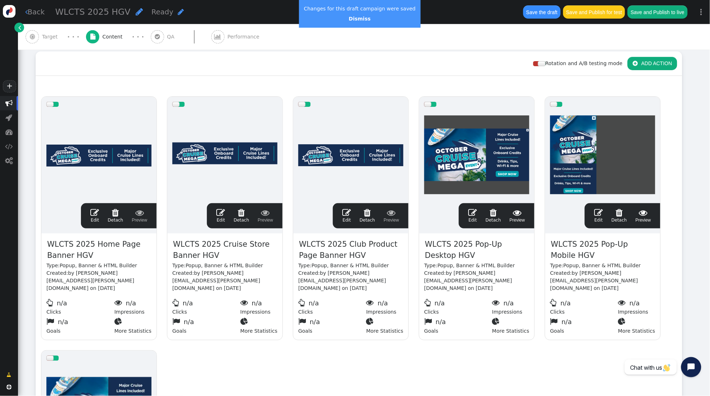
click at [221, 211] on span "" at bounding box center [220, 212] width 9 height 9
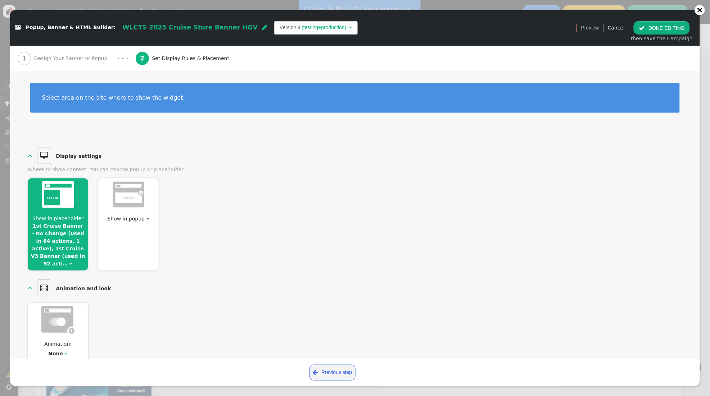
click at [72, 59] on span "Design Your Banner or Popup" at bounding box center [72, 59] width 76 height 8
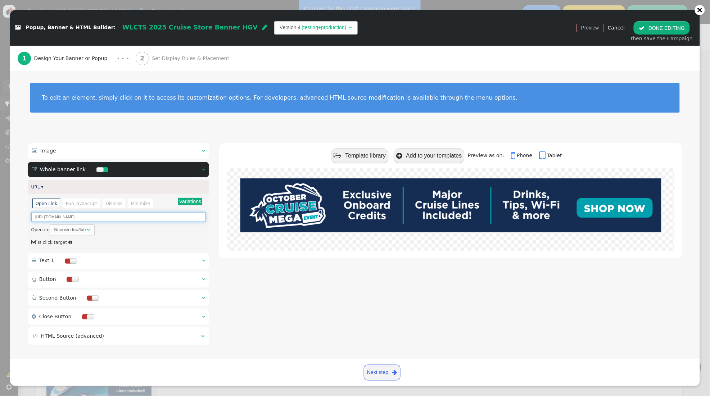
click at [136, 217] on input "https://hub.hiltongrandvacations.com/cruisesale" at bounding box center [118, 217] width 175 height 10
drag, startPoint x: 142, startPoint y: 216, endPoint x: 7, endPoint y: 212, distance: 134.7
click at [7, 212] on div " Popup, Banner & HTML Builder: WLCTS 2025 Cruise Store Banner HGV  Version 4 …" at bounding box center [355, 198] width 710 height 396
click at [675, 26] on button " DONE EDITING" at bounding box center [662, 27] width 56 height 13
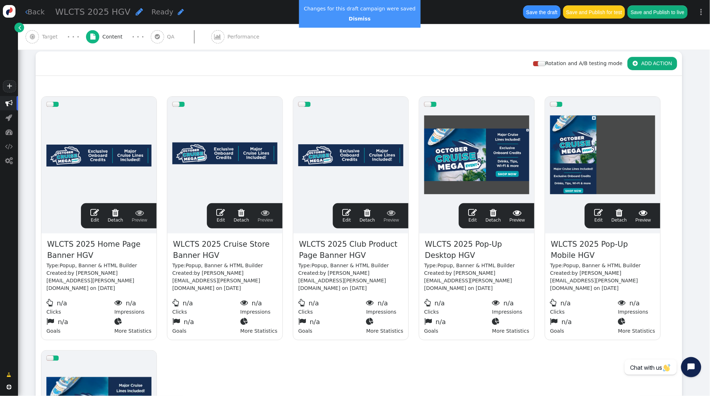
click at [347, 214] on span "" at bounding box center [346, 212] width 9 height 9
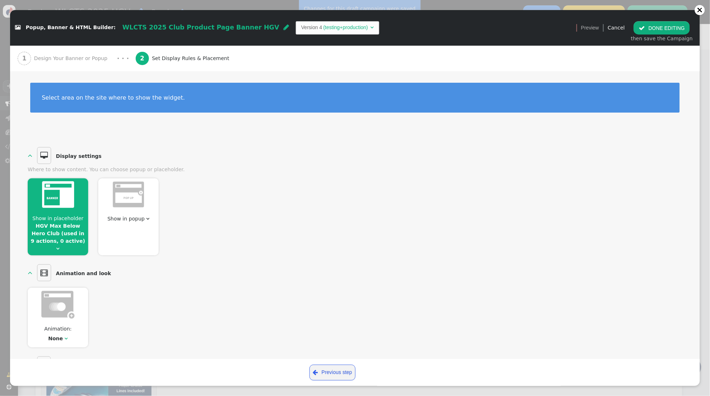
click at [63, 201] on img at bounding box center [58, 194] width 32 height 27
click at [59, 237] on span "Show in placeholder HGV Max Below Hero Club (used in 9 actions, 0 active) " at bounding box center [58, 234] width 60 height 38
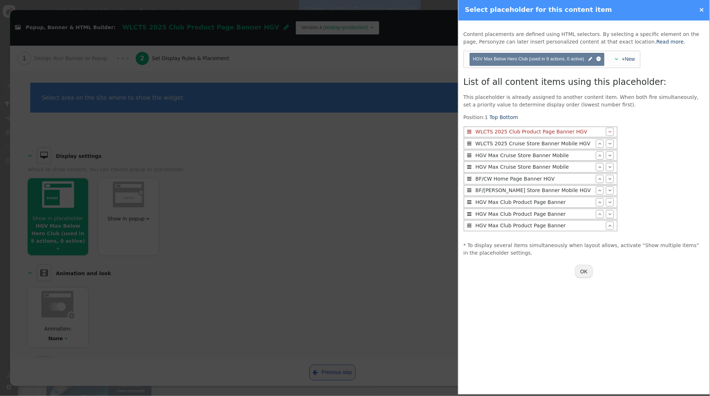
click at [703, 8] on link "×" at bounding box center [702, 10] width 5 height 8
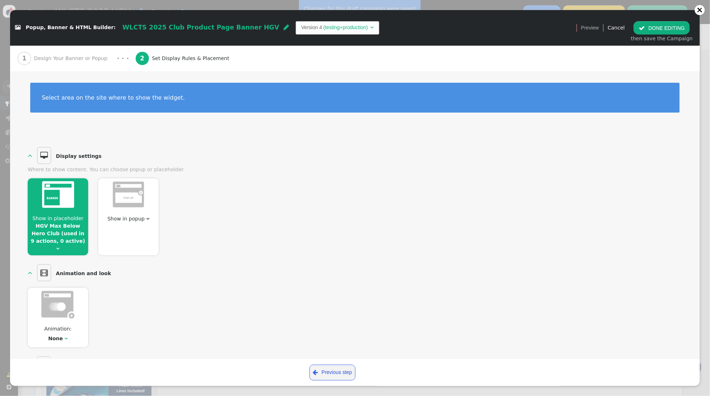
click at [64, 66] on div "1 Design Your Banner or Popup" at bounding box center [64, 59] width 93 height 26
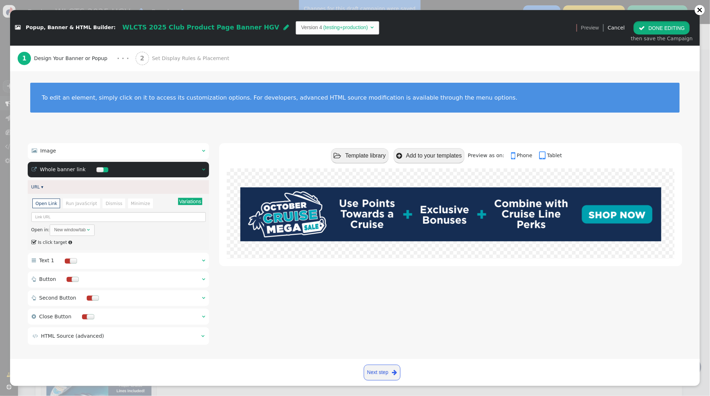
click at [668, 29] on button " DONE EDITING" at bounding box center [662, 27] width 56 height 13
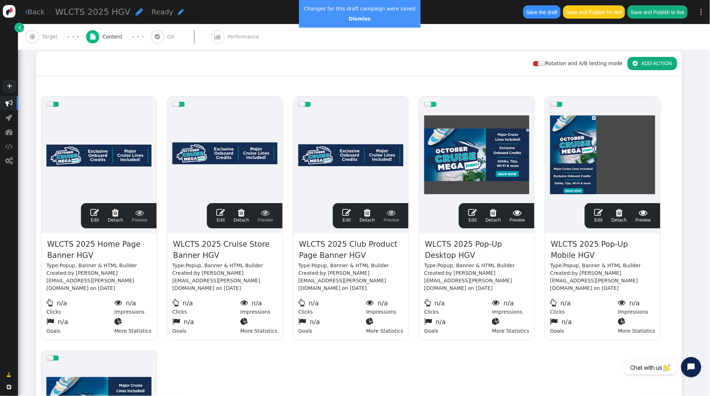
click at [347, 212] on span "" at bounding box center [346, 212] width 9 height 9
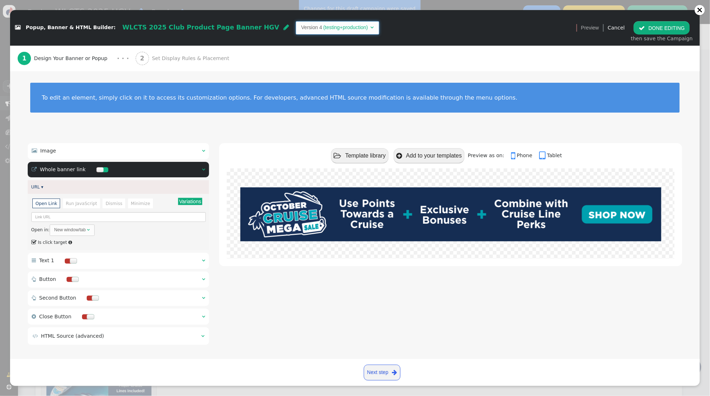
click at [339, 28] on span "Version 4 (testing+production) " at bounding box center [338, 27] width 84 height 13
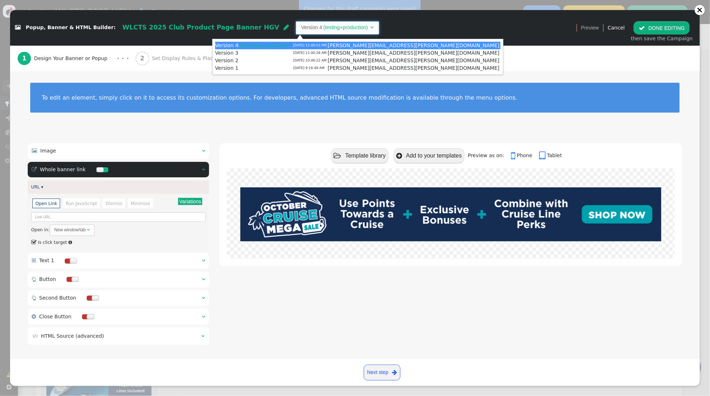
click at [373, 27] on div " Popup, Banner & HTML Builder: WLCTS 2025 Club Product Page Banner HGV  Versi…" at bounding box center [291, 27] width 552 height 13
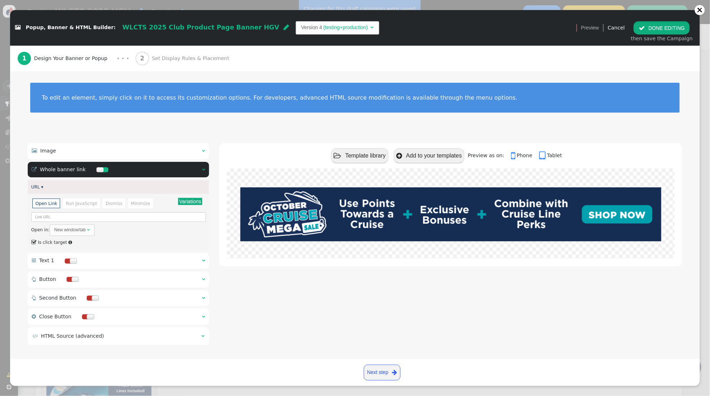
click at [664, 25] on button " DONE EDITING" at bounding box center [662, 27] width 56 height 13
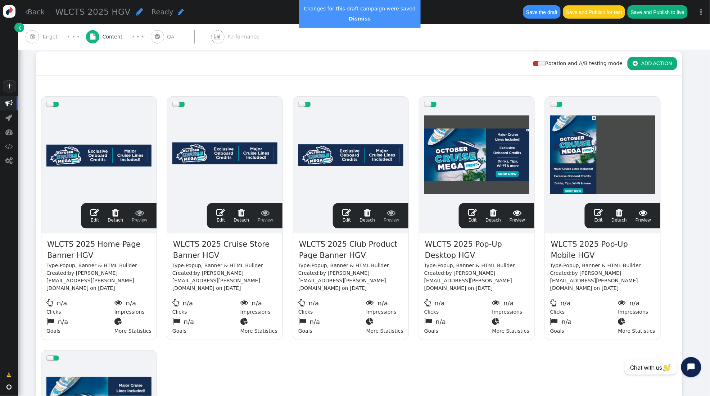
click at [433, 103] on div at bounding box center [434, 104] width 6 height 5
click at [559, 104] on div at bounding box center [560, 104] width 6 height 5
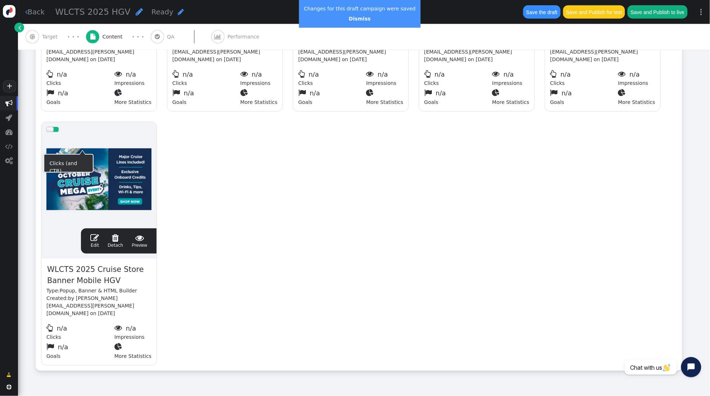
scroll to position [335, 0]
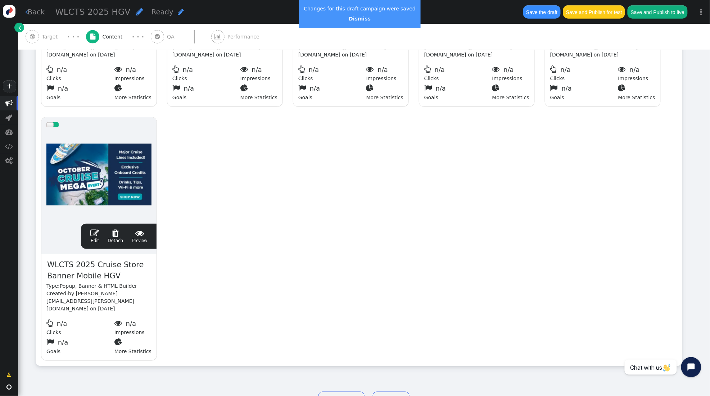
click at [92, 229] on span "" at bounding box center [94, 233] width 9 height 9
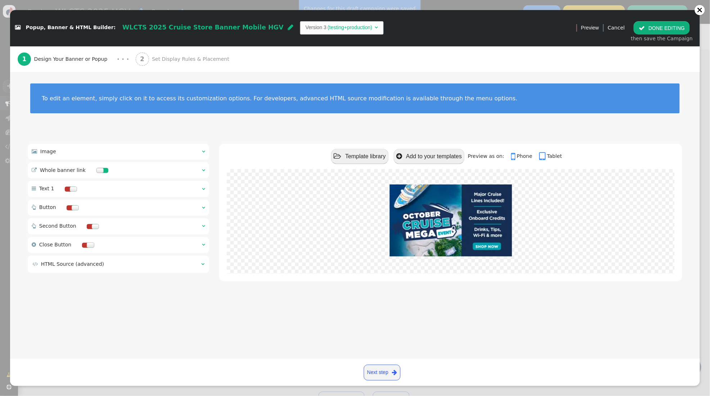
click at [203, 170] on span "" at bounding box center [203, 170] width 3 height 5
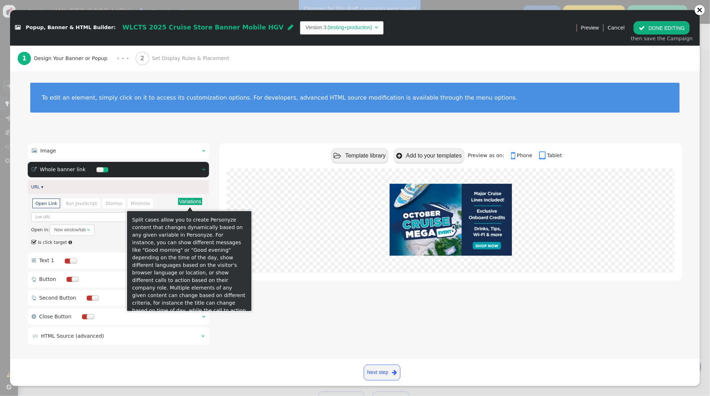
click at [199, 202] on button "Variations" at bounding box center [190, 201] width 24 height 7
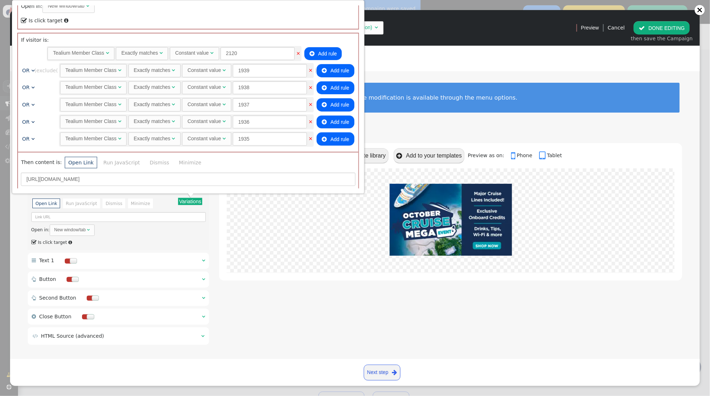
scroll to position [546, 0]
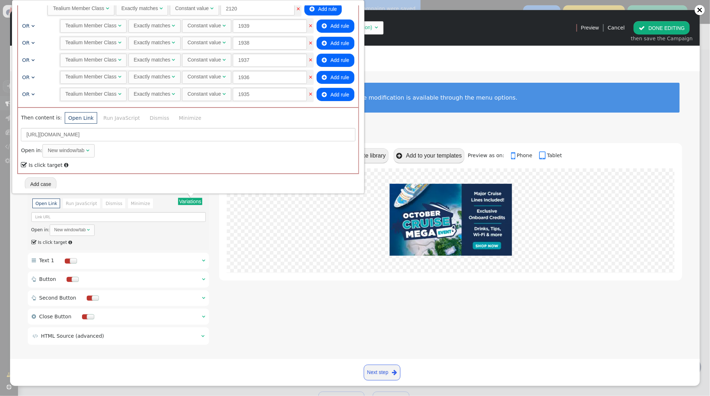
click at [398, 133] on div " Image    Whole banner link   URL ▾ Variations There are alternatives. De…" at bounding box center [355, 245] width 690 height 225
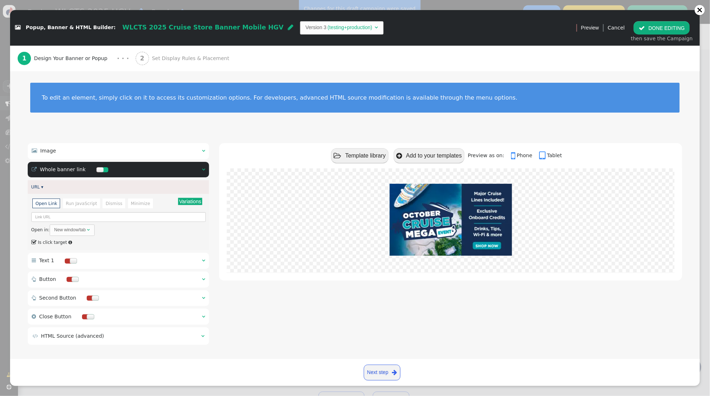
click at [66, 60] on span "Design Your Banner or Popup" at bounding box center [72, 59] width 76 height 8
click at [206, 151] on div " Image  " at bounding box center [118, 151] width 181 height 16
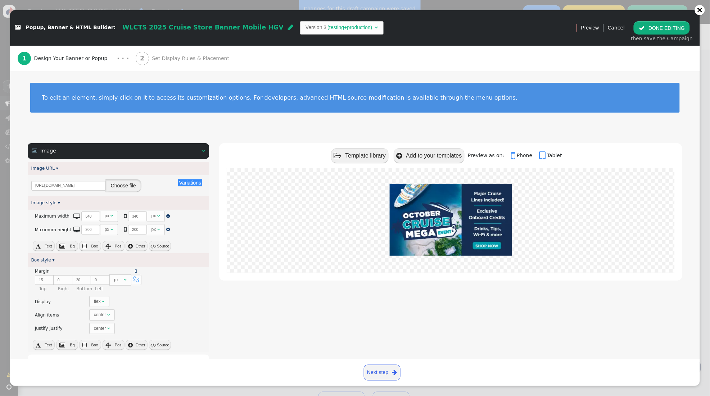
click at [117, 184] on button "Choose file" at bounding box center [123, 185] width 36 height 13
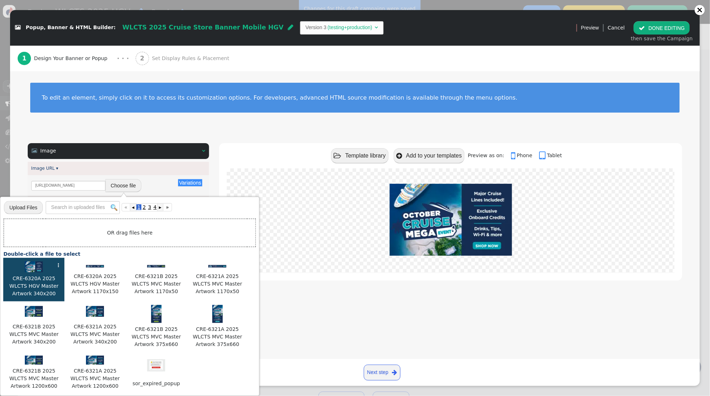
click at [32, 270] on img at bounding box center [34, 267] width 18 height 11
type input "https://cdn.personyze.com/upload/5748/d14cce435587d198.png"
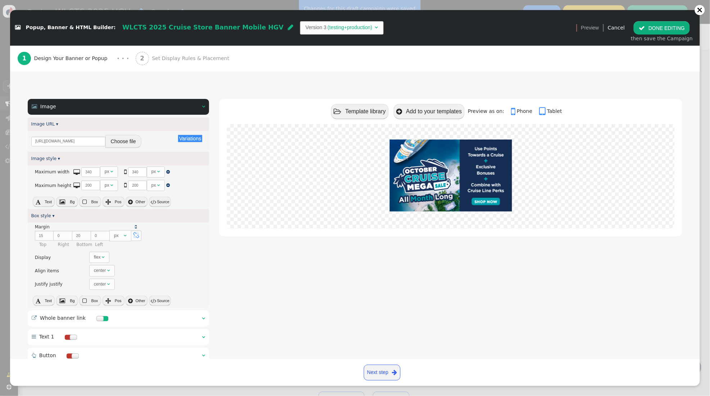
scroll to position [125, 0]
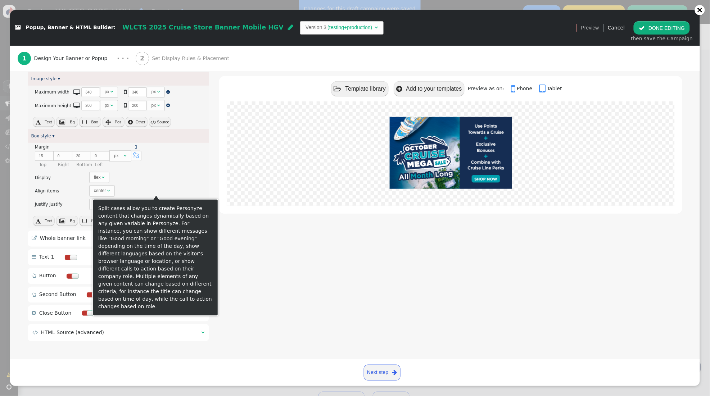
drag, startPoint x: 244, startPoint y: 241, endPoint x: 210, endPoint y: 240, distance: 33.9
click at [244, 241] on div " Template library  Add to your templates Preview as on:  Phone  Tablet" at bounding box center [450, 181] width 463 height 325
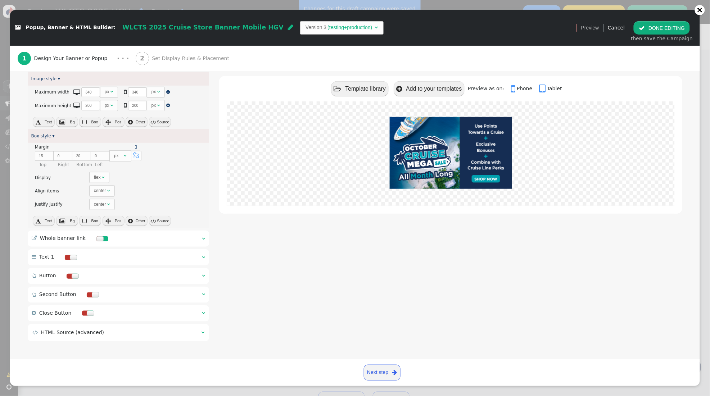
click at [203, 237] on span "" at bounding box center [203, 238] width 3 height 5
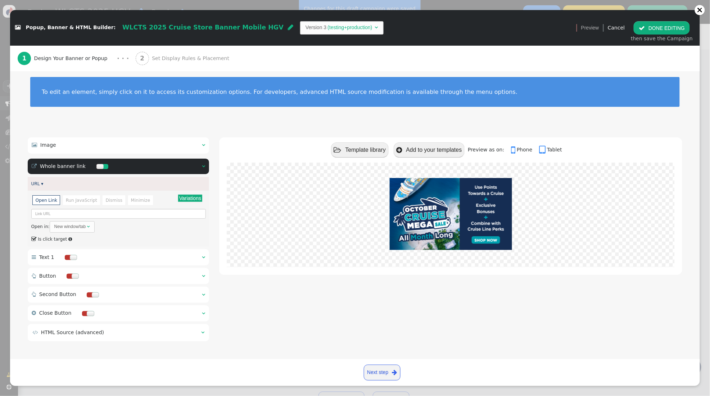
scroll to position [0, 0]
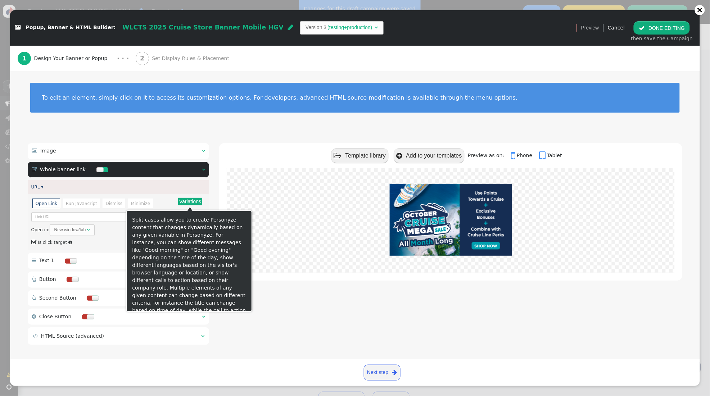
click at [181, 203] on button "Variations" at bounding box center [190, 201] width 24 height 7
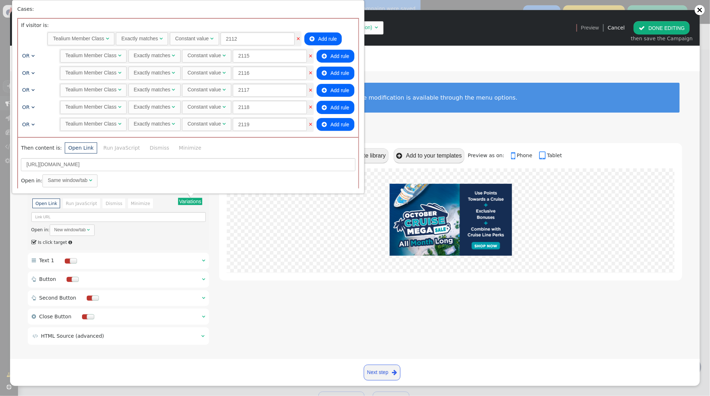
click at [323, 304] on div " Template library  Add to your templates Preview as on:  Phone  Tablet" at bounding box center [450, 245] width 463 height 204
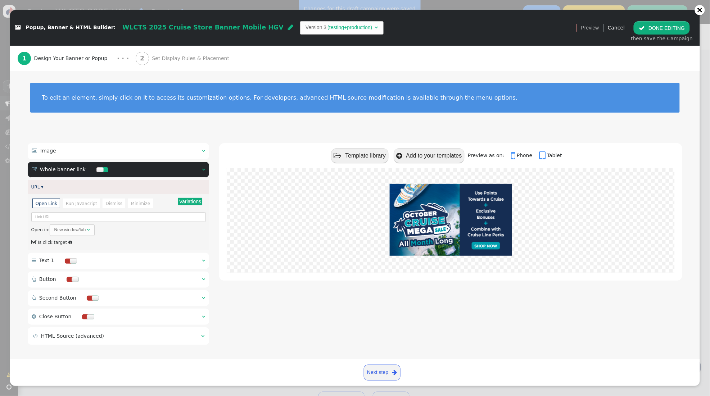
click at [178, 55] on span "Set Display Rules & Placement" at bounding box center [192, 59] width 80 height 8
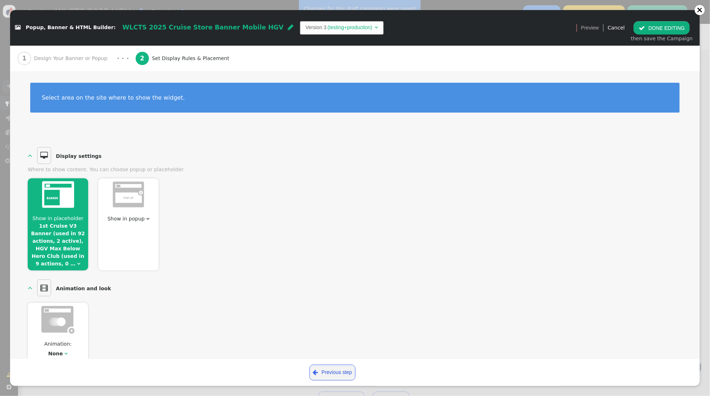
click at [73, 219] on span "Show in placeholder" at bounding box center [57, 219] width 51 height 6
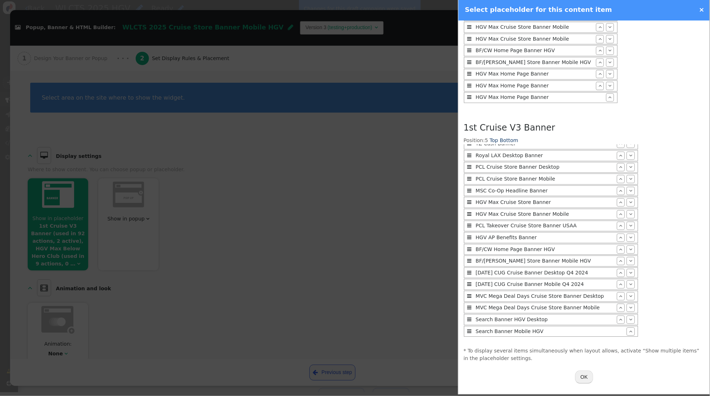
scroll to position [922, 0]
click at [582, 380] on button "OK" at bounding box center [584, 377] width 18 height 13
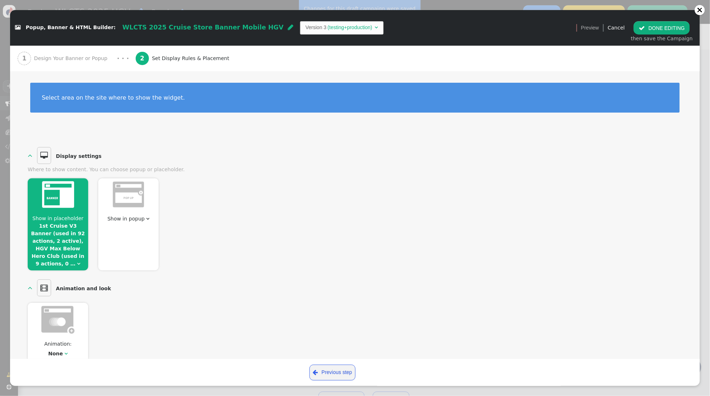
scroll to position [0, 0]
click at [649, 29] on button " DONE EDITING" at bounding box center [662, 27] width 56 height 13
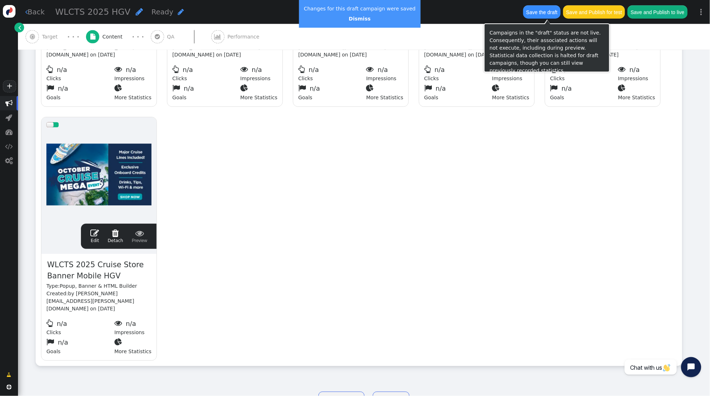
click at [556, 13] on button "Save the draft" at bounding box center [541, 11] width 37 height 13
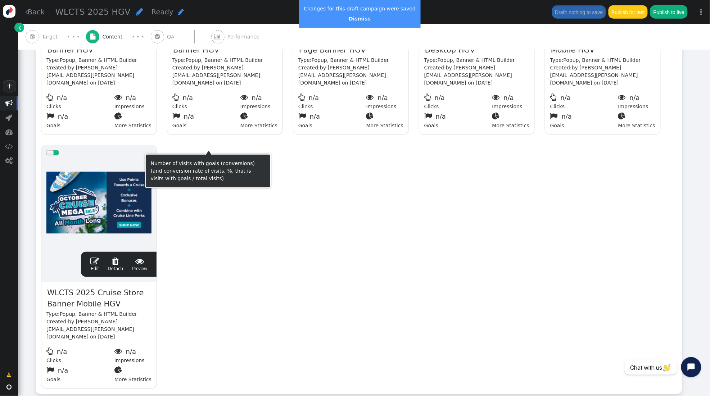
scroll to position [309, 0]
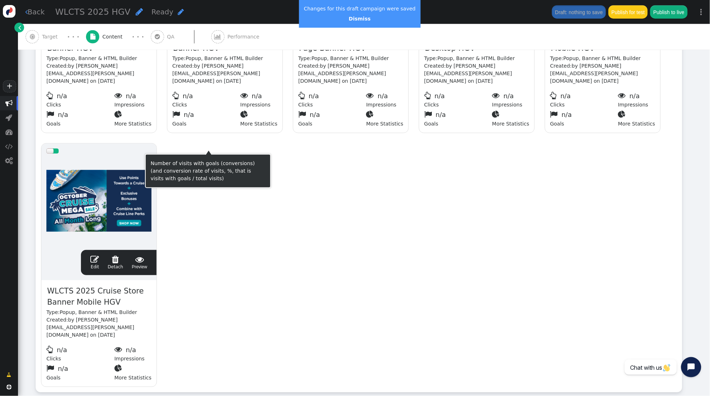
click at [108, 181] on div at bounding box center [98, 202] width 105 height 86
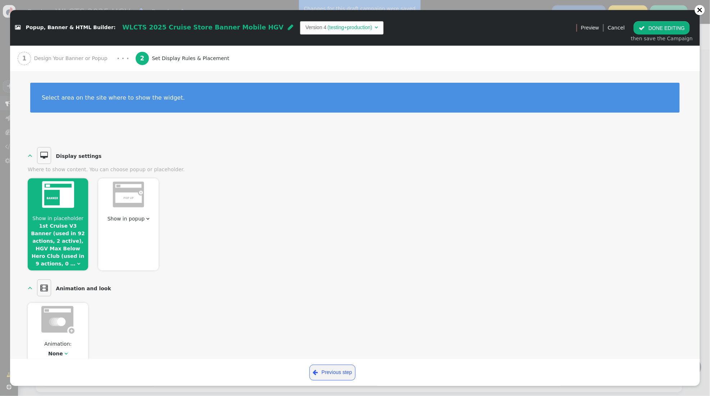
click at [73, 215] on span "Show in placeholder 1st Cruise V3 Banner (used in 92 actions, 2 active), HGV Ma…" at bounding box center [58, 241] width 60 height 53
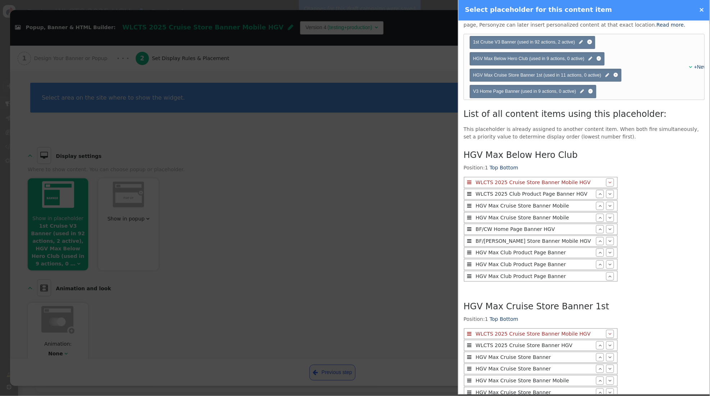
scroll to position [0, 0]
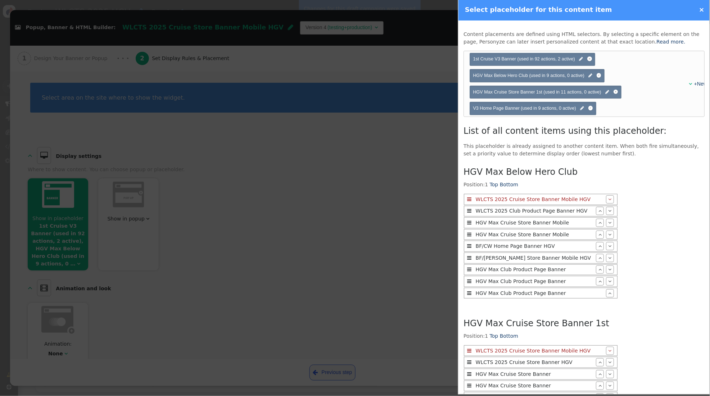
click at [705, 10] on link "×" at bounding box center [702, 10] width 5 height 8
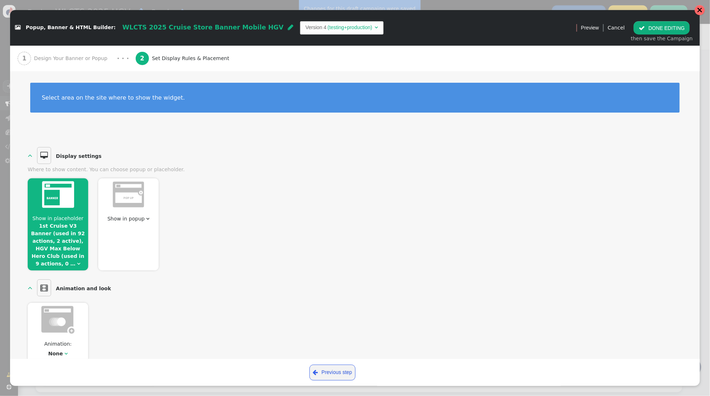
click at [700, 11] on div at bounding box center [700, 10] width 6 height 6
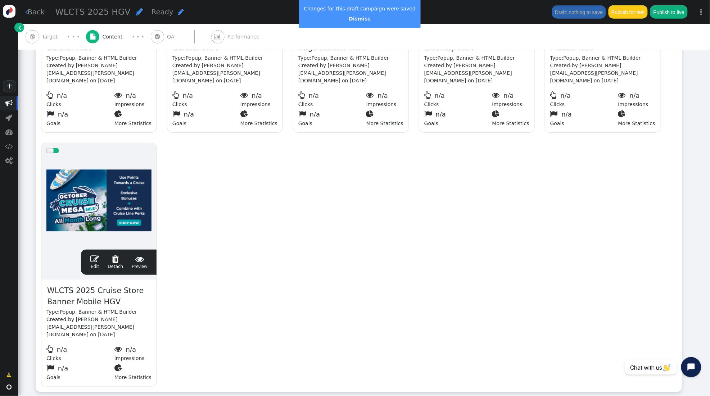
scroll to position [297, 0]
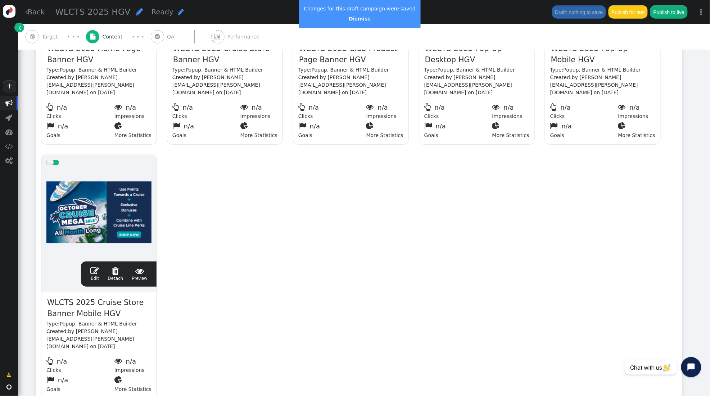
click at [359, 19] on link "Dismiss" at bounding box center [360, 19] width 22 height 6
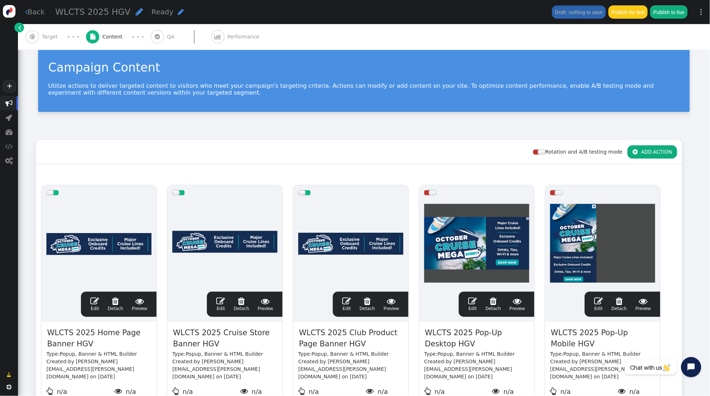
scroll to position [11, 0]
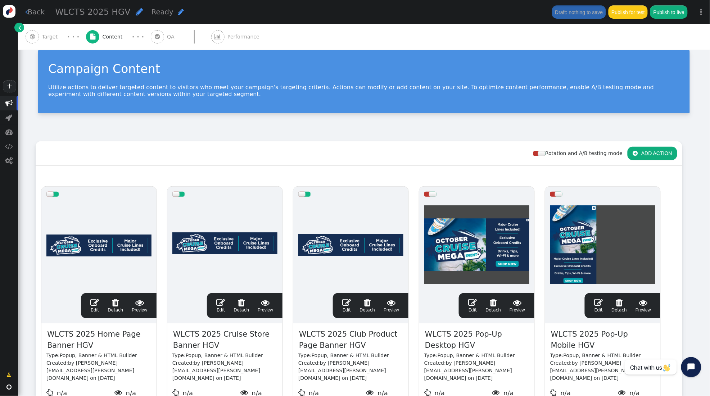
click at [53, 34] on span "Target" at bounding box center [51, 37] width 19 height 8
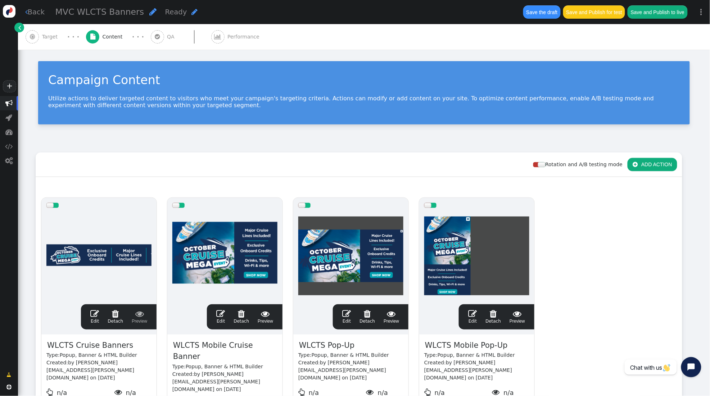
scroll to position [77, 0]
